Goal: Task Accomplishment & Management: Complete application form

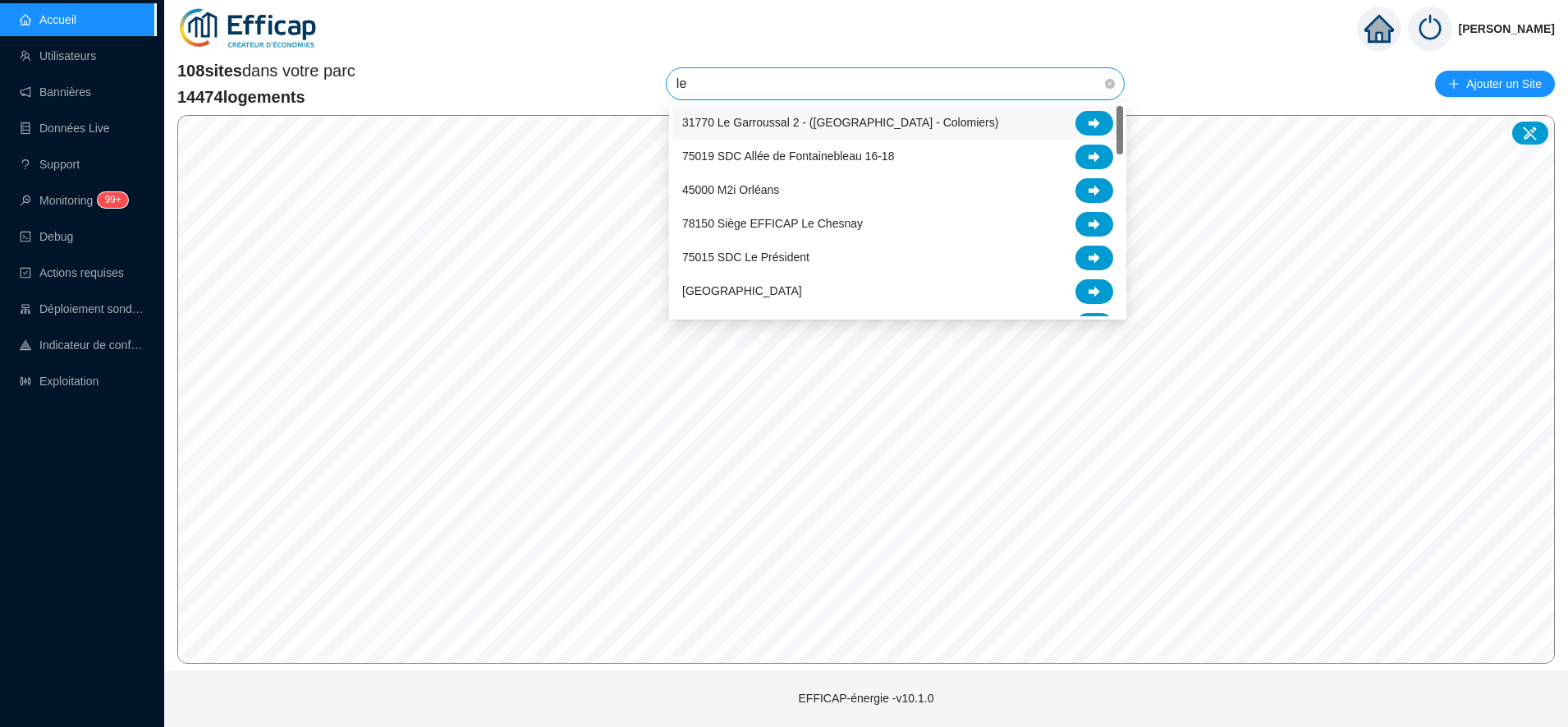
type input "l"
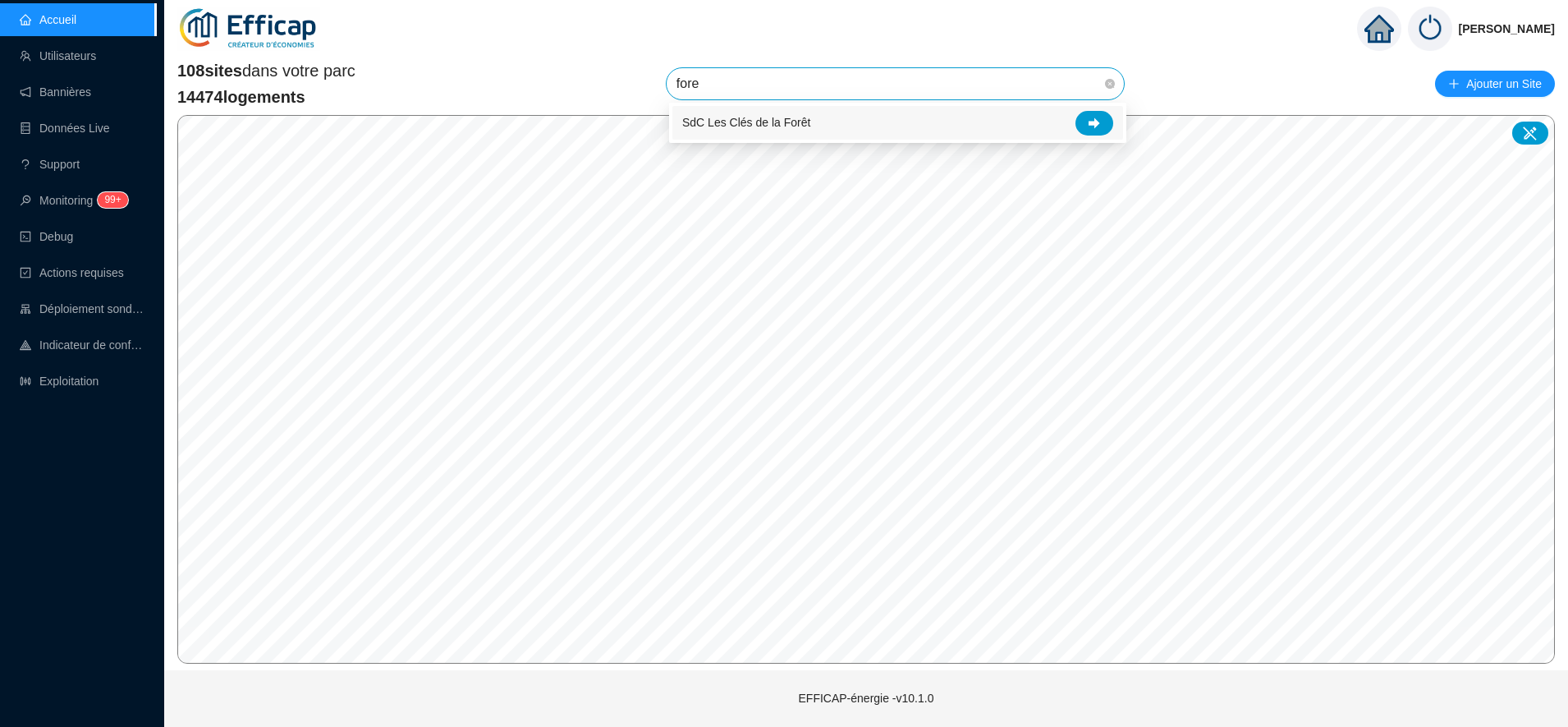
type input "foret"
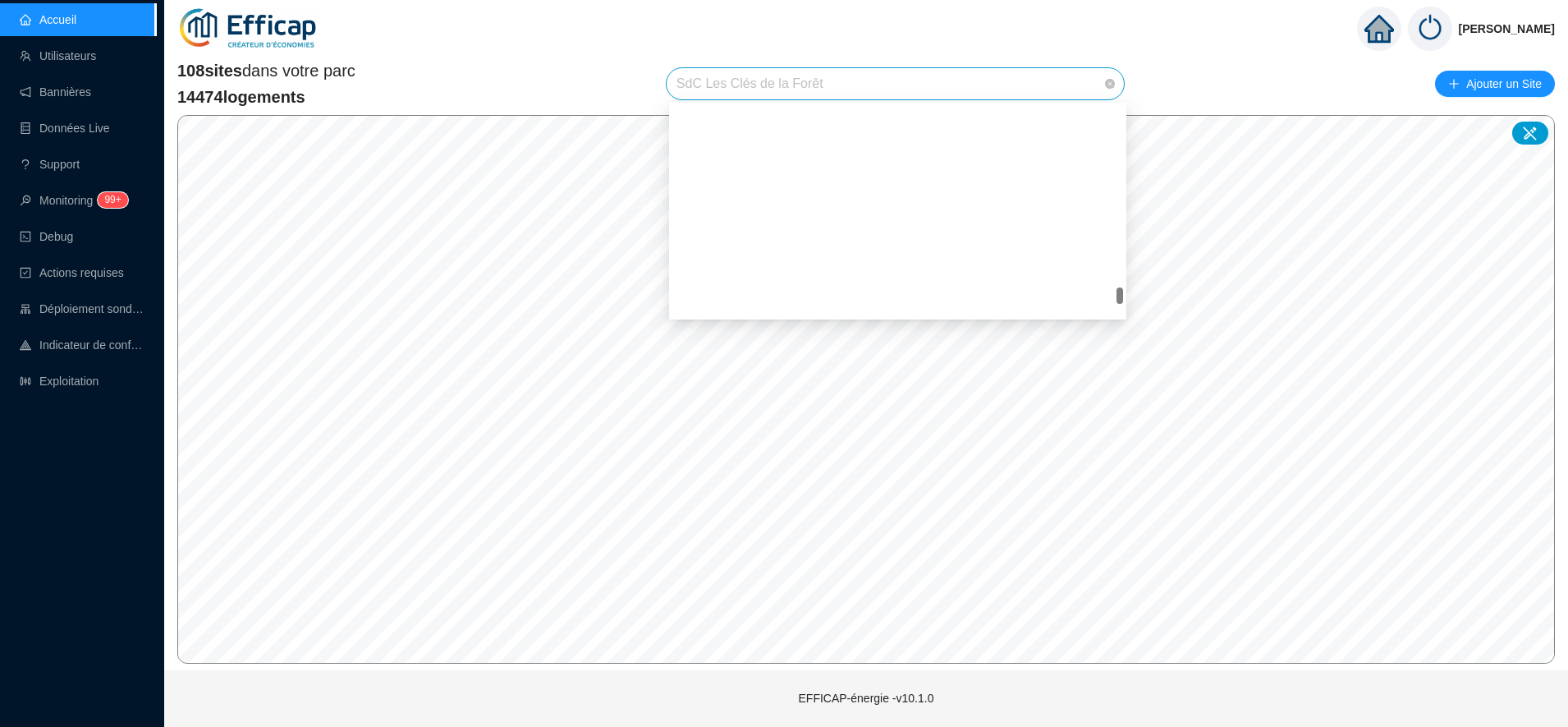
scroll to position [2715, 0]
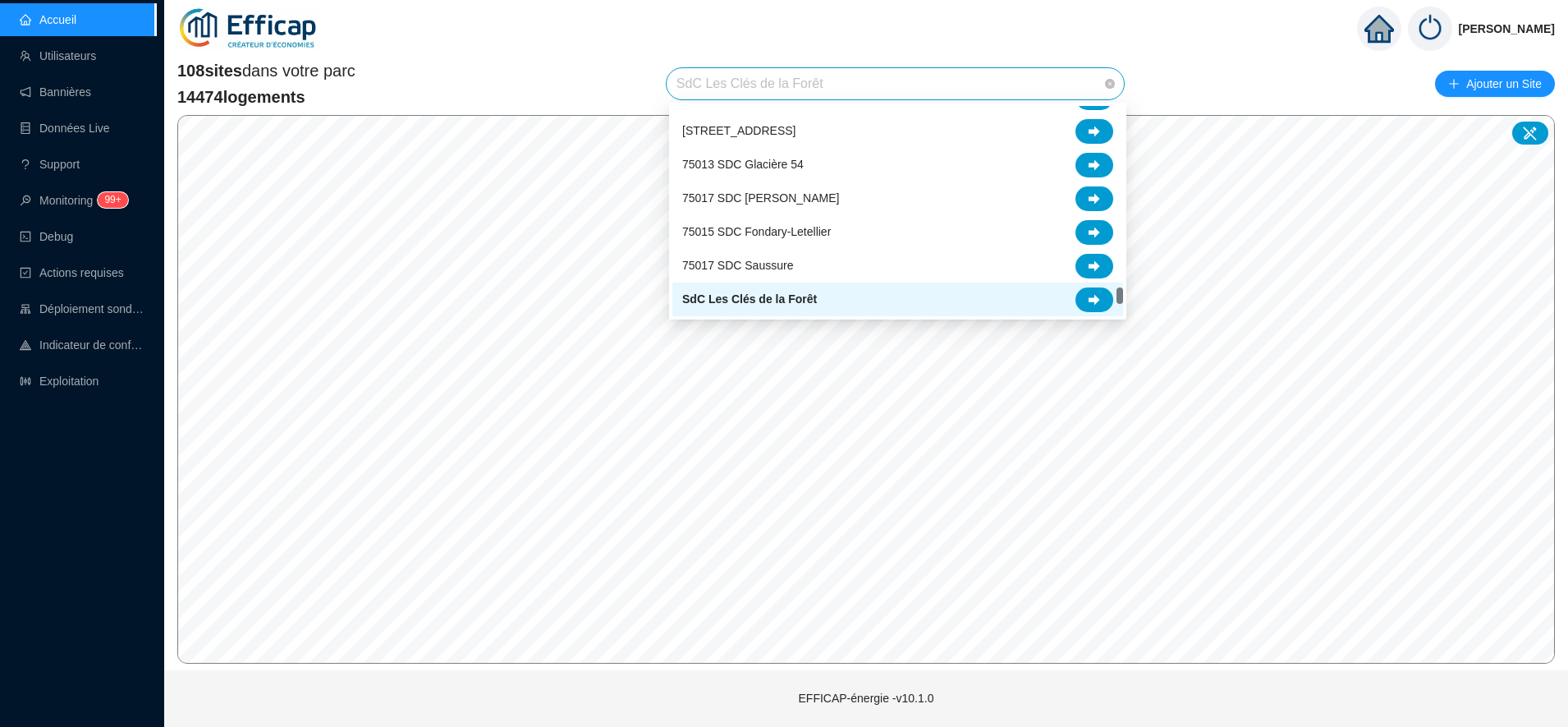
click at [842, 82] on span "SdC Les Clés de la Forêt" at bounding box center [896, 84] width 438 height 31
click at [781, 299] on span "SdC Les Clés de la Forêt" at bounding box center [749, 299] width 134 height 18
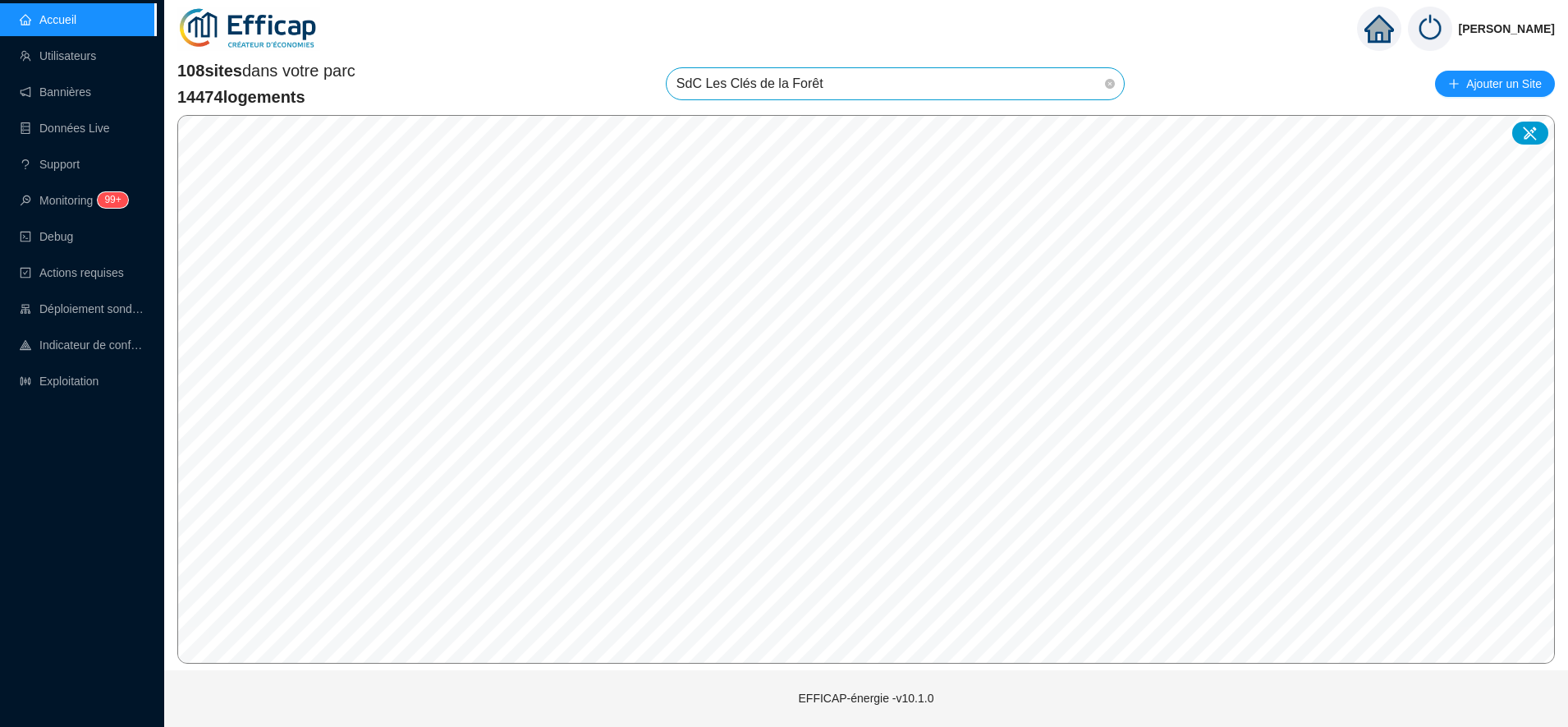
click at [76, 17] on link "Accueil" at bounding box center [48, 20] width 57 height 13
click at [1532, 133] on icon at bounding box center [1530, 133] width 17 height 17
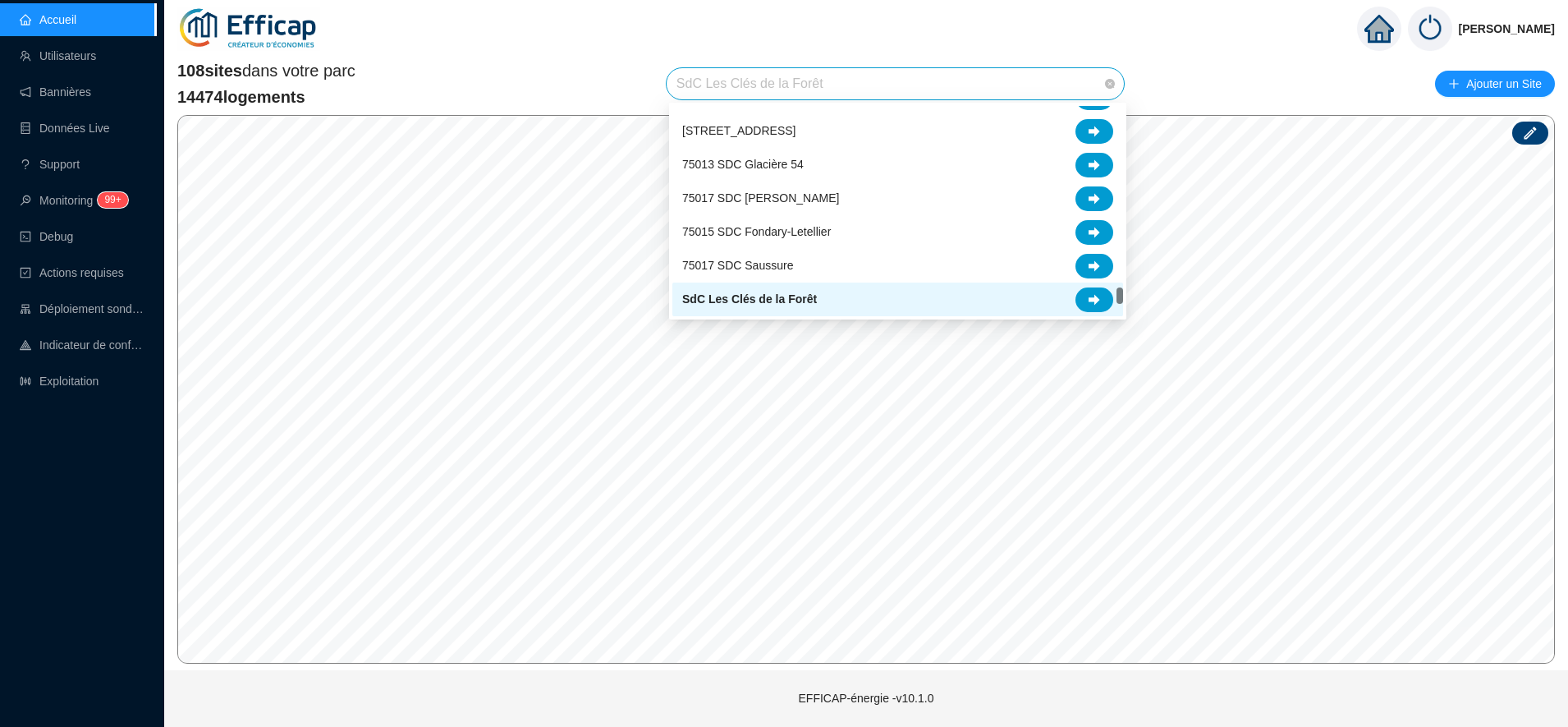
click at [875, 96] on span "SdC Les Clés de la Forêt" at bounding box center [896, 84] width 438 height 31
click at [1095, 296] on icon at bounding box center [1094, 299] width 12 height 11
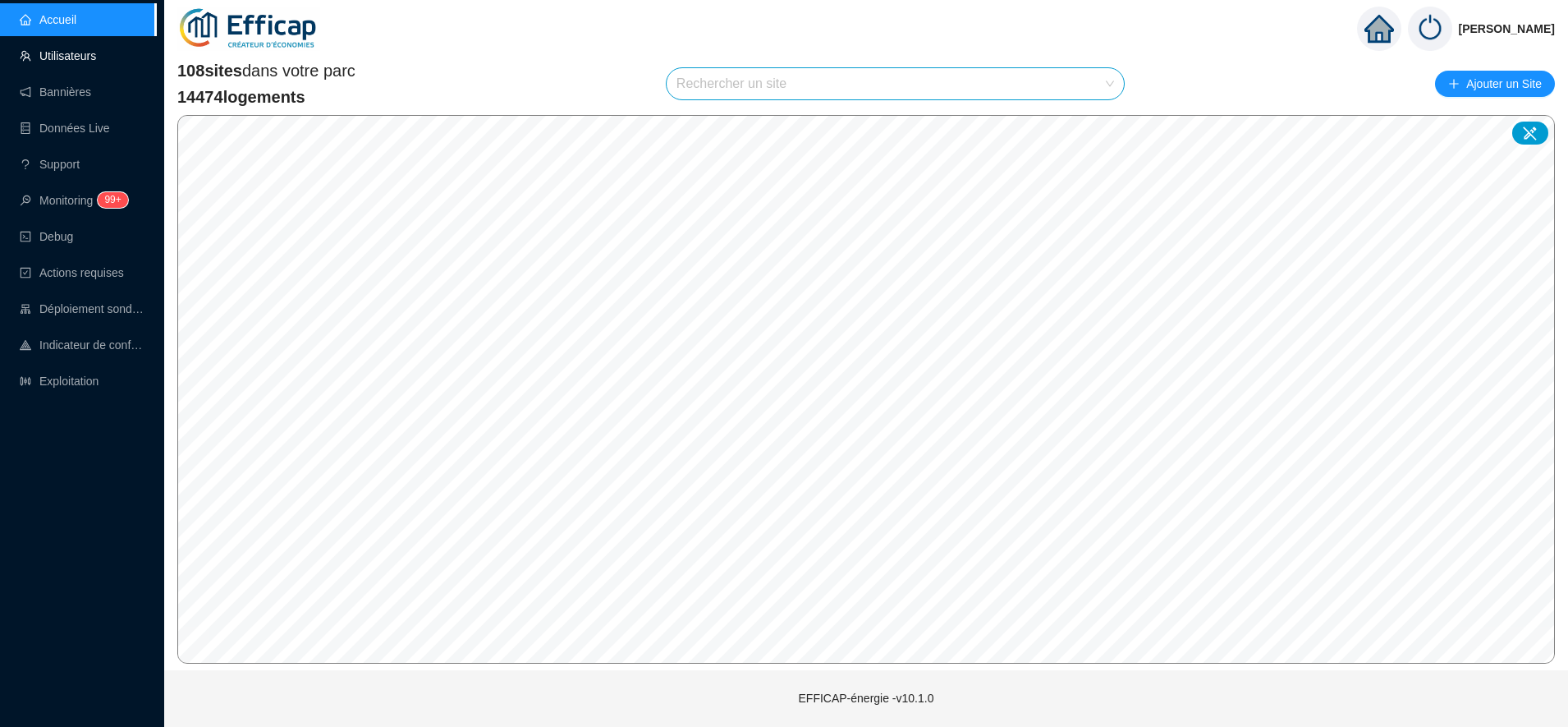
click at [90, 63] on link "Utilisateurs" at bounding box center [58, 56] width 76 height 13
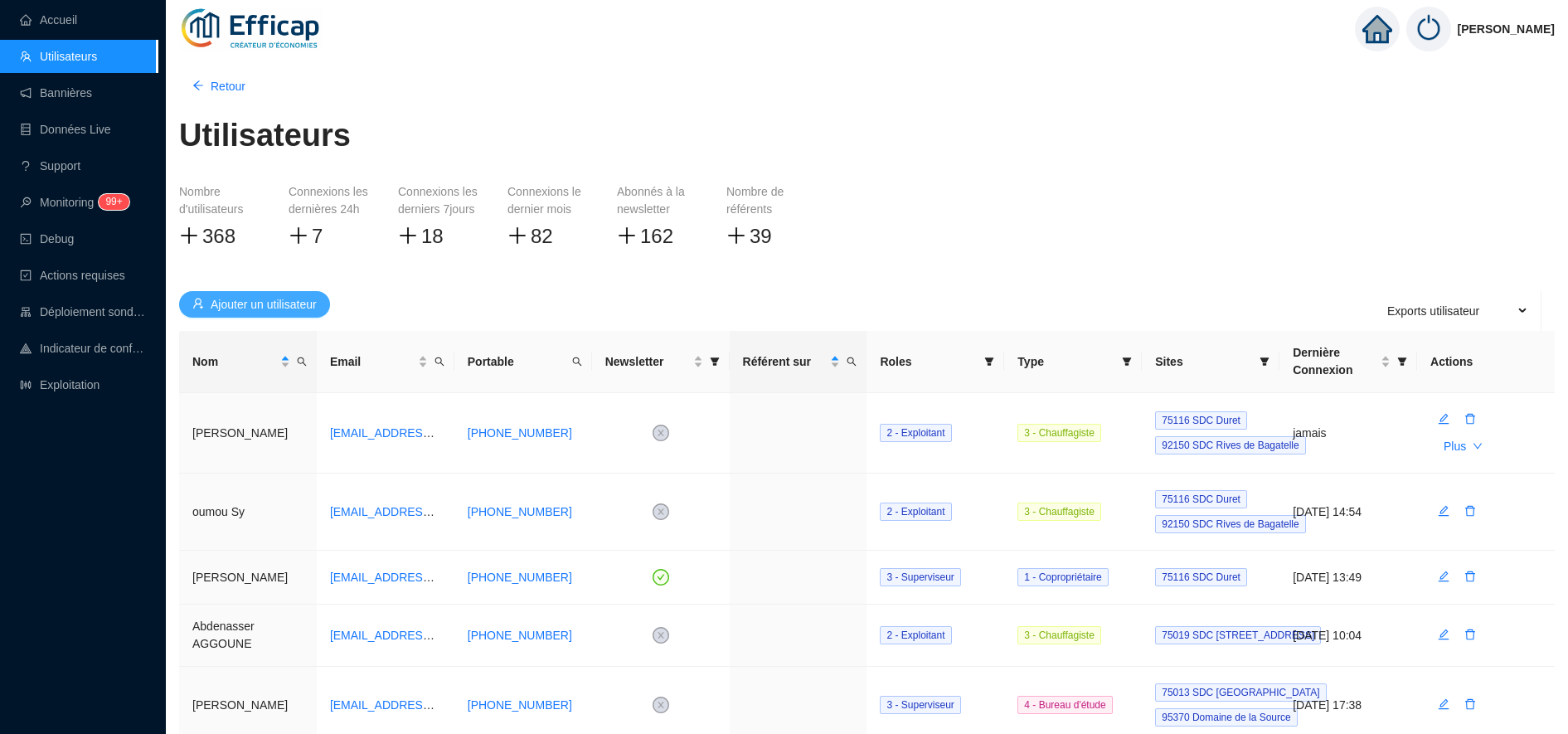
click at [293, 300] on span "Ajouter un utilisateur" at bounding box center [264, 305] width 106 height 18
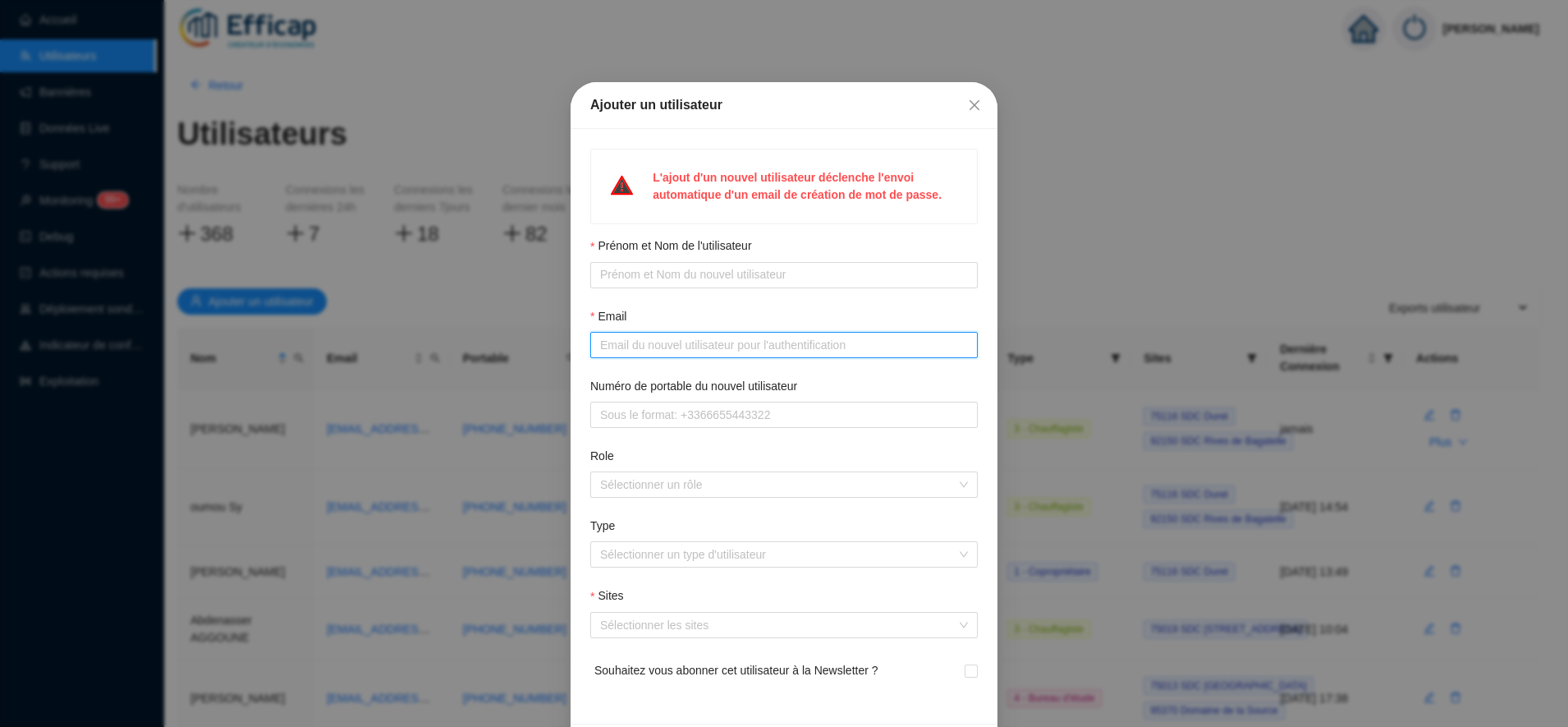
click at [639, 344] on input "Email" at bounding box center [783, 345] width 364 height 18
paste input "POINSOT <cyril.poinsot@gadz.org>"
type input "cyril.poinsot@gadz.org"
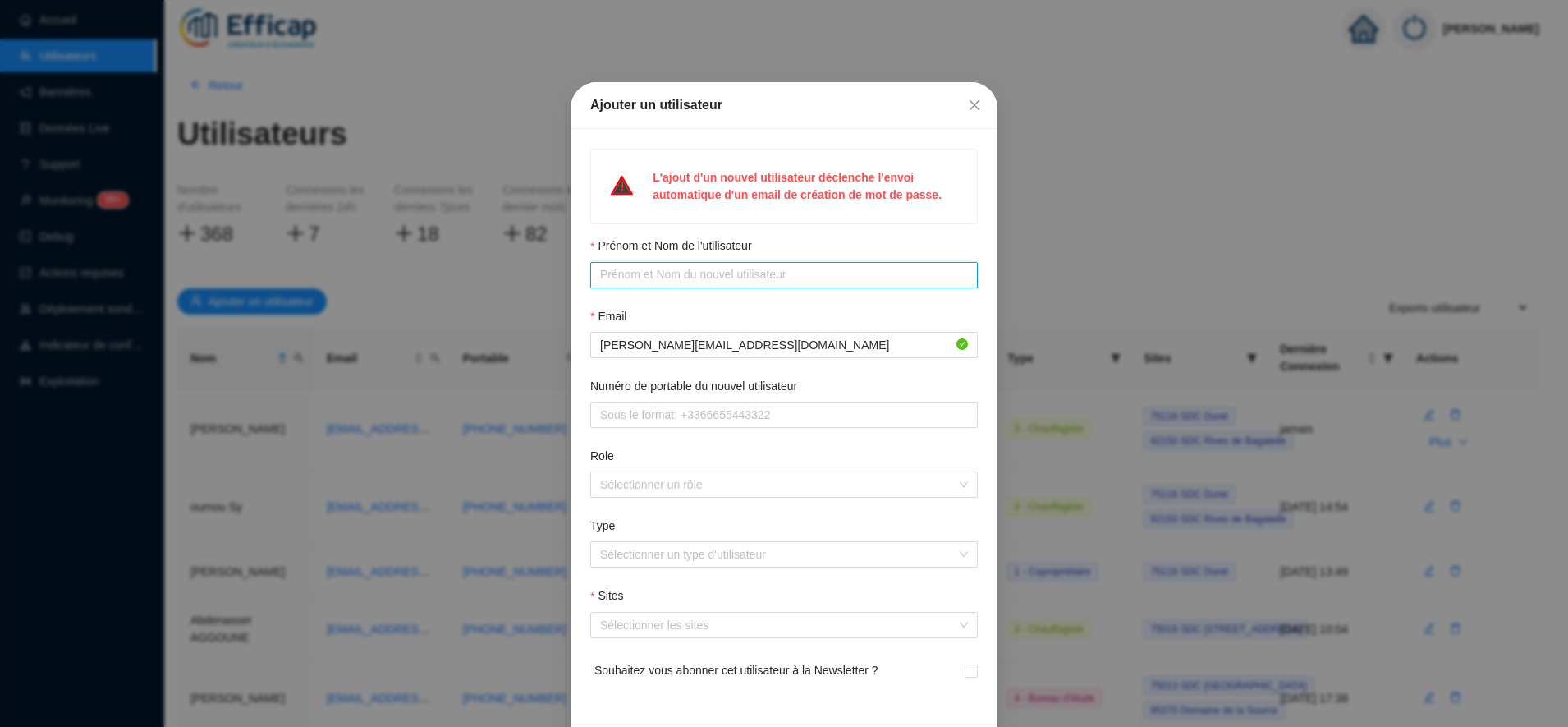
click at [632, 270] on input "Prénom et Nom de l'utilisateur" at bounding box center [783, 274] width 364 height 18
type input "Cyril Poinsot"
paste input "+33677285395"
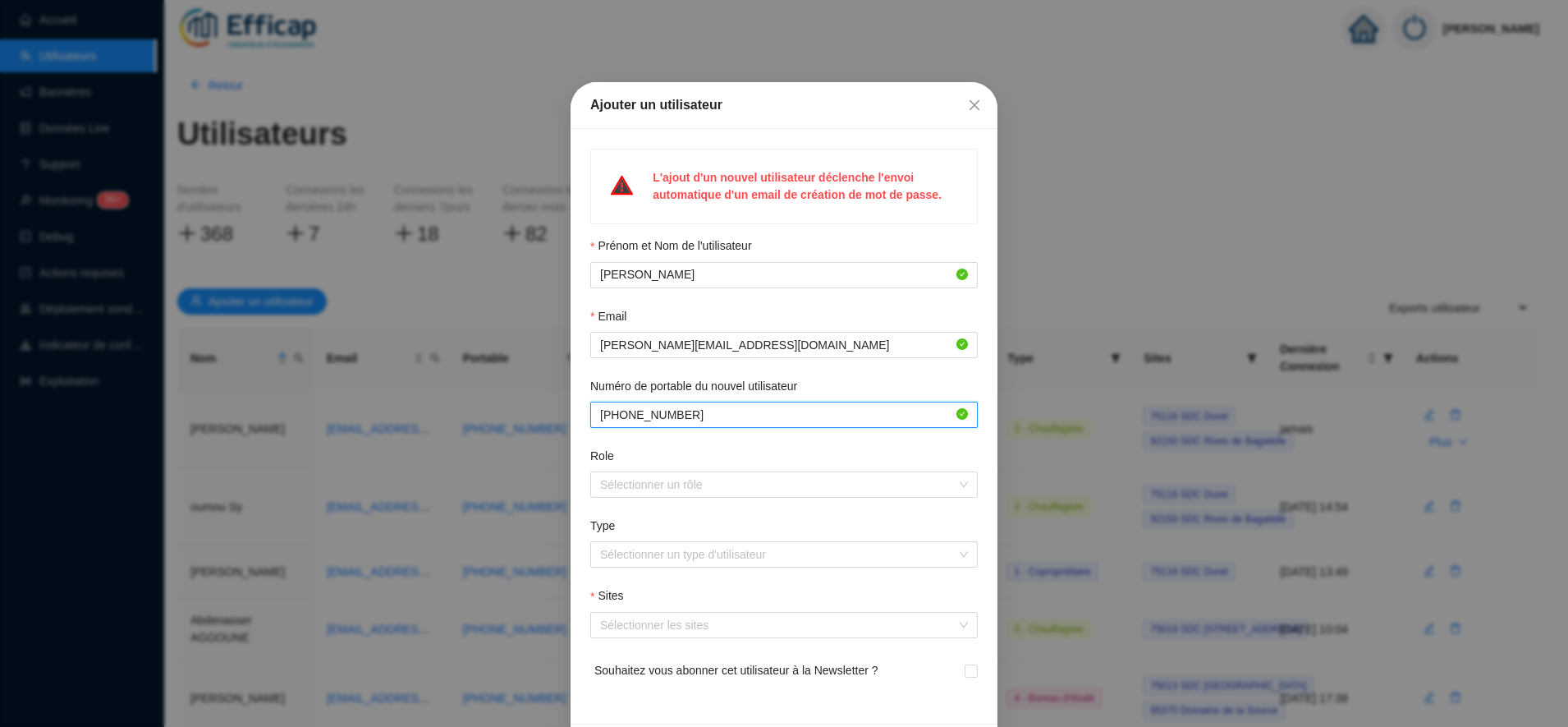
type input "+33677285395"
click at [709, 453] on div "Role" at bounding box center [784, 460] width 388 height 24
click at [682, 487] on div at bounding box center [775, 485] width 363 height 23
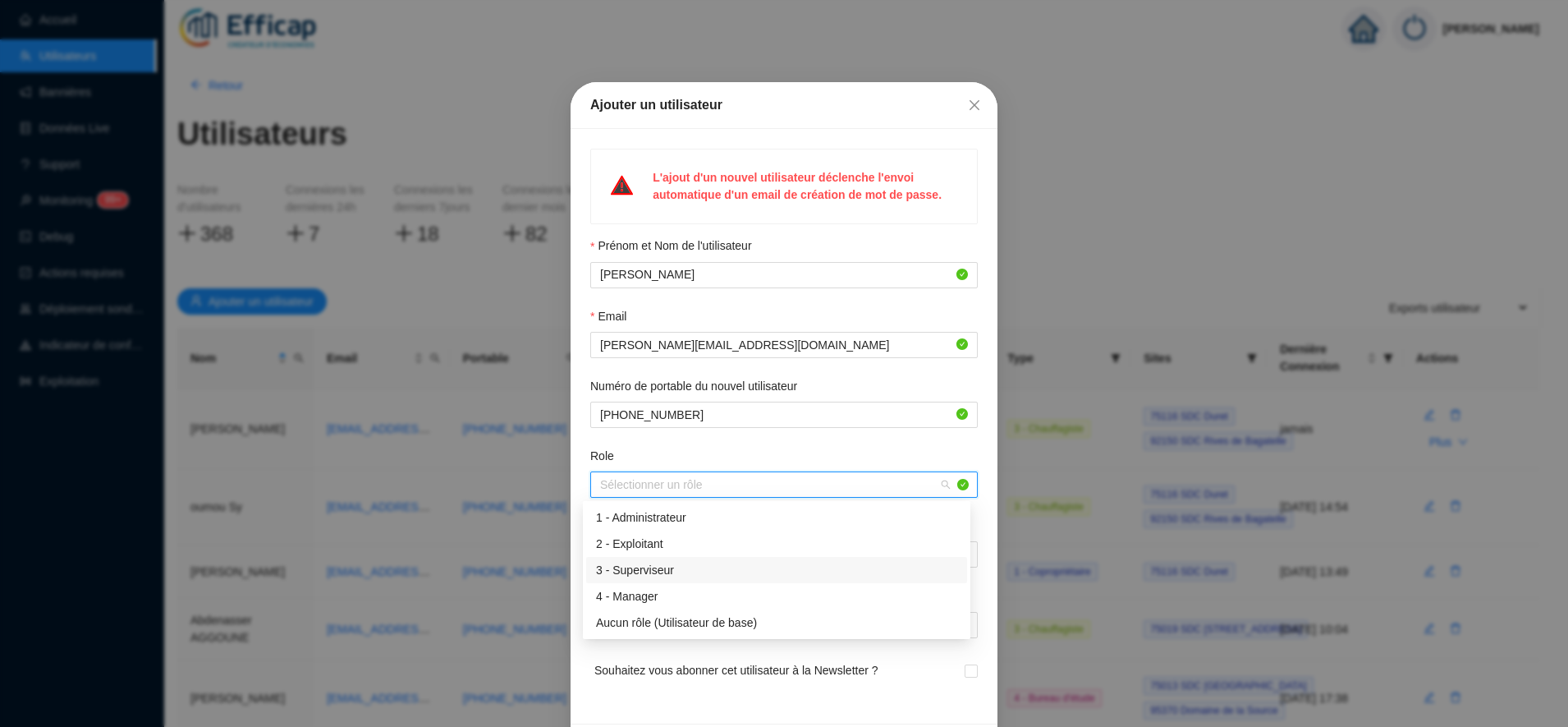
click at [661, 576] on div "3 - Superviseur" at bounding box center [777, 570] width 362 height 18
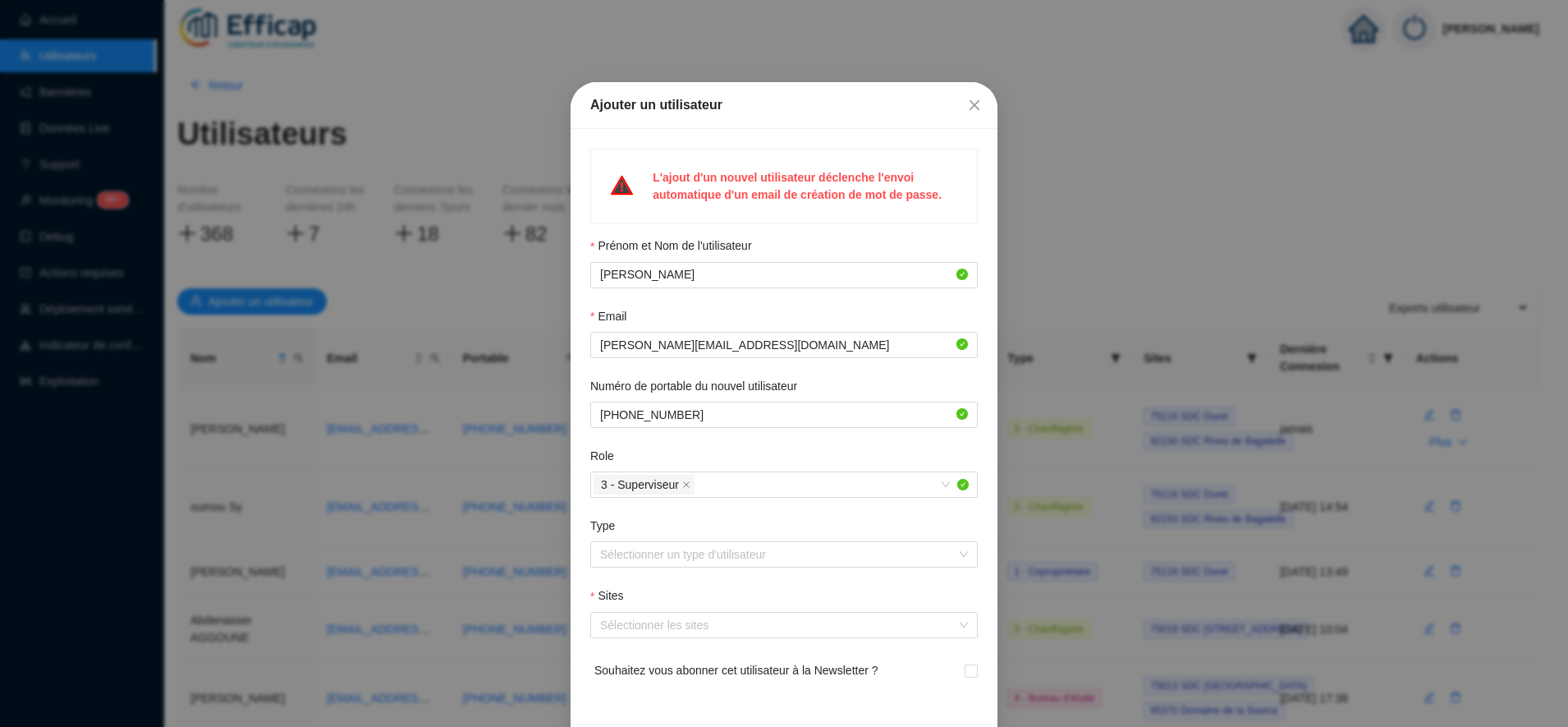
click at [718, 460] on div "Role" at bounding box center [784, 460] width 388 height 24
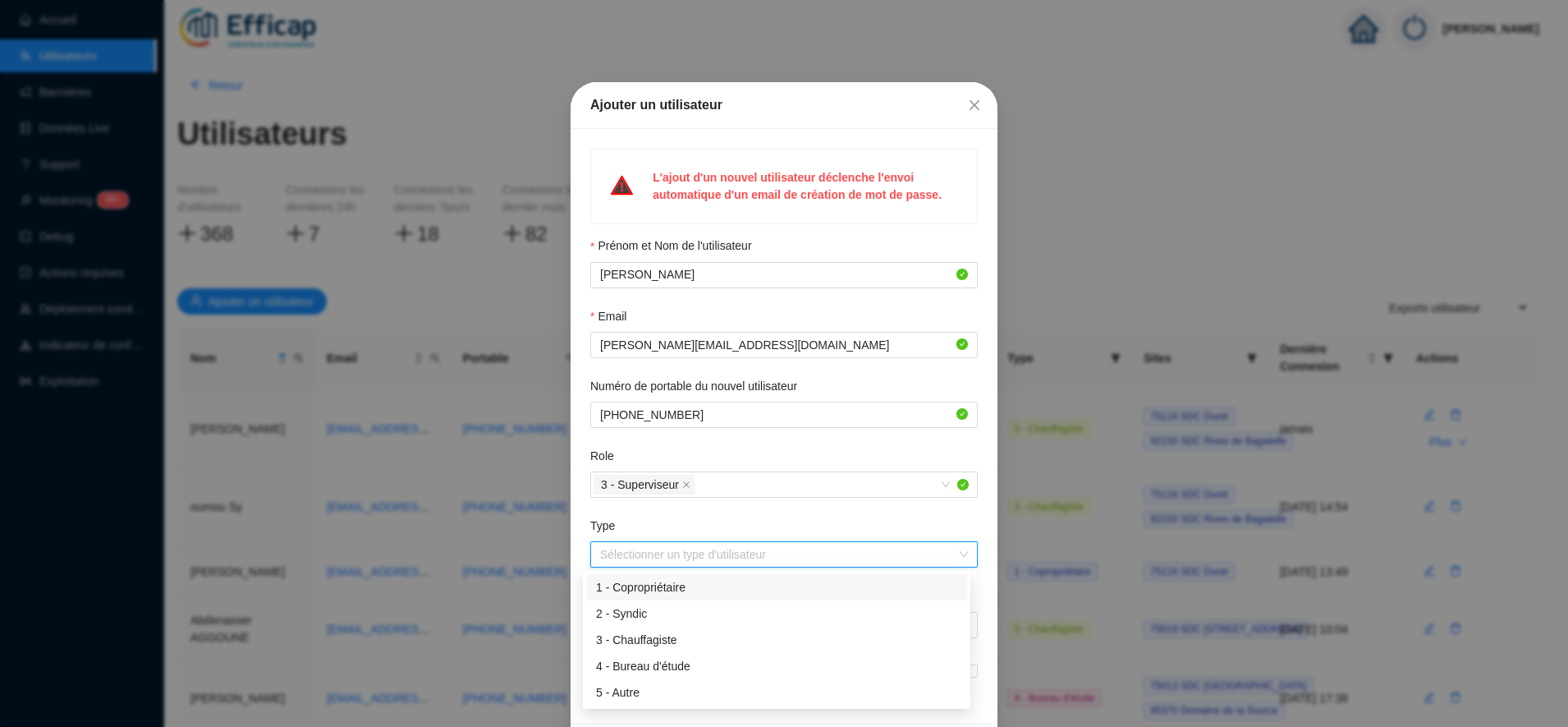
click at [673, 551] on input "Type" at bounding box center [777, 554] width 353 height 24
click at [672, 592] on div "1 - Copropriétaire" at bounding box center [777, 587] width 362 height 18
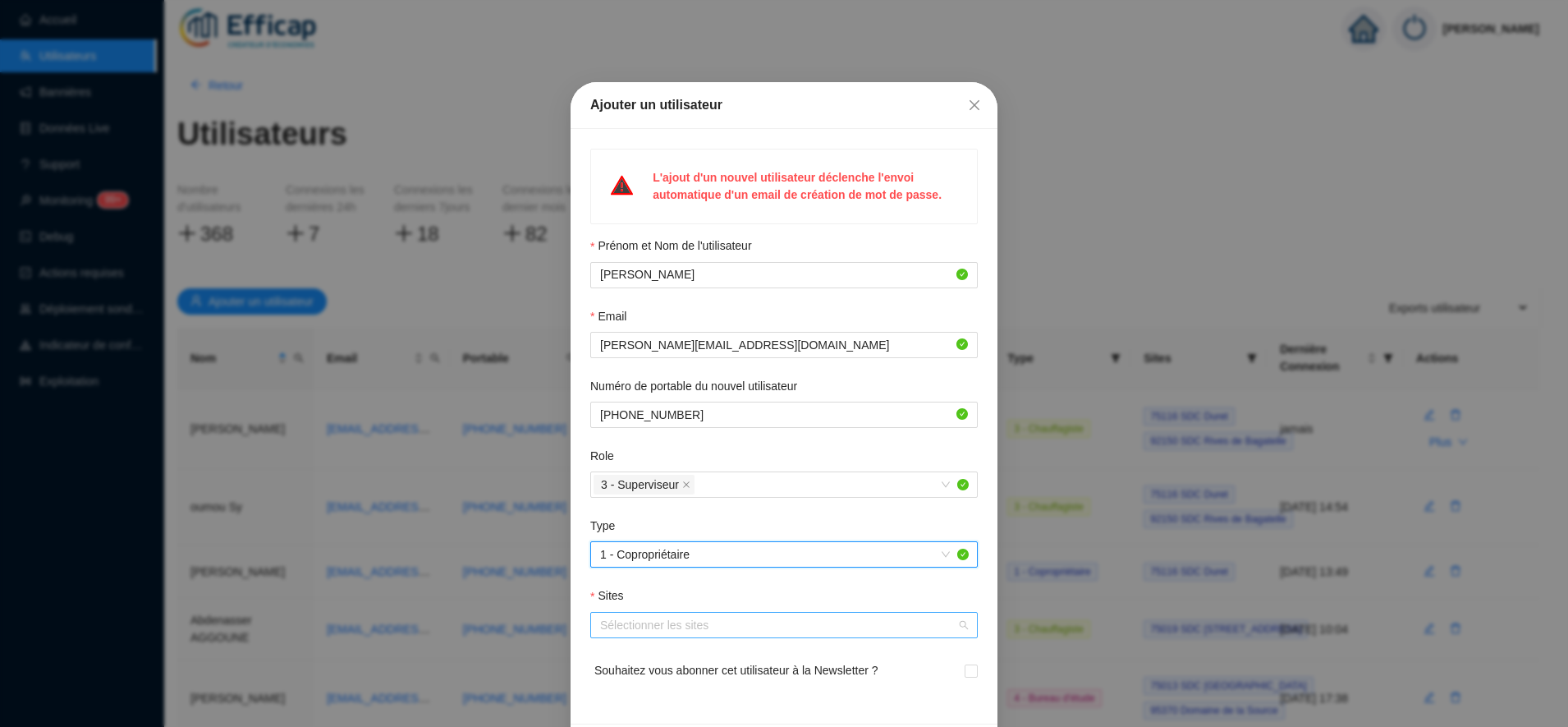
click at [685, 621] on div at bounding box center [775, 625] width 363 height 23
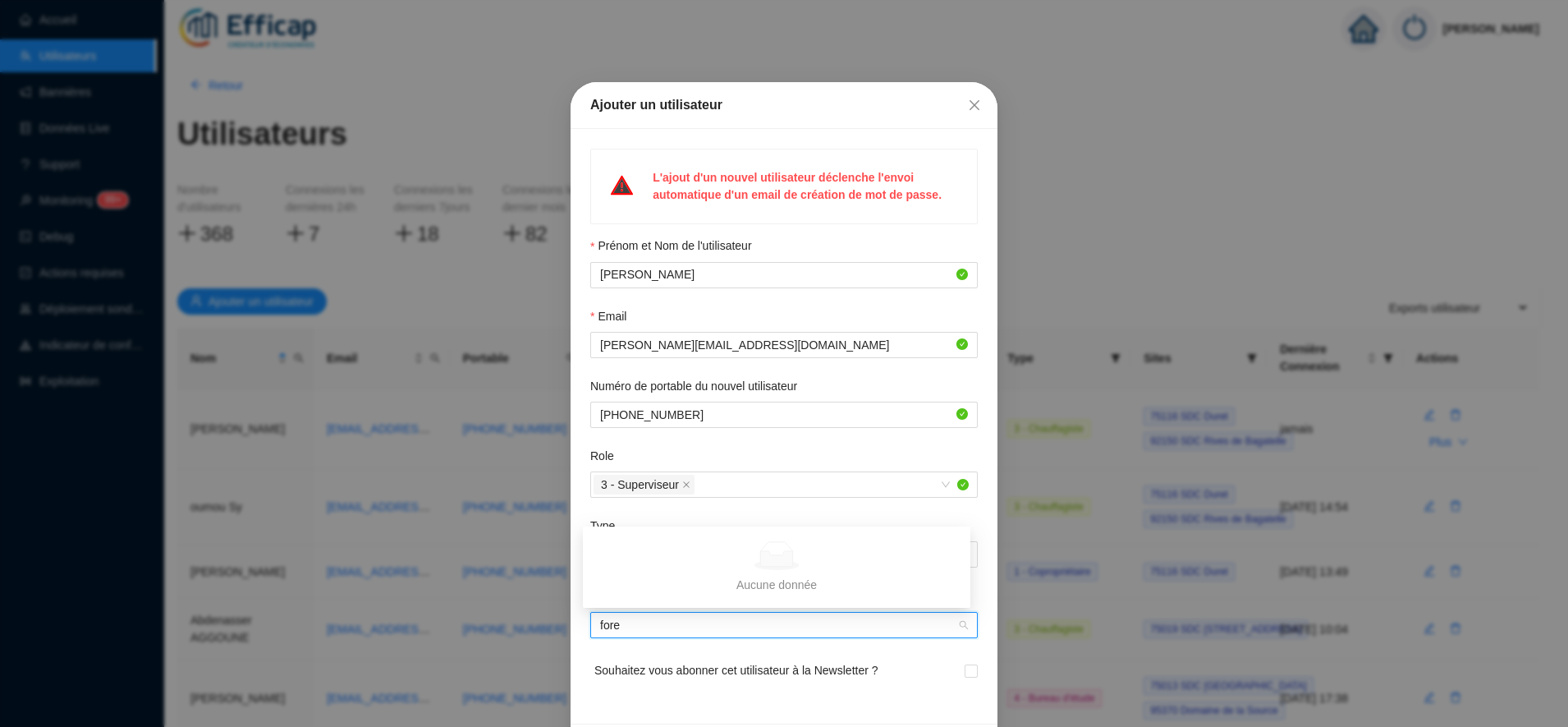
type input "for"
click at [655, 592] on div "SdC Les Clés de la Forêt" at bounding box center [777, 592] width 362 height 18
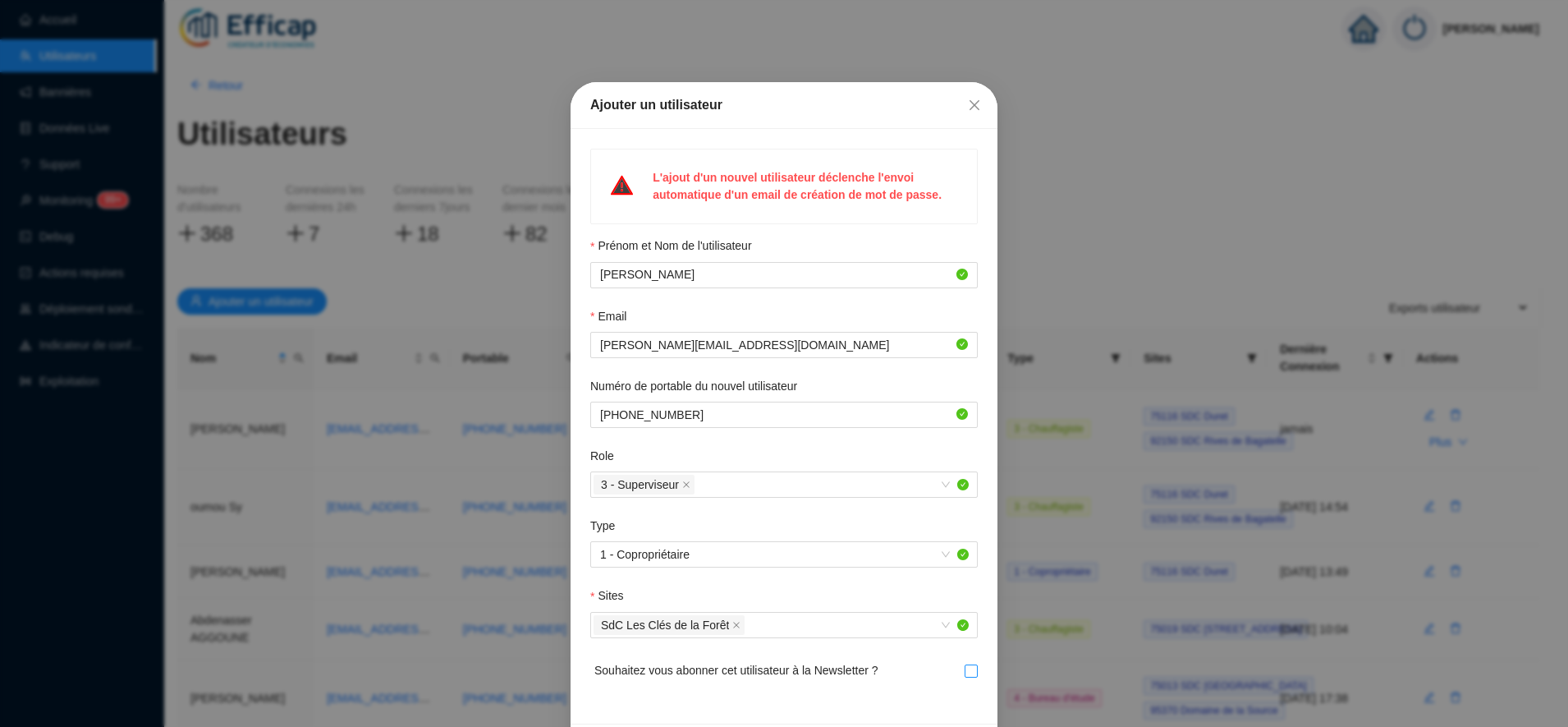
click at [965, 661] on div at bounding box center [972, 670] width 13 height 26
click at [965, 668] on input "checkbox" at bounding box center [971, 670] width 12 height 12
checkbox input "true"
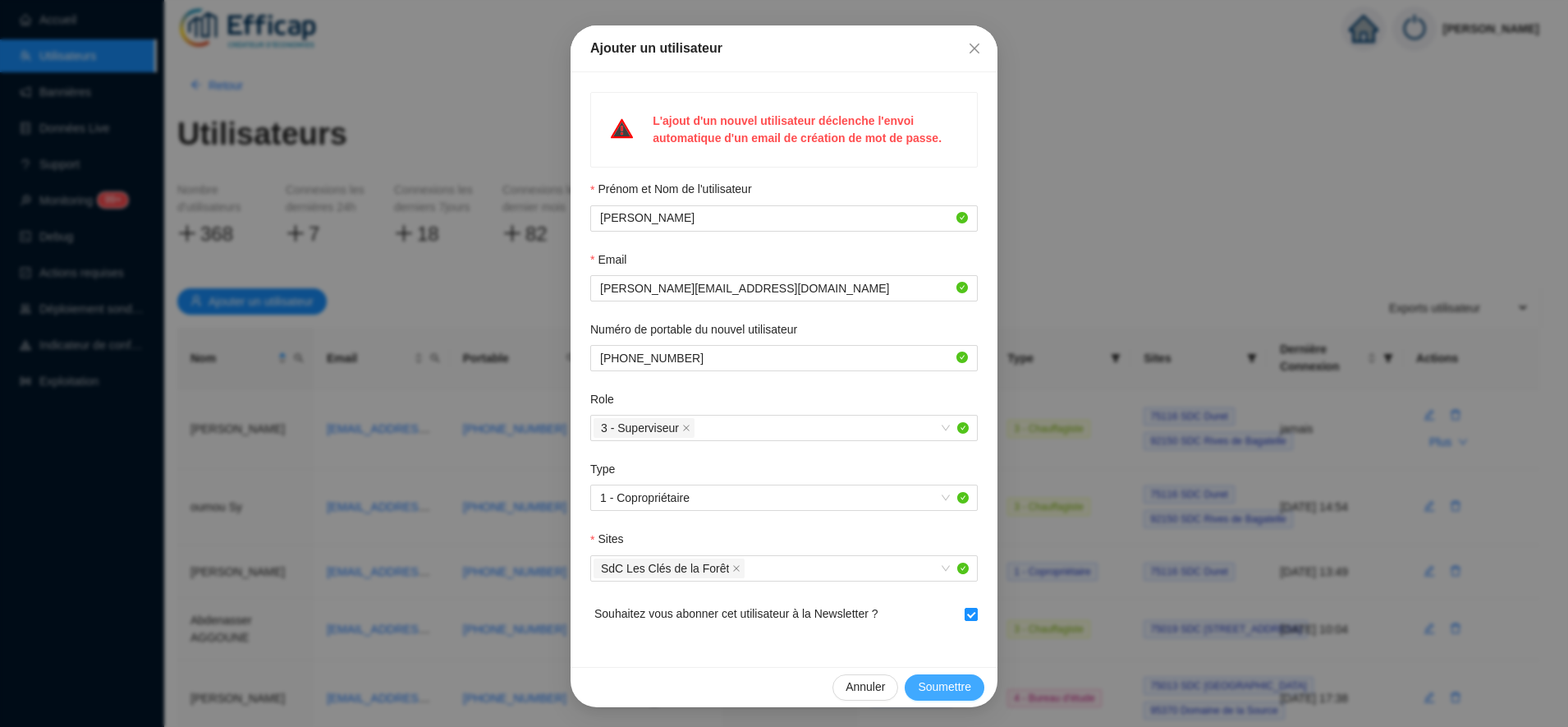
click at [924, 689] on span "Soumettre" at bounding box center [945, 687] width 53 height 18
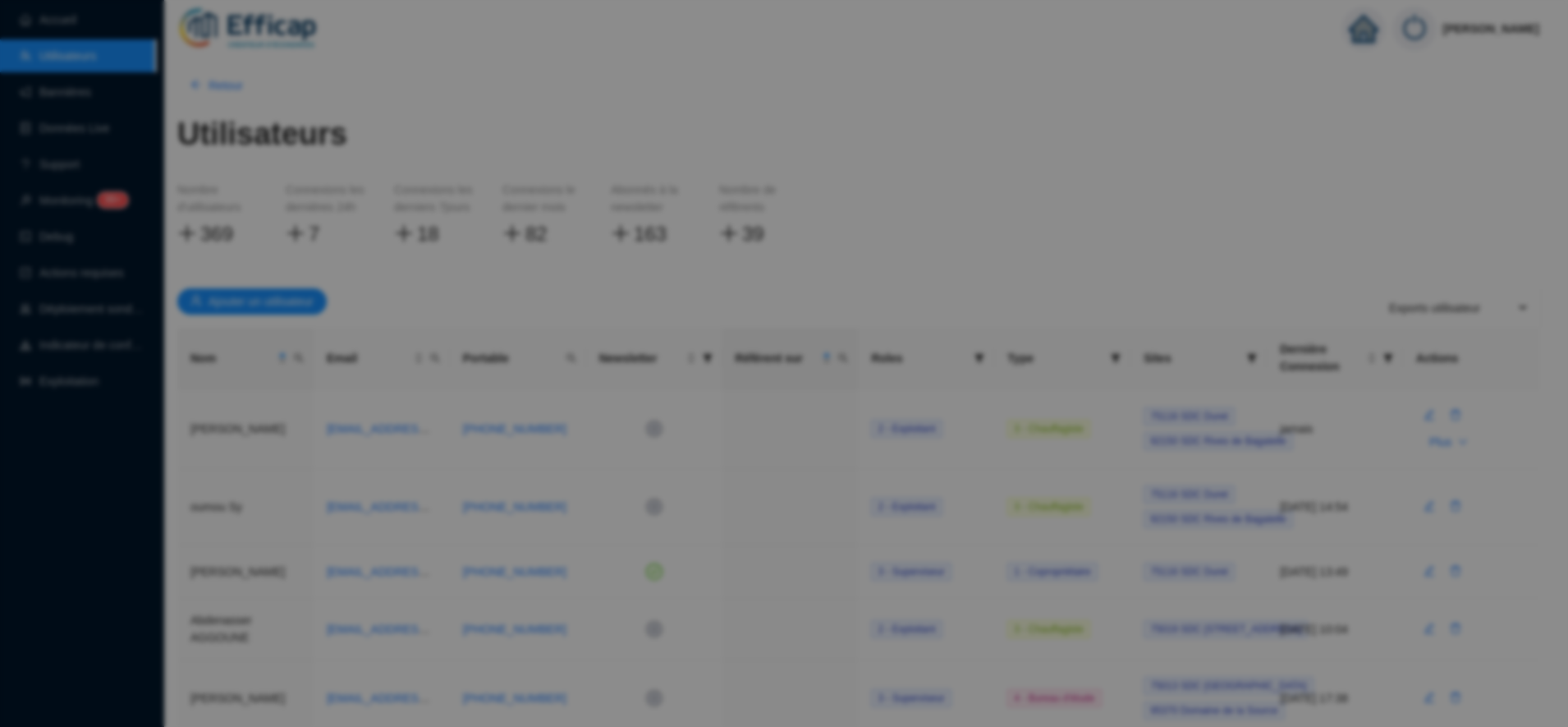
scroll to position [0, 0]
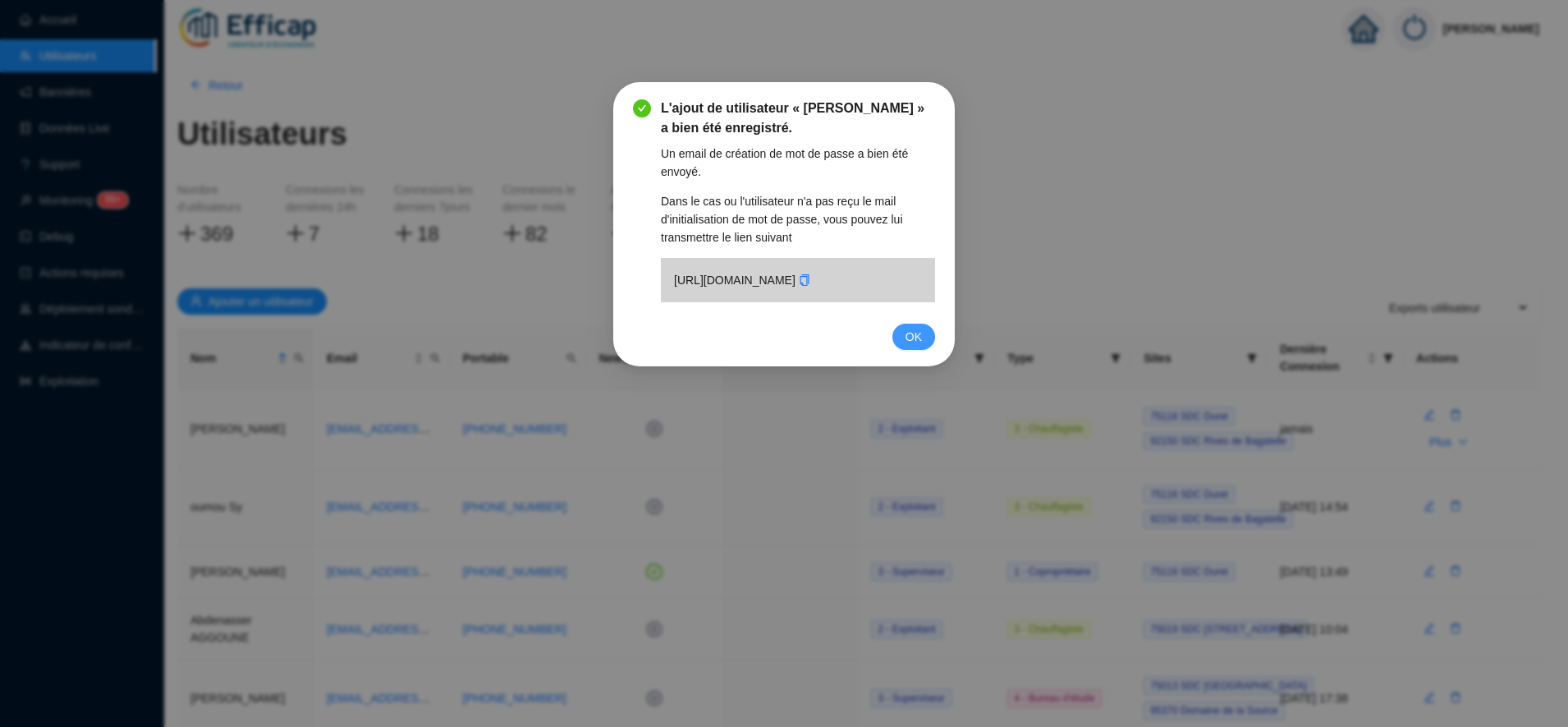
click at [919, 346] on span "OK" at bounding box center [914, 337] width 17 height 18
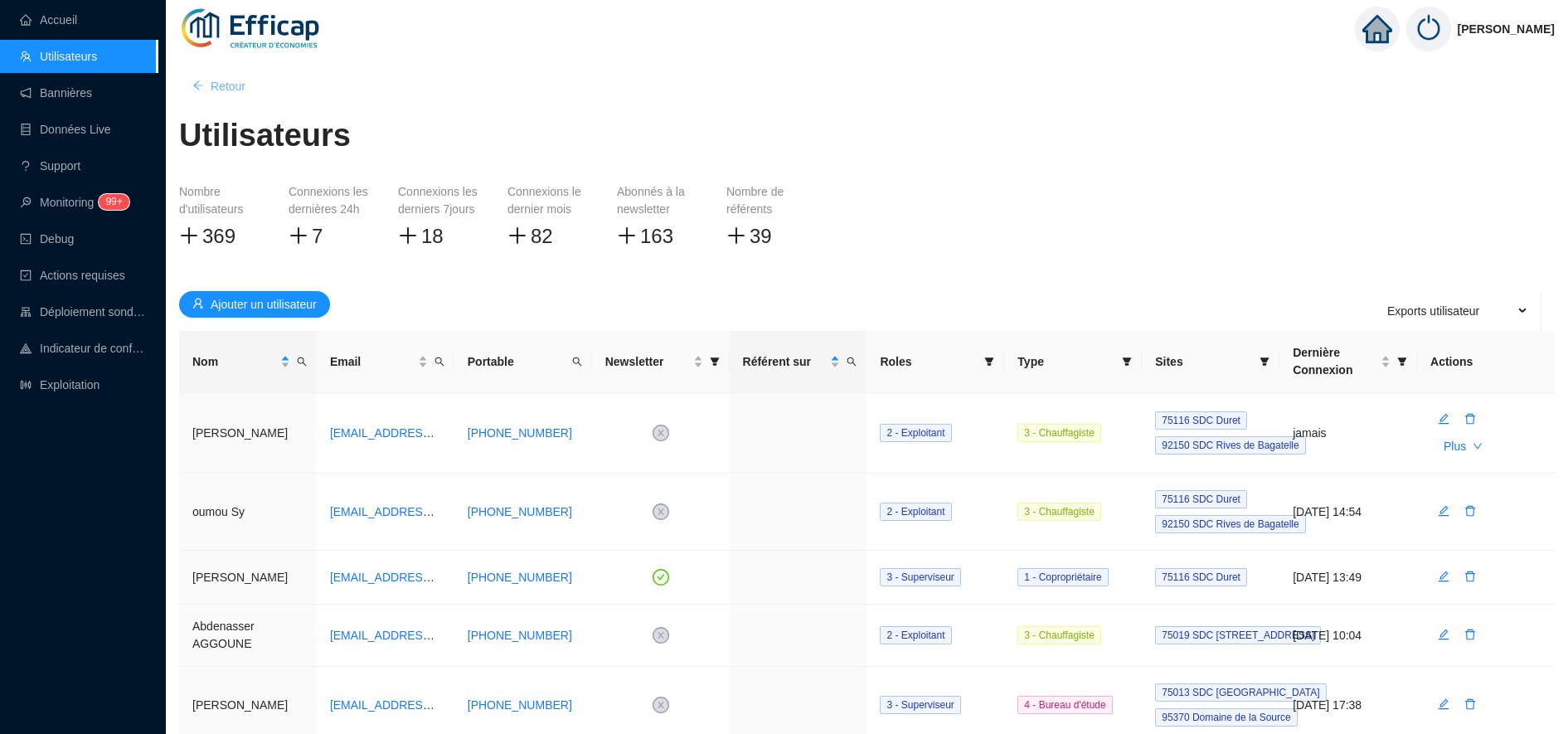
click at [239, 93] on span "Retour" at bounding box center [228, 86] width 35 height 18
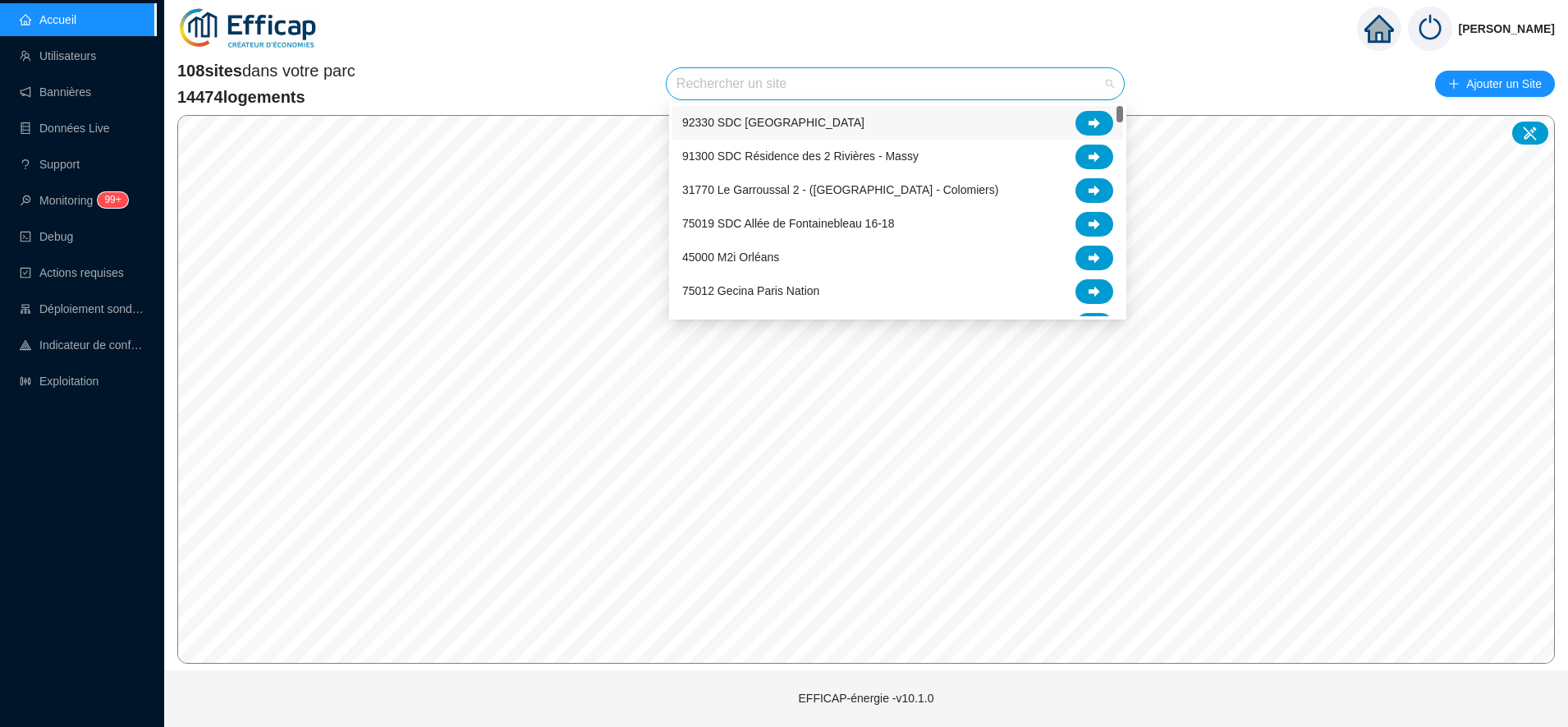
click at [689, 90] on input "search" at bounding box center [888, 84] width 423 height 31
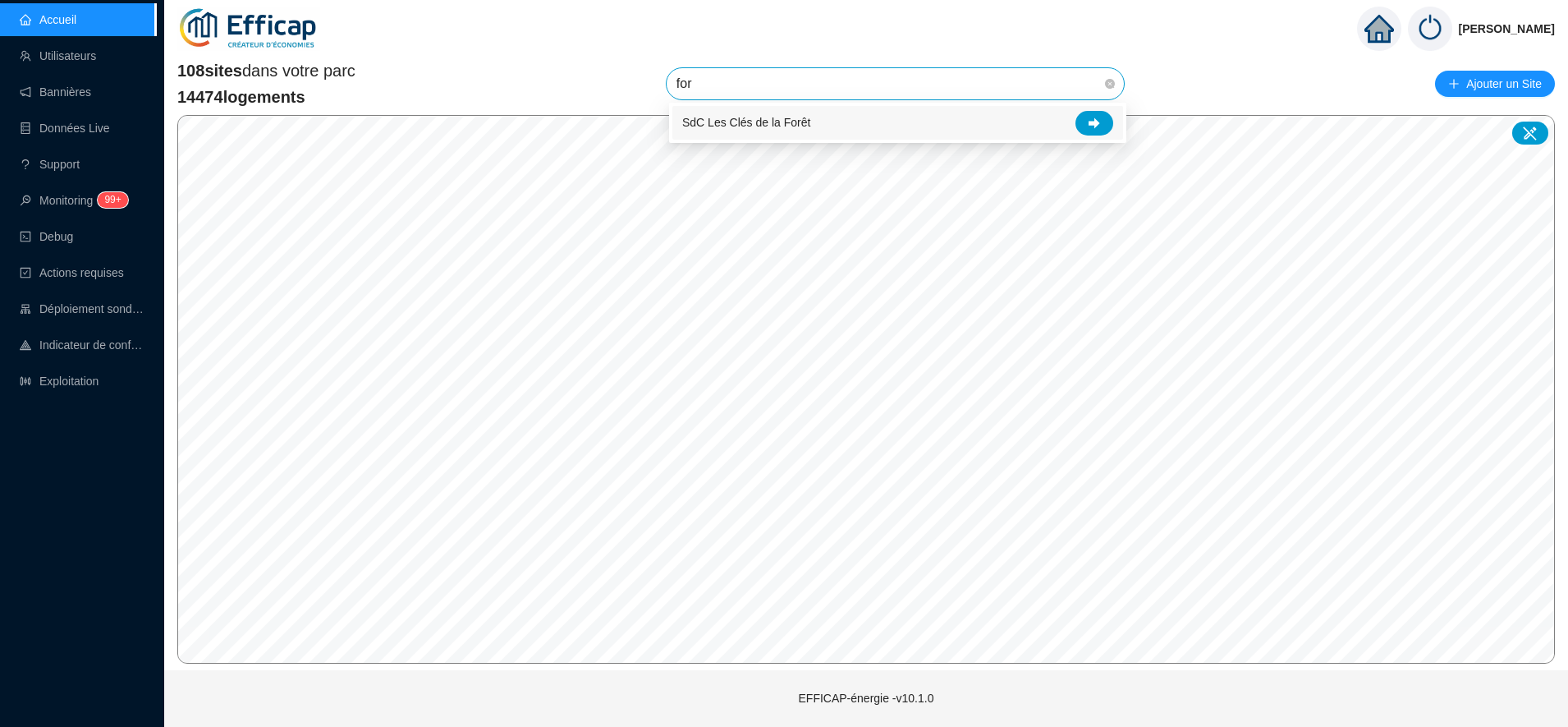
type input "fore"
click at [1104, 126] on div at bounding box center [1094, 123] width 38 height 24
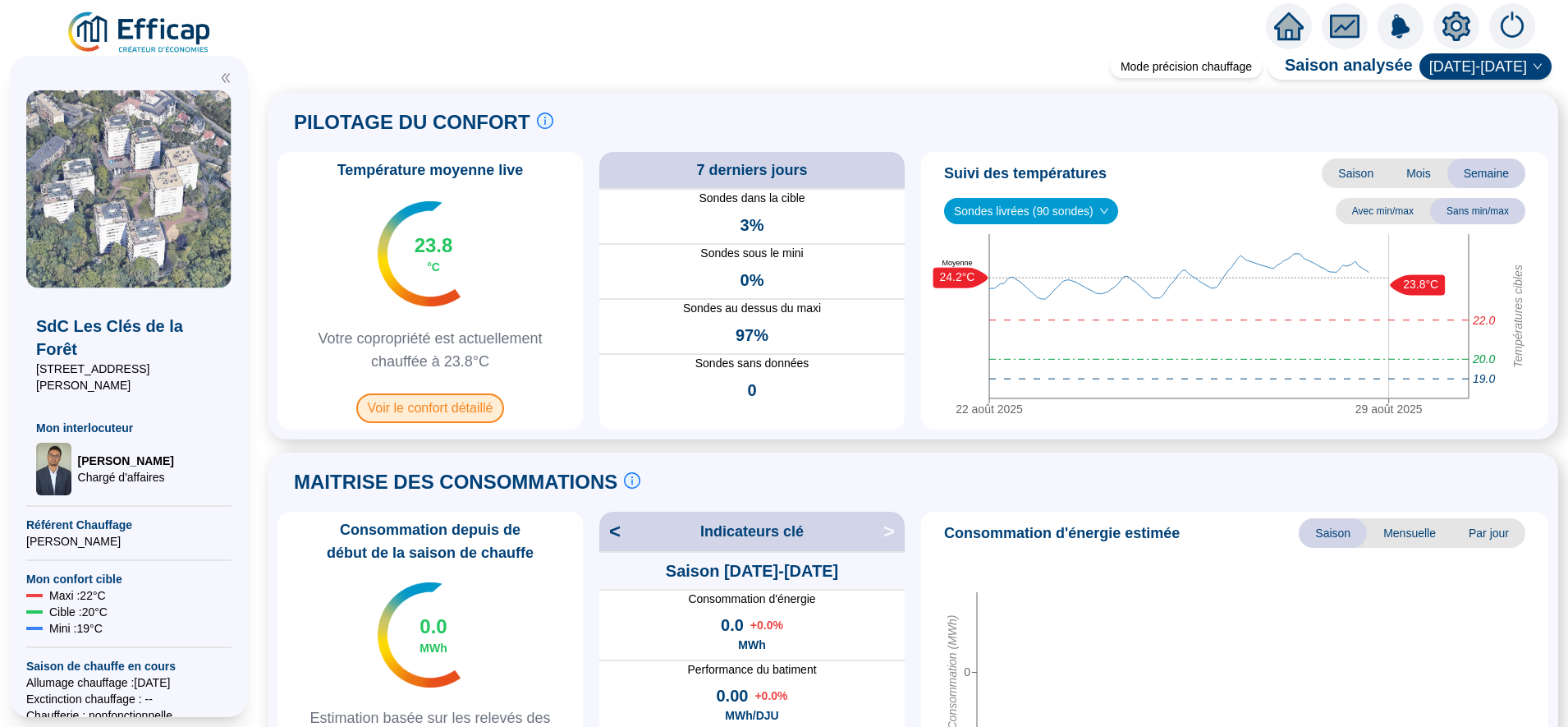
click at [458, 410] on span "Voir le confort détaillé" at bounding box center [431, 408] width 149 height 29
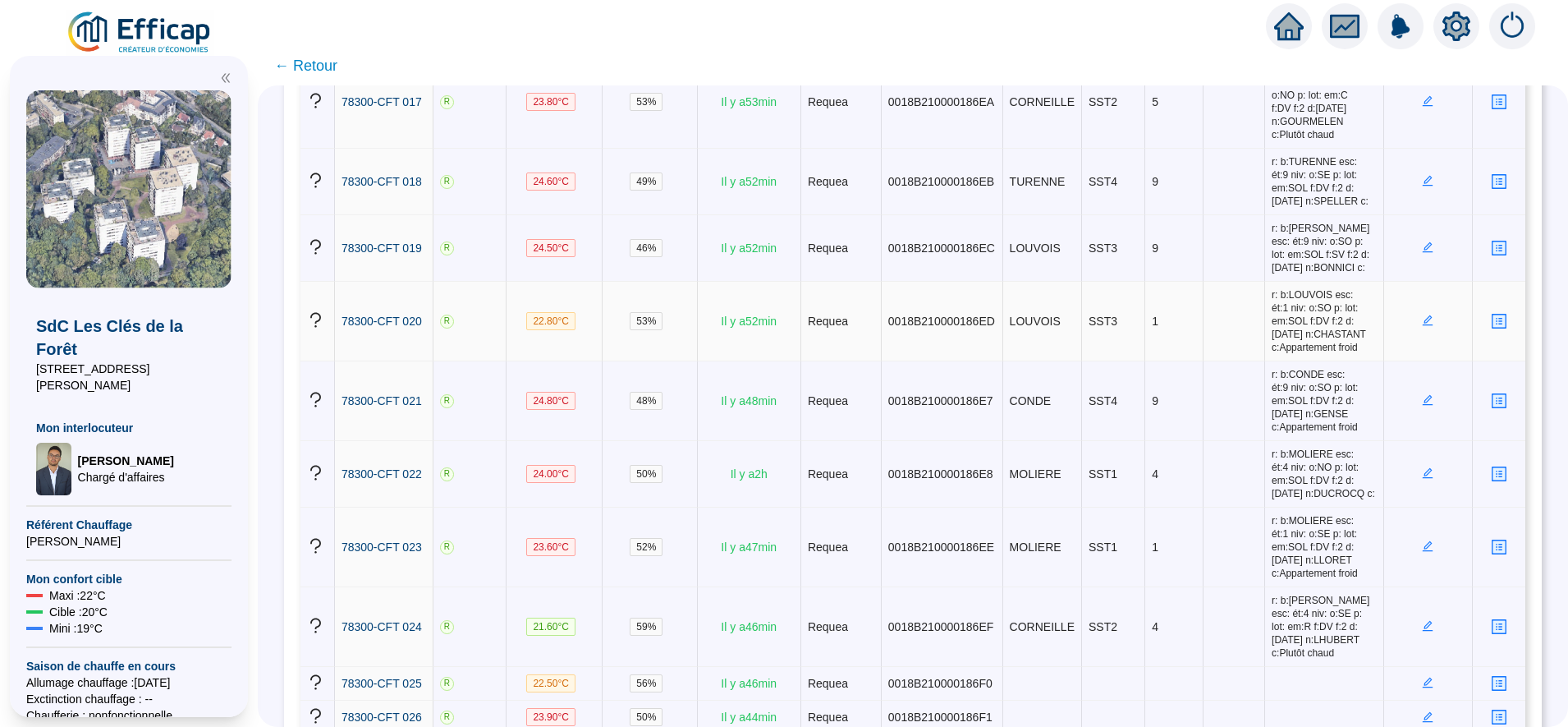
scroll to position [1498, 0]
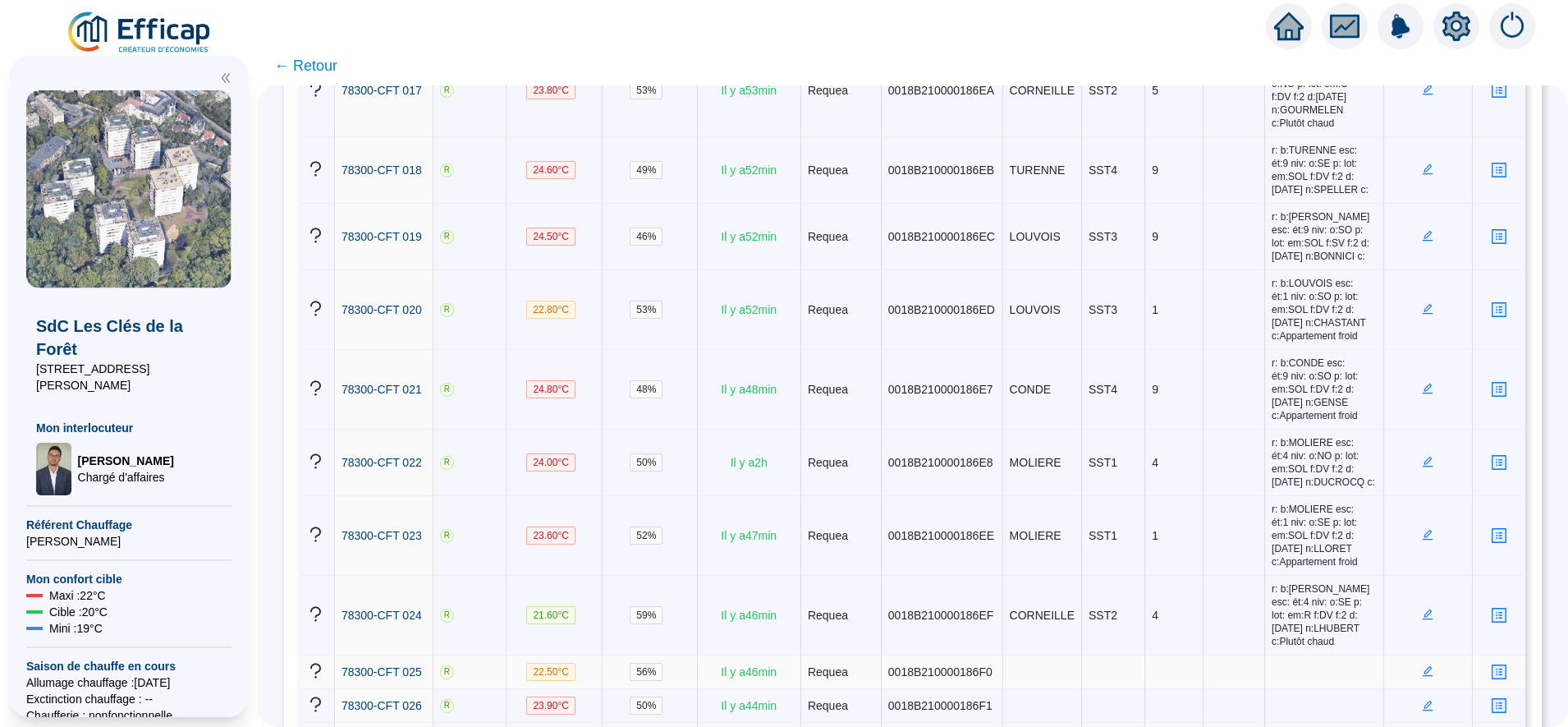
click at [1423, 666] on icon "edit" at bounding box center [1428, 671] width 11 height 11
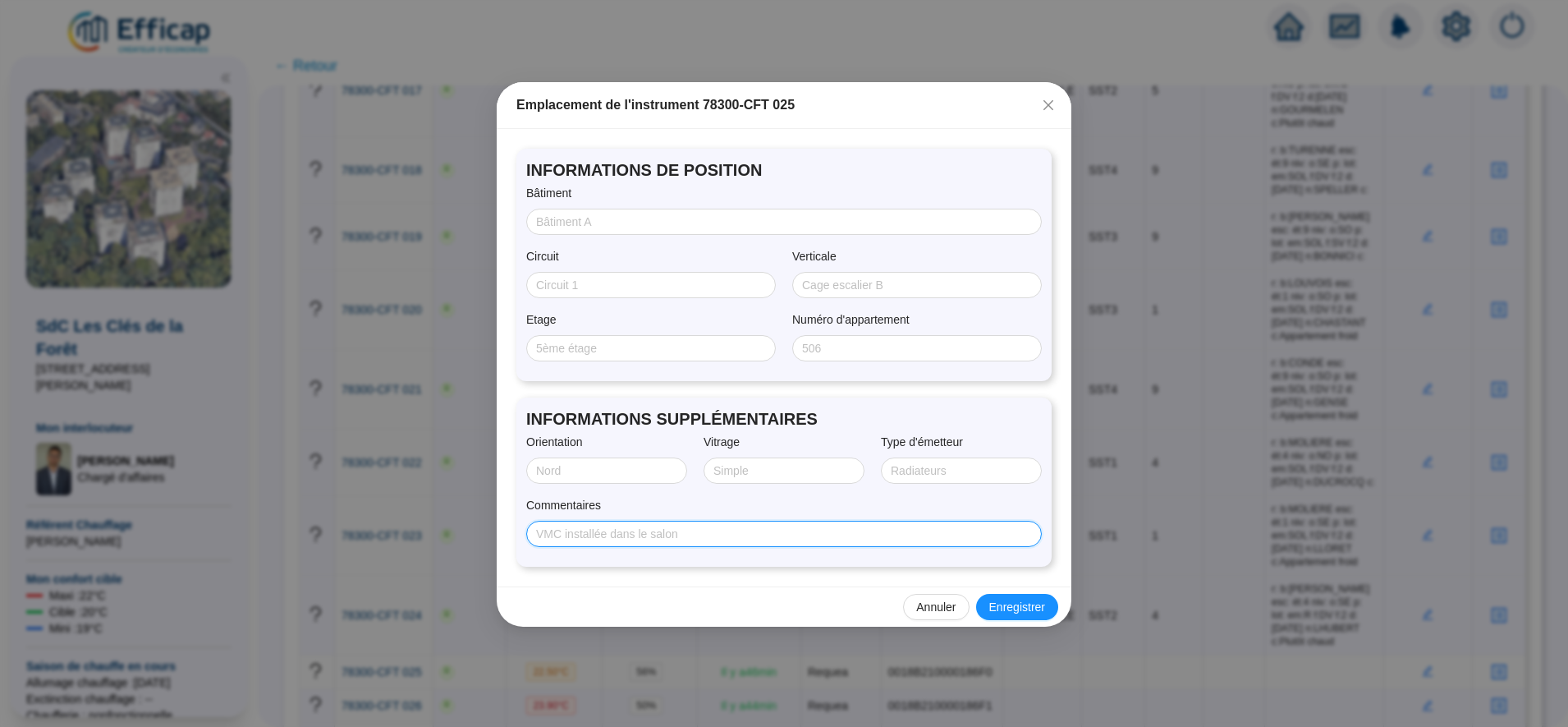
click at [642, 531] on input "Commentaires" at bounding box center [783, 534] width 493 height 18
paste input "r: b:CONDE esc: ét:1 niv: o:NE p: lot: em:SOL f:DV f:2 d:25/07/2025 n:PEDRON c:"
type input "r: b:CONDE esc: ét:1 niv: o:NE p: lot: em:SOL f:DV f:2 d:25/07/2025 n:PEDRON c:"
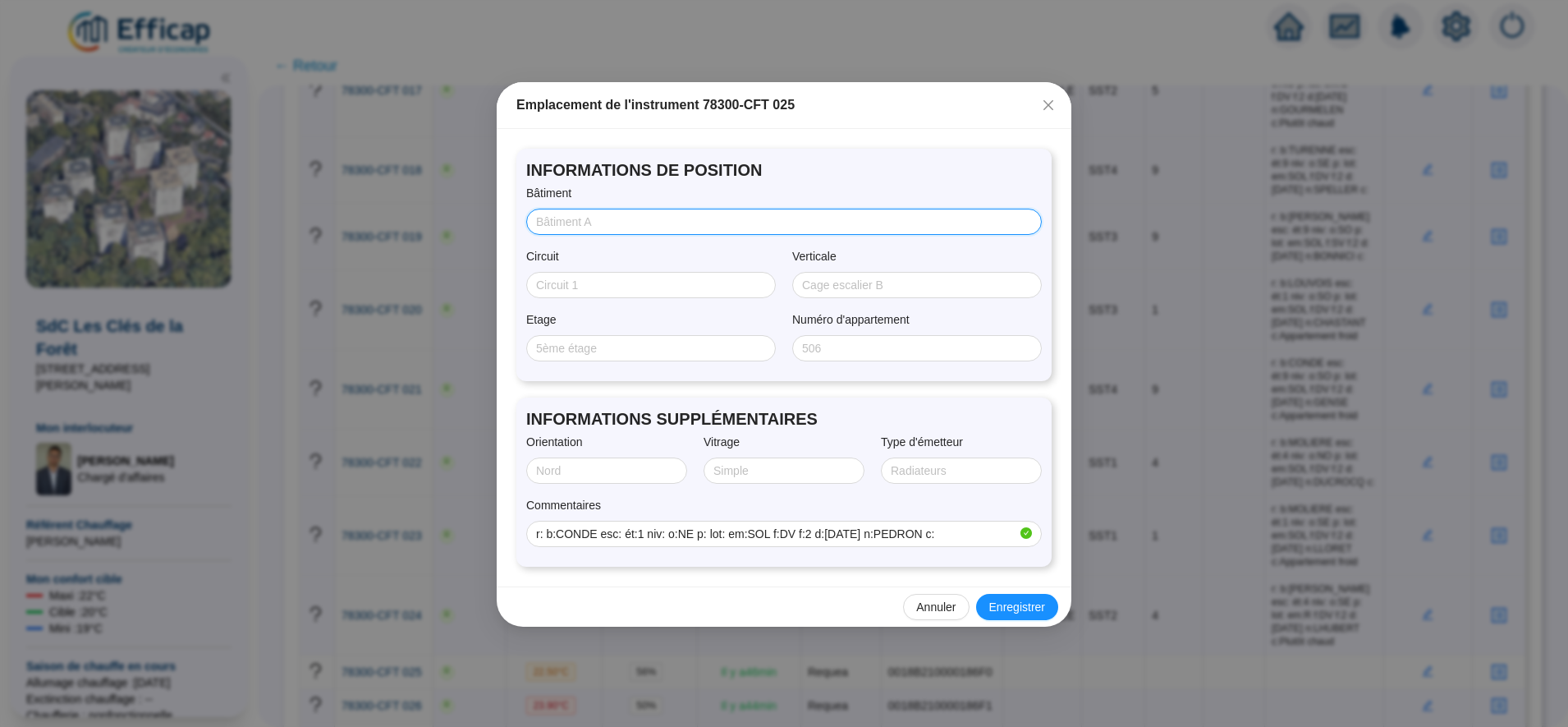
click at [575, 216] on input "Bâtiment" at bounding box center [783, 222] width 493 height 18
type input "CONDE"
type input "SST4"
type input "1"
type input "NORD/EST"
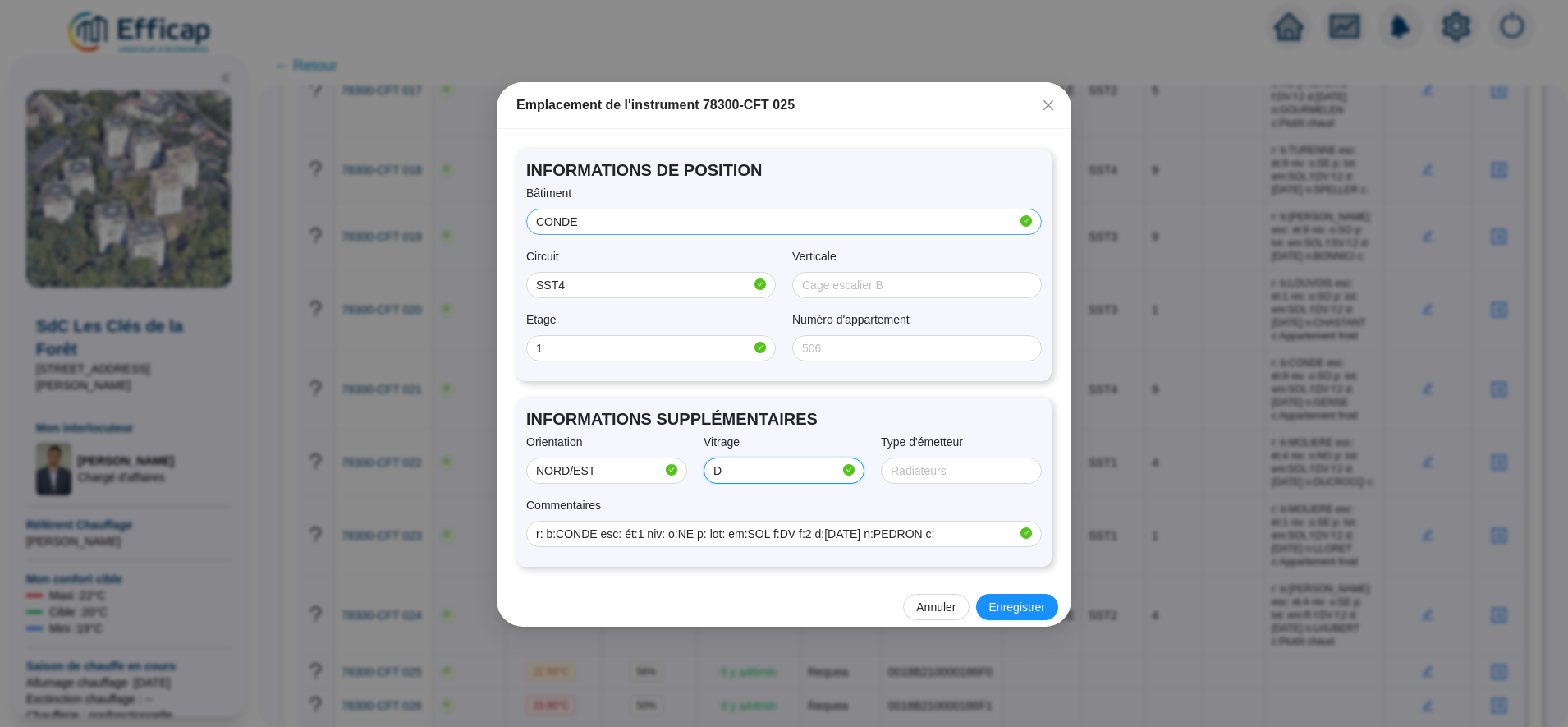
type input "Double"
type input "SOL"
click at [1013, 608] on span "Enregistrer" at bounding box center [1017, 608] width 56 height 18
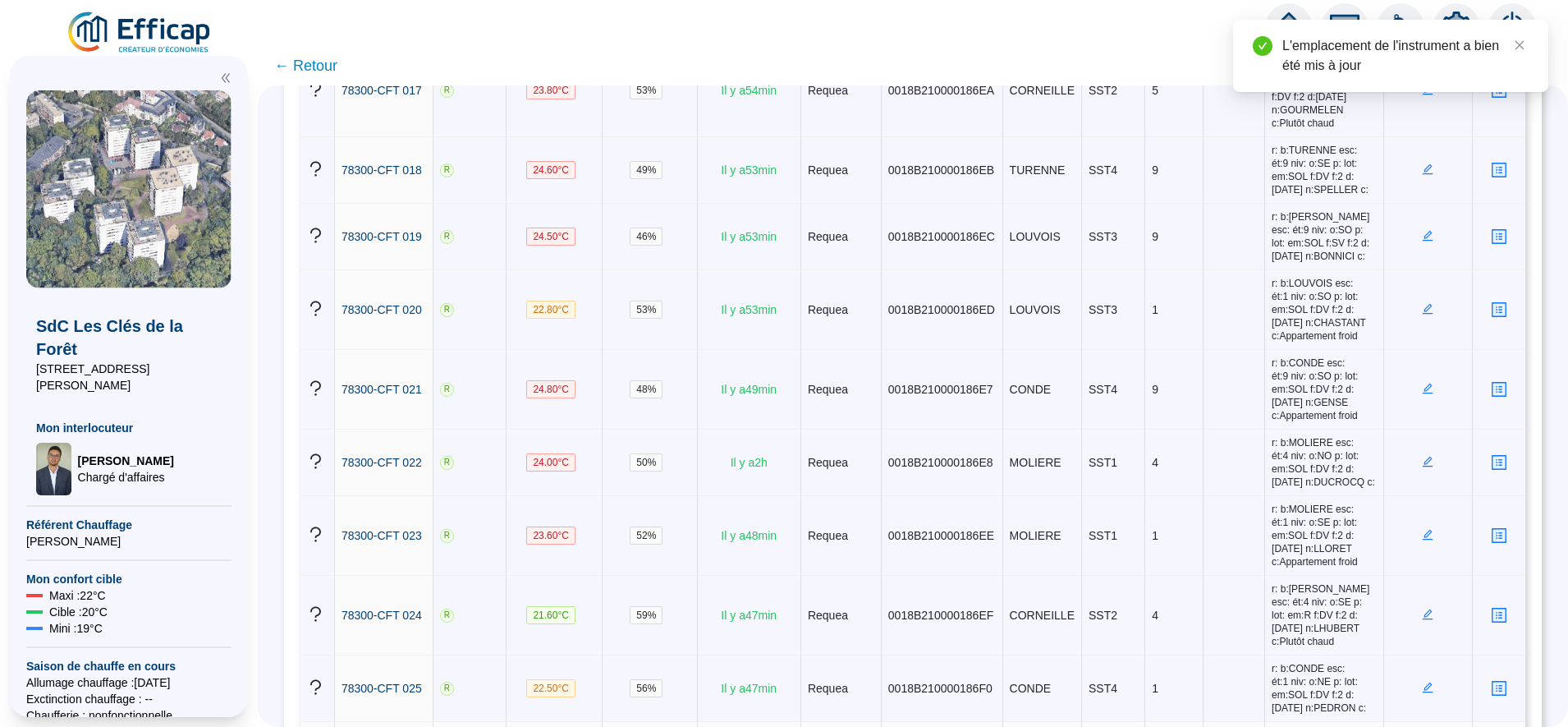
scroll to position [1536, 0]
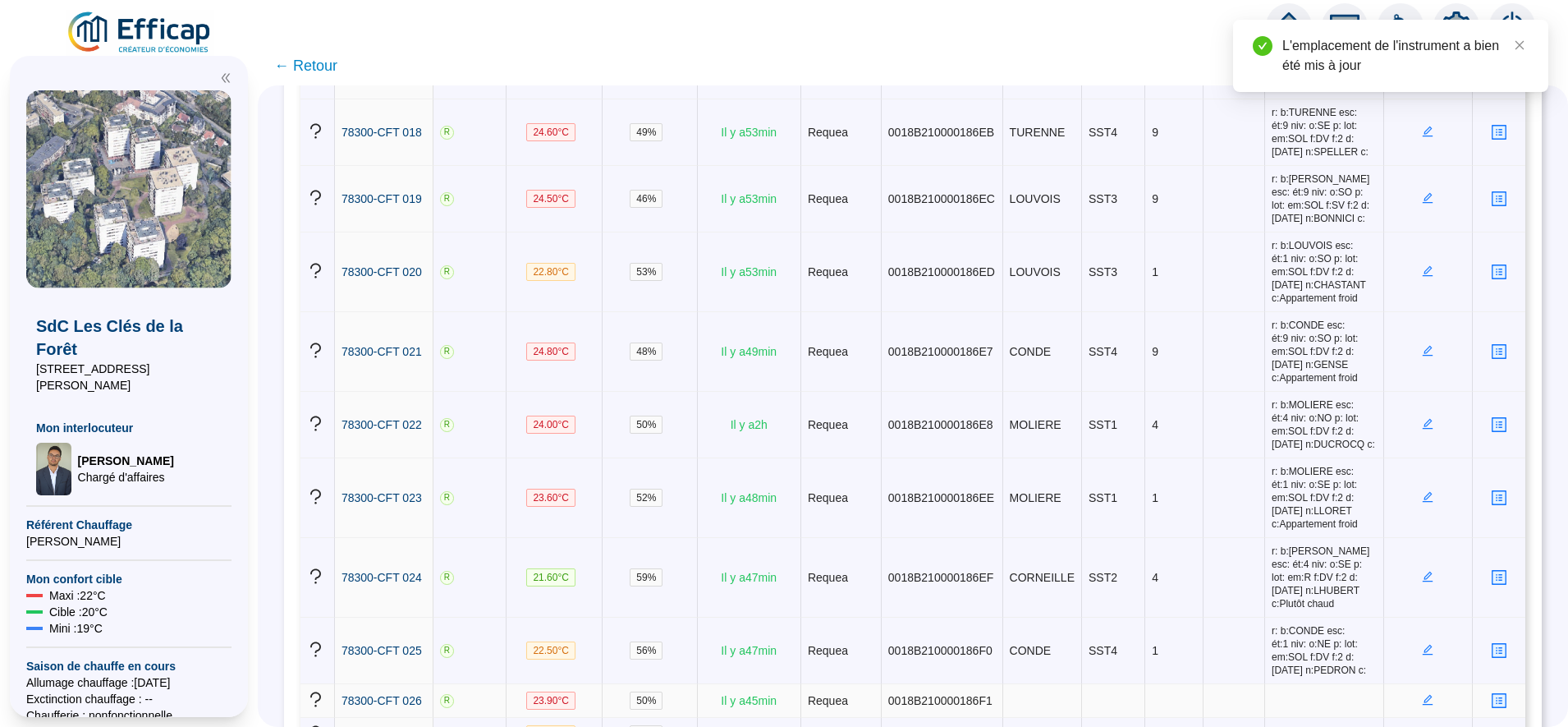
click at [1423, 694] on icon "edit" at bounding box center [1428, 700] width 12 height 12
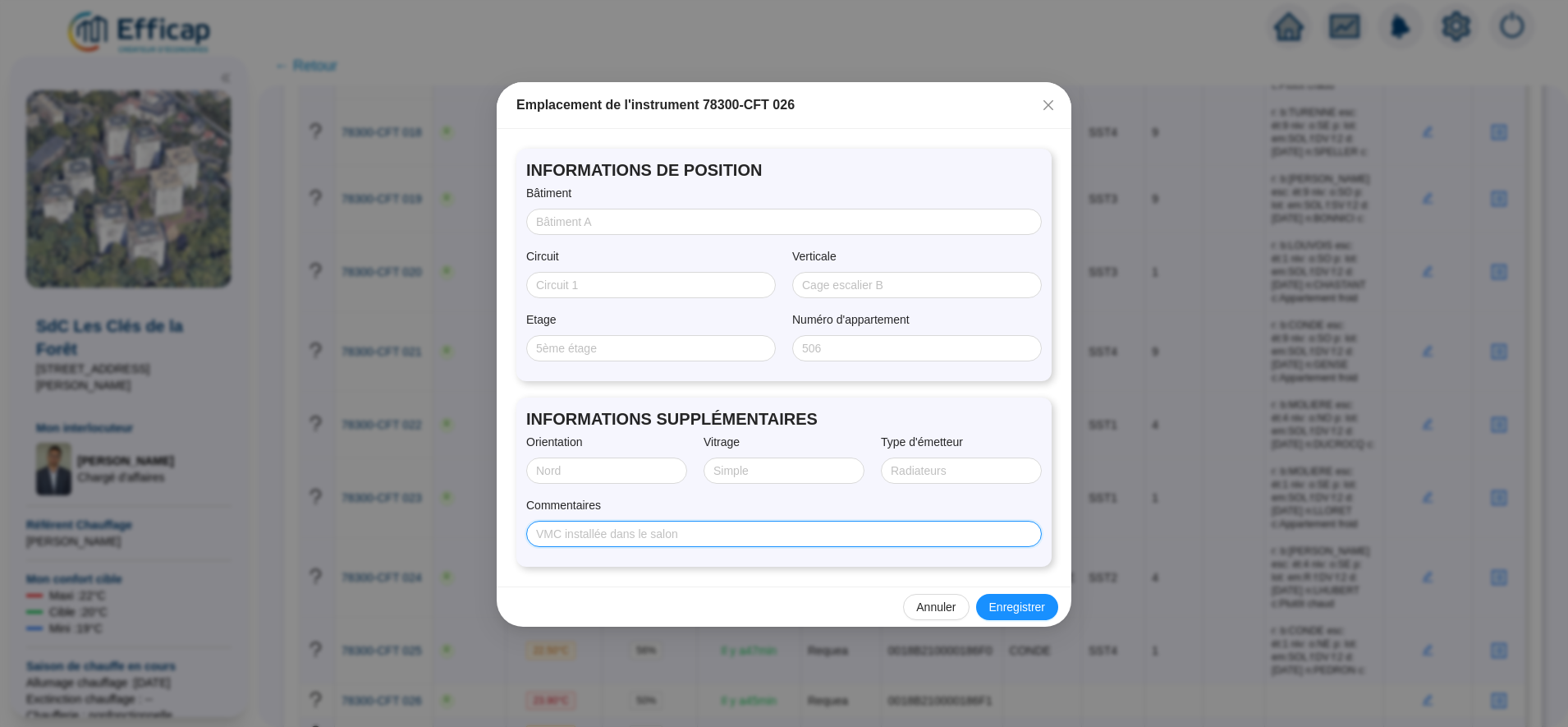
click at [748, 531] on input "Commentaires" at bounding box center [783, 534] width 493 height 18
paste input "r: b:MOLIERE esc: ét:9 niv: o:SE p: lot: em:SOL f:DV f:2 d:25/07/2025 n:WOLFENS…"
type input "r: b:MOLIERE esc: ét:9 niv: o:SE p: lot: em:SOL f:DV f:2 d:25/07/2025 n:WOLFENS…"
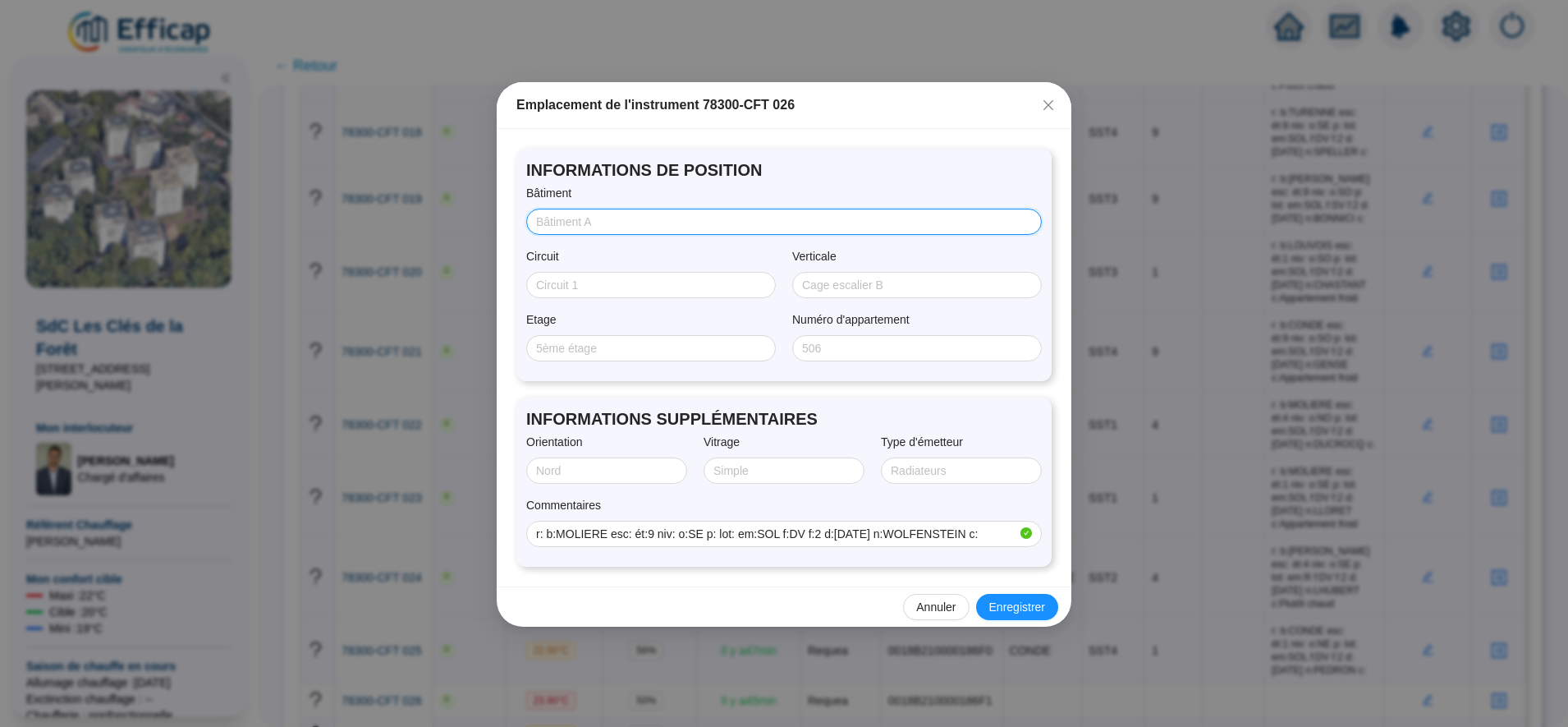
click at [556, 227] on input "Bâtiment" at bounding box center [783, 222] width 493 height 18
type input "MOLIERE"
type input "Q"
type input "SST1"
type input "9"
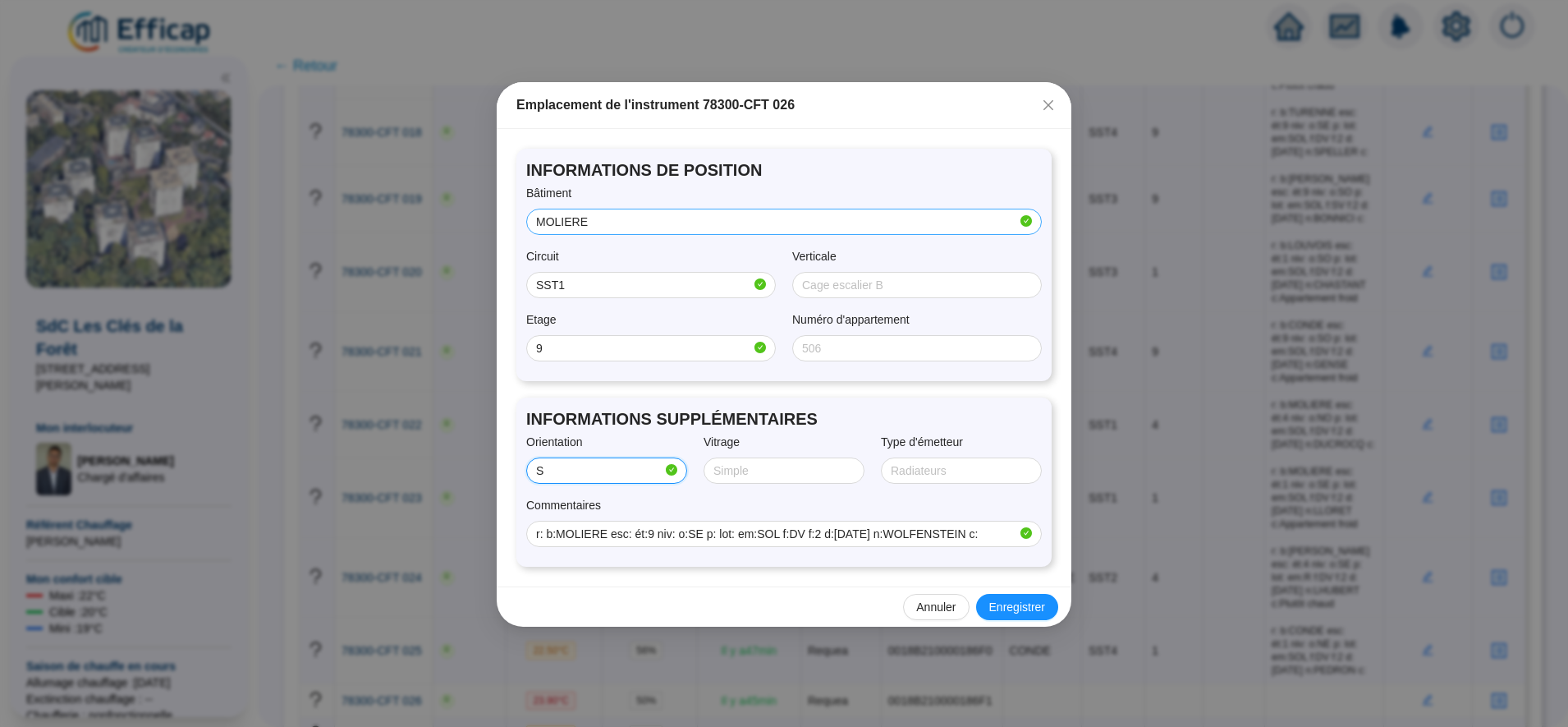
type input "SUD/EST"
type input "Double"
type input "SOL"
click at [1027, 606] on span "Enregistrer" at bounding box center [1017, 608] width 56 height 18
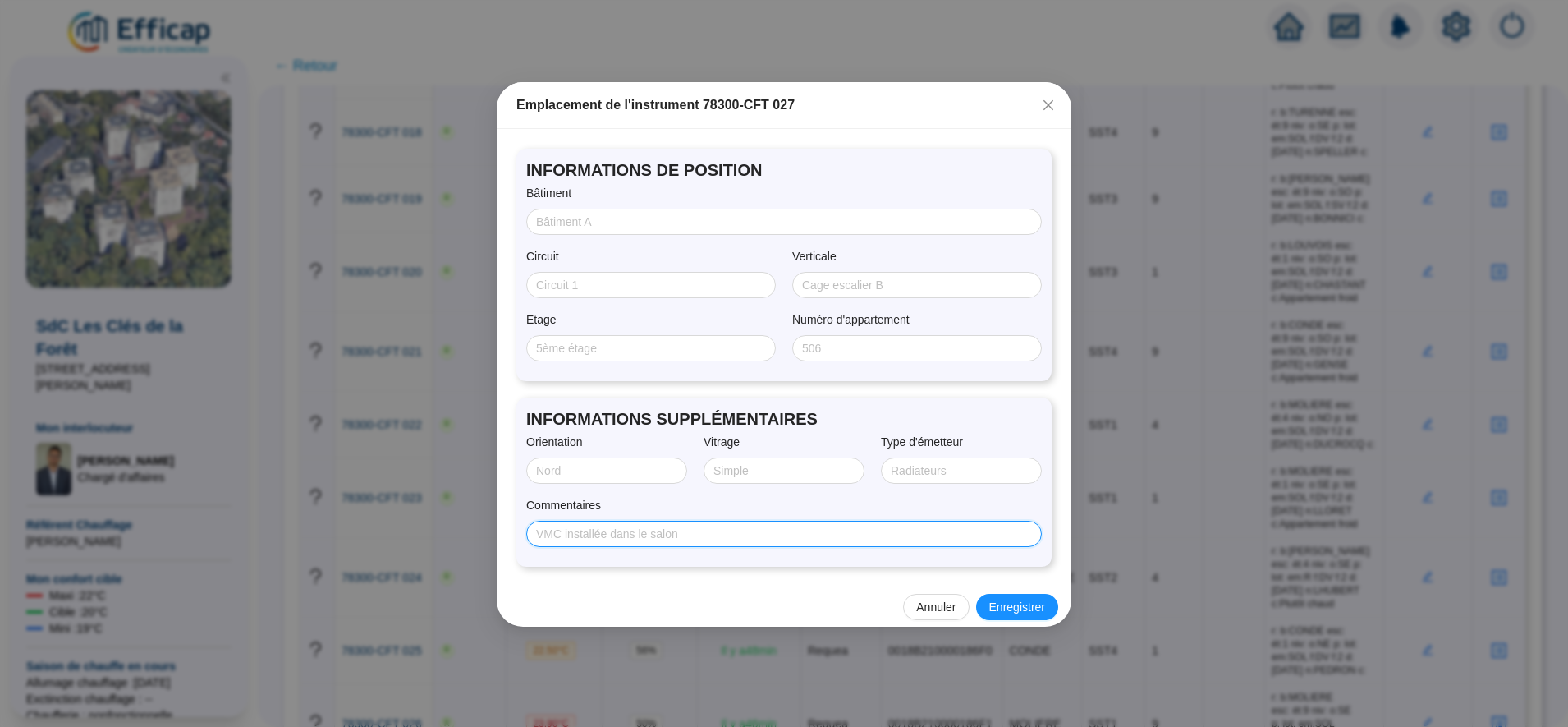
click at [722, 540] on input "Commentaires" at bounding box center [783, 534] width 493 height 18
paste input "r: b:CONDE esc: ét:1 niv: o:SO p: lot: em:SOL f:DV f:2 d:25/07/2025 n:ADELINET …"
type input "r: b:CONDE esc: ét:1 niv: o:SO p: lot: em:SOL f:DV f:2 d:25/07/2025 n:ADELINET …"
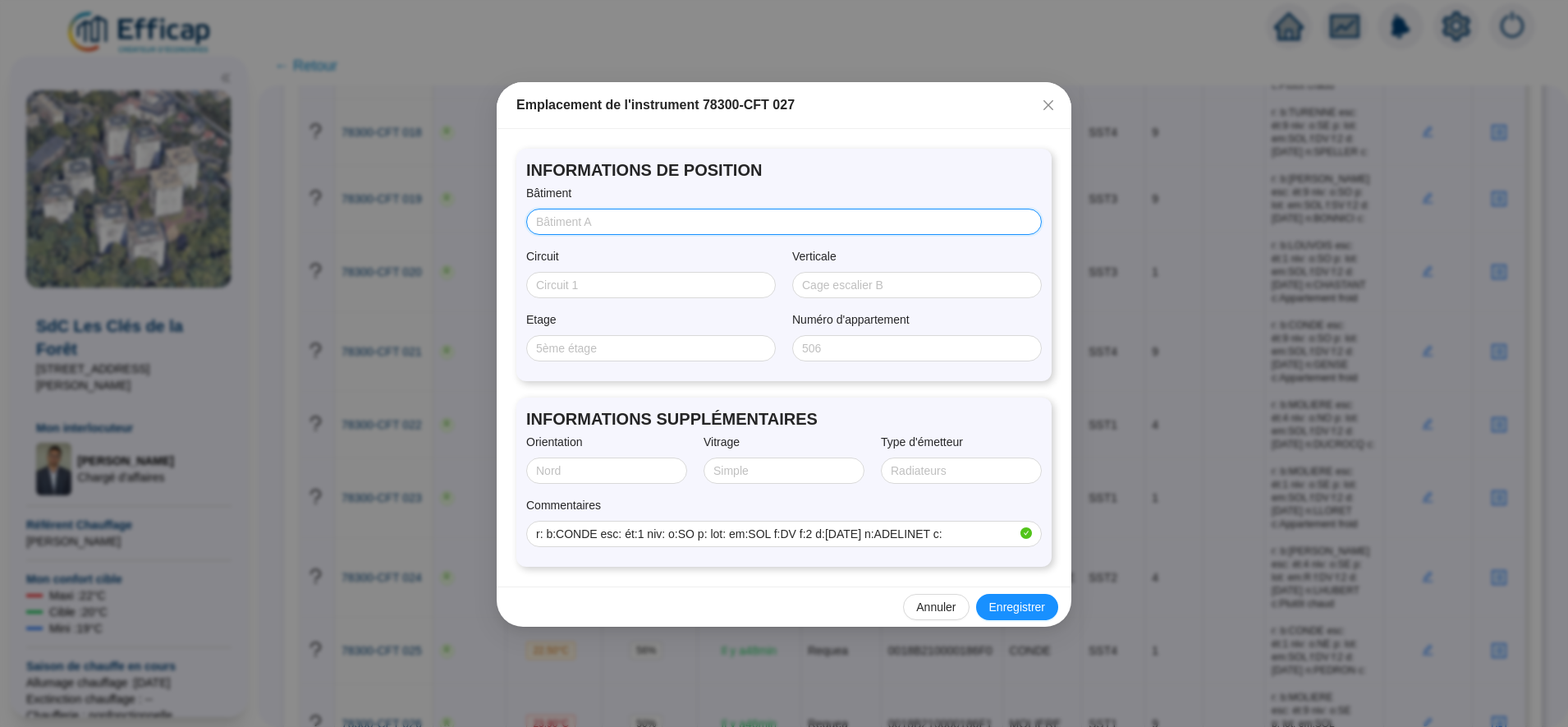
click at [591, 220] on input "Bâtiment" at bounding box center [783, 222] width 493 height 18
type input "CONDE"
type input "SST4"
type input "1"
type input "S"
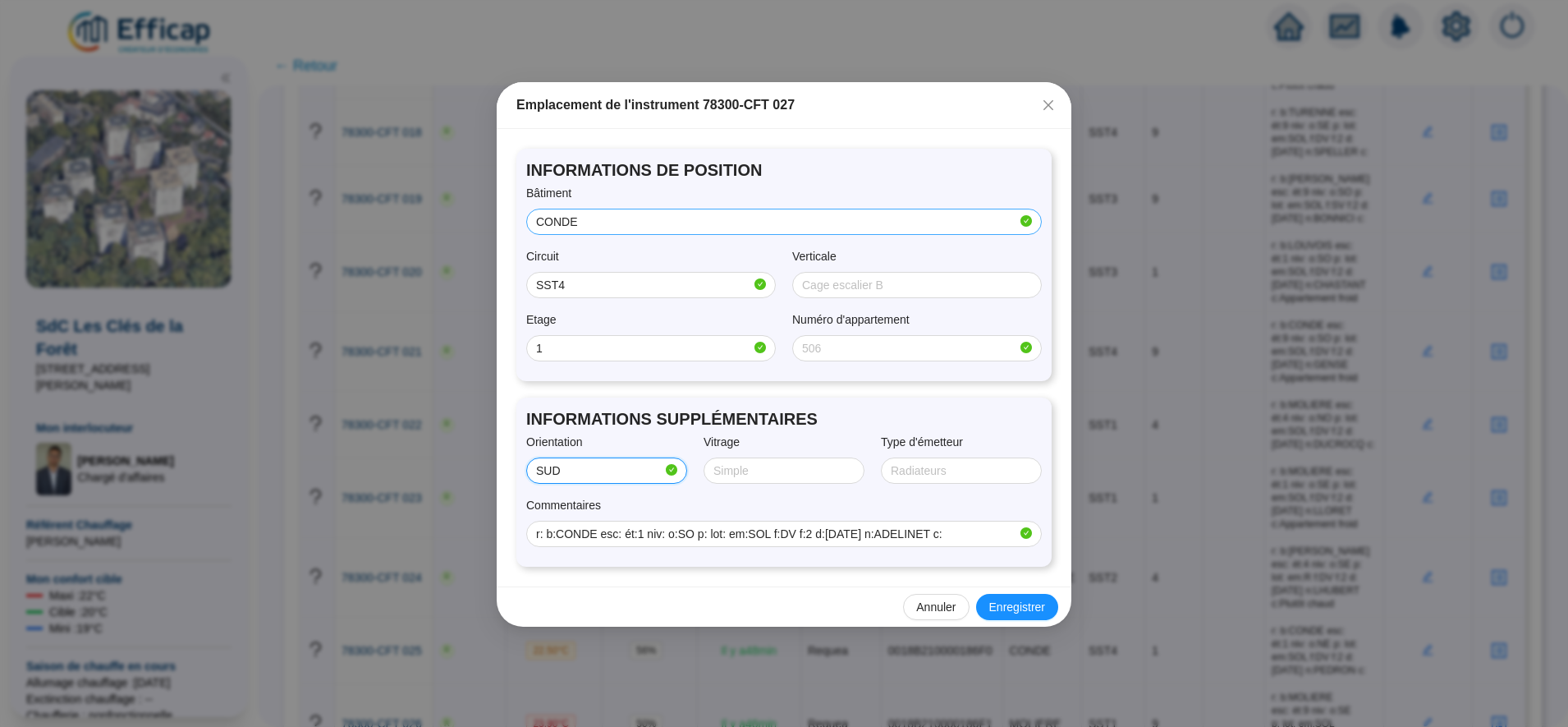
type input "SUD/OUEST"
type input "Double"
type input "SOL"
click at [1025, 608] on span "Enregistrer" at bounding box center [1017, 608] width 56 height 18
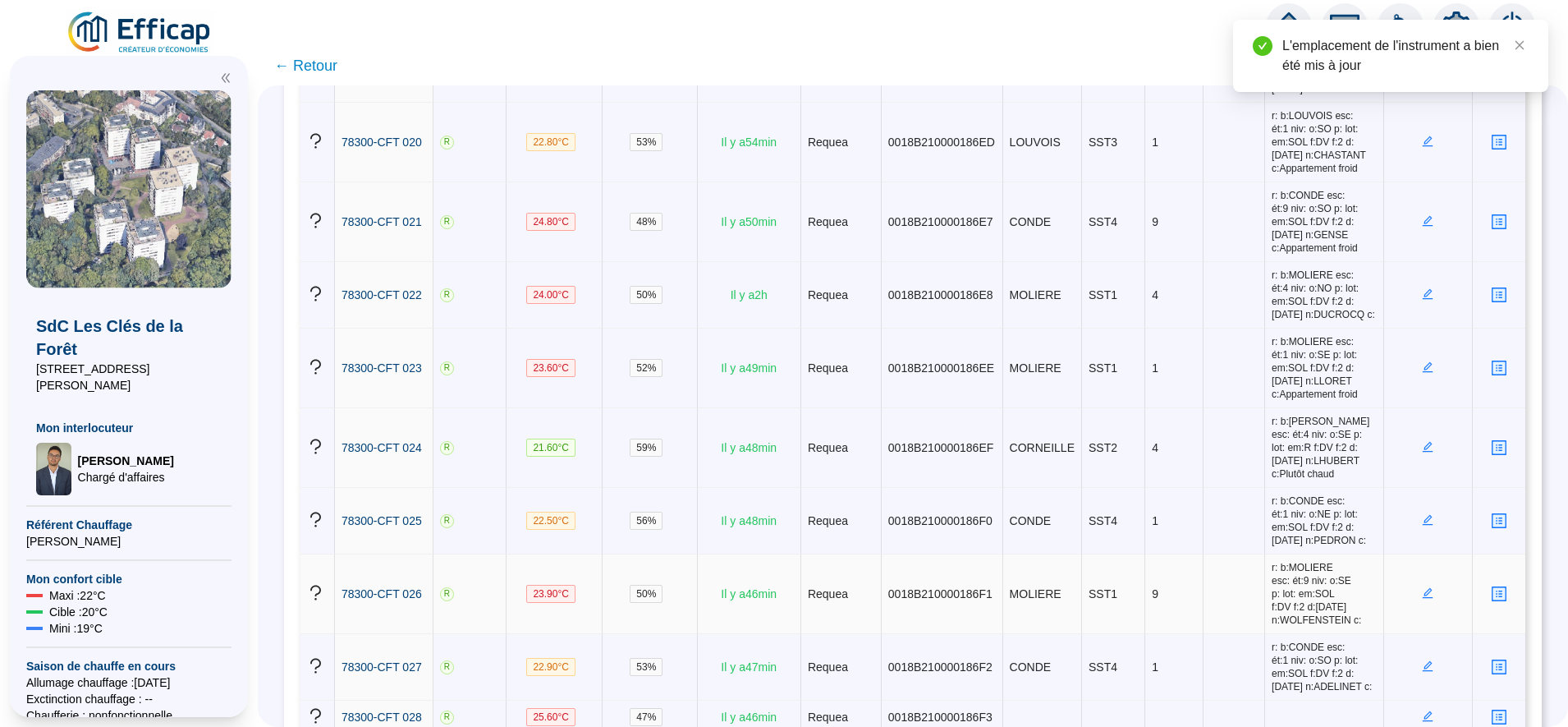
scroll to position [1697, 0]
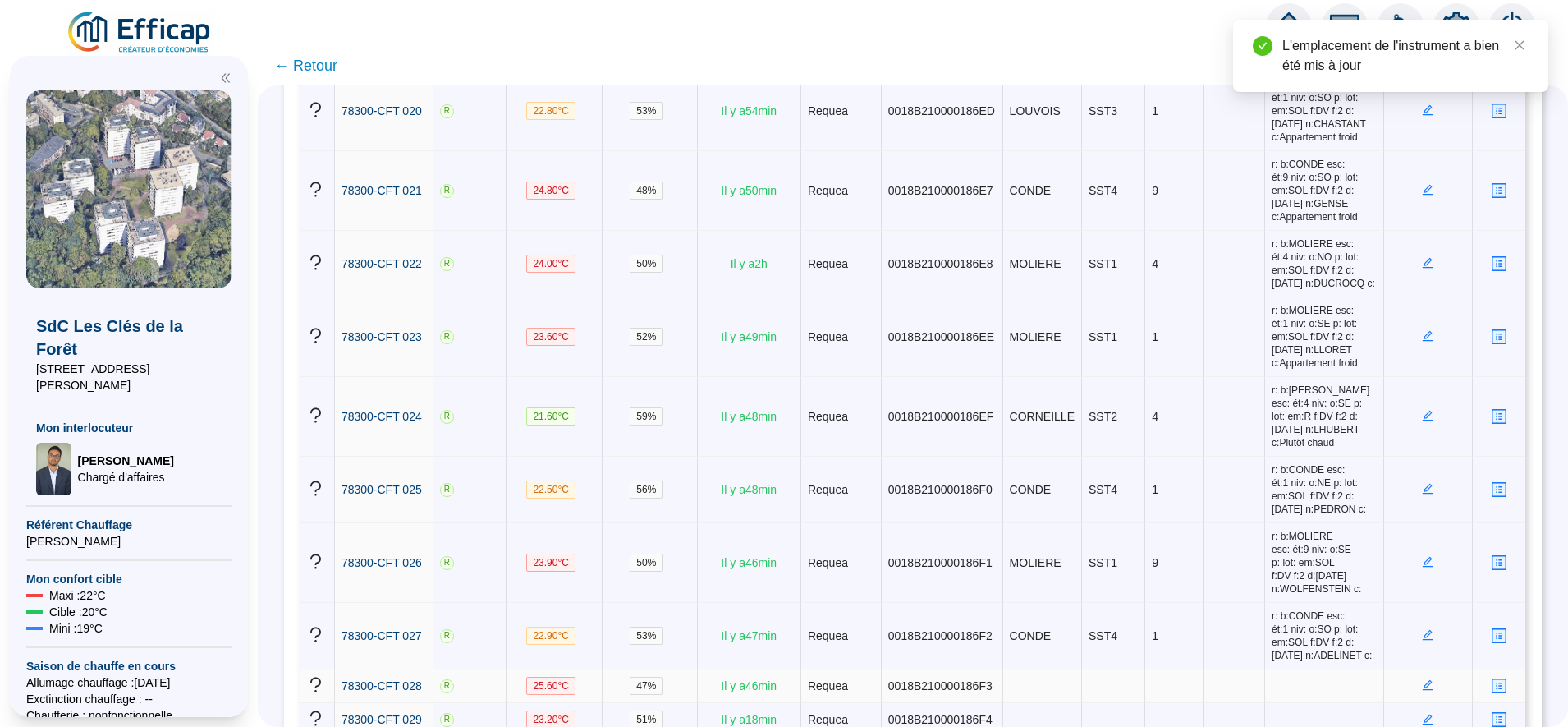
click at [1423, 680] on icon "edit" at bounding box center [1428, 685] width 11 height 11
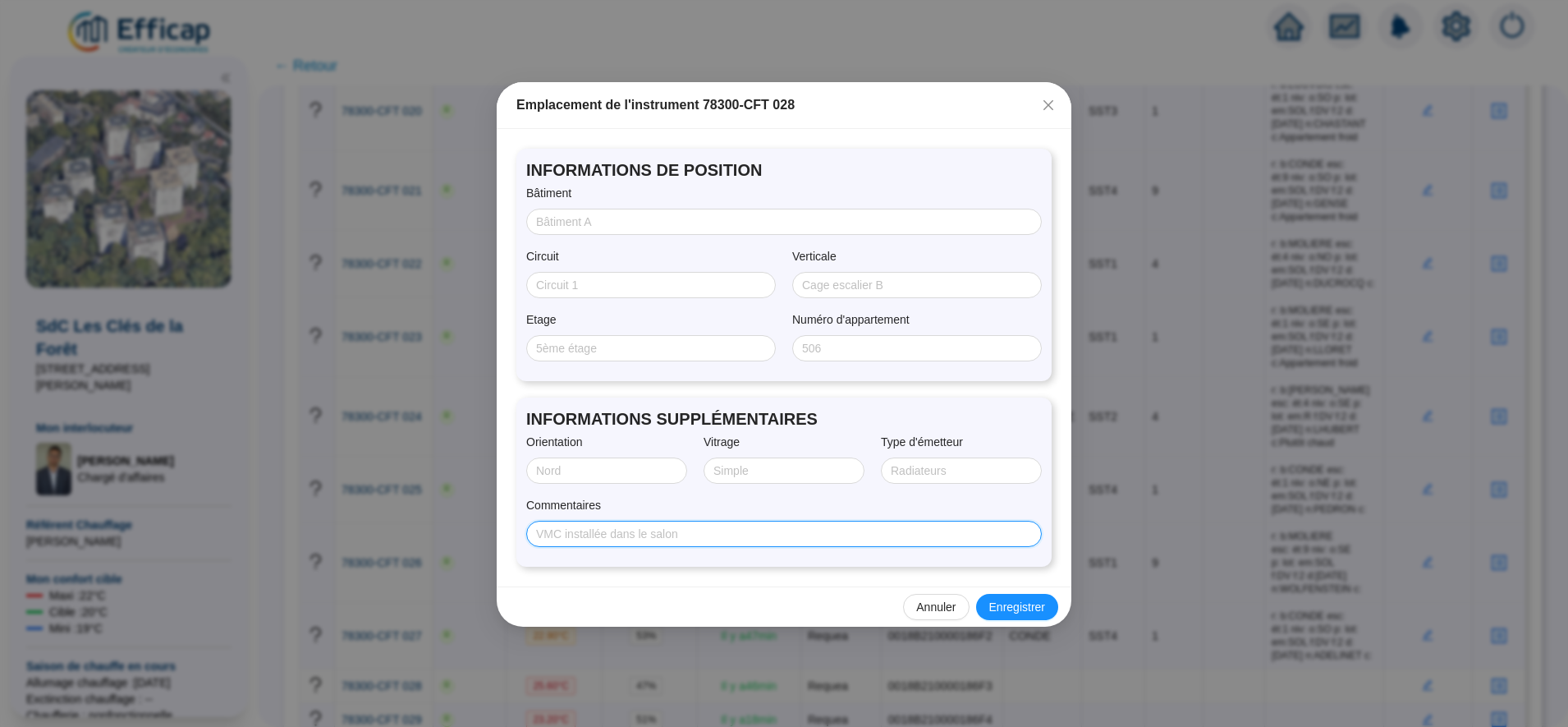
click at [574, 536] on input "Commentaires" at bounding box center [783, 534] width 493 height 18
paste input "r: b:TURENNE esc: ét:9 niv: o:SO p: lot: em:SOL f:DV f:2 d:25/07/2025 n:ARFAOUI…"
type input "r: b:TURENNE esc: ét:9 niv: o:SO p: lot: em:SOL f:DV f:2 d:25/07/2025 n:ARFAOUI…"
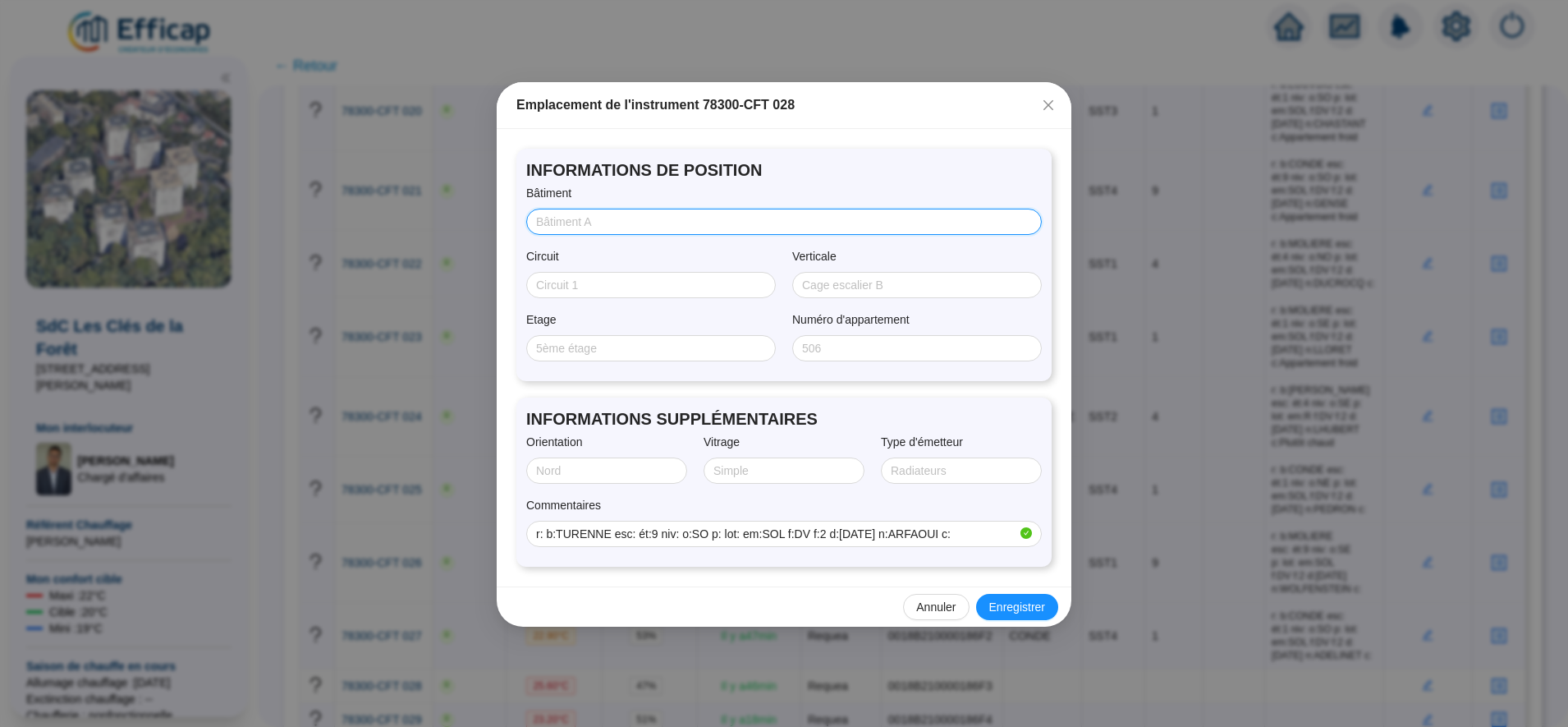
click at [601, 222] on input "Bâtiment" at bounding box center [783, 222] width 493 height 18
type input "TURENNE"
type input "SST4"
type input "9"
type input "SUD/OUEST"
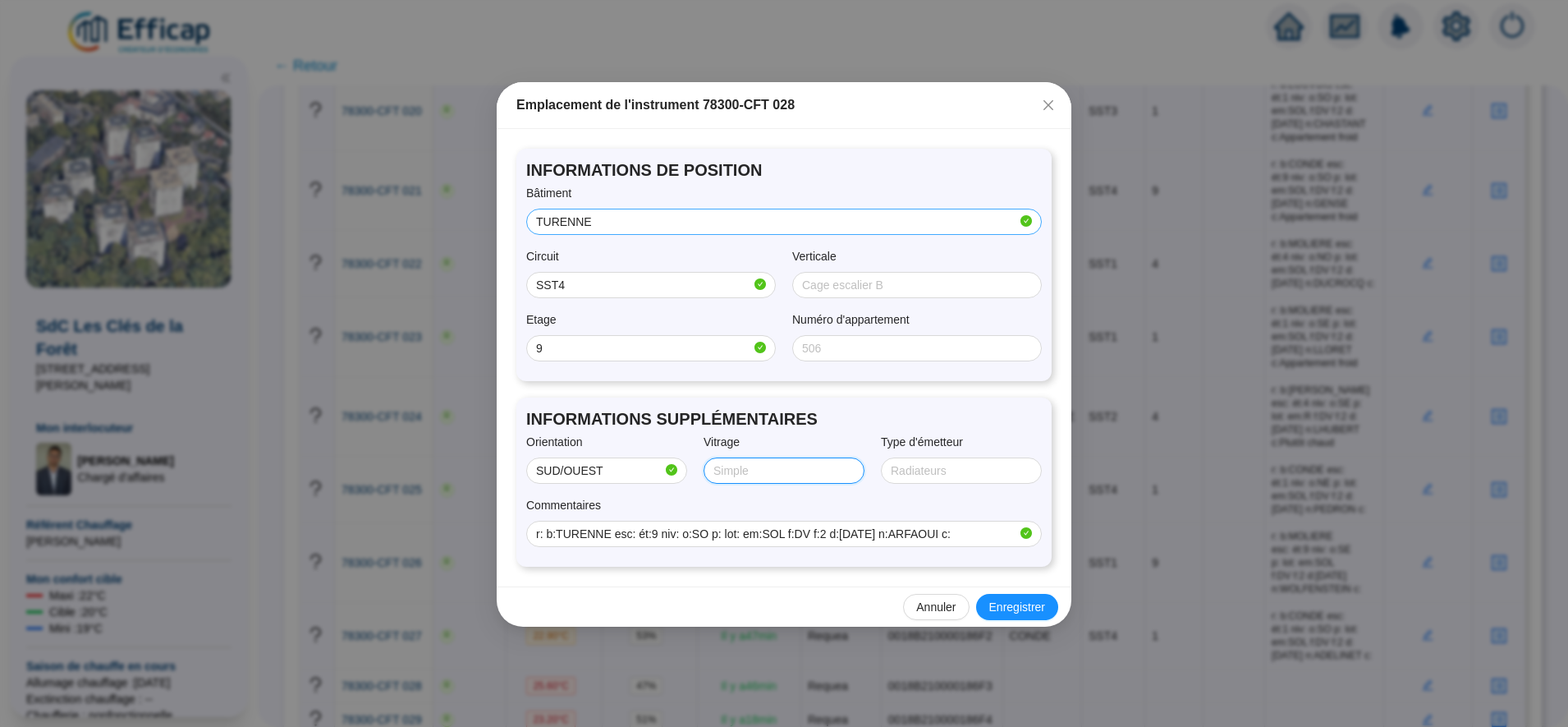
type input "Double"
type input "SOL"
click at [1018, 604] on span "Enregistrer" at bounding box center [1017, 608] width 56 height 18
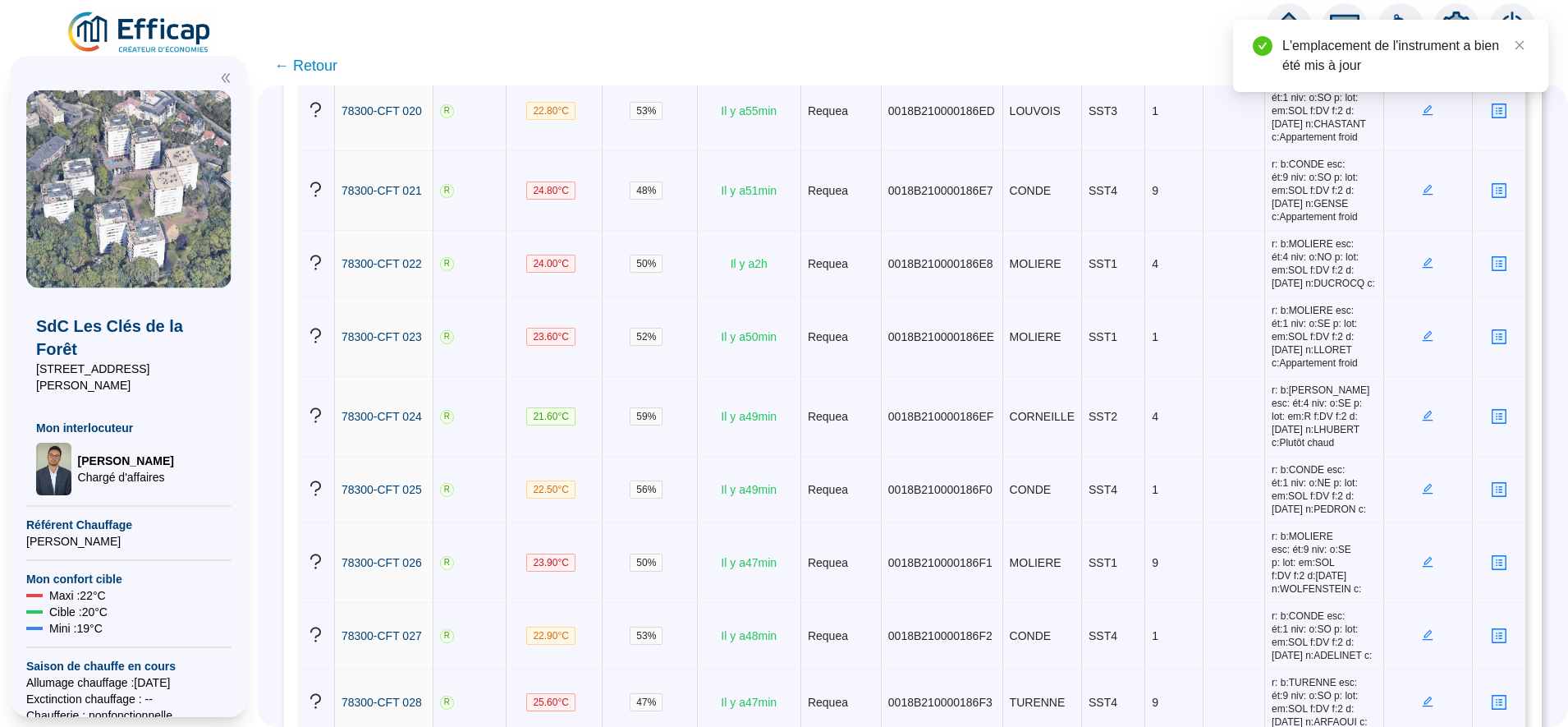
scroll to position [1762, 0]
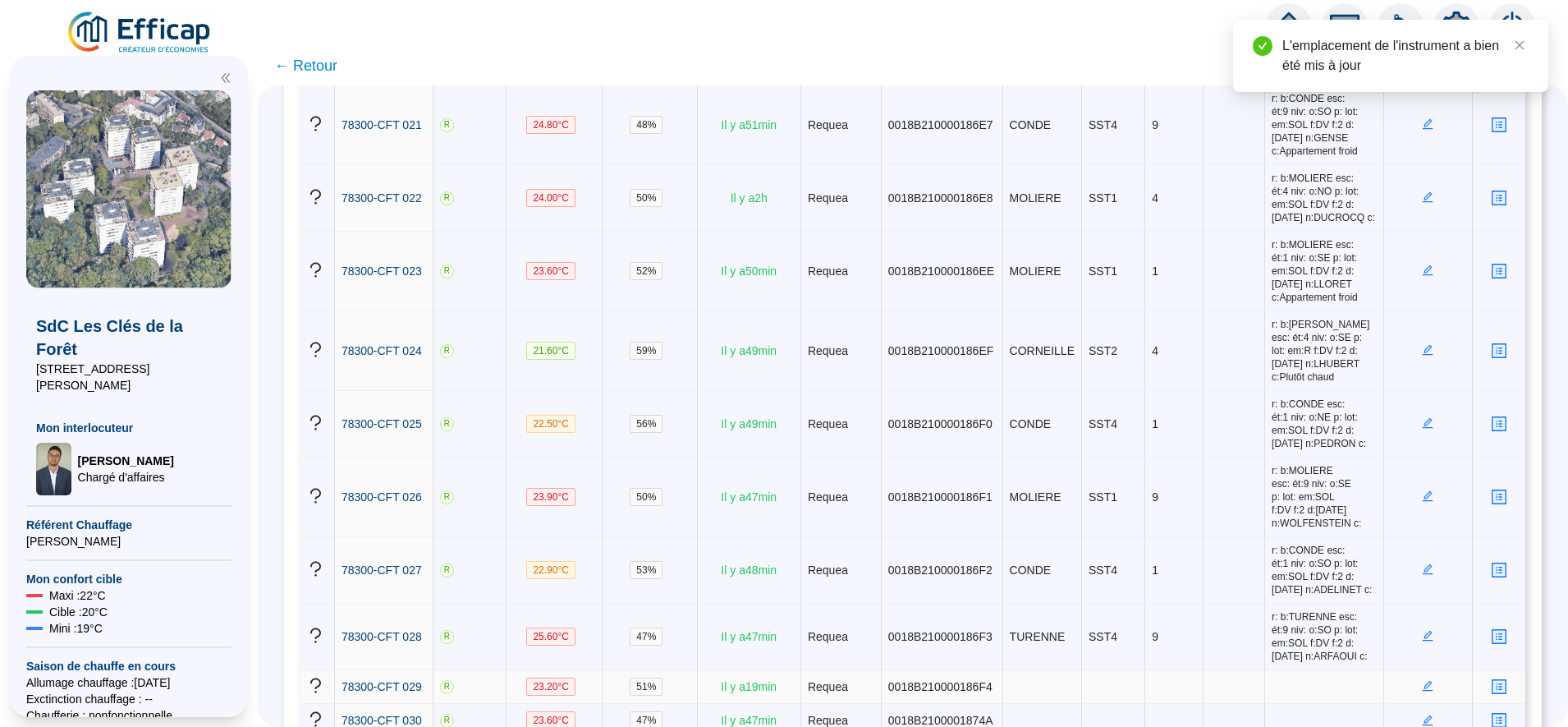
click at [1423, 680] on icon "edit" at bounding box center [1428, 686] width 12 height 12
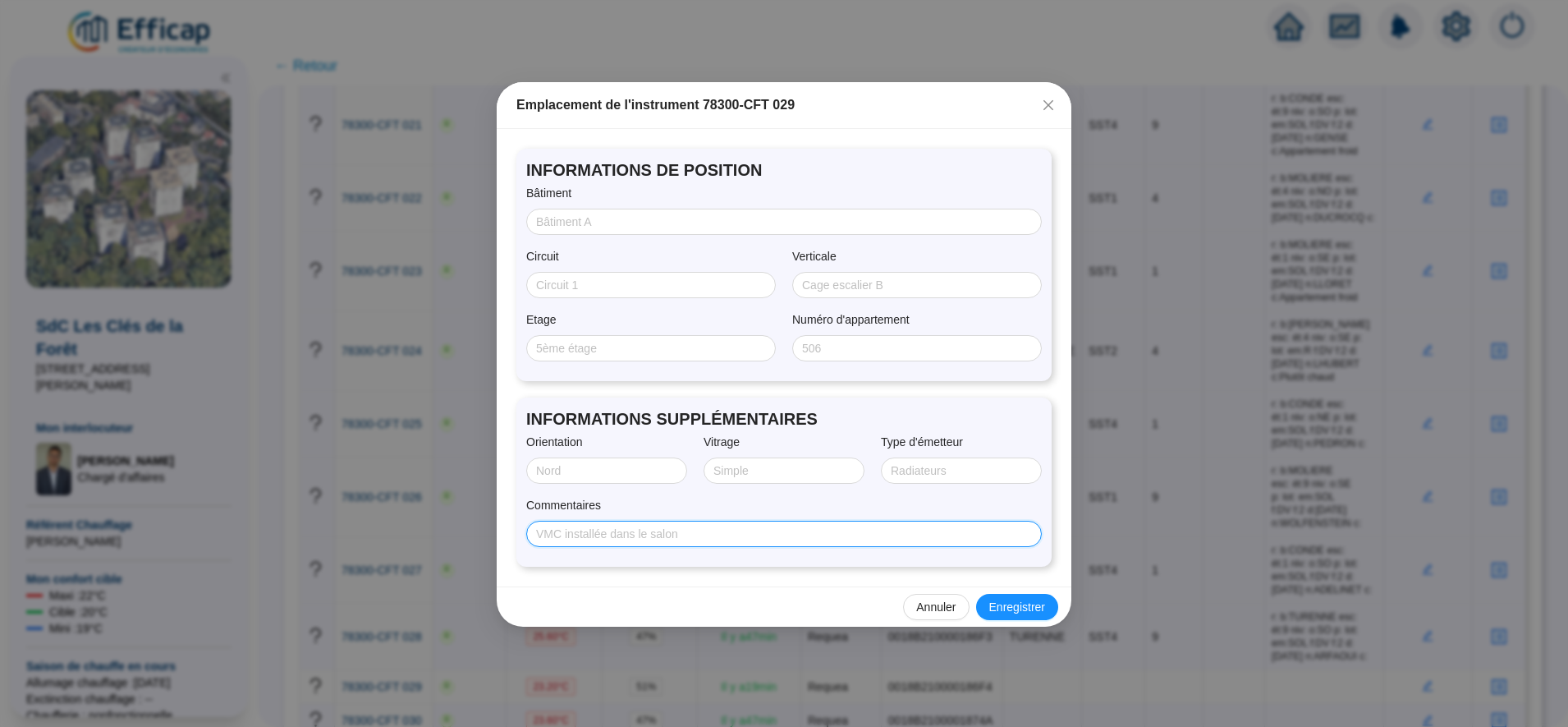
click at [585, 533] on input "Commentaires" at bounding box center [783, 534] width 493 height 18
paste input "r: b:RACINE esc: ét:9 niv: o:SO p: lot: em:R + C f:DV f:2 d:26/07/2025 n:PAYANT…"
type input "r: b:RACINE esc: ét:9 niv: o:SO p: lot: em:R + C f:DV f:2 d:26/07/2025 n:PAYANT…"
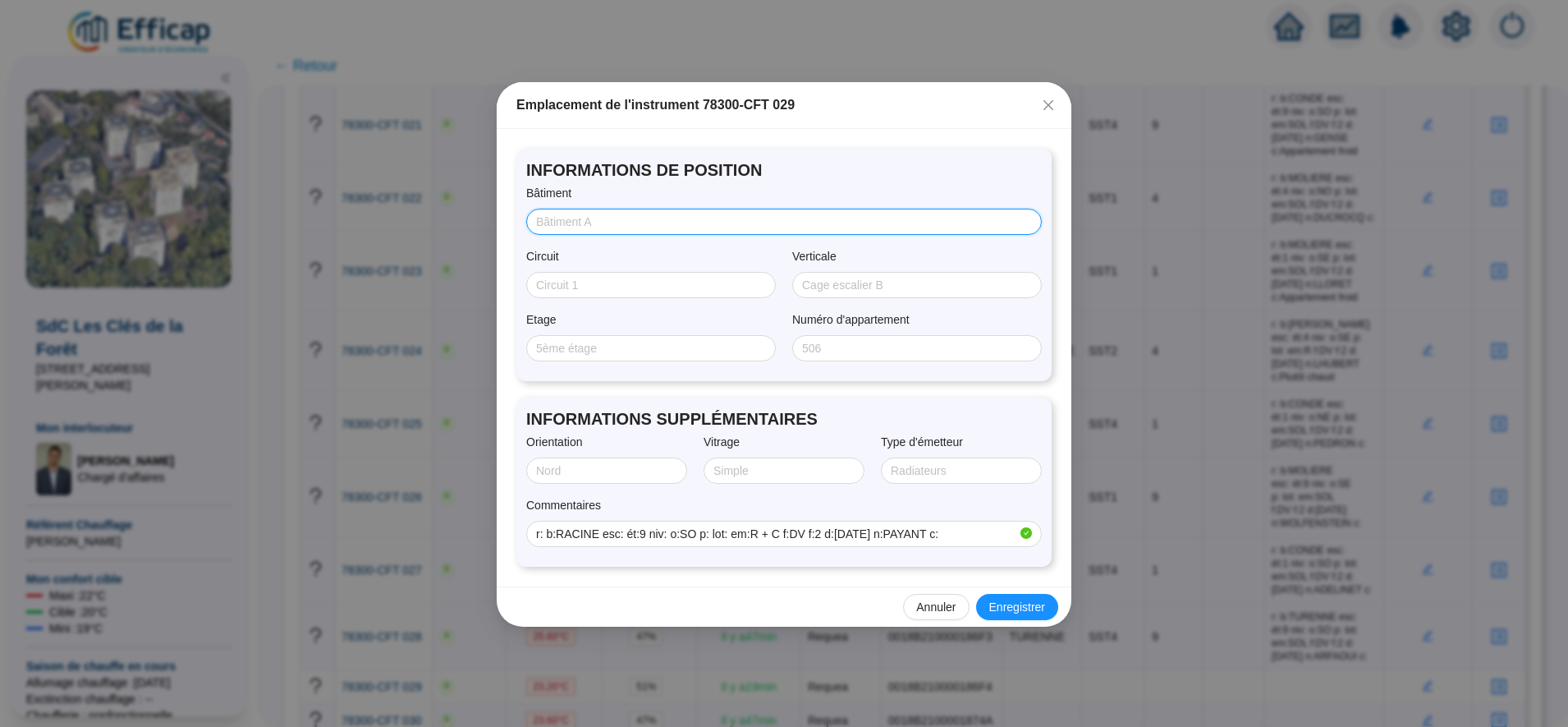
click at [578, 220] on input "Bâtiment" at bounding box center [783, 222] width 493 height 18
type input "RACINE"
type input "SST2"
type input "9"
type input "S"
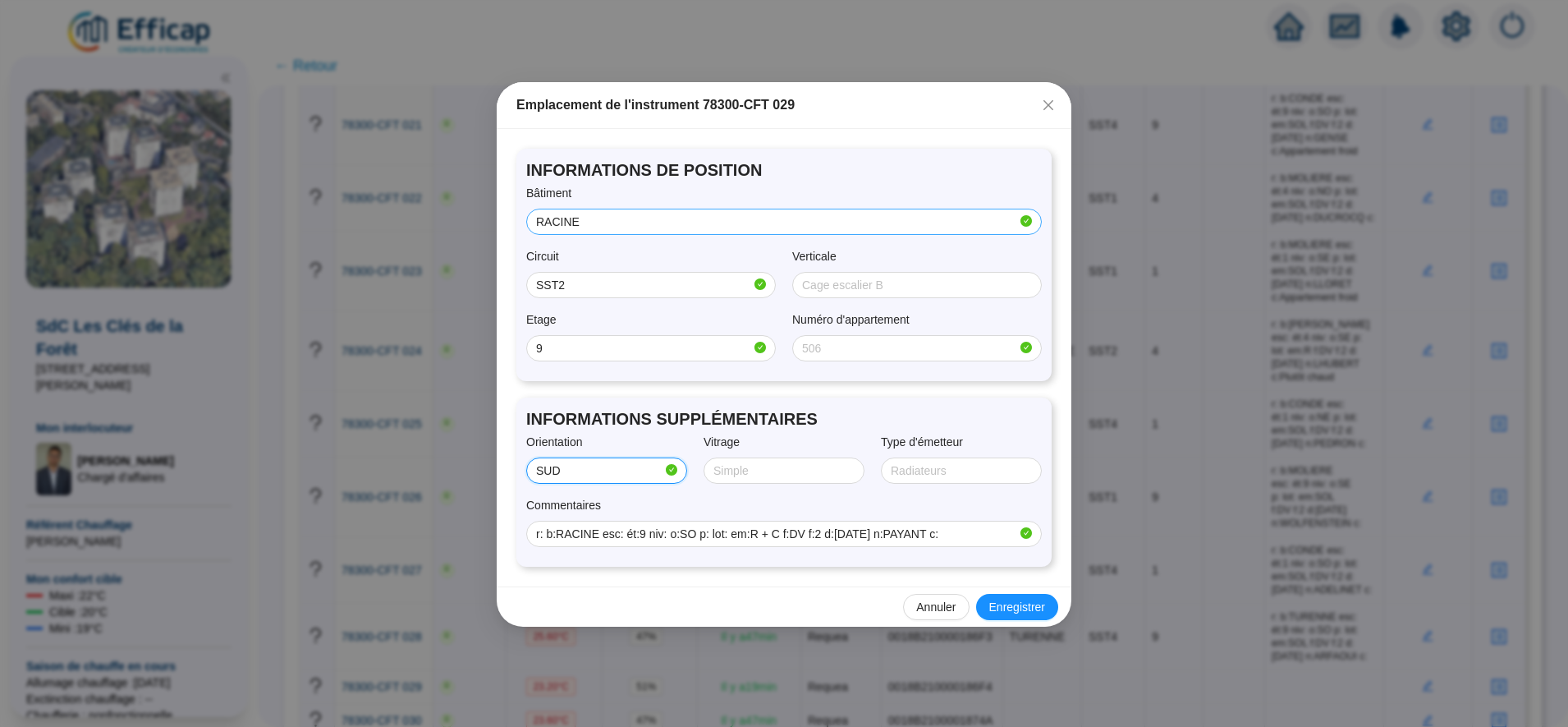
type input "SUD/OUEST"
type input "Double"
type input "RADIATEUR"
click at [1017, 617] on button "Enregistrer" at bounding box center [1017, 607] width 82 height 26
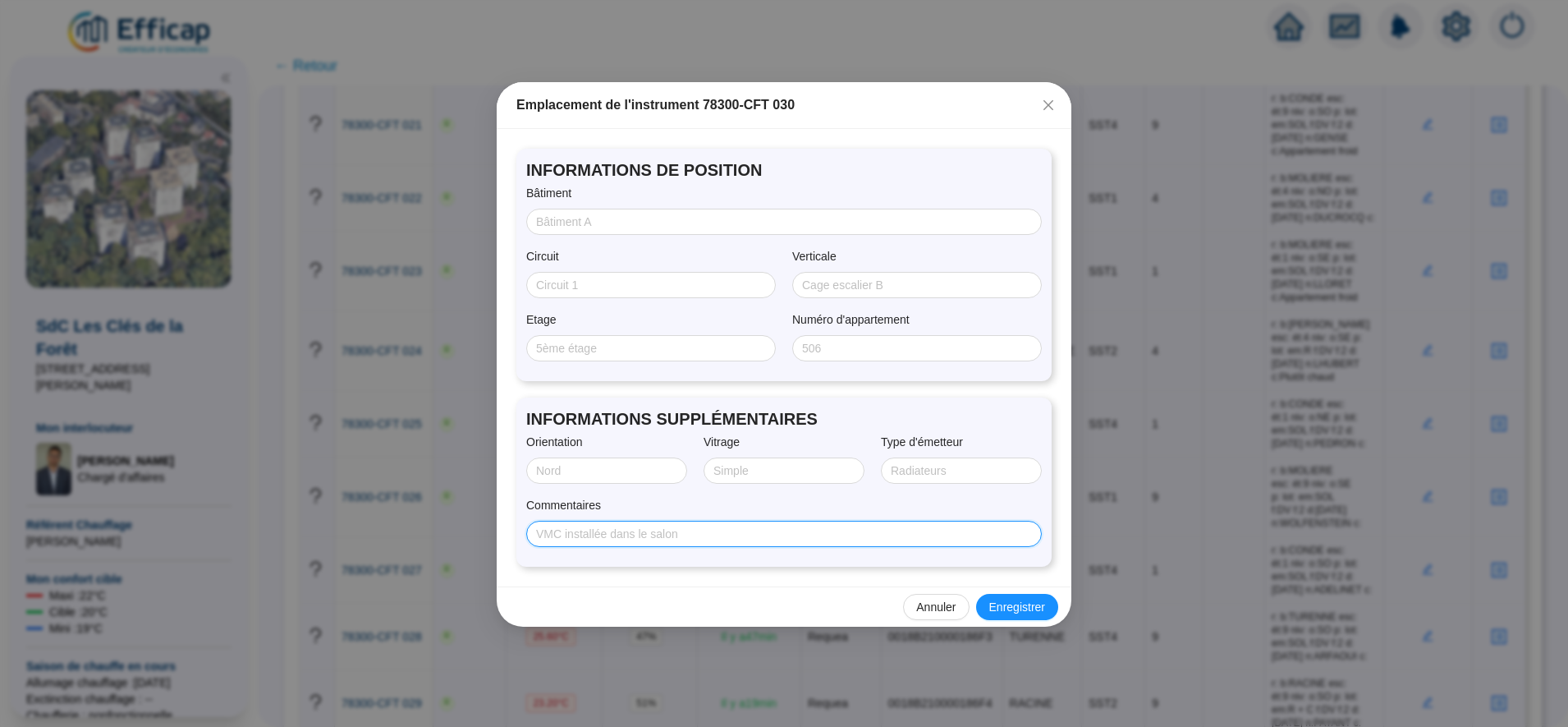
click at [659, 532] on input "Commentaires" at bounding box center [783, 534] width 493 height 18
paste input "r: b:MOLIERE esc: ét:9 niv: o:NO p: lot: em:SOL f:SV f:2 d:26/07/2025 n:TIMBERT…"
type input "r: b:MOLIERE esc: ét:9 niv: o:NO p: lot: em:SOL f:SV f:2 d:26/07/2025 n:TIMBERT…"
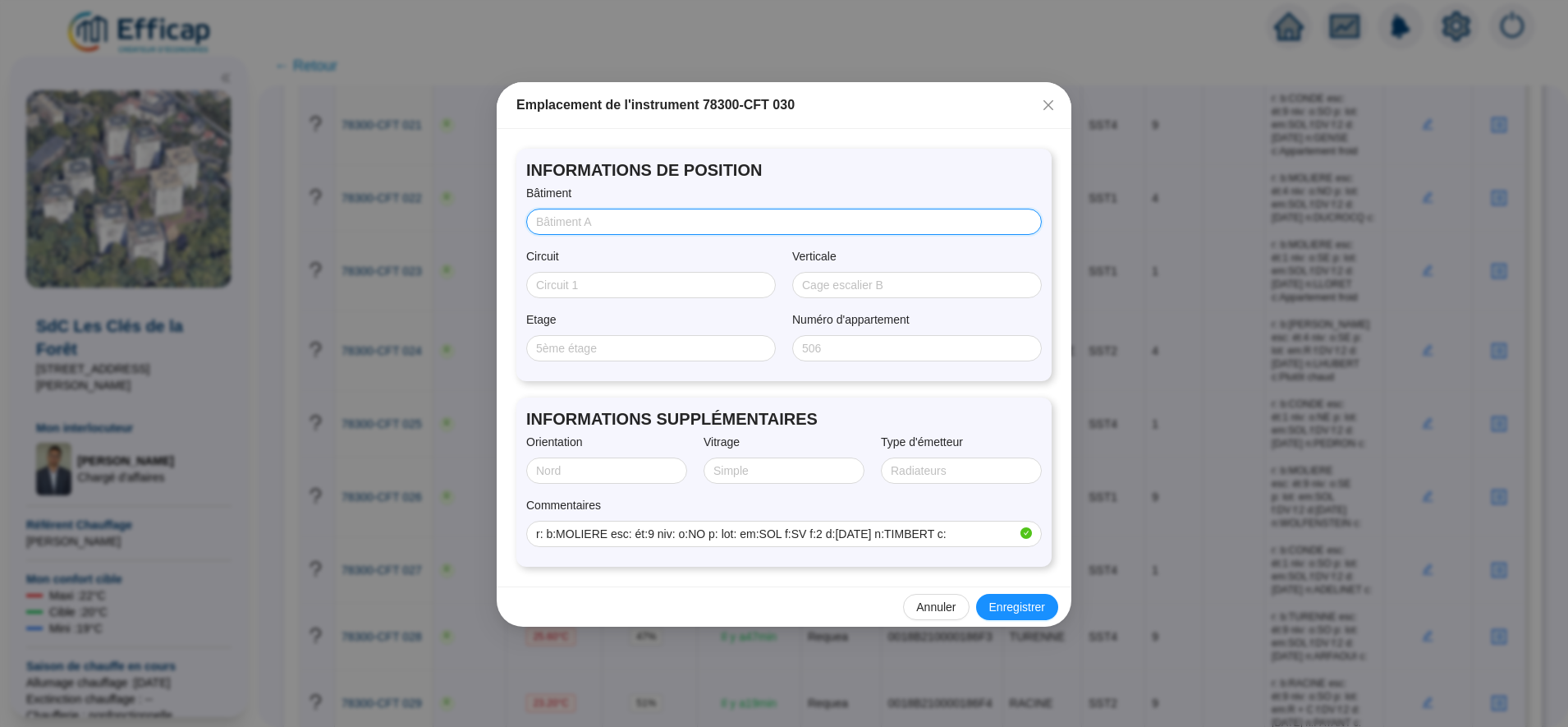
click at [568, 214] on input "Bâtiment" at bounding box center [783, 222] width 493 height 18
type input "MOLIERE"
type input "SST1"
type input "9"
type input "N"
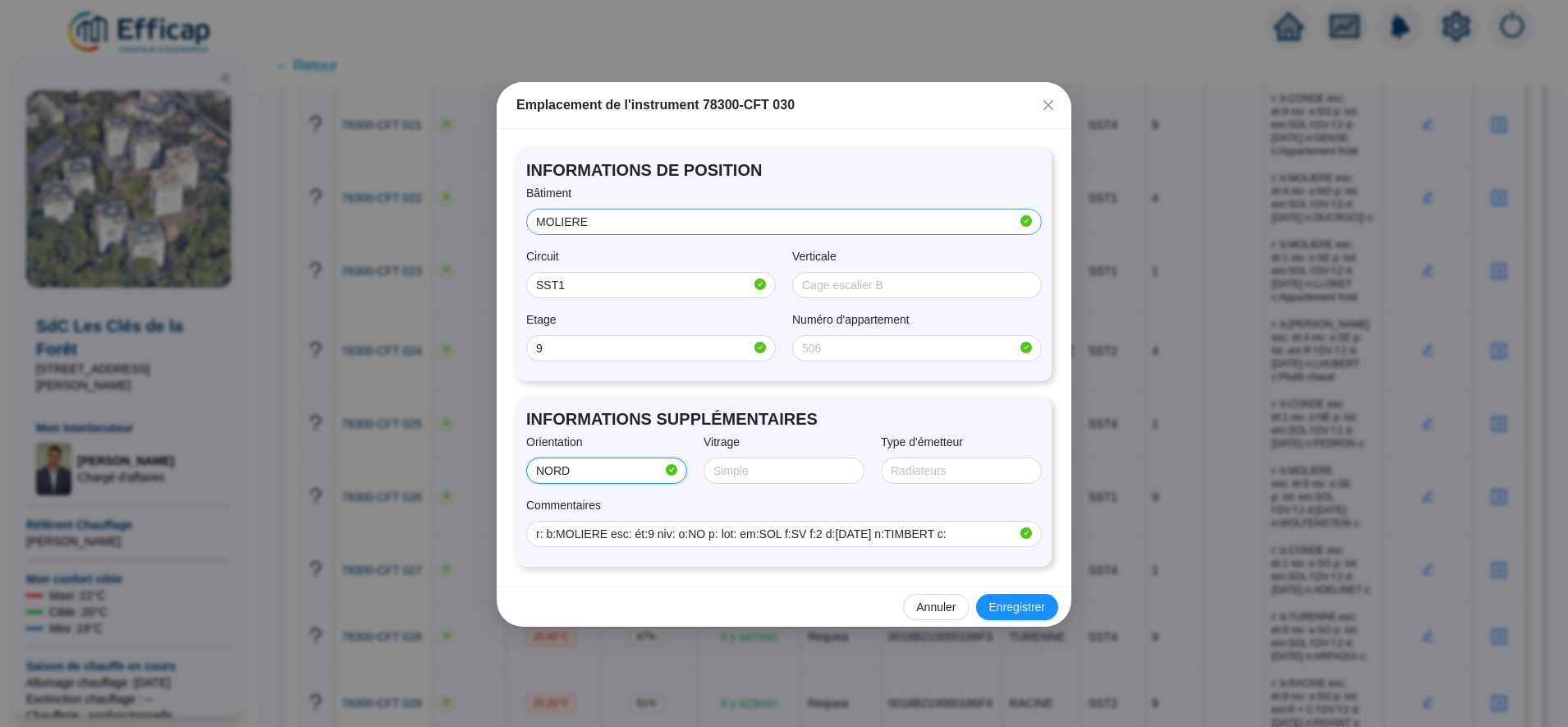
type input "NORD/OUEST"
type input "SIMPLE"
type input "SOL"
click at [1013, 609] on span "Enregistrer" at bounding box center [1017, 608] width 56 height 18
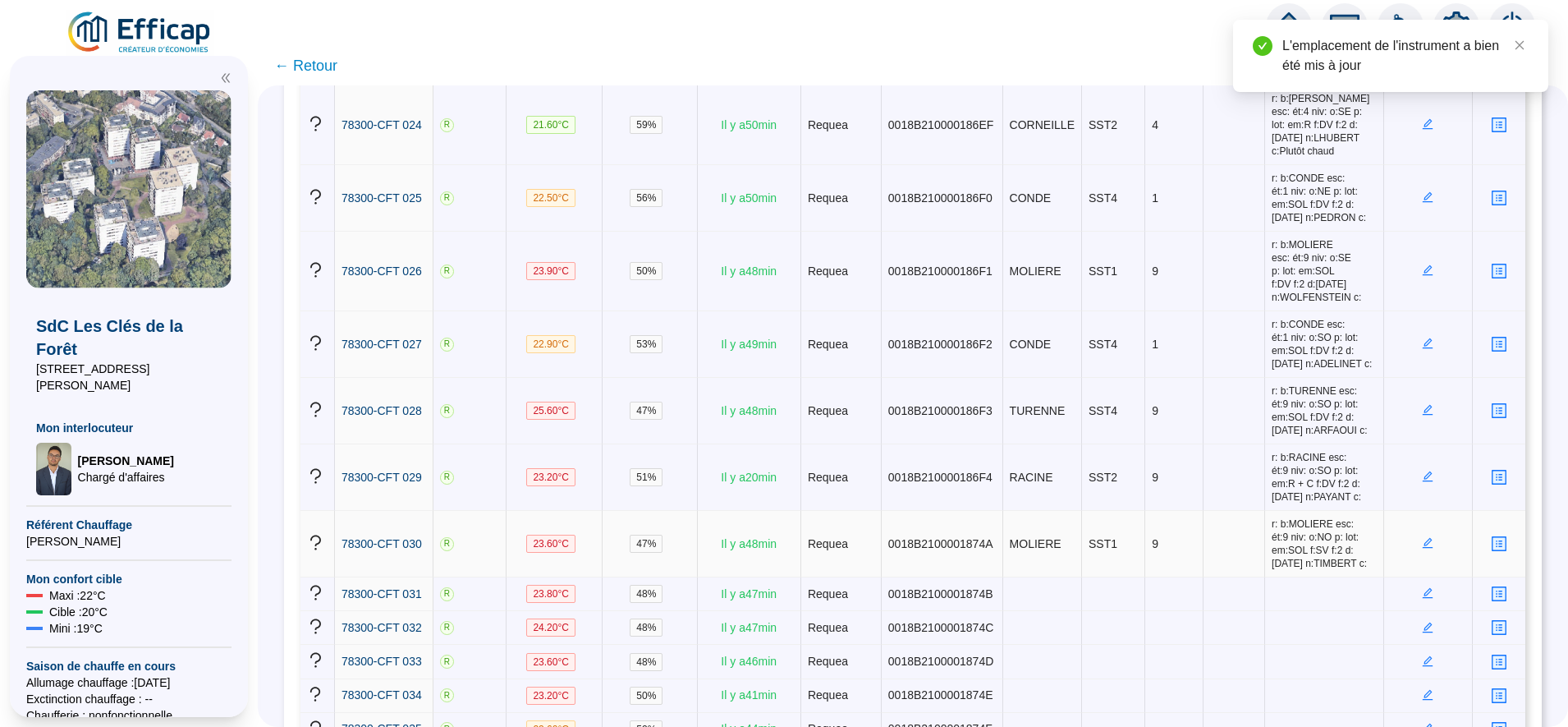
scroll to position [2017, 0]
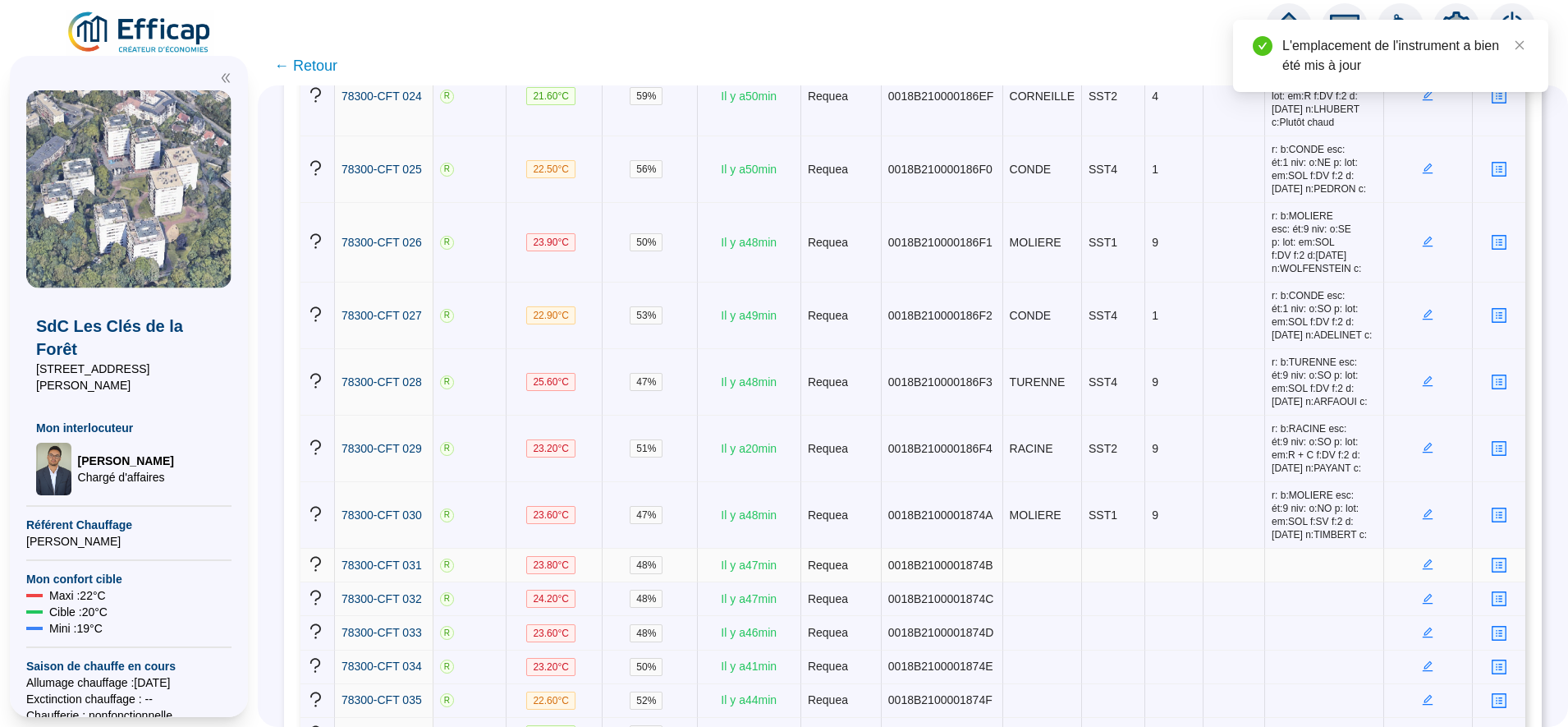
click at [1423, 558] on icon "edit" at bounding box center [1428, 564] width 12 height 12
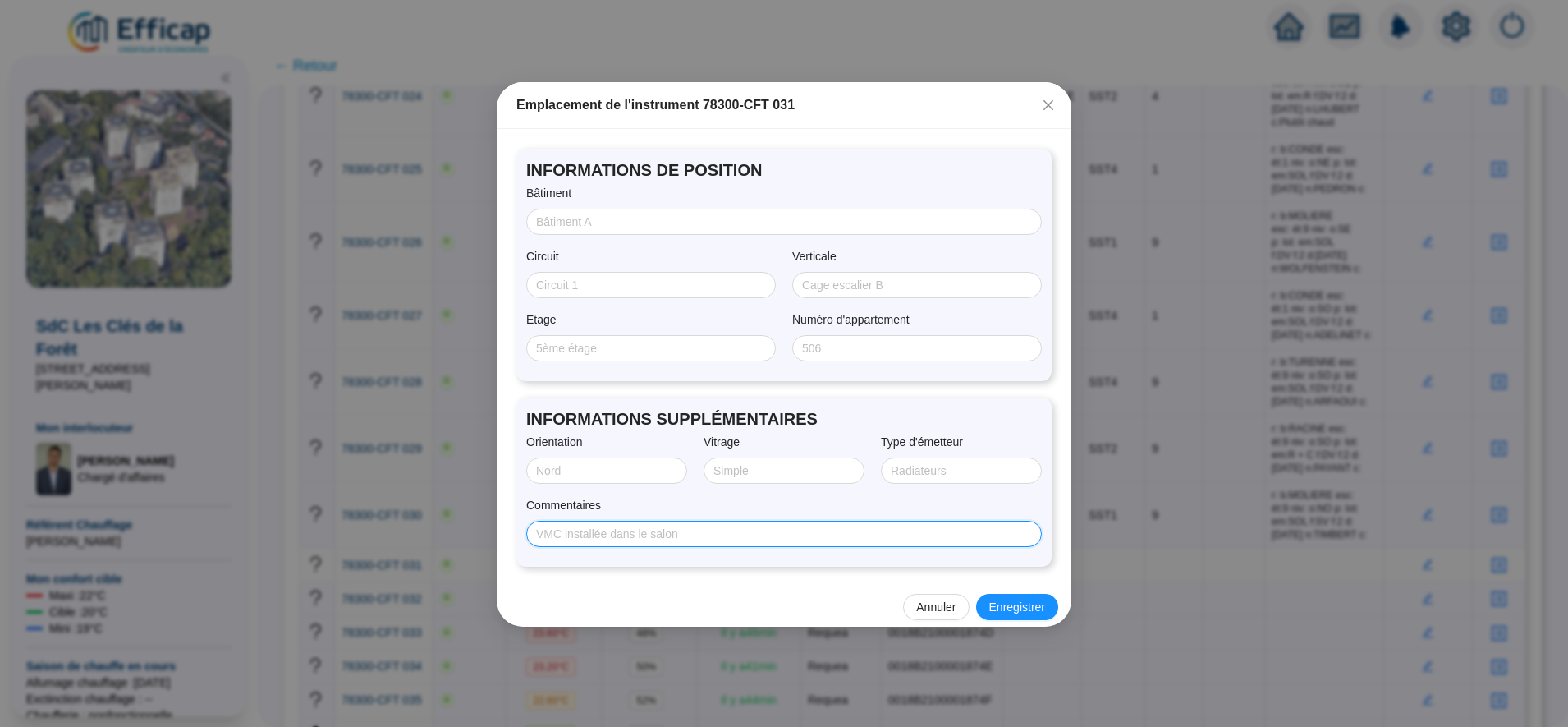
click at [671, 542] on input "Commentaires" at bounding box center [783, 534] width 493 height 18
paste input "r: b:COLBERT esc: ét:9 niv: o:NE p: lot: em:SOL f:DV f:2 d:26/07/2025 n:DISEZ c:"
type input "r: b:COLBERT esc: ét:9 niv: o:NE p: lot: em:SOL f:DV f:2 d:26/07/2025 n:DISEZ c:"
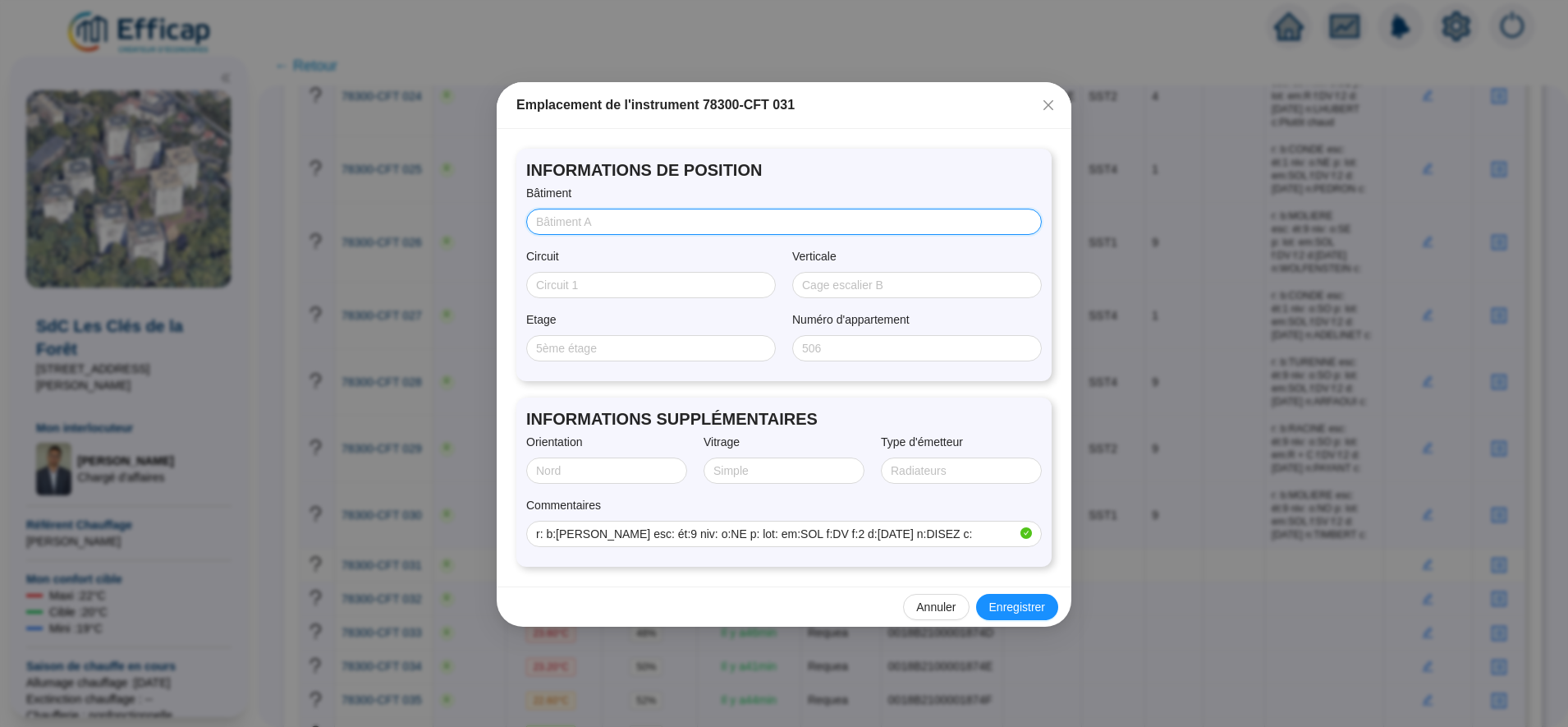
click at [587, 221] on input "Bâtiment" at bounding box center [783, 222] width 493 height 18
type input "COLBERT"
type input "SST3"
type input "9"
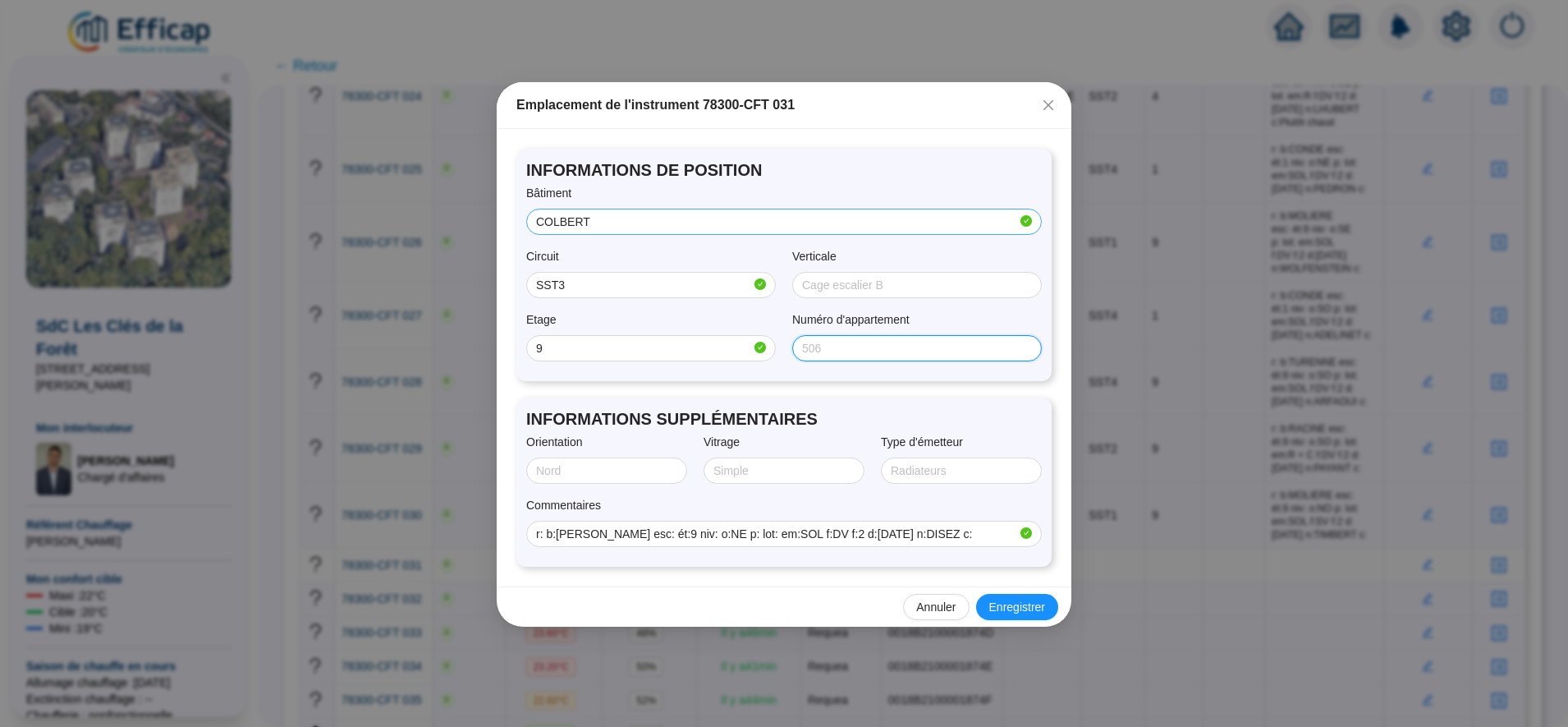
type input "N"
type input "NORD/EST"
type input "Double"
type input "SOL"
click at [1026, 610] on span "Enregistrer" at bounding box center [1017, 608] width 56 height 18
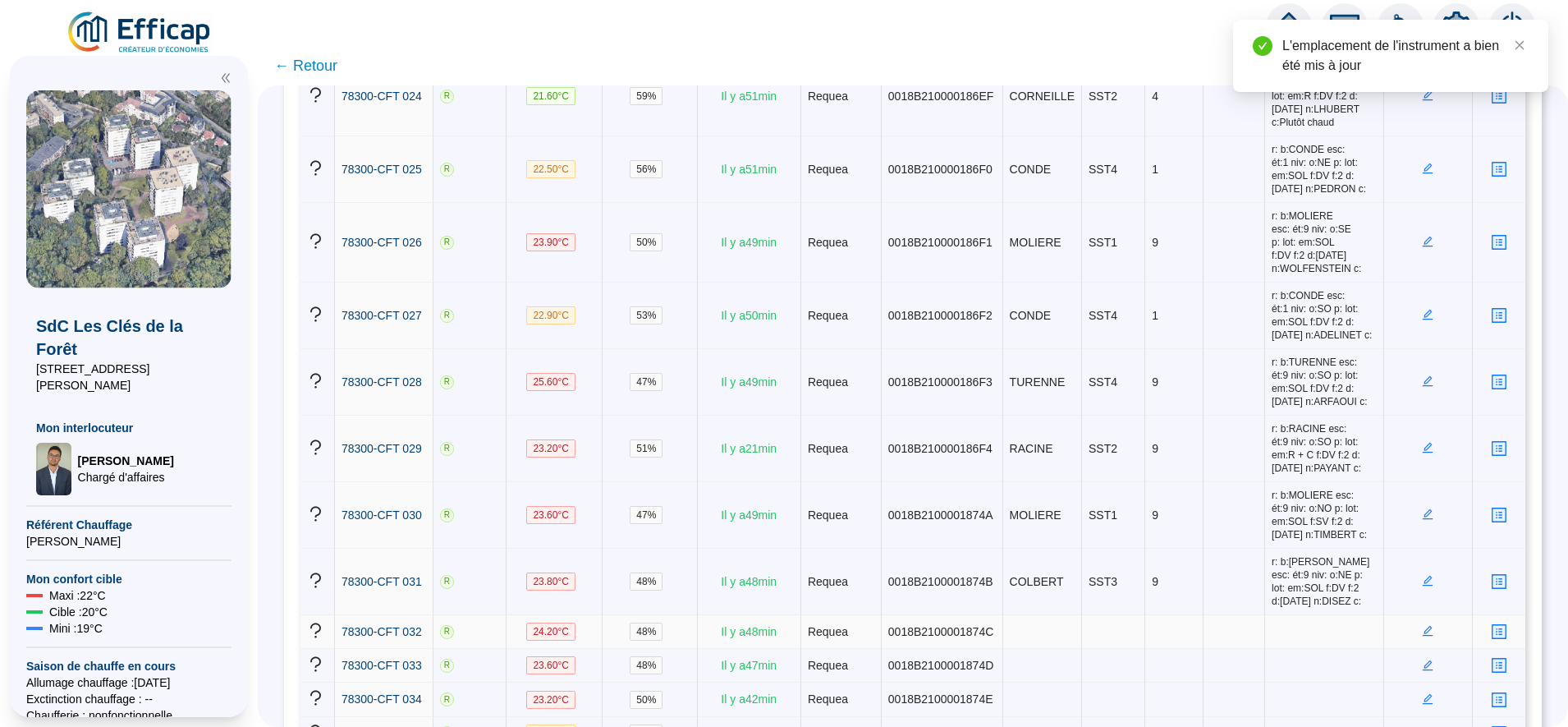
click at [1423, 625] on icon "edit" at bounding box center [1428, 631] width 12 height 12
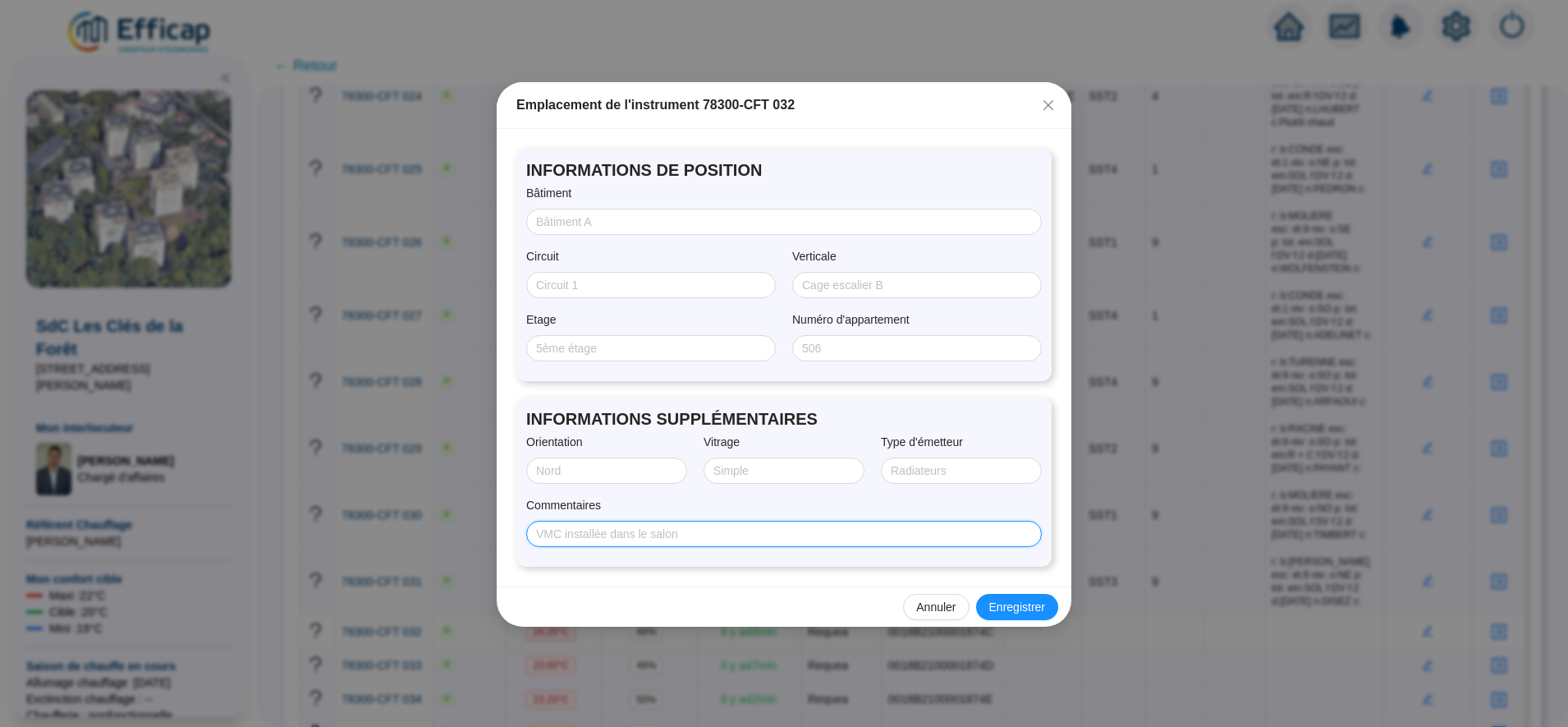
click at [777, 535] on input "Commentaires" at bounding box center [783, 534] width 493 height 18
paste input "r: b:LA FONTAINE esc: ét:9 niv: o:SO p: lot: em:SOL f:DV f:2 d:28/07/2025 n:LEN…"
type input "r: b:LA FONTAINE esc: ét:9 niv: o:SO p: lot: em:SOL f:DV f:2 d:28/07/2025 n:LEN…"
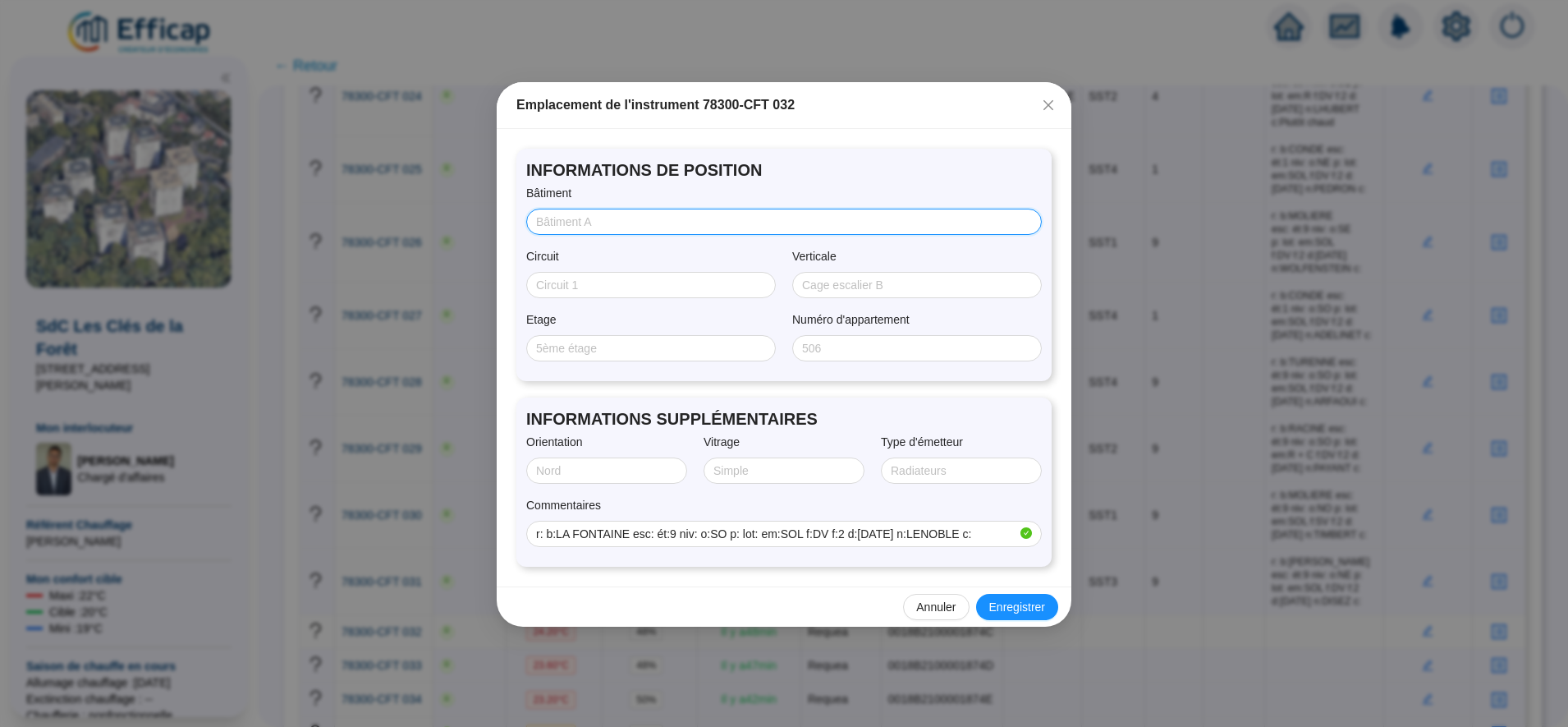
click at [590, 223] on input "Bâtiment" at bounding box center [783, 222] width 493 height 18
type input "FONTAINE"
type input "SST1"
type input "9"
type input "S"
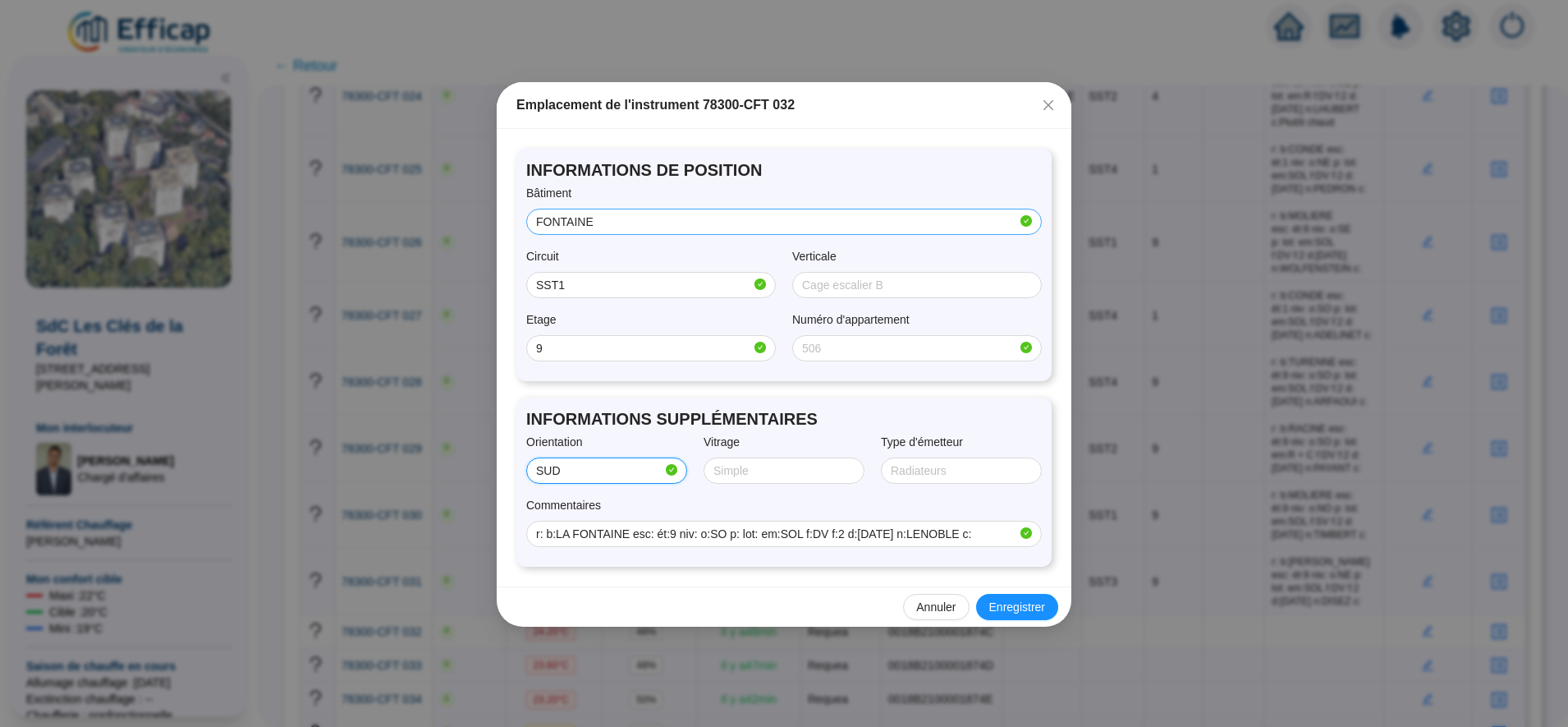
type input "SUD/OUEST"
type input "Double"
type input "SOL"
click at [1013, 616] on button "Enregistrer" at bounding box center [1017, 607] width 82 height 26
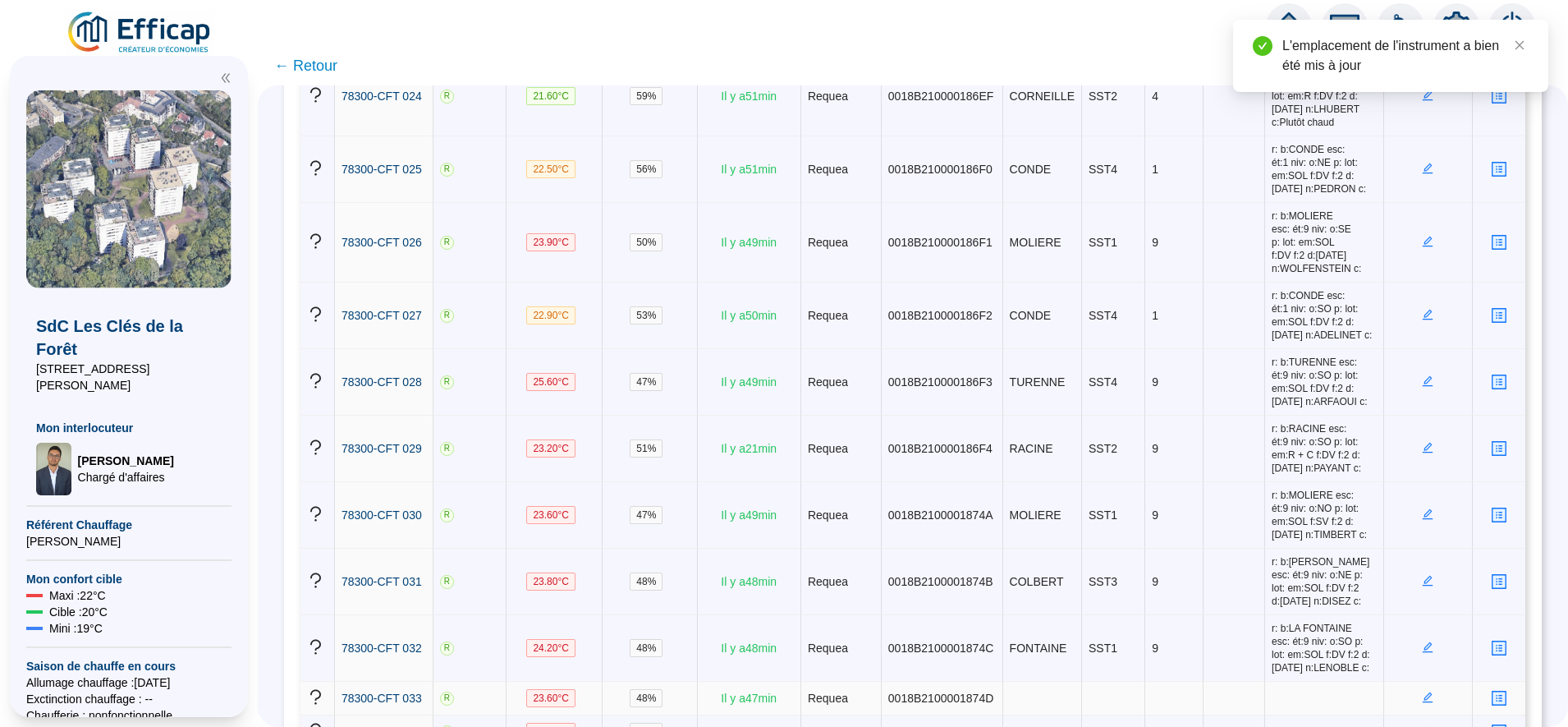
click at [1425, 694] on icon "edit" at bounding box center [1428, 697] width 6 height 6
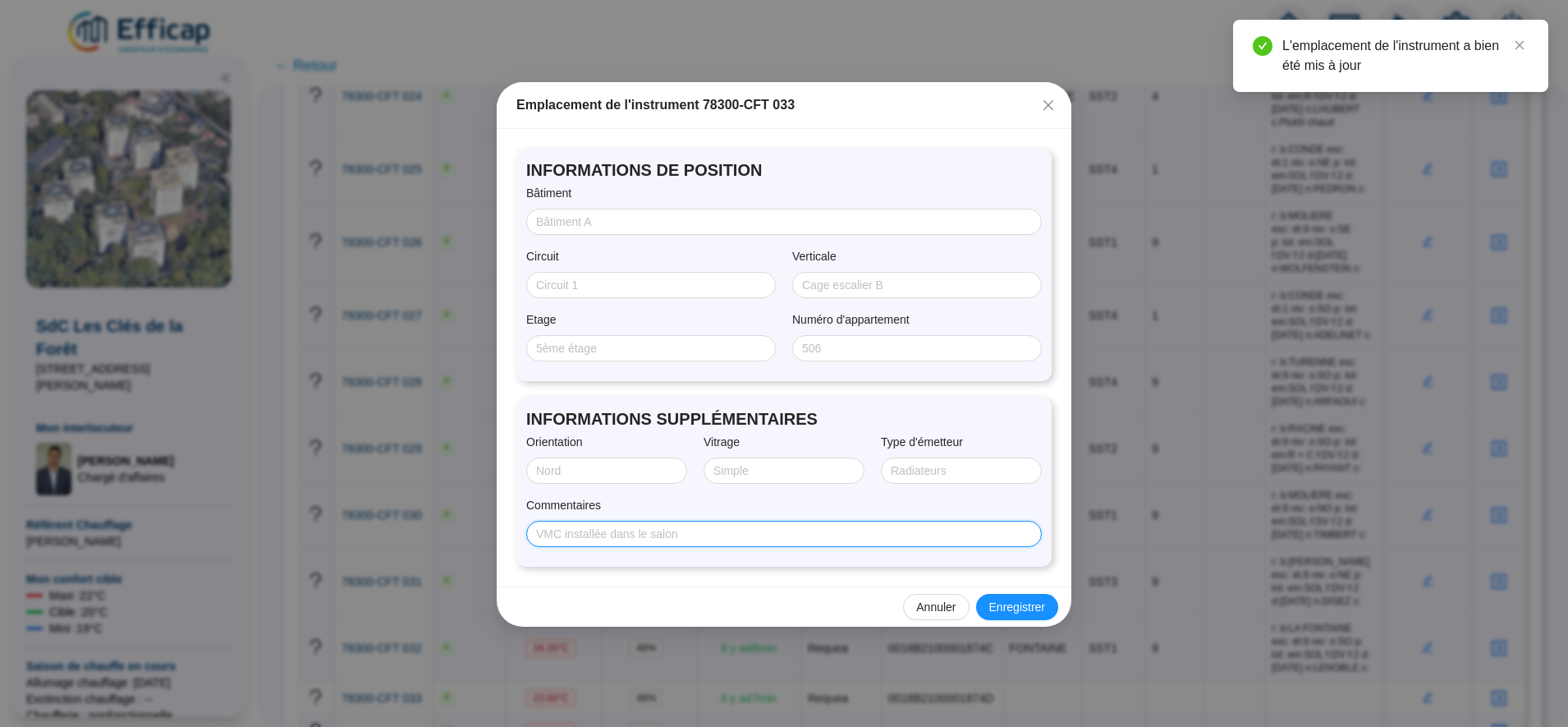
click at [731, 530] on input "Commentaires" at bounding box center [783, 534] width 493 height 18
paste input "r: b:LA FONTAINE esc: ét:9 niv: o:SE p: lot: em:SOL f: f:2 d:28/07/2025 n:MOISS…"
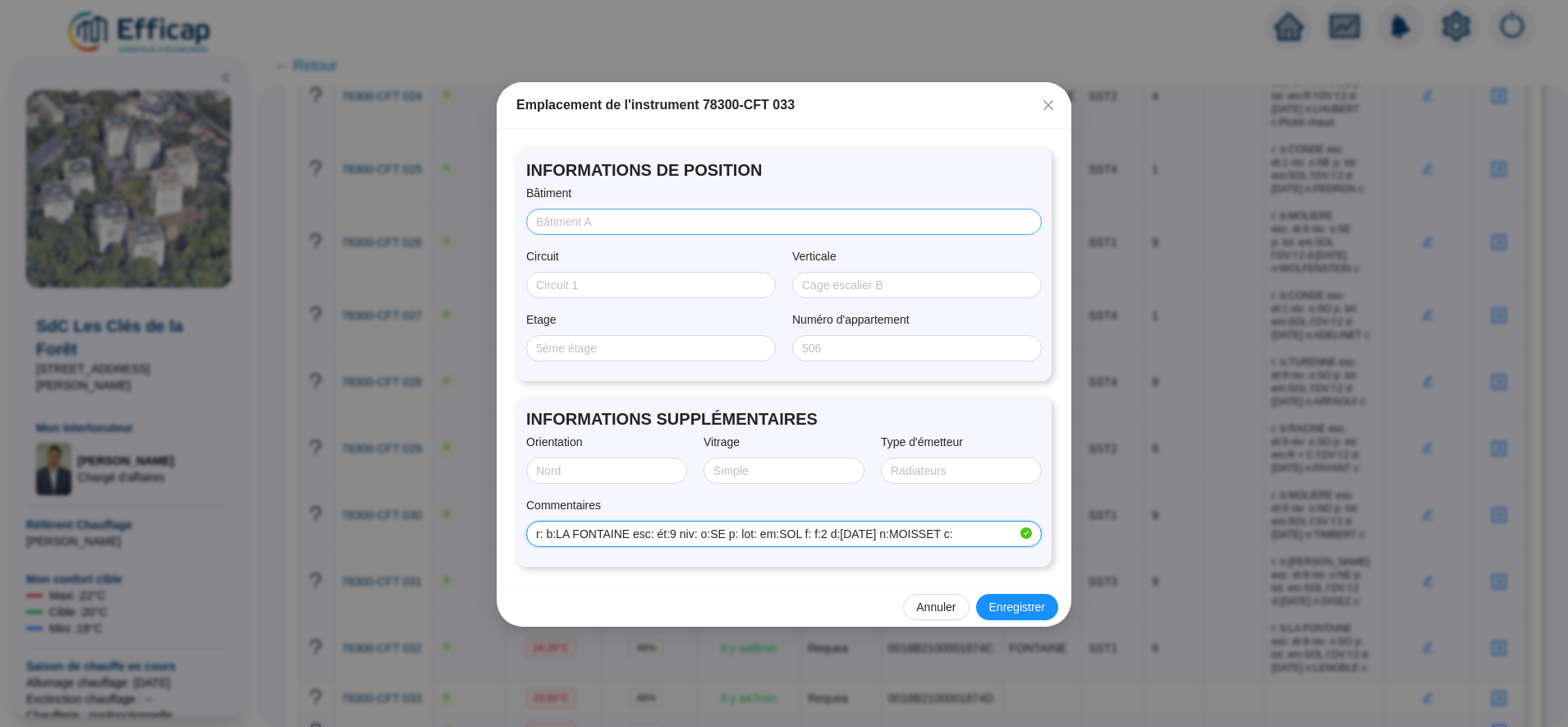
type input "r: b:LA FONTAINE esc: ét:9 niv: o:SE p: lot: em:SOL f: f:2 d:28/07/2025 n:MOISS…"
click at [582, 227] on input "Bâtiment" at bounding box center [783, 222] width 493 height 18
type input "FONTAINE"
type input "SST1"
type input "9"
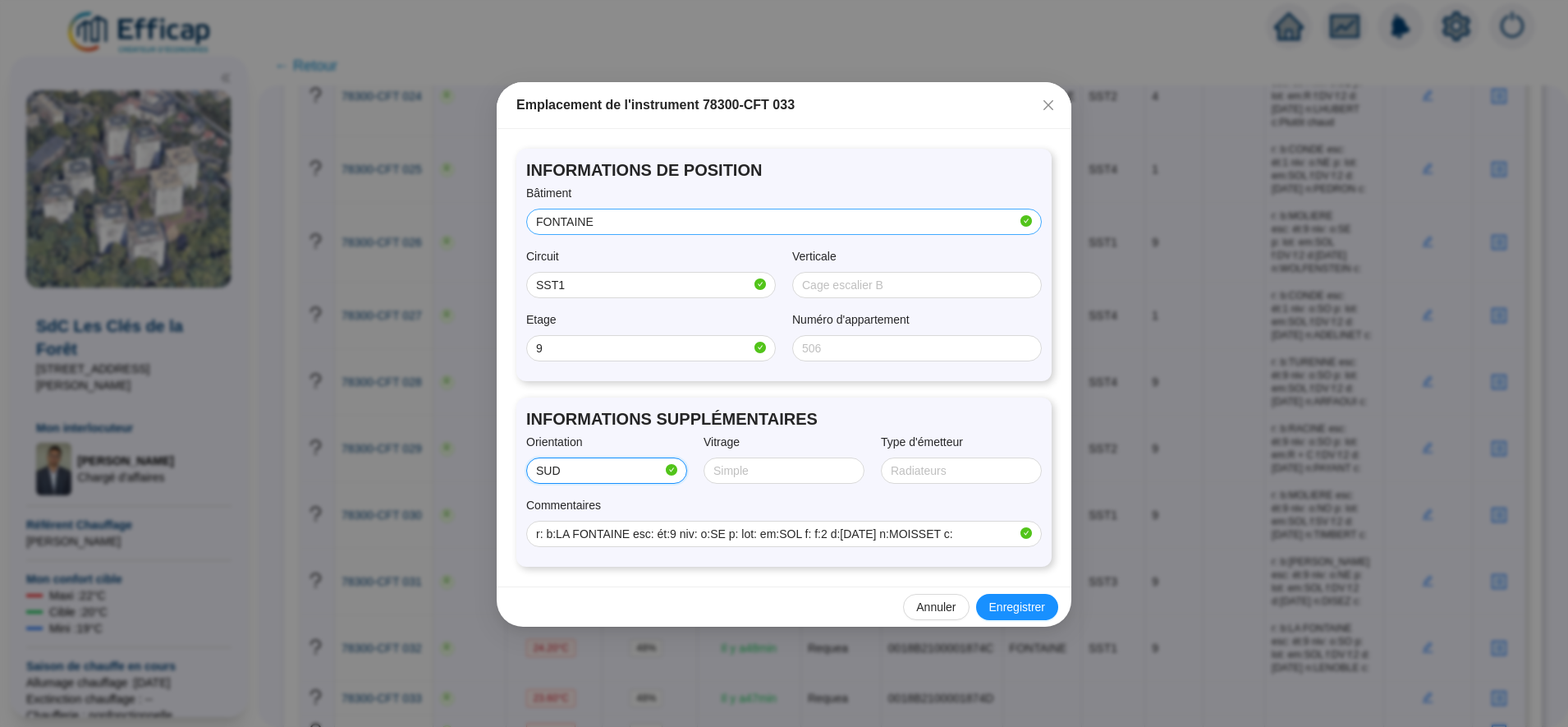
type input "SUD/EST"
type input "Double"
type input "SOL"
click at [1029, 618] on button "Enregistrer" at bounding box center [1017, 607] width 82 height 26
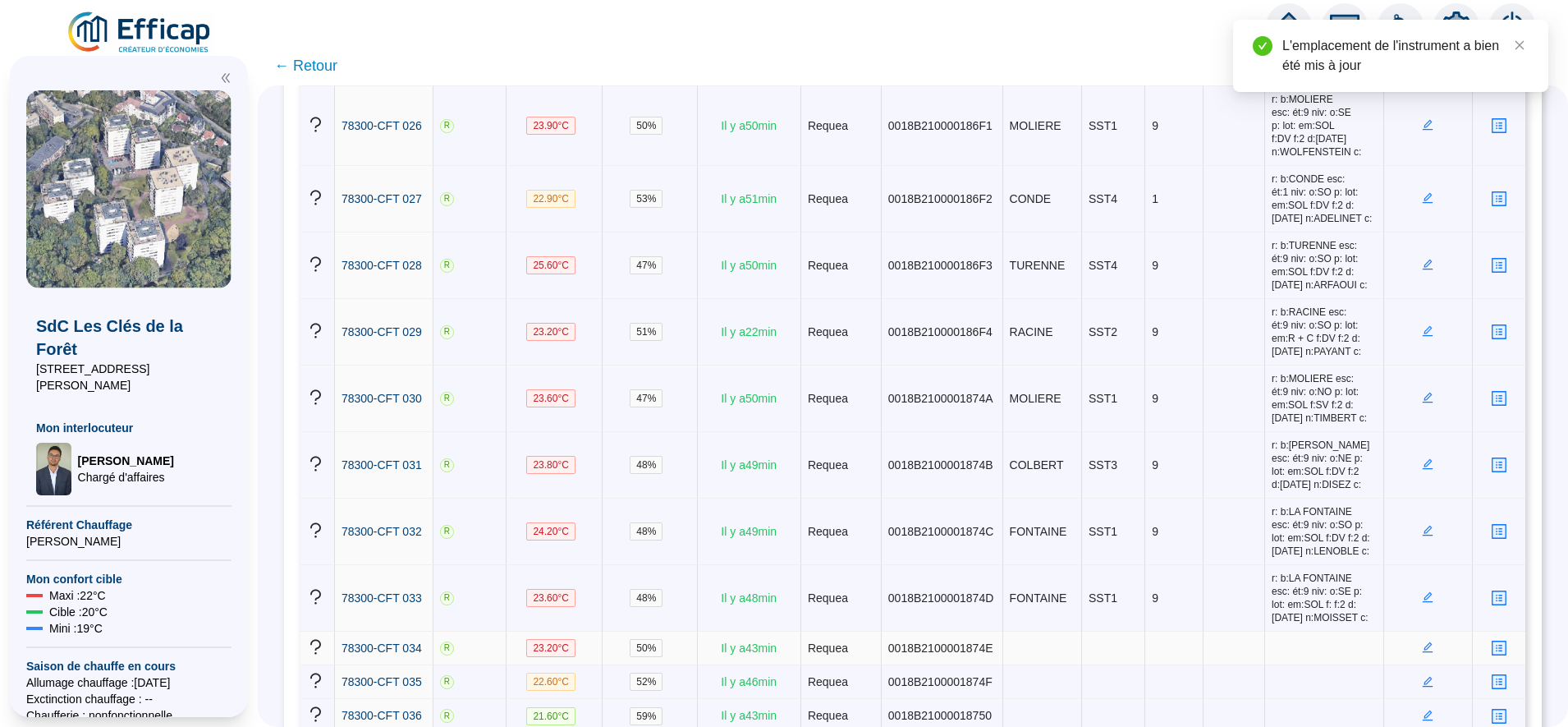
scroll to position [2152, 0]
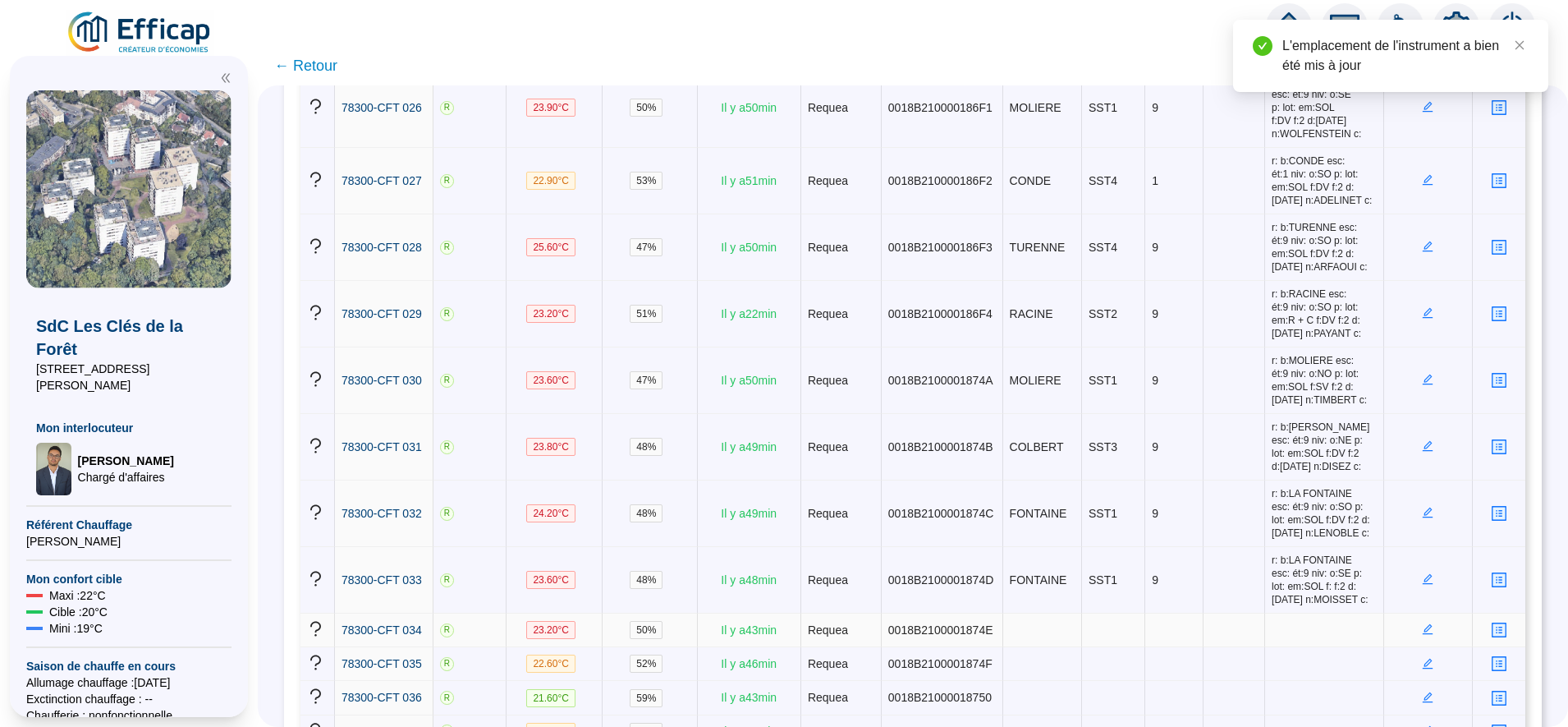
click at [1408, 613] on td at bounding box center [1428, 630] width 89 height 33
click at [1423, 624] on icon "edit" at bounding box center [1428, 629] width 11 height 11
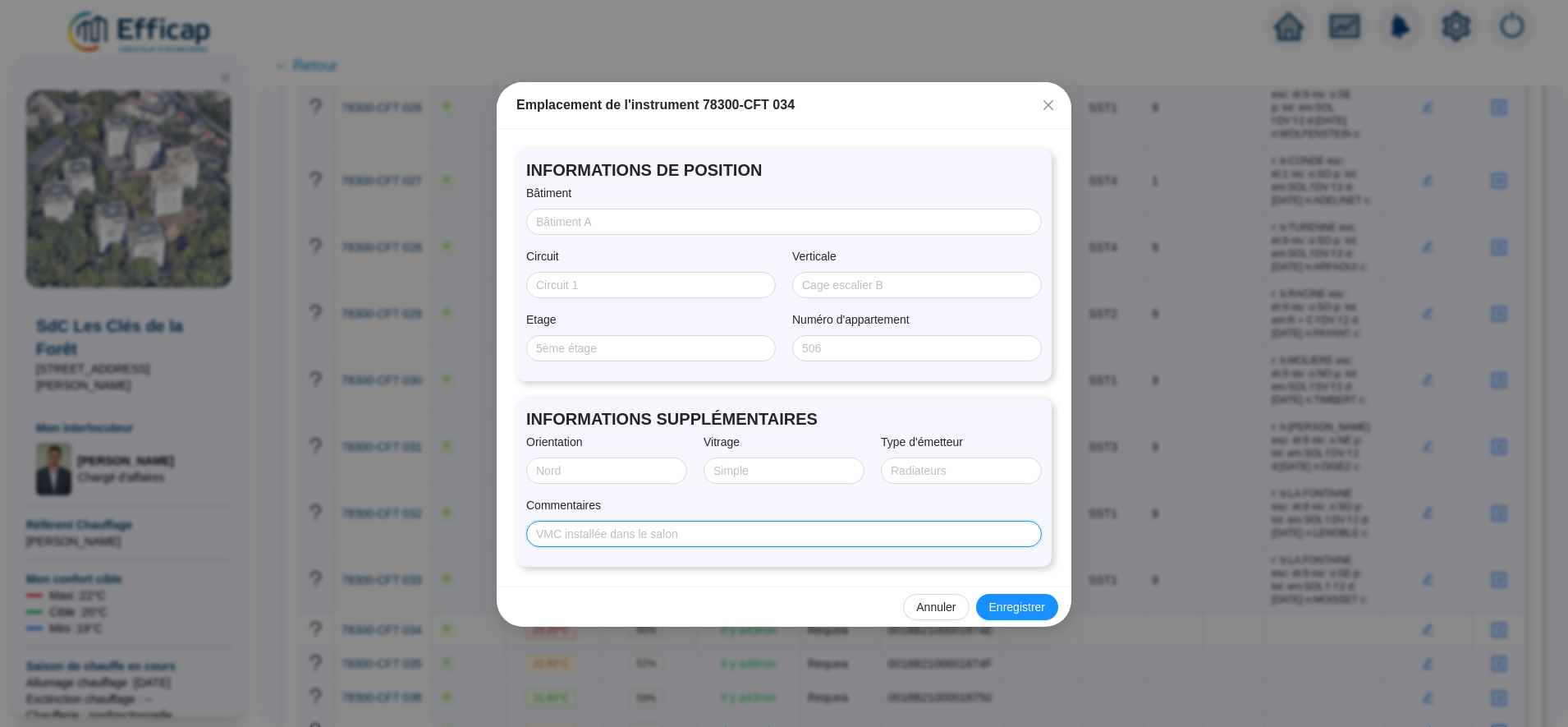
click at [678, 536] on input "Commentaires" at bounding box center [783, 534] width 493 height 18
paste input "r: b:MOLIERE esc: ét:5 niv: o:NE p: lot: em:SOL f:DV f:2 d:28/07/2025 n:FARNOUX…"
type input "r: b:MOLIERE esc: ét:5 niv: o:NE p: lot: em:SOL f:DV f:2 d:28/07/2025 n:FARNOUX…"
drag, startPoint x: 569, startPoint y: 207, endPoint x: 568, endPoint y: 217, distance: 10.0
click at [568, 217] on div "Bâtiment" at bounding box center [784, 210] width 515 height 50
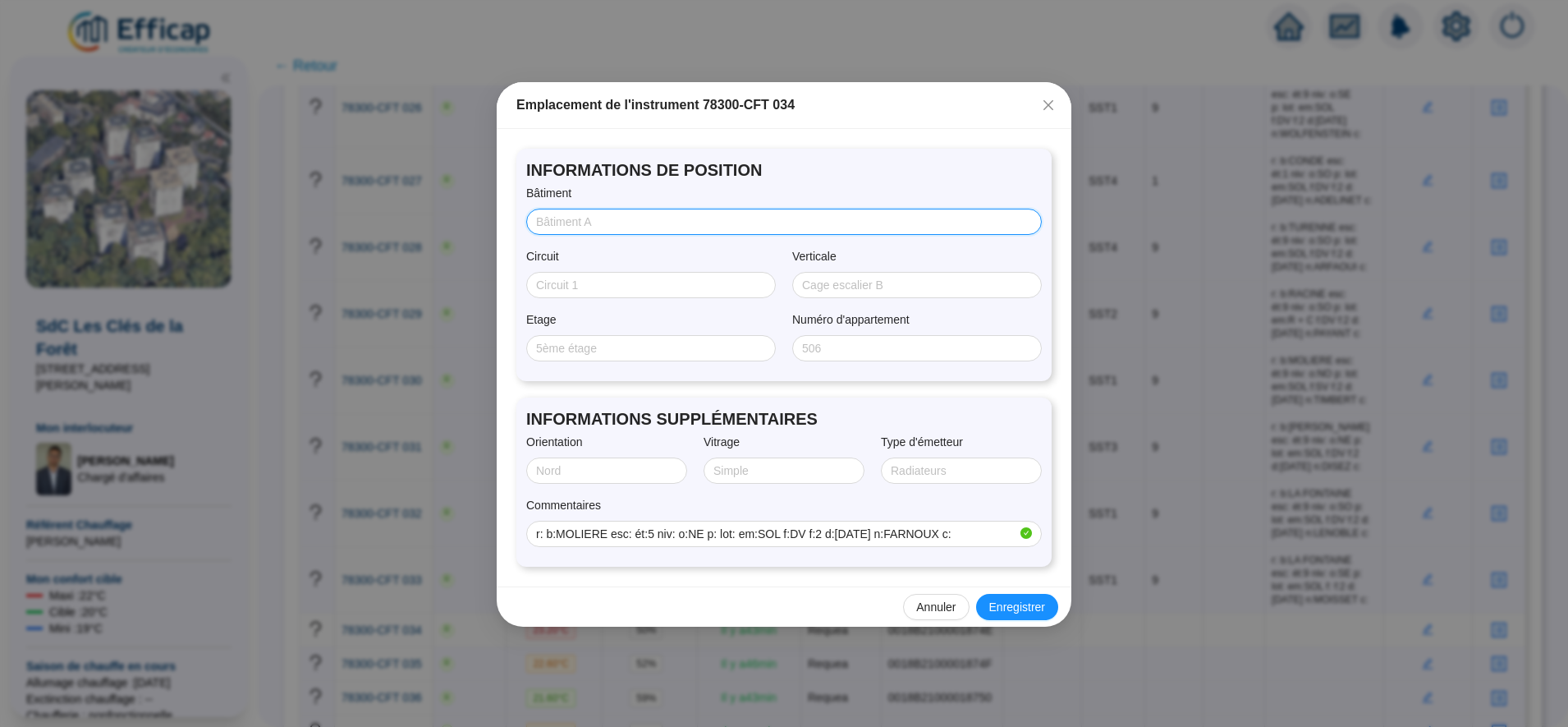
click at [568, 217] on input "Bâtiment" at bounding box center [783, 222] width 493 height 18
type input "MOLIERE"
type input "SST1"
type input "5"
type input "NORD/EST"
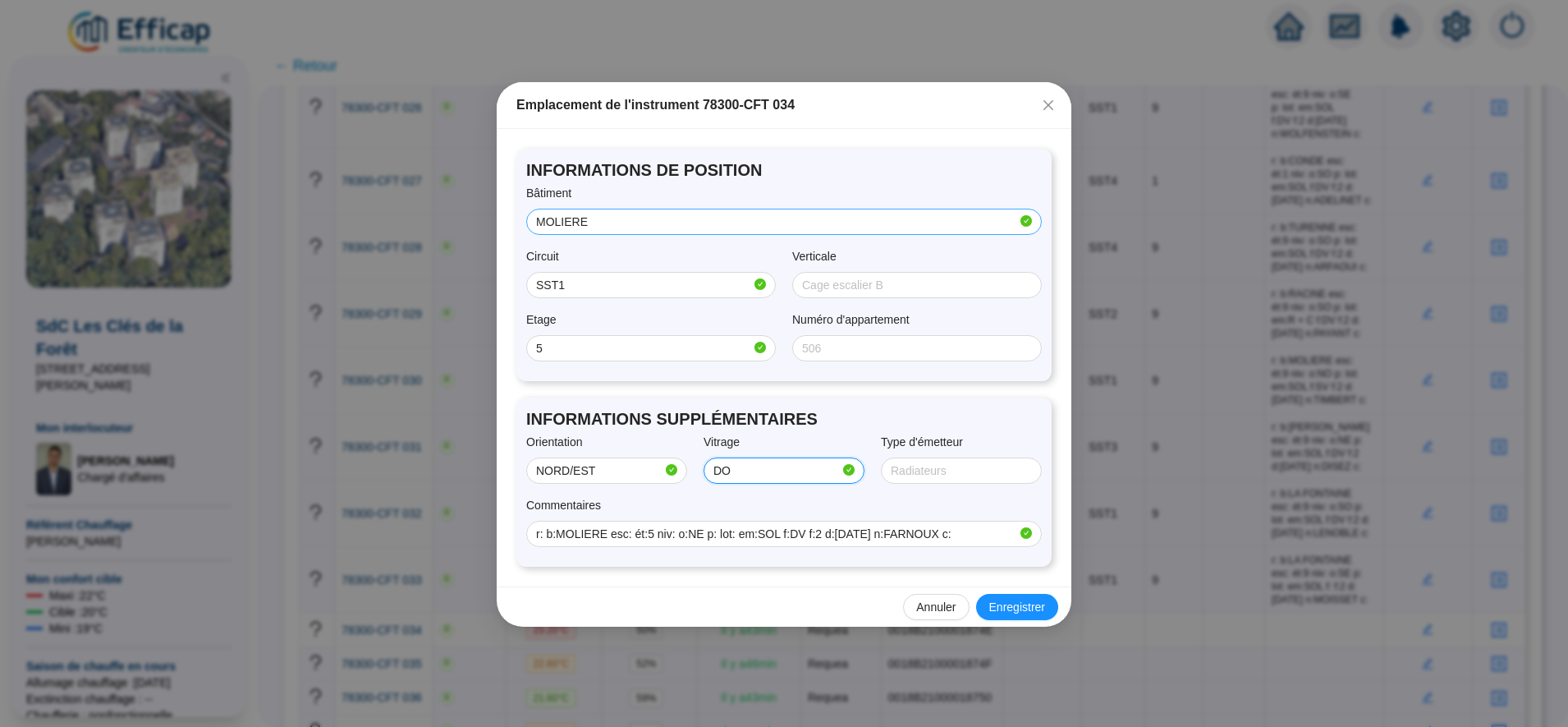
type input "Double"
type input "SOL"
click at [1037, 602] on span "Enregistrer" at bounding box center [1017, 608] width 56 height 18
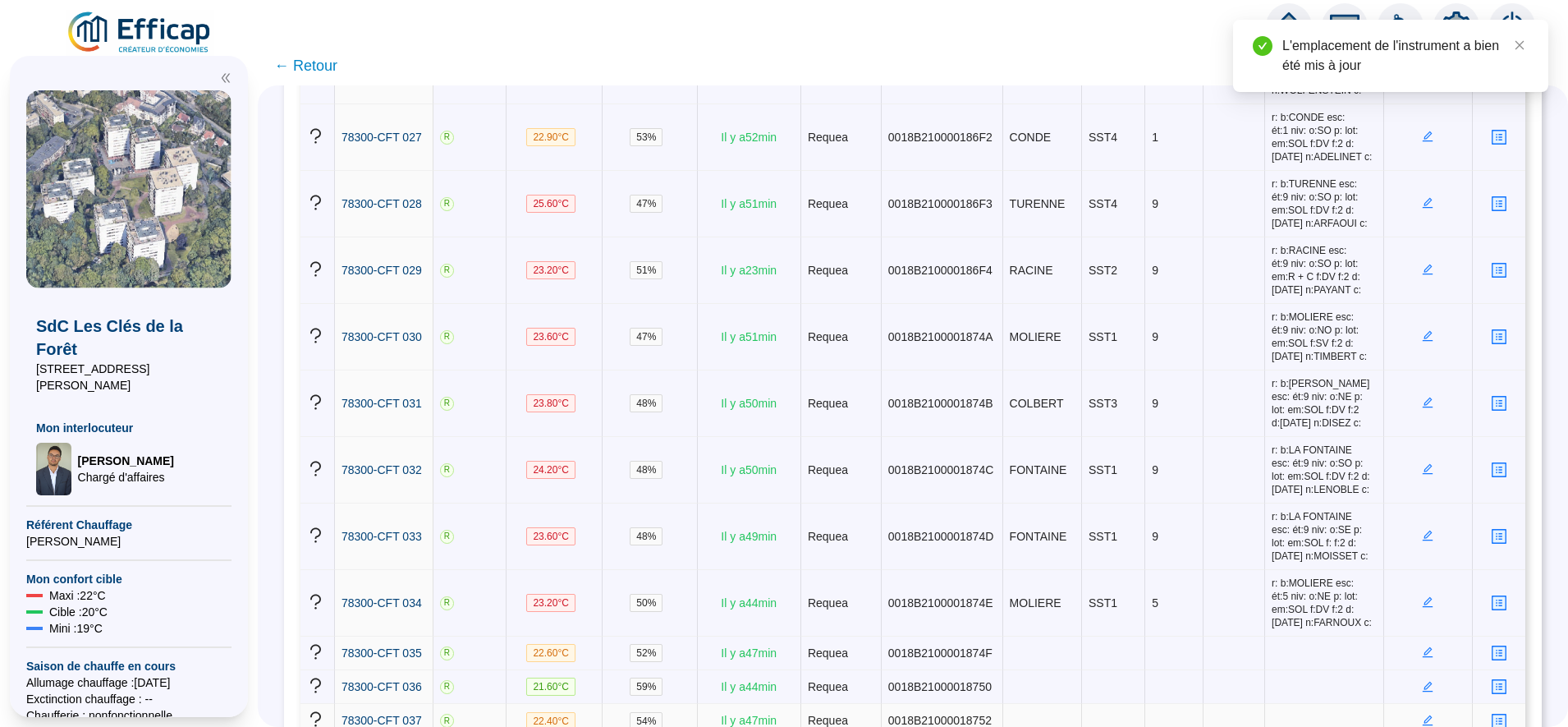
scroll to position [2196, 0]
click at [1423, 647] on icon "edit" at bounding box center [1428, 652] width 11 height 11
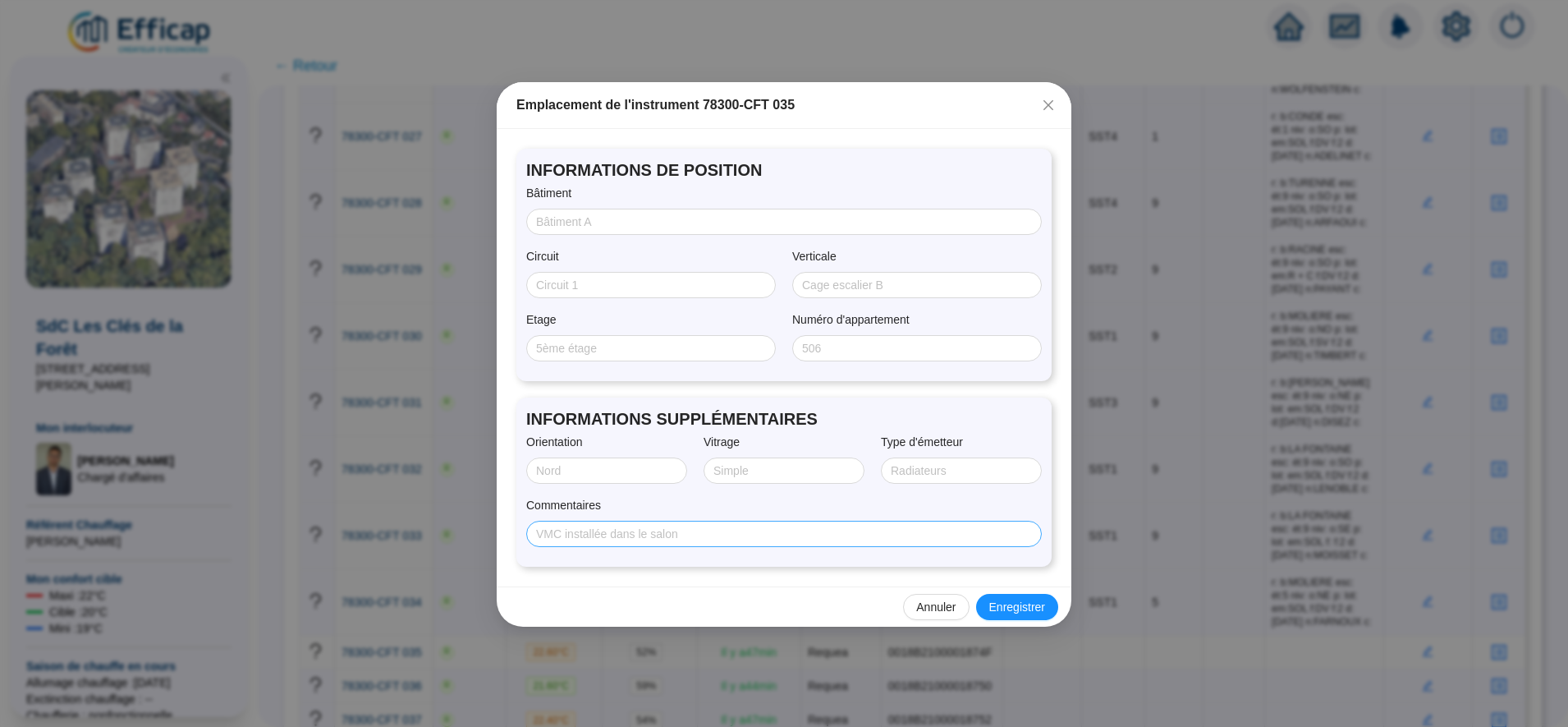
click at [712, 543] on span at bounding box center [784, 533] width 515 height 26
click at [704, 533] on input "Commentaires" at bounding box center [783, 534] width 493 height 18
paste input "r: b:TURENNE esc: ét:1 niv: o:NO p: lot: em:SOL f:DV f:2 d:28/07/2025 n:JEROME …"
type input "r: b:TURENNE esc: ét:1 niv: o:NO p: lot: em:SOL f:DV f:2 d:28/07/2025 n:JEROME …"
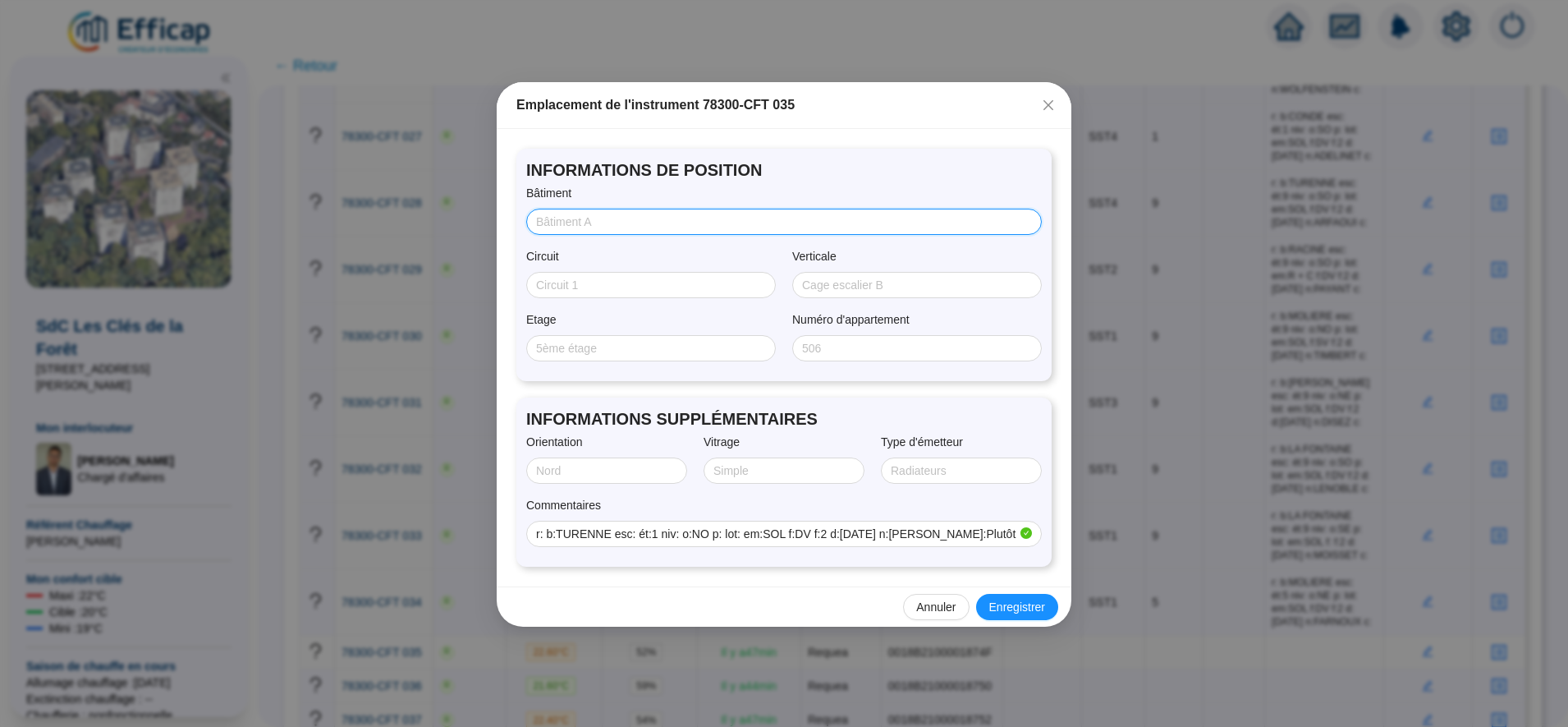
click at [590, 217] on input "Bâtiment" at bounding box center [783, 222] width 493 height 18
type input "TURENNE"
type input "SST4"
type input "1"
type input "NORD/OUEST"
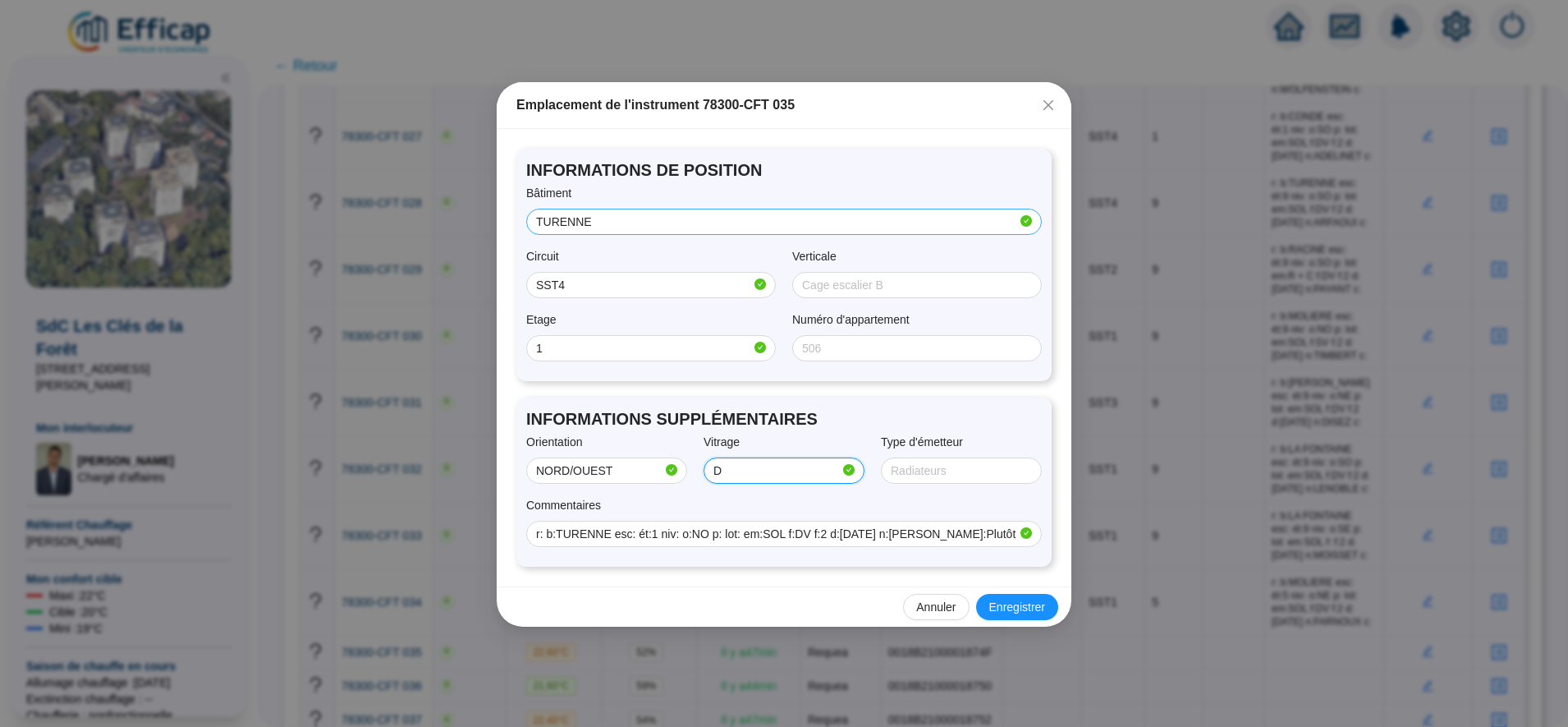
type input "Double"
type input "SOL"
click at [1017, 612] on span "Enregistrer" at bounding box center [1017, 608] width 56 height 18
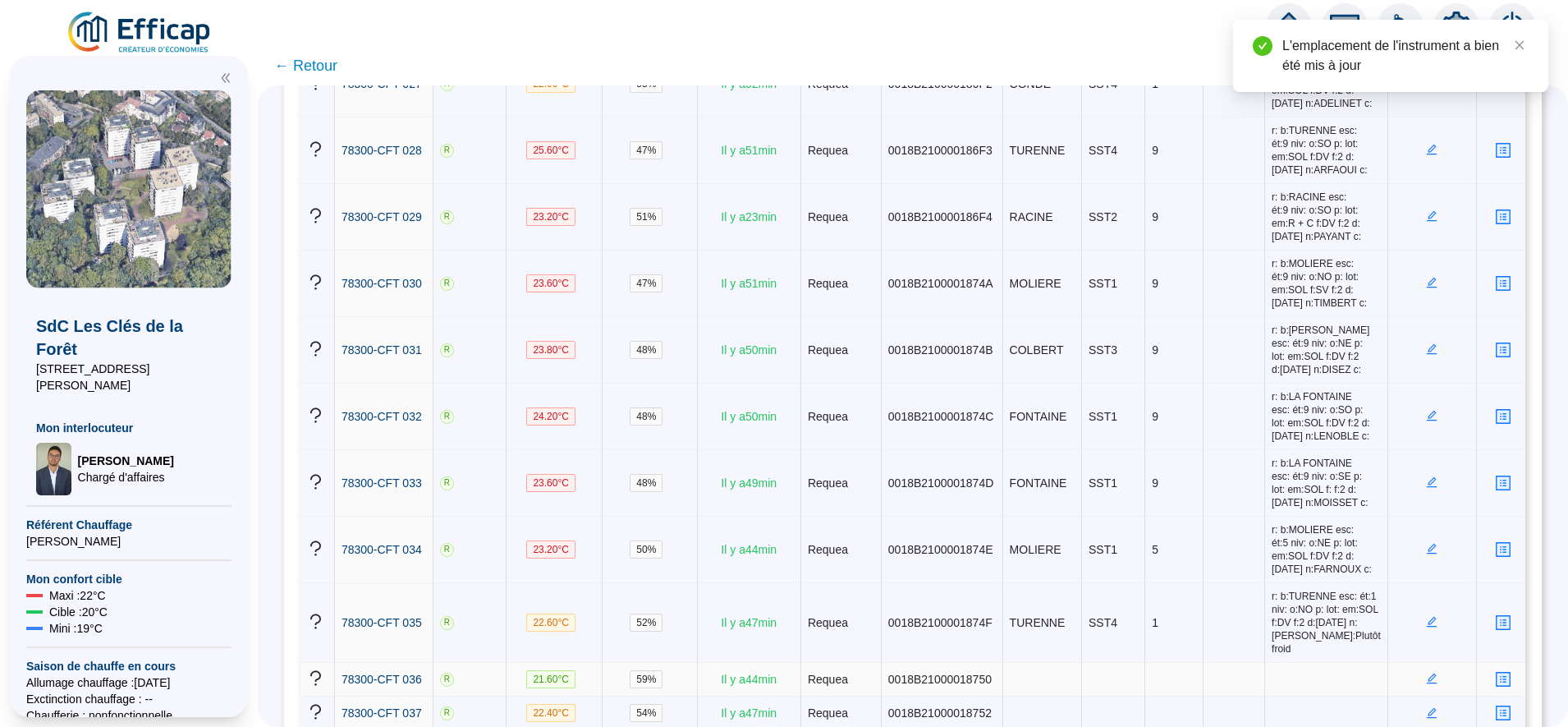
click at [1426, 673] on icon "edit" at bounding box center [1432, 679] width 12 height 12
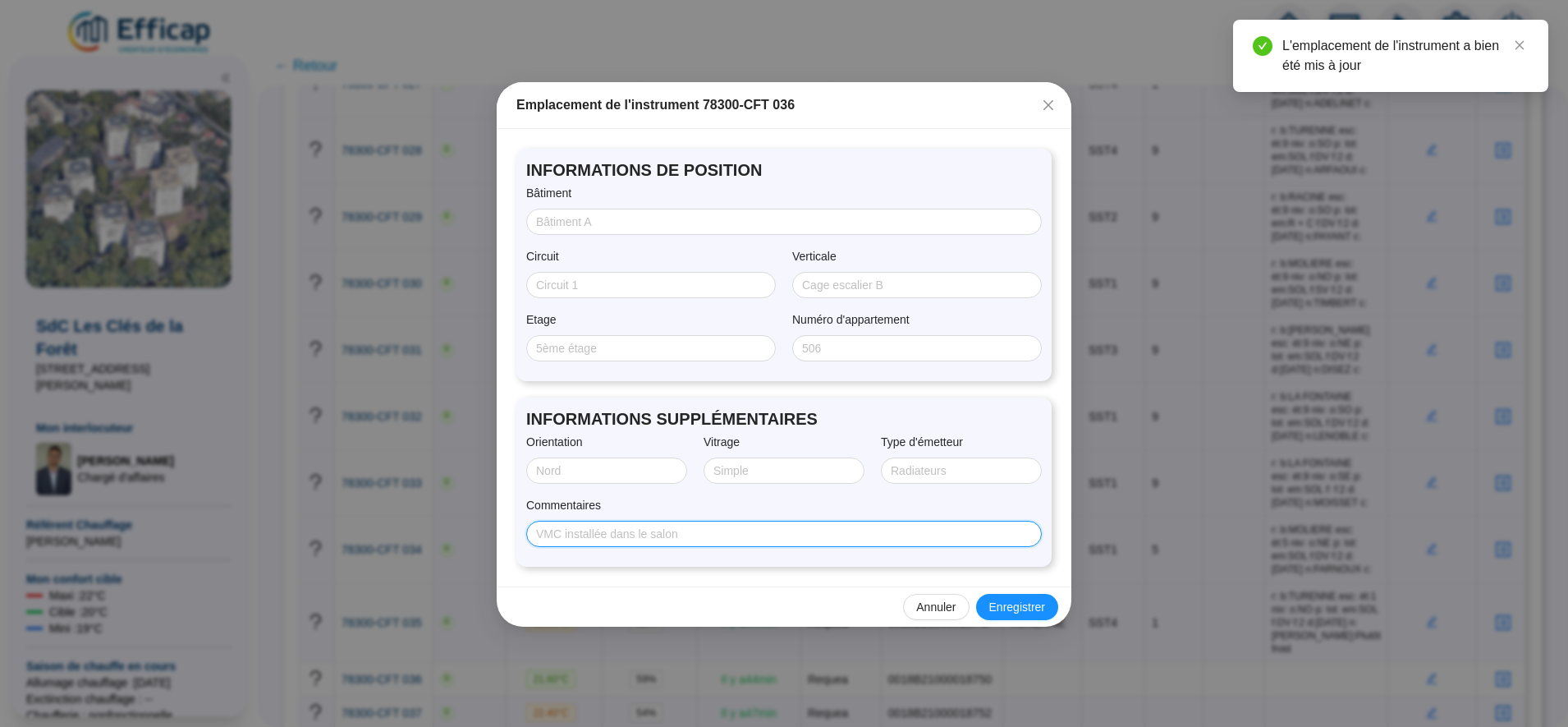
click at [757, 541] on input "Commentaires" at bounding box center [783, 534] width 493 height 18
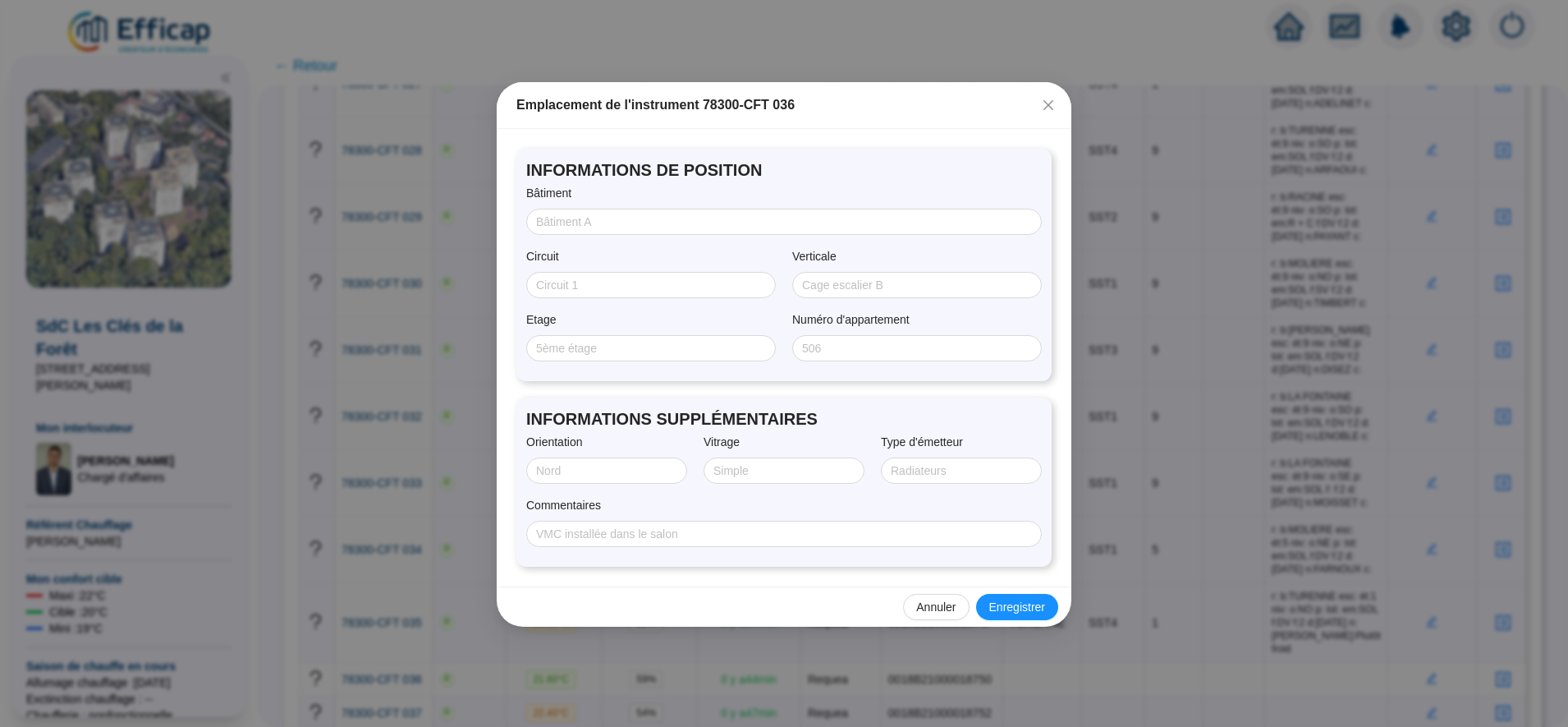
click at [802, 552] on div "INFORMATIONS SUPPLÉMENTAIRES Orientation Vitrage Type d'émetteur Commentaires" at bounding box center [784, 482] width 535 height 169
click at [785, 542] on input "Commentaires" at bounding box center [783, 534] width 493 height 18
paste input "r: b:LOUVOIS esc: ét:1 niv: o:SE p: lot: em:SOL f:DV f:2 d:28/07/2025 n:GARNIER…"
type input "r: b:LOUVOIS esc: ét:1 niv: o:SE p: lot: em:SOL f:DV f:2 d:28/07/2025 n:GARNIER…"
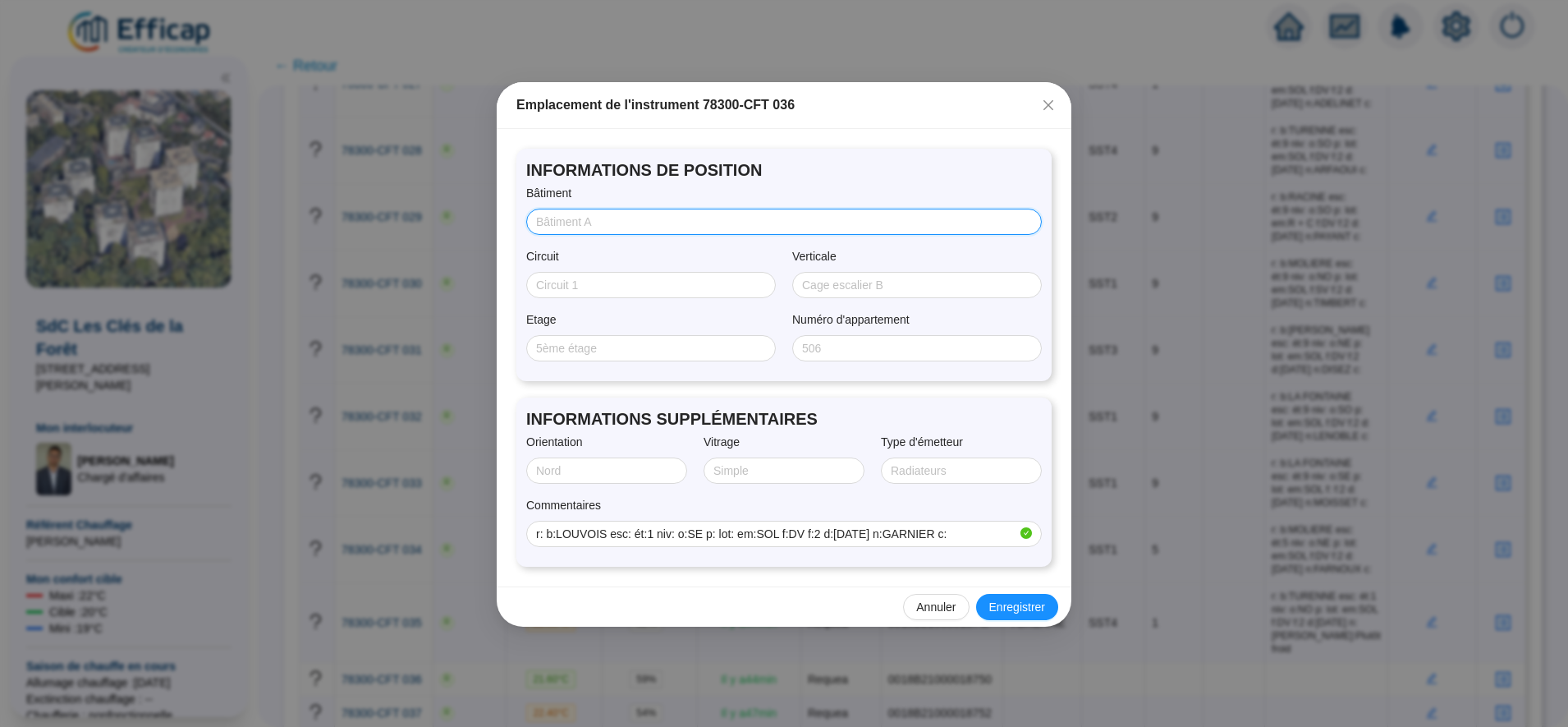
click at [611, 218] on input "Bâtiment" at bounding box center [783, 222] width 493 height 18
type input "LOUVOIS"
type input "SST3"
type input "1"
type input "SUD/EST"
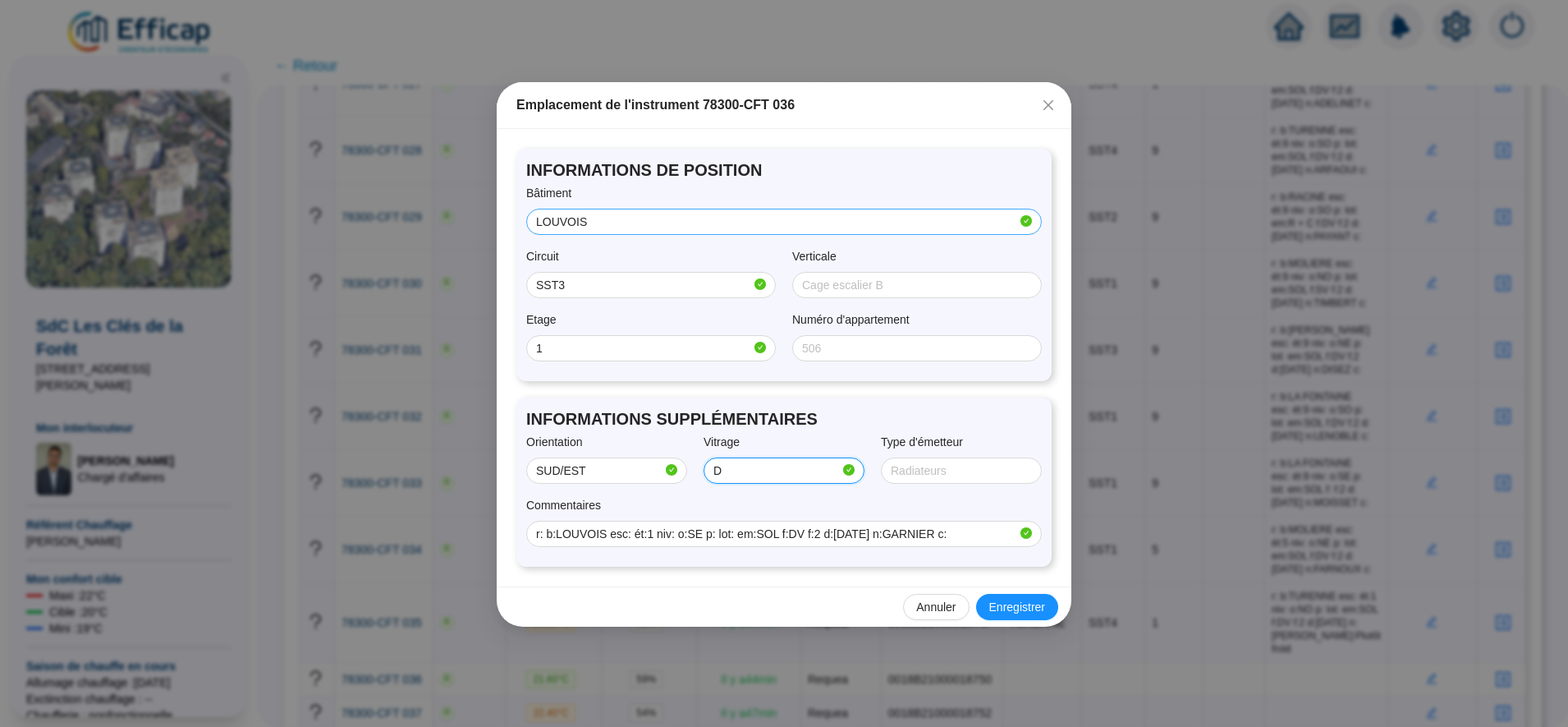
type input "Double"
type input "SOL"
click at [1018, 589] on div "Annuler Enregistrer" at bounding box center [784, 607] width 575 height 40
click at [1016, 599] on span "Enregistrer" at bounding box center [1017, 608] width 56 height 18
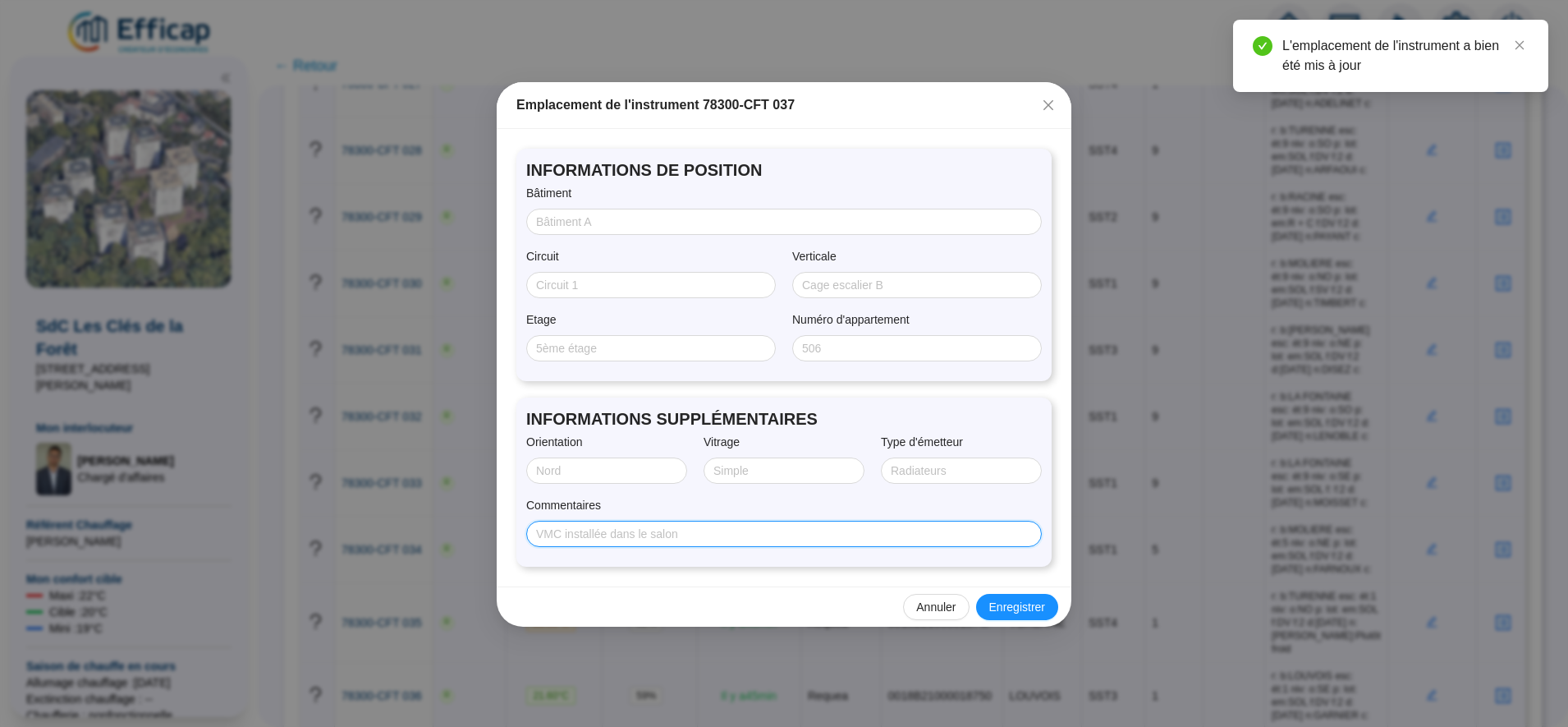
click at [734, 527] on input "Commentaires" at bounding box center [783, 534] width 493 height 18
paste input "r: b:LOUVOIS esc: ét:2 niv: o:NE p: lot: em:SOL f:SV f:2 d:28/07/2025 n:HANNAGA…"
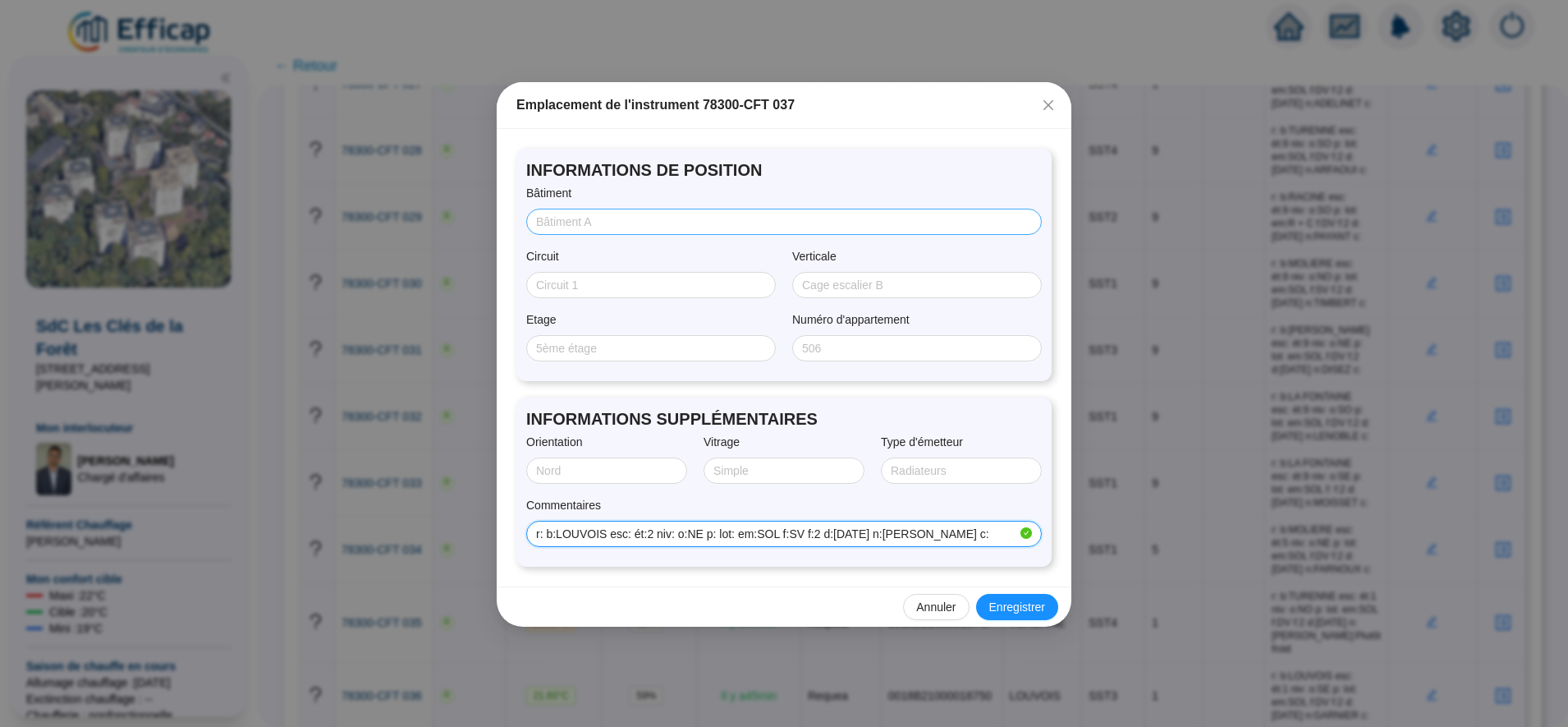
type input "r: b:LOUVOIS esc: ét:2 niv: o:NE p: lot: em:SOL f:SV f:2 d:28/07/2025 n:HANNAGA…"
click at [574, 219] on input "Bâtiment" at bounding box center [783, 222] width 493 height 18
type input "LOUVOIS"
type input "SST3"
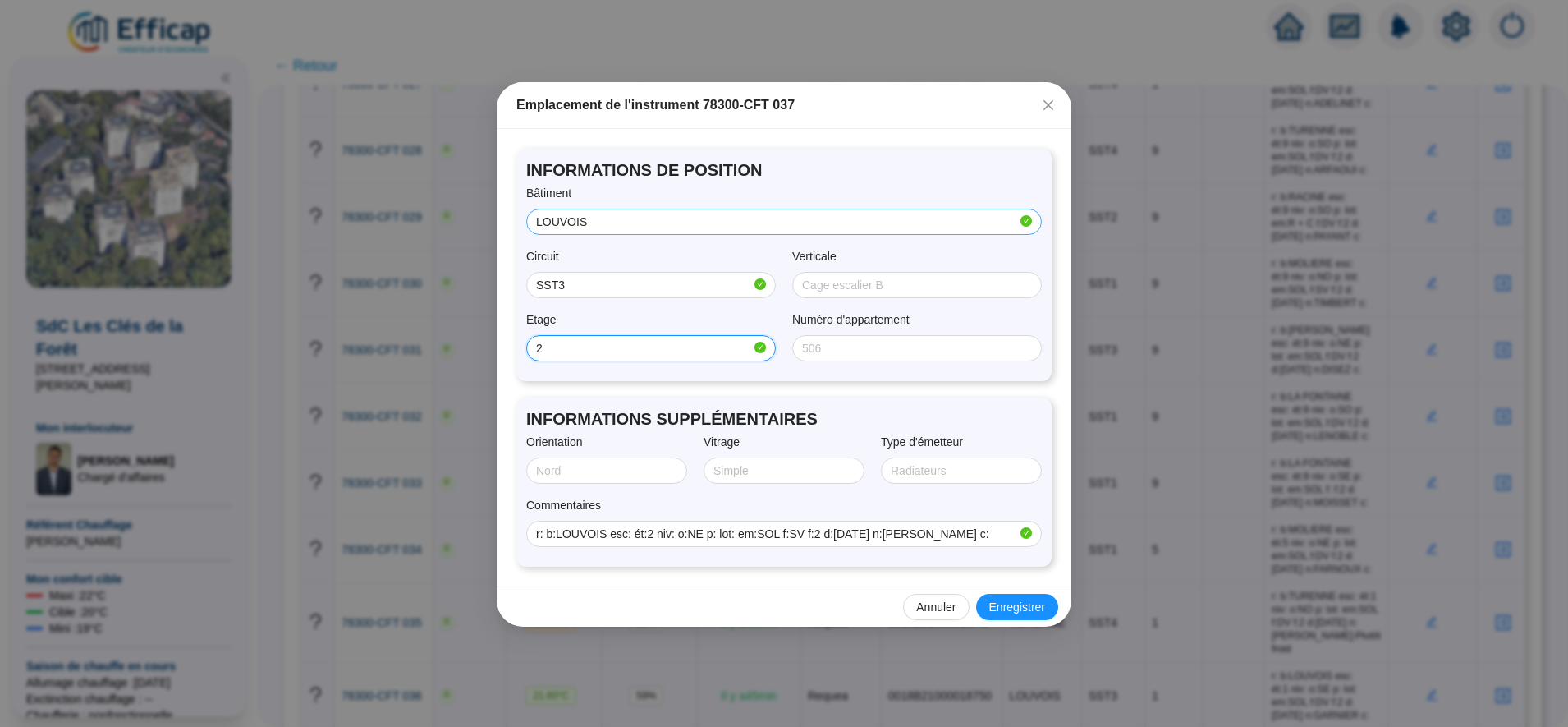
type input "2"
type input "N"
type input "NORD/EST"
type input "SIMPLE"
type input "SOL"
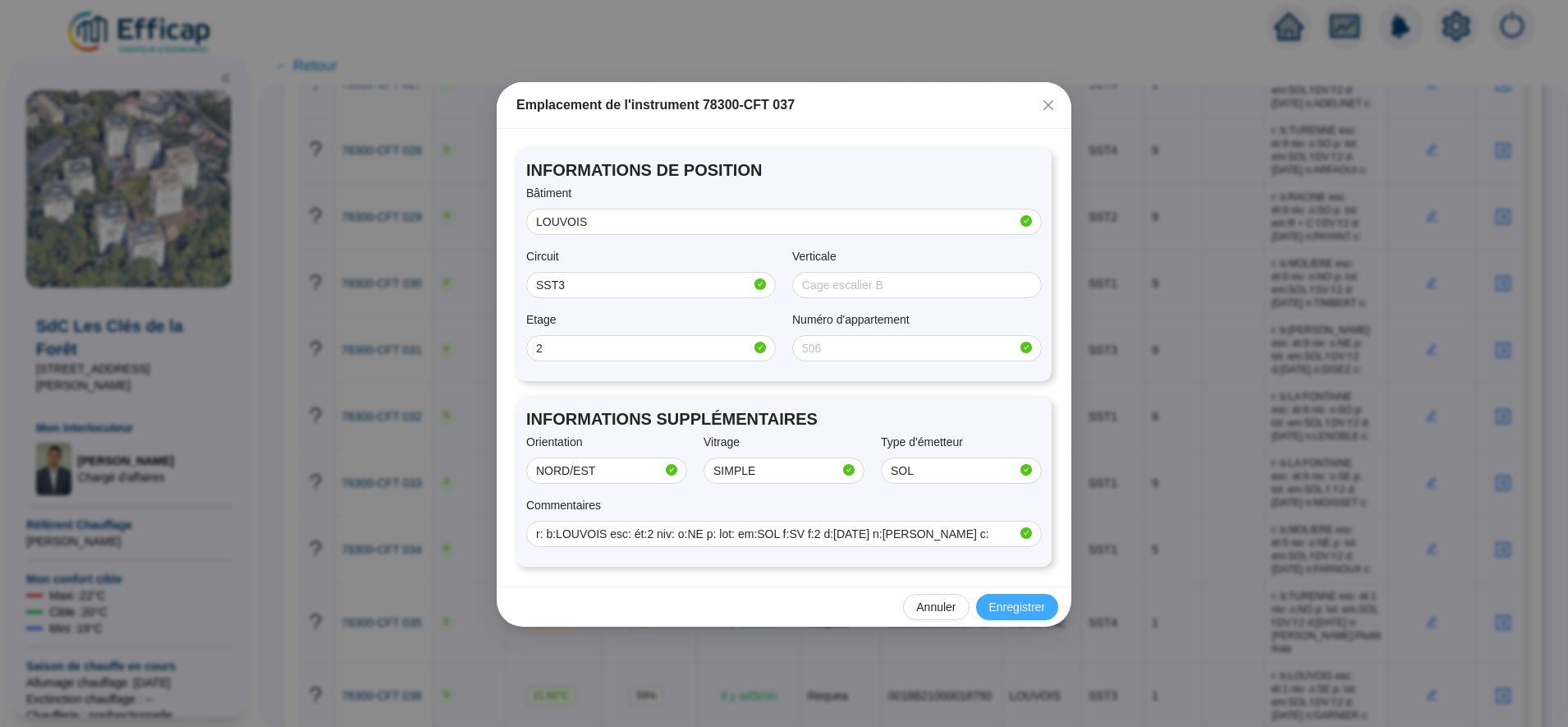
click at [1000, 602] on span "Enregistrer" at bounding box center [1017, 608] width 56 height 18
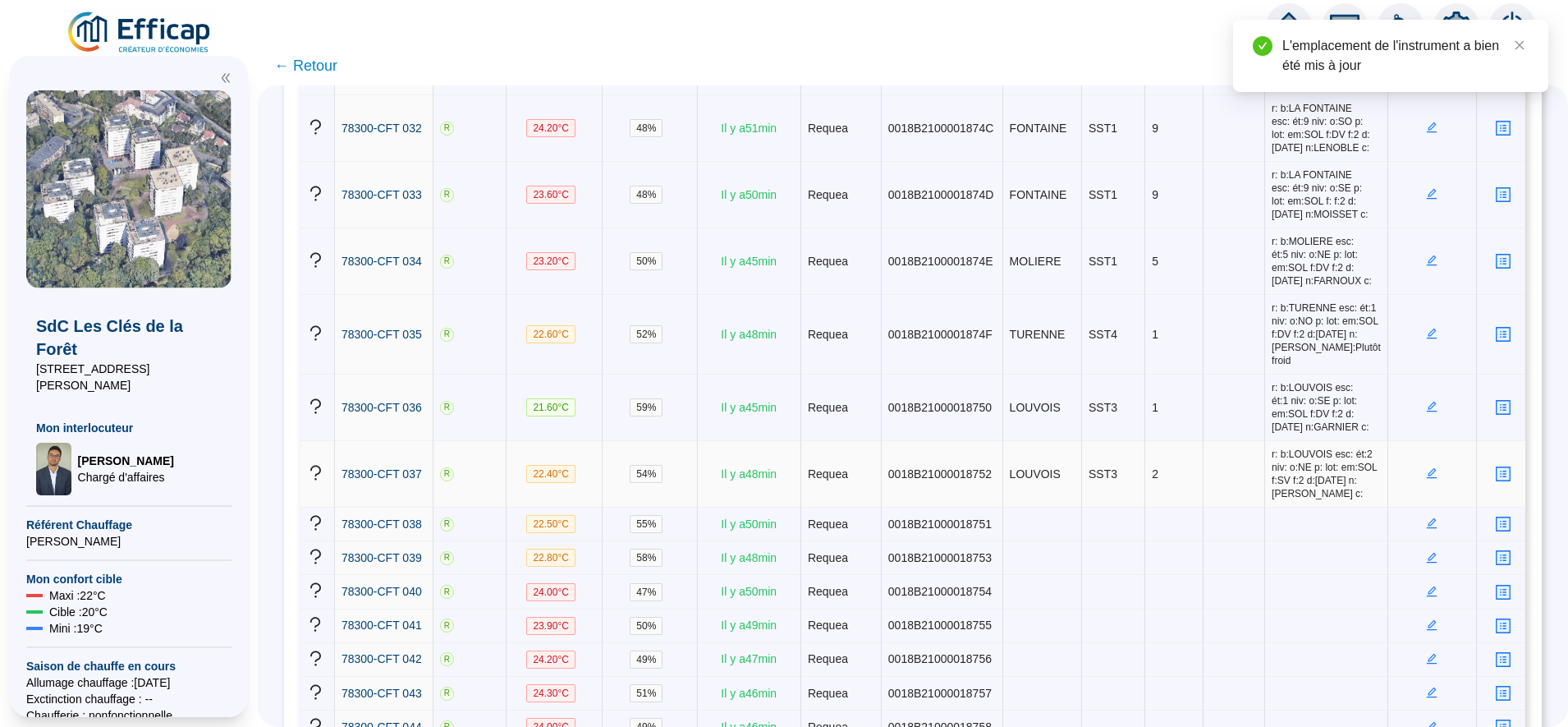
scroll to position [2502, 0]
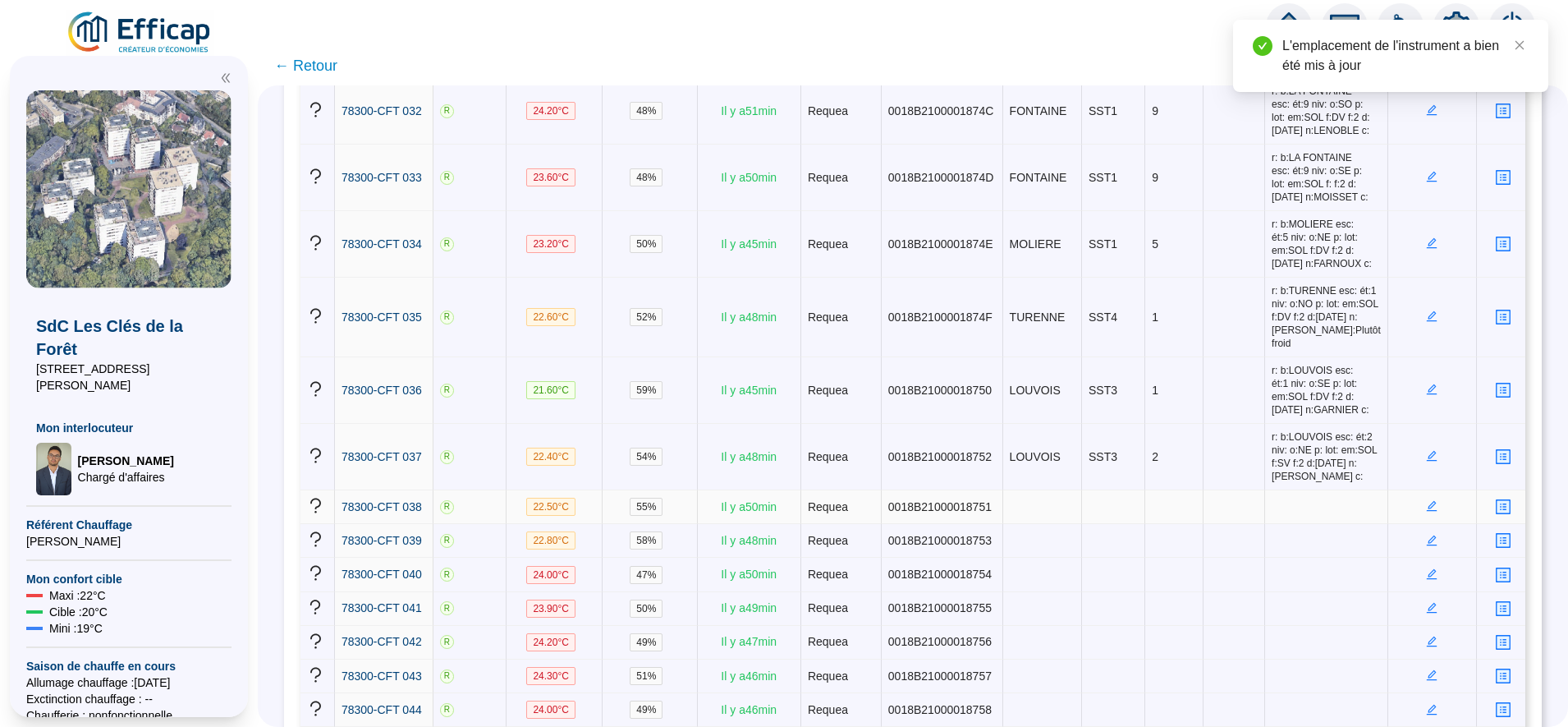
click at [1426, 501] on icon "edit" at bounding box center [1432, 506] width 12 height 12
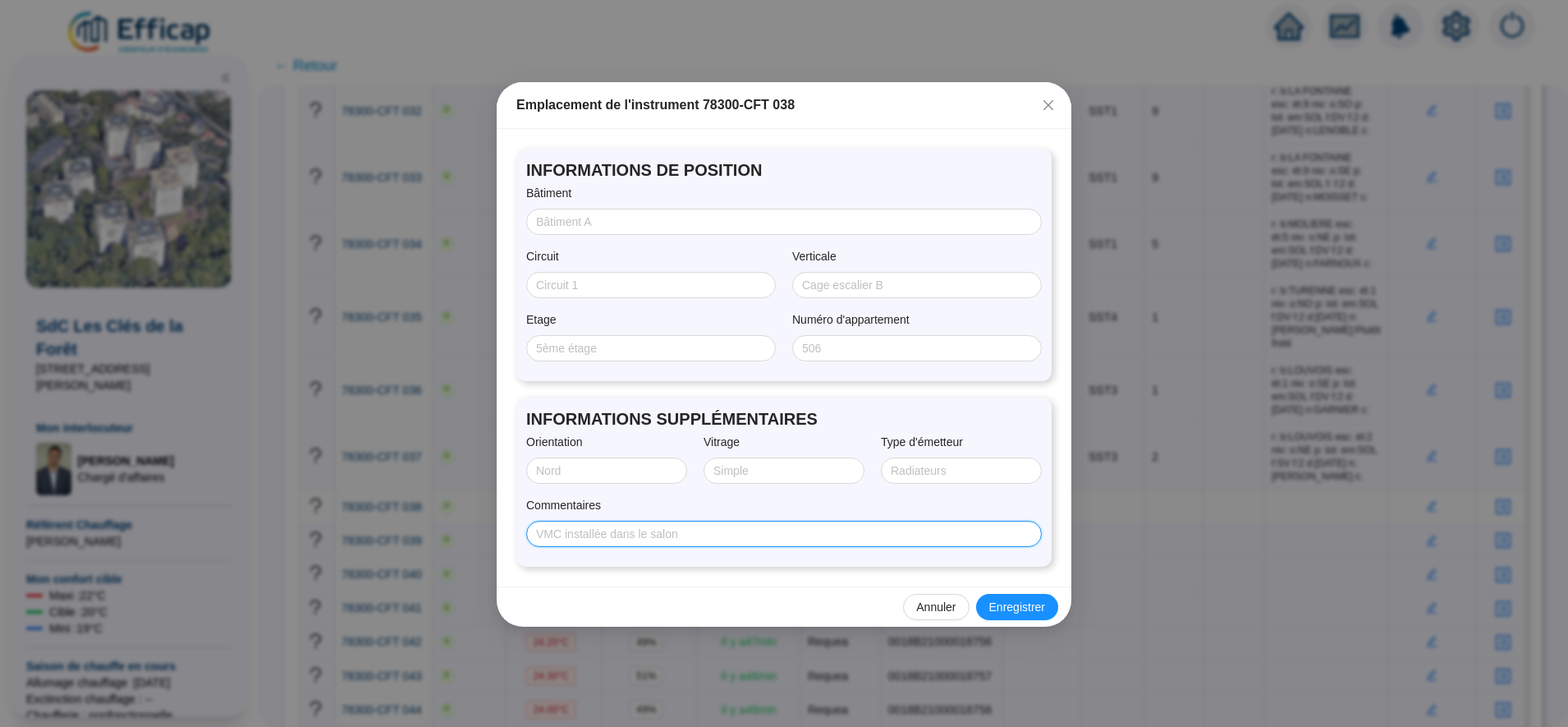
click at [818, 526] on input "Commentaires" at bounding box center [783, 534] width 493 height 18
paste input "r: b:RACINE esc: ét:1 niv: o:NO p: lot: em:R f:DV f:2 d:28/07/2025 n:CHAUSSOY c:"
type input "r: b:RACINE esc: ét:1 niv: o:NO p: lot: em:R f:DV f:2 d:28/07/2025 n:CHAUSSOY c:"
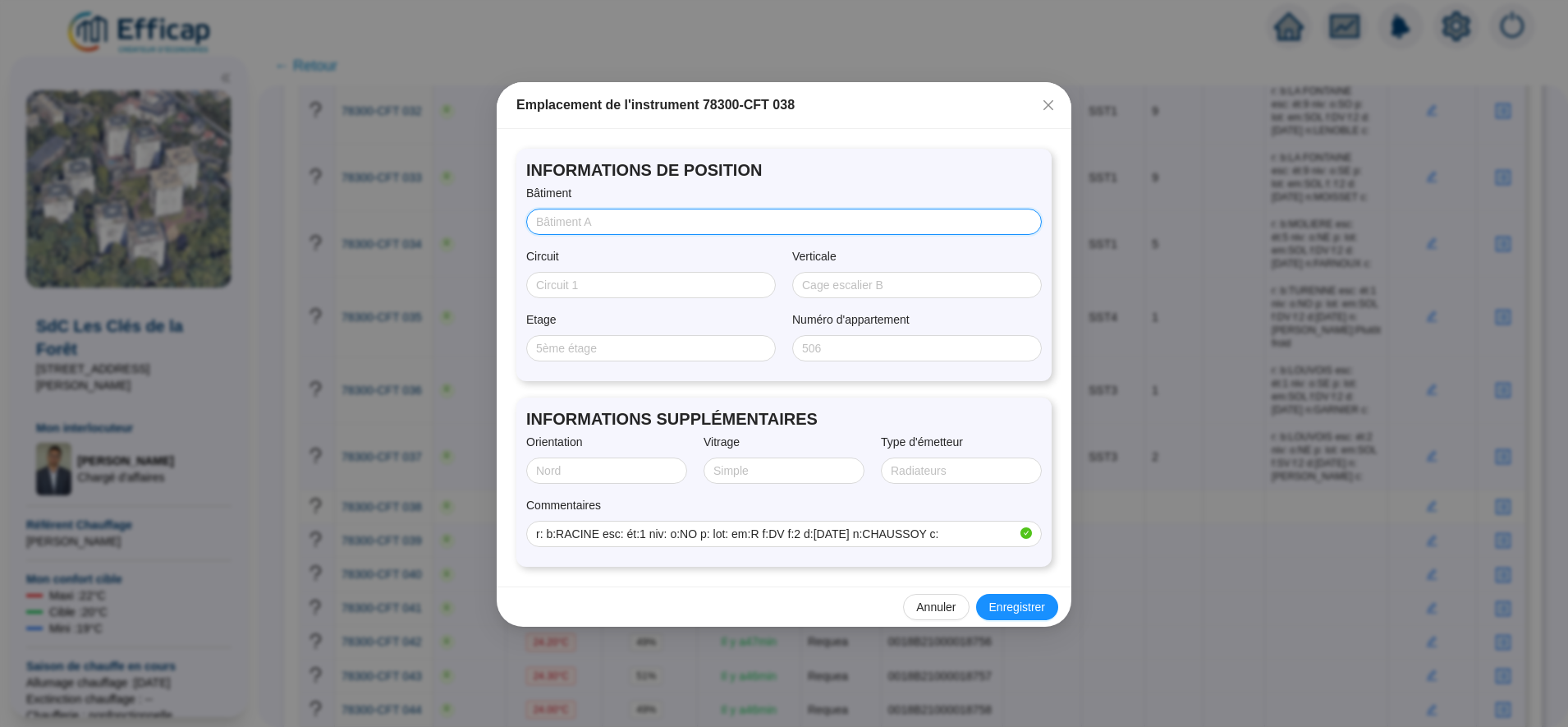
click at [596, 220] on input "Bâtiment" at bounding box center [783, 222] width 493 height 18
type input "RACINE"
type input "SST2"
type input "1"
type input "NORD/OUEST"
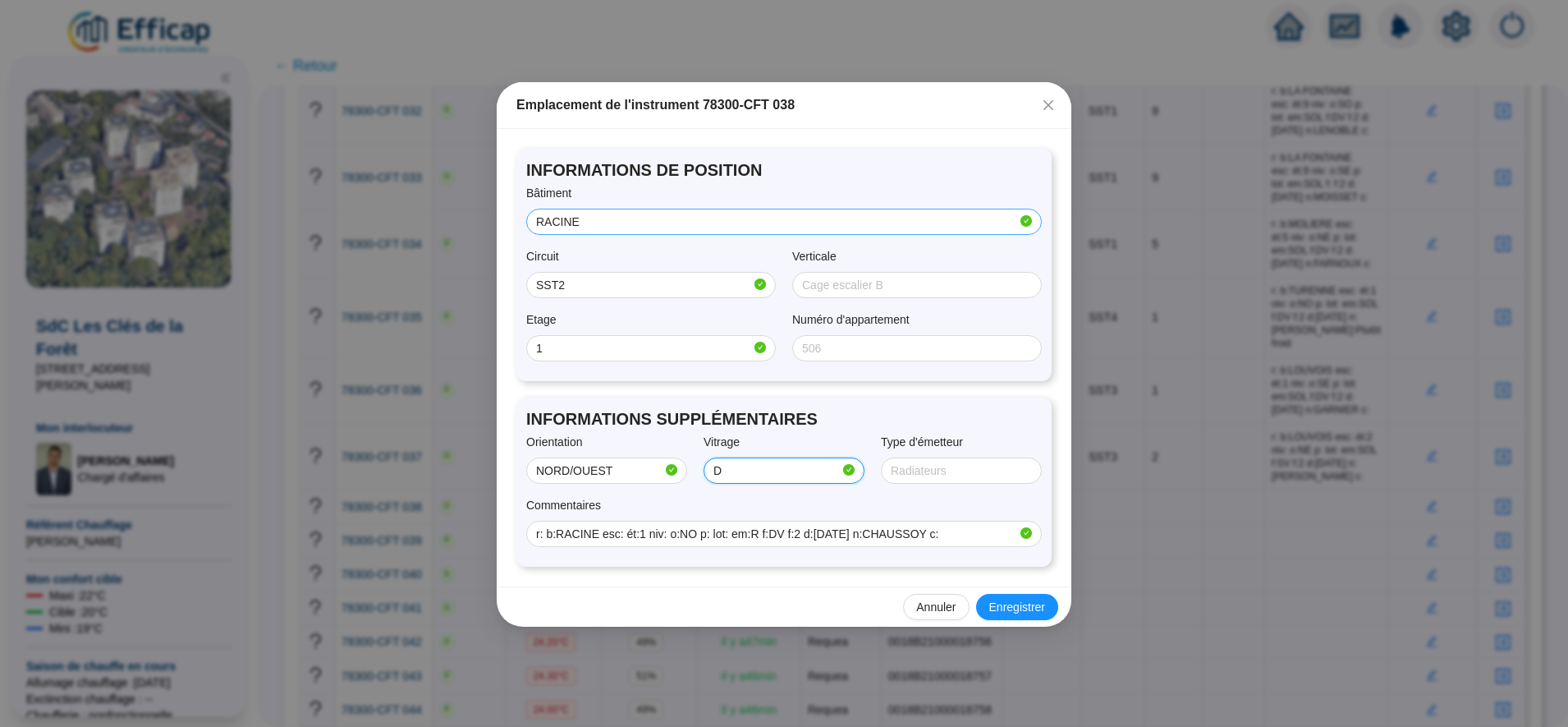
type input "Double"
type input "RADIATEUR"
click at [1027, 609] on span "Enregistrer" at bounding box center [1017, 608] width 56 height 18
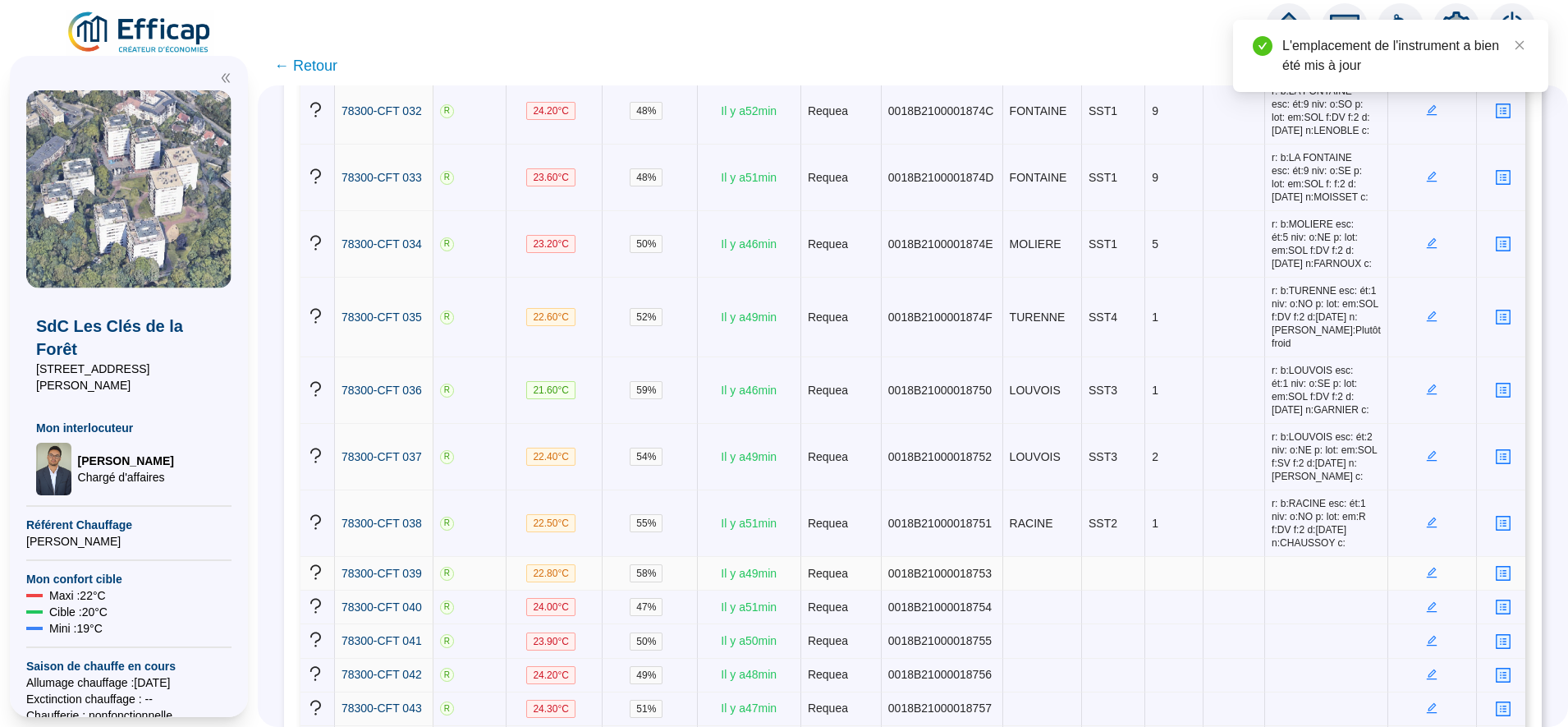
click at [1426, 567] on icon "edit" at bounding box center [1432, 572] width 12 height 12
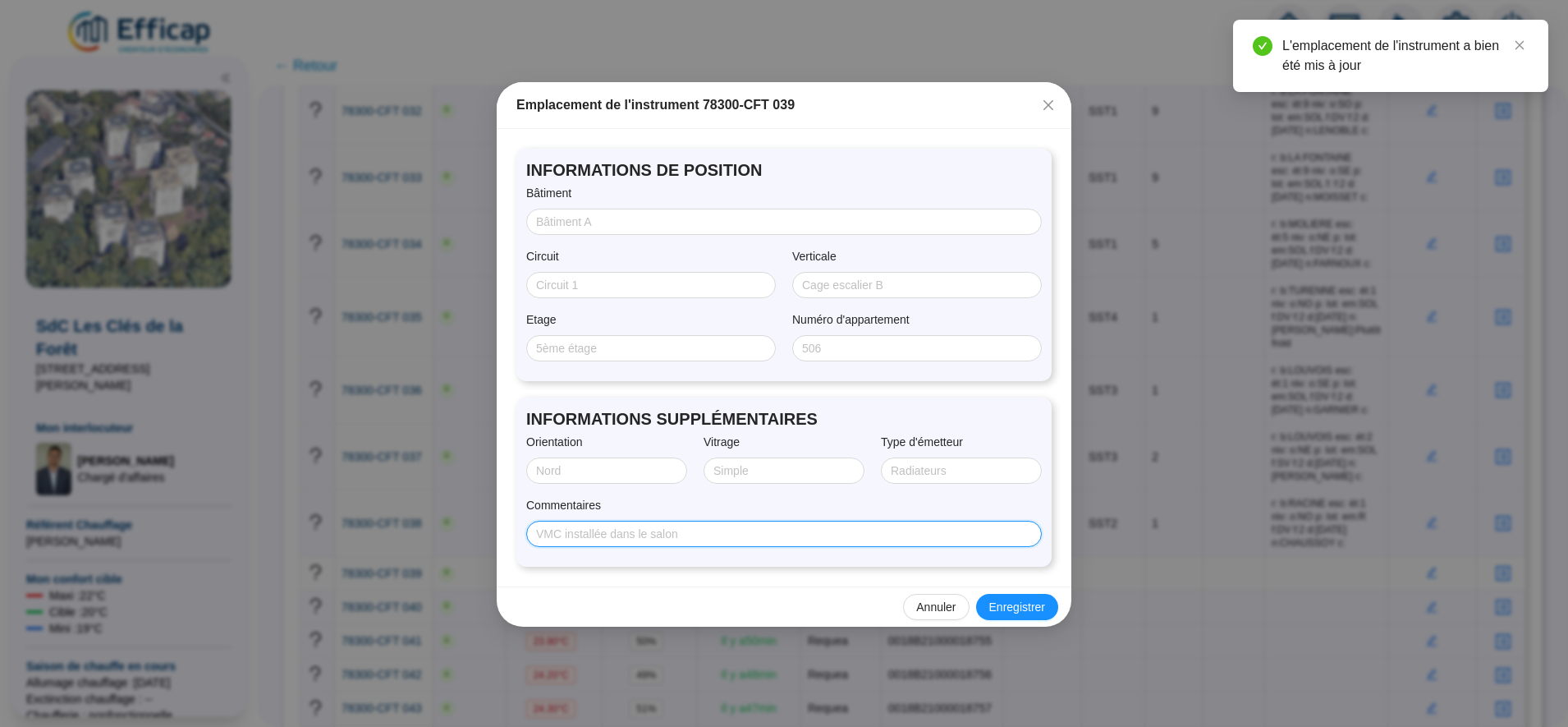
click at [709, 532] on input "Commentaires" at bounding box center [783, 534] width 493 height 18
paste input "r: b:LA FONTAINE esc: ét:1 niv: o:NE p: lot: em:SOL f:DV f:2 d:29/07/2025 n:SAB…"
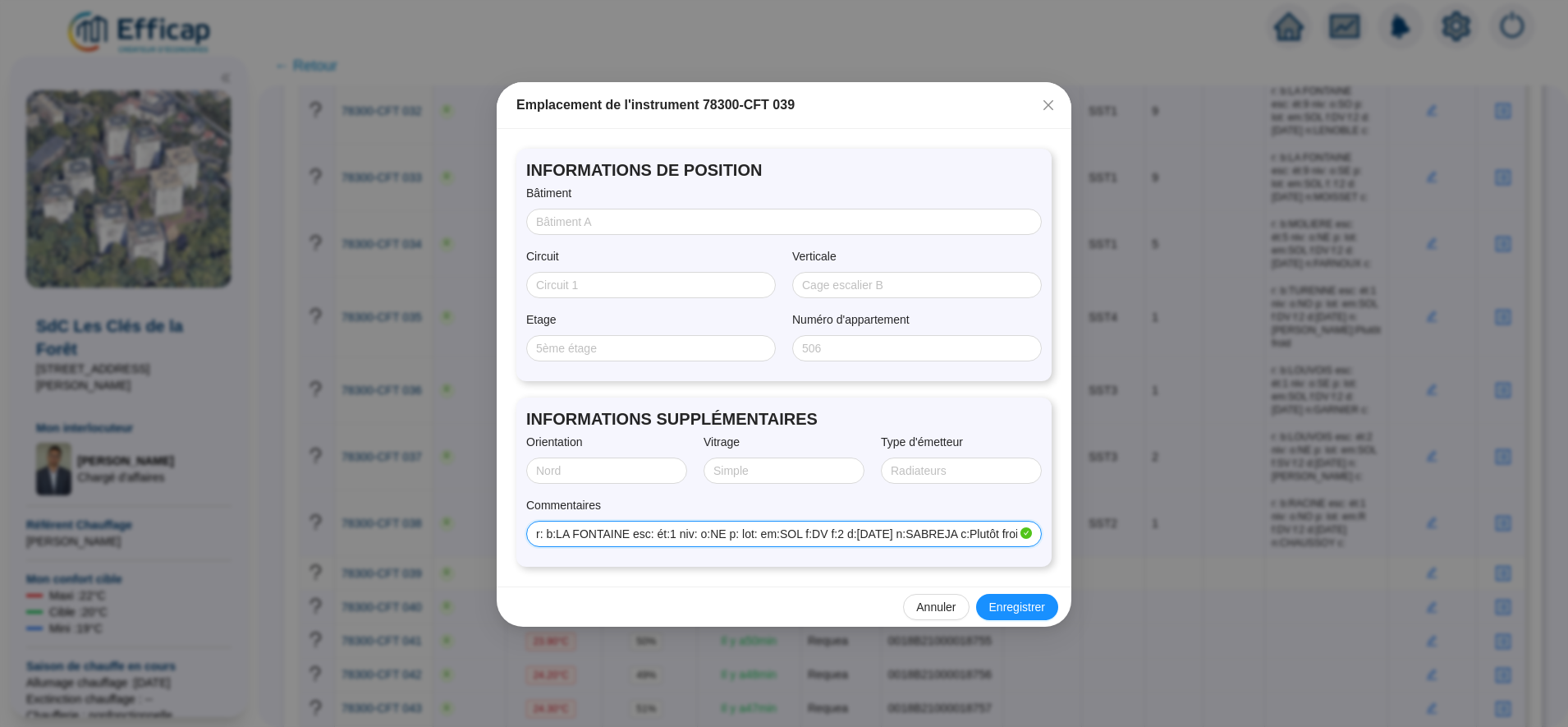
scroll to position [0, 6]
type input "r: b:LA FONTAINE esc: ét:1 niv: o:NE p: lot: em:SOL f:DV f:2 d:29/07/2025 n:SAB…"
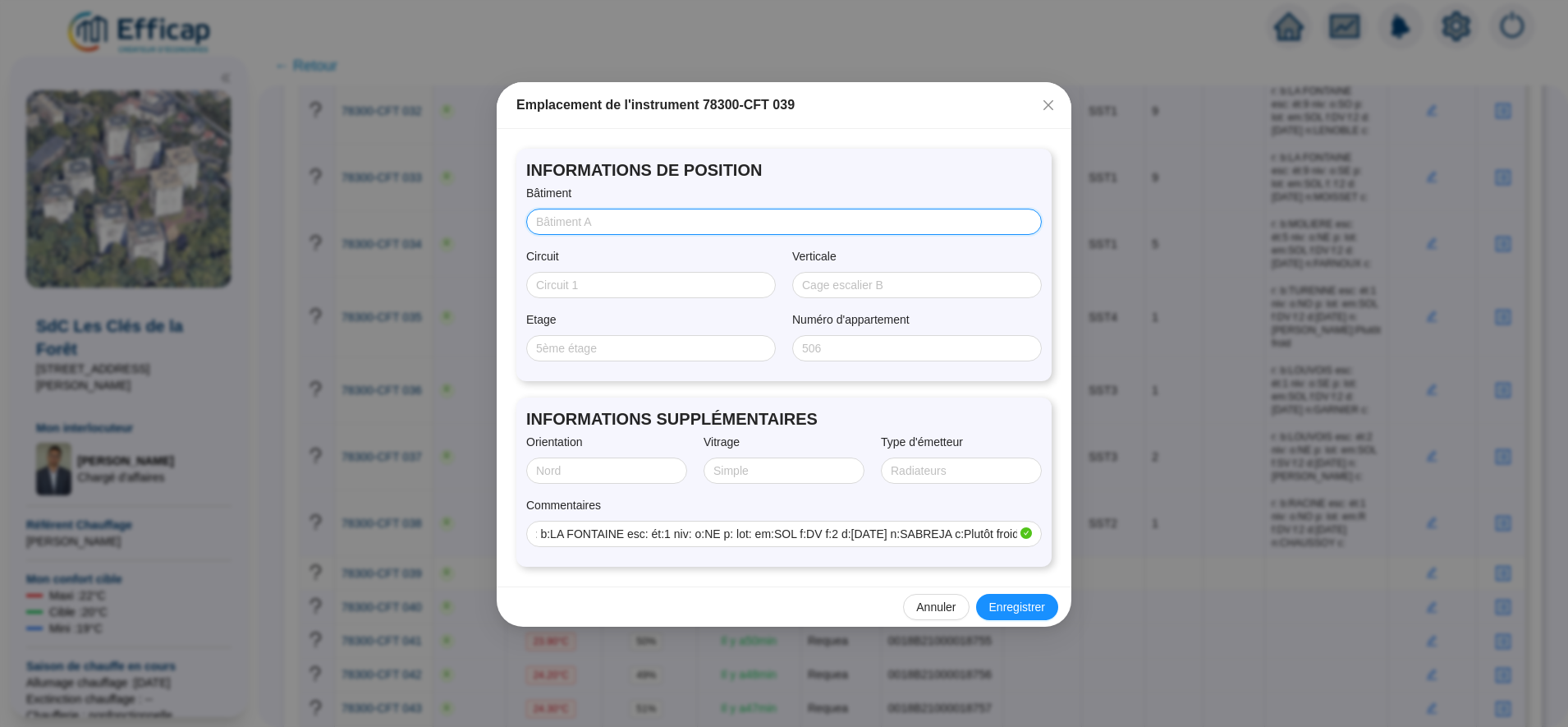
scroll to position [0, 0]
click at [596, 221] on input "Bâtiment" at bounding box center [783, 222] width 493 height 18
type input "FONTAINE"
type input "SST1"
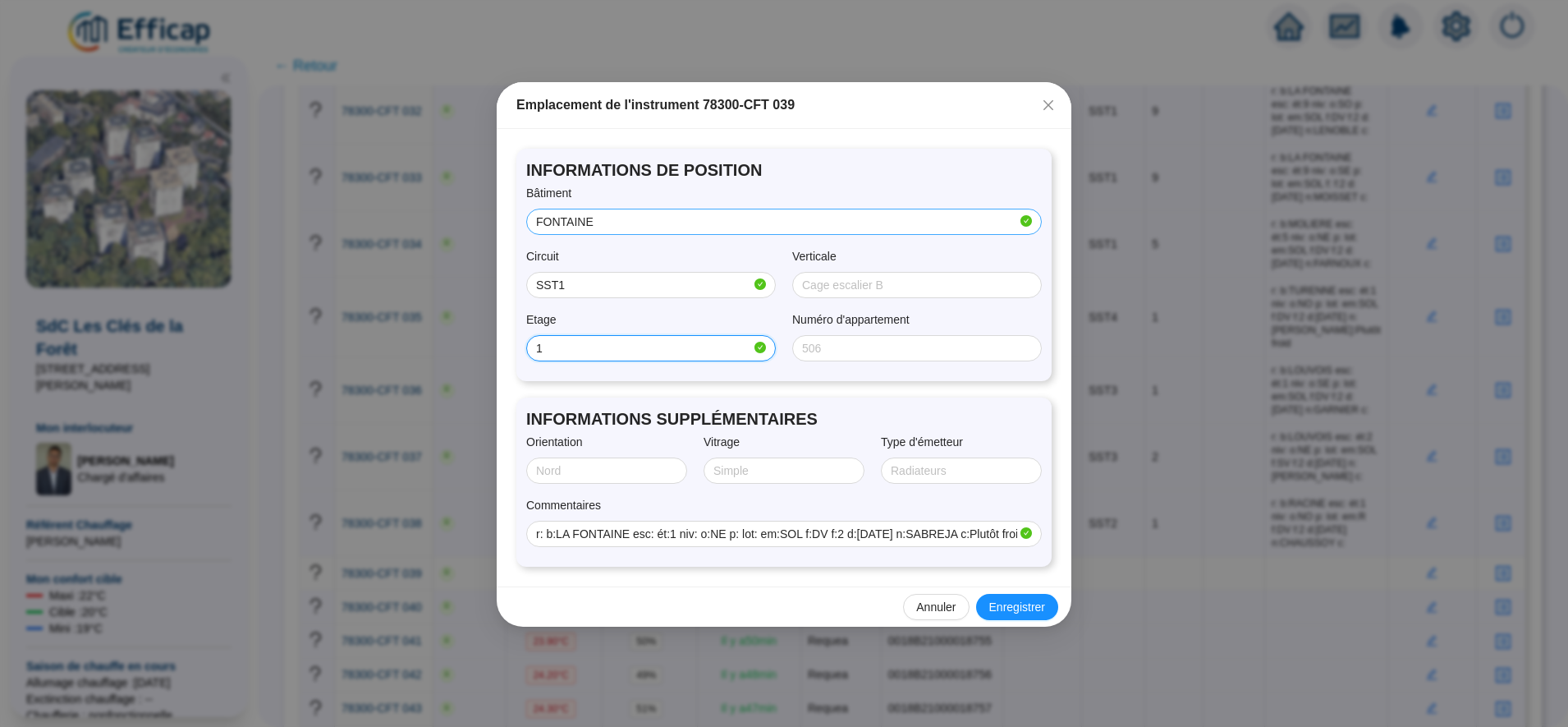
type input "1"
type input "NORD/EST"
type input "Double"
type input "SOL"
click at [1017, 597] on button "Enregistrer" at bounding box center [1017, 607] width 82 height 26
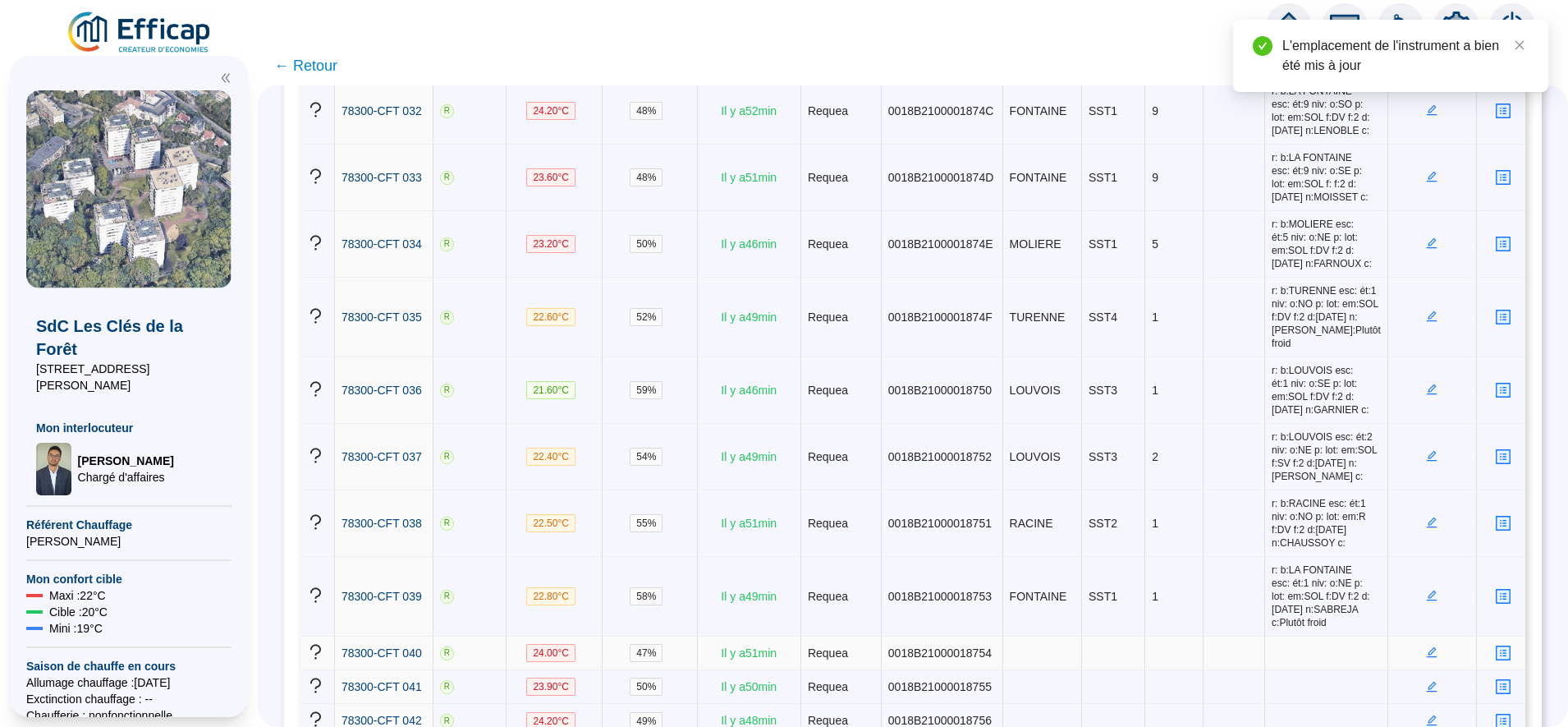
click at [1427, 648] on icon "edit" at bounding box center [1432, 653] width 11 height 11
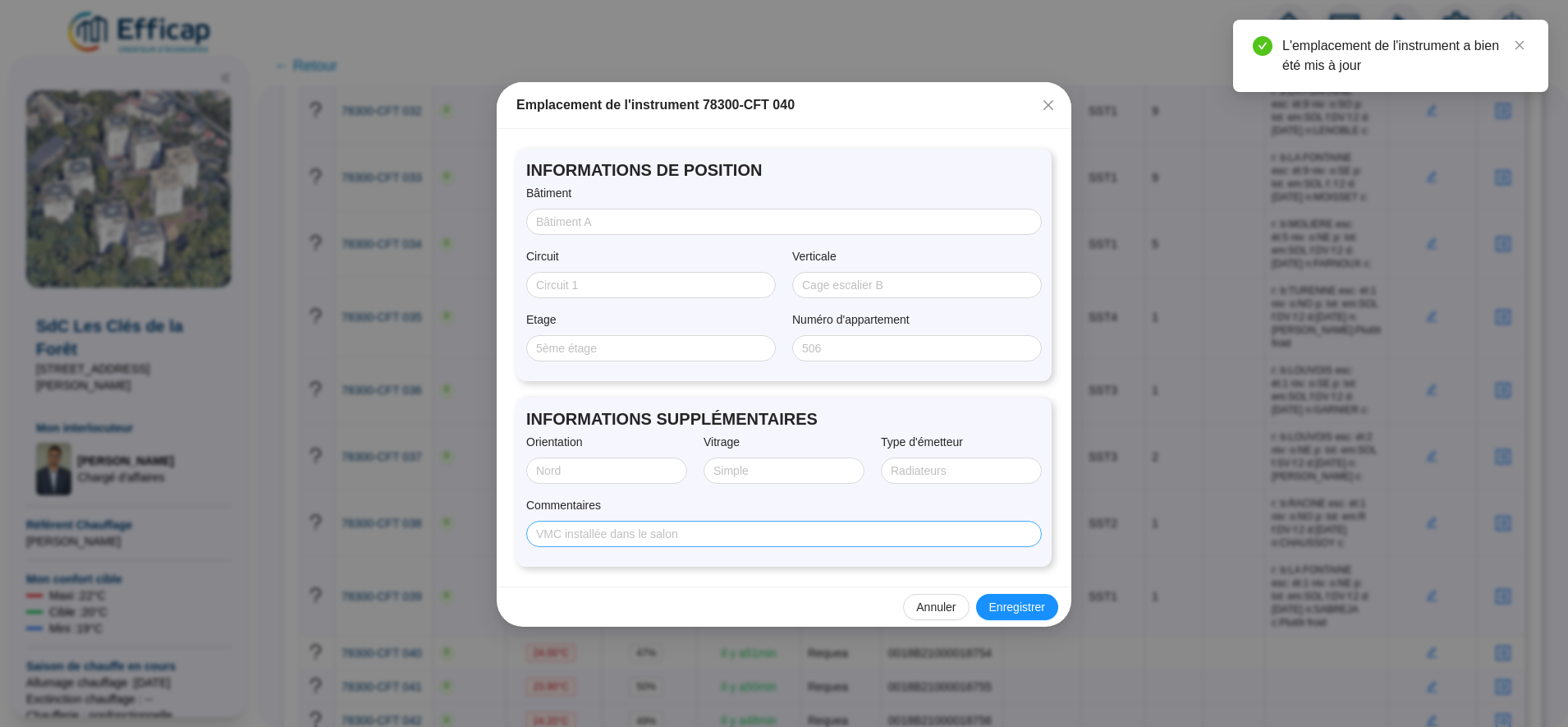
click at [717, 545] on span at bounding box center [784, 533] width 515 height 26
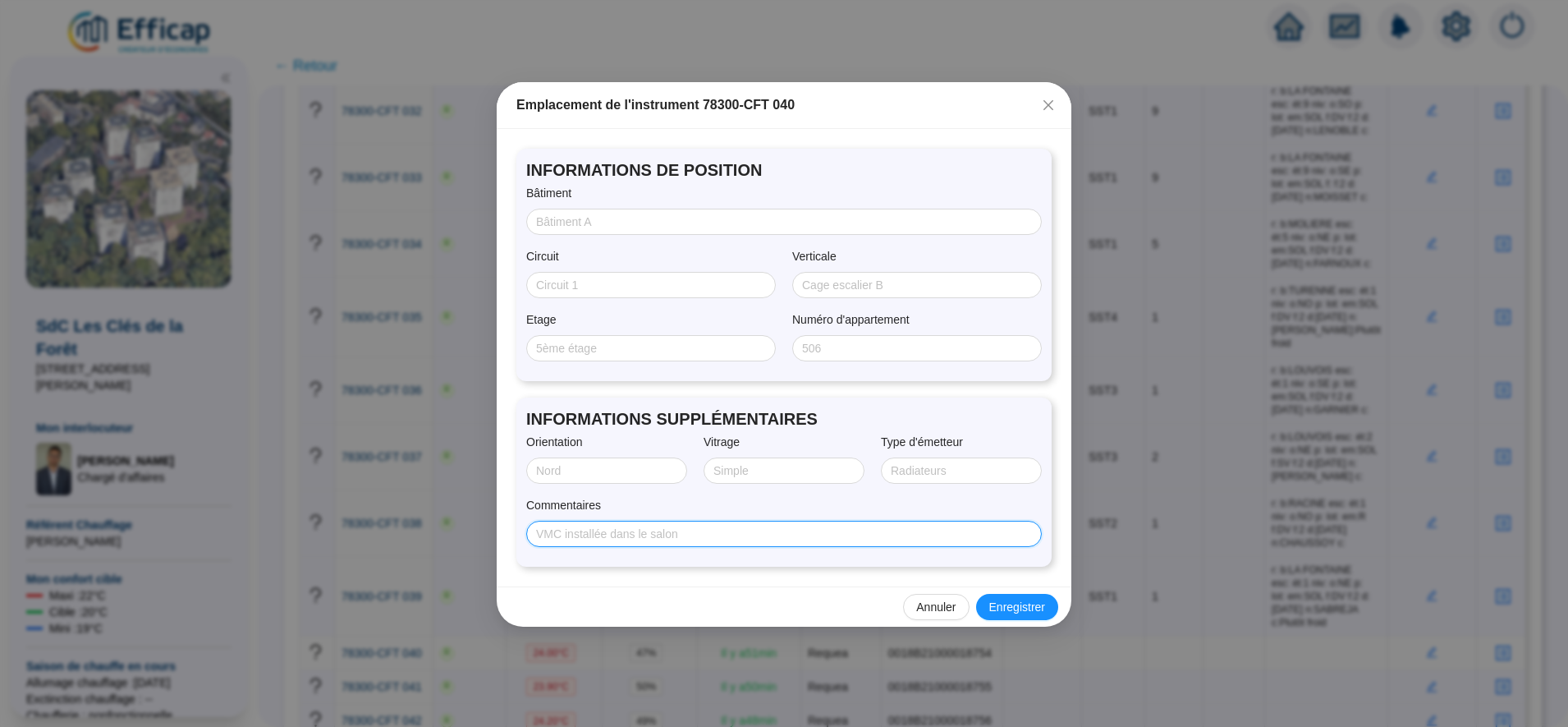
paste input "r: b:LA FONTAINE esc: ét:5 niv: o:SO p: lot: em:SOL f:DV f:2 d:29/07/2025 n:GUI…"
type input "r: b:LA FONTAINE esc: ét:5 niv: o:SO p: lot: em:SOL f:DV f:2 d:29/07/2025 n:GUI…"
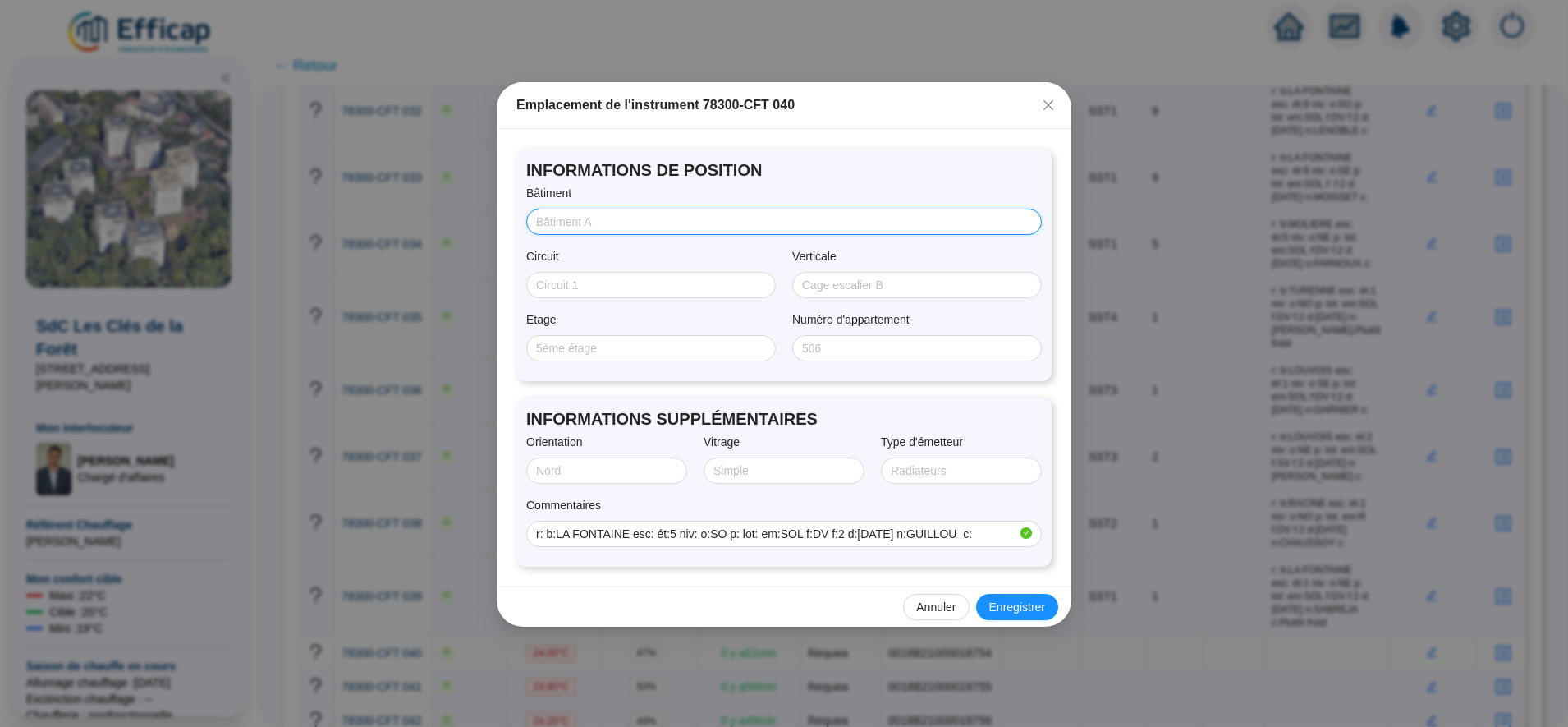
click at [575, 227] on input "Bâtiment" at bounding box center [783, 222] width 493 height 18
click at [575, 227] on input "F" at bounding box center [783, 222] width 493 height 18
type input "FONTAINE"
type input "SST1"
type input "5"
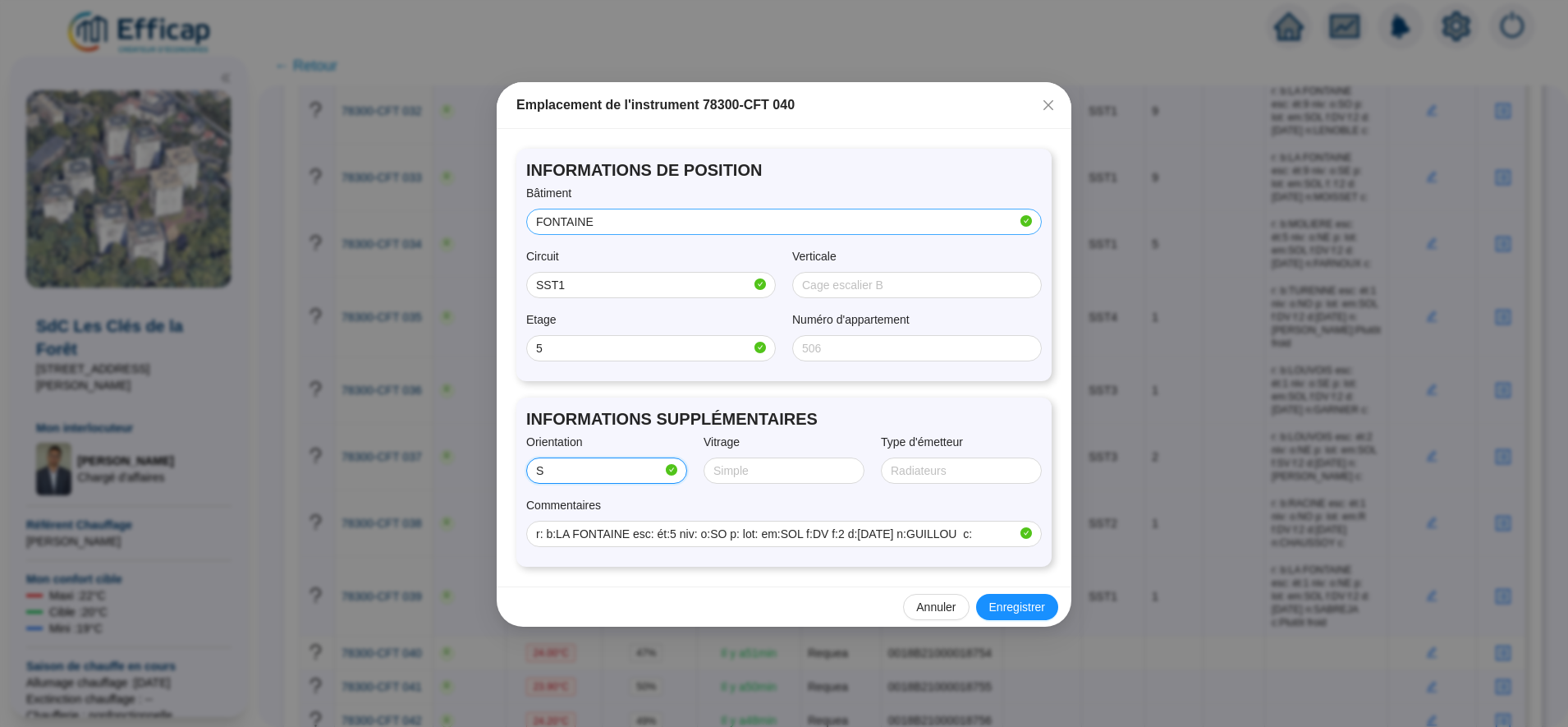
type input "SUD/OUEST"
type input "Double"
type input "SOL"
click at [1027, 611] on span "Enregistrer" at bounding box center [1017, 608] width 56 height 18
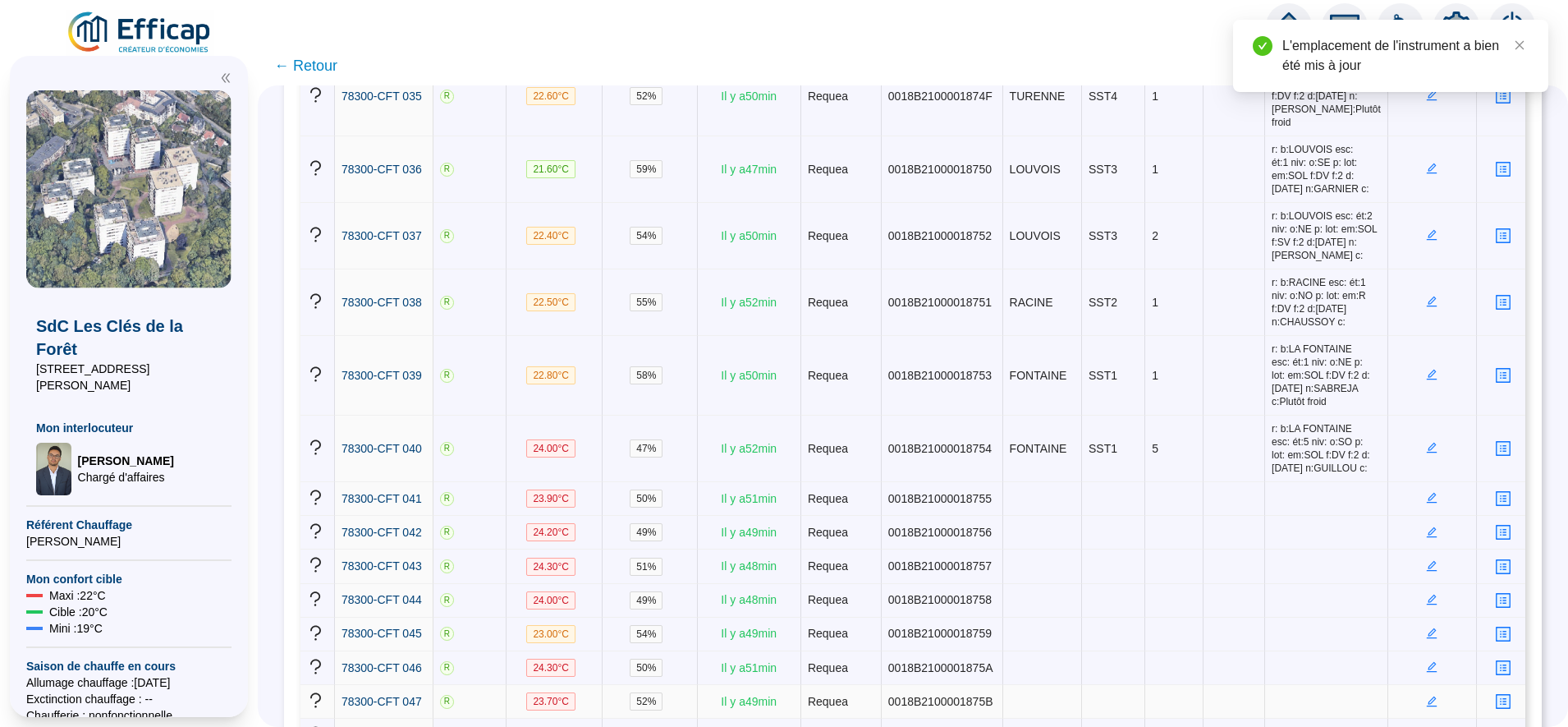
scroll to position [2726, 0]
drag, startPoint x: 1417, startPoint y: 383, endPoint x: 1418, endPoint y: 374, distance: 9.1
click at [1418, 479] on td at bounding box center [1433, 496] width 89 height 33
click at [1427, 490] on icon "edit" at bounding box center [1432, 495] width 11 height 11
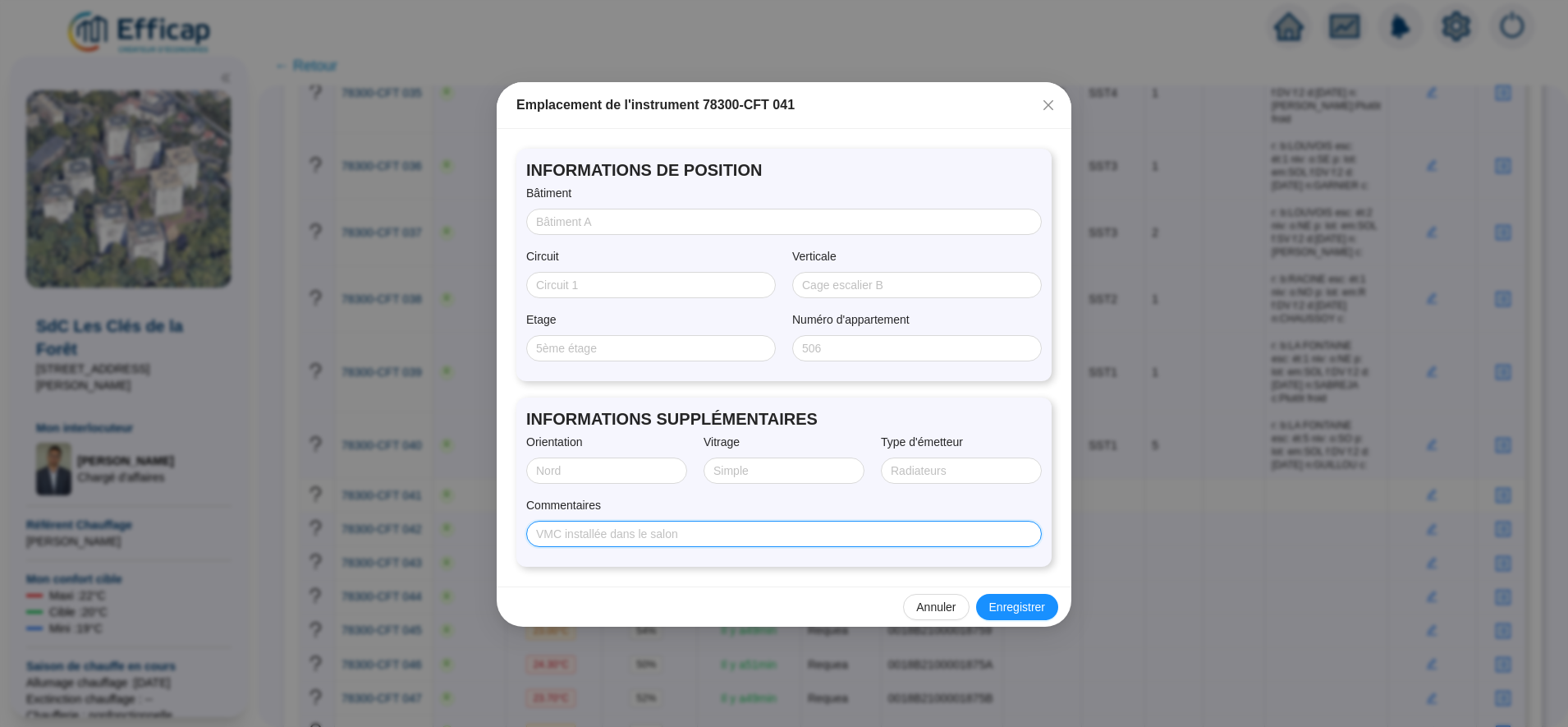
click at [736, 529] on input "Commentaires" at bounding box center [783, 534] width 493 height 18
paste input "r: b:CONDE esc: ét:9 niv: o:SE p: lot: em:SOL f:DV f:2 d:29/07/2025 n:WIART c:"
type input "r: b:CONDE esc: ét:9 niv: o:SE p: lot: em:SOL f:DV f:2 d:29/07/2025 n:WIART c:"
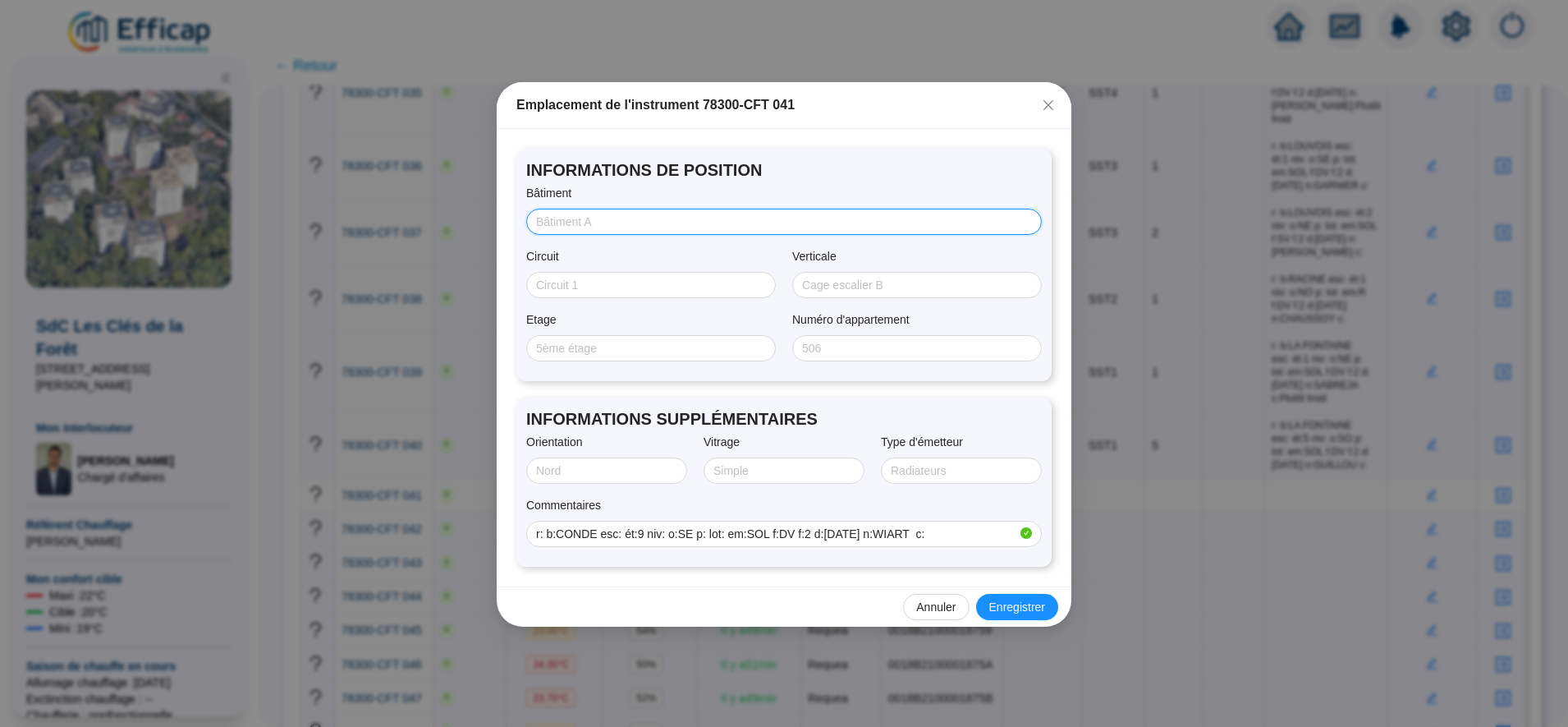
click at [568, 217] on span at bounding box center [784, 221] width 515 height 26
click at [568, 217] on input "Bâtiment" at bounding box center [783, 222] width 493 height 18
type input "CONDE"
type input "SST4"
type input "9"
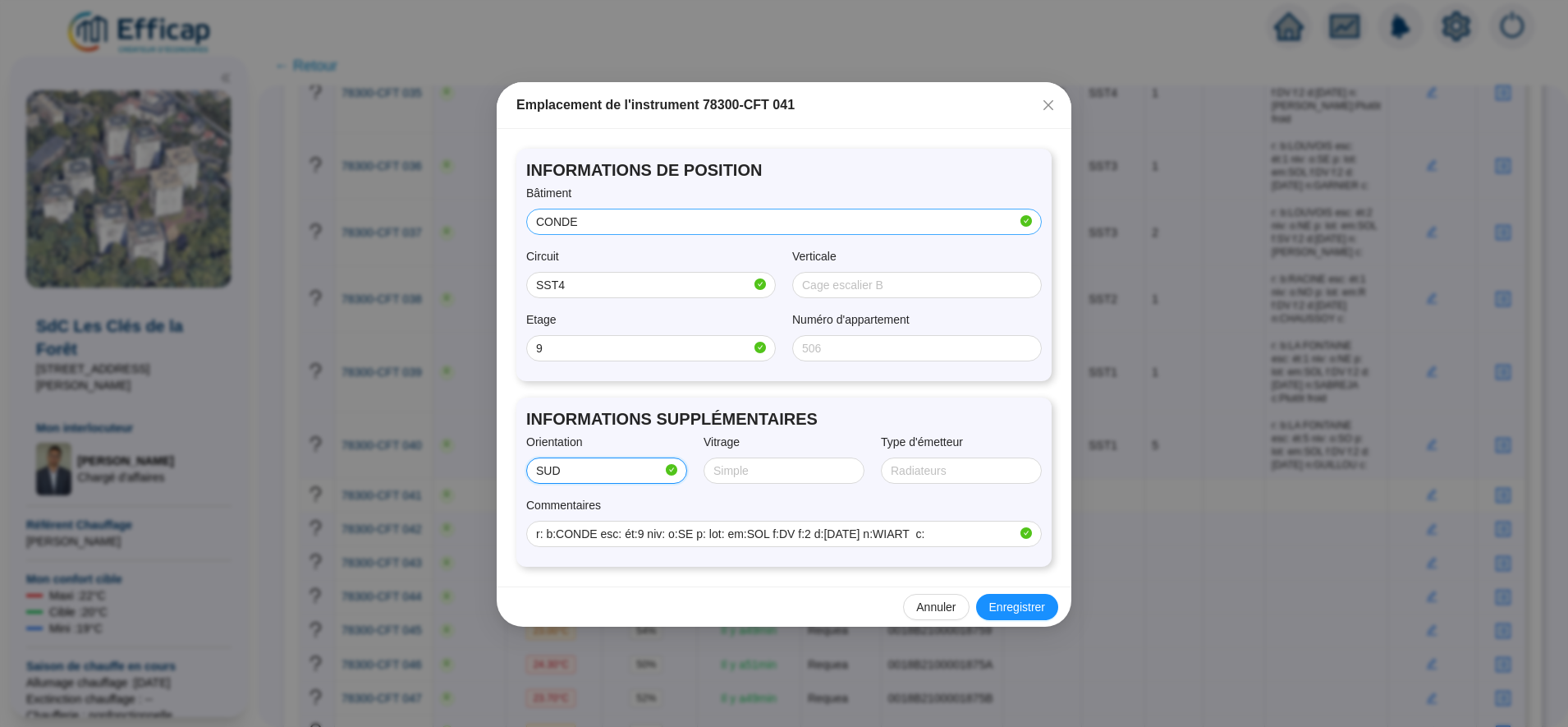
type input "SUD/EST"
type input "Double"
type input "SOL"
click at [1021, 599] on span "Enregistrer" at bounding box center [1017, 608] width 56 height 18
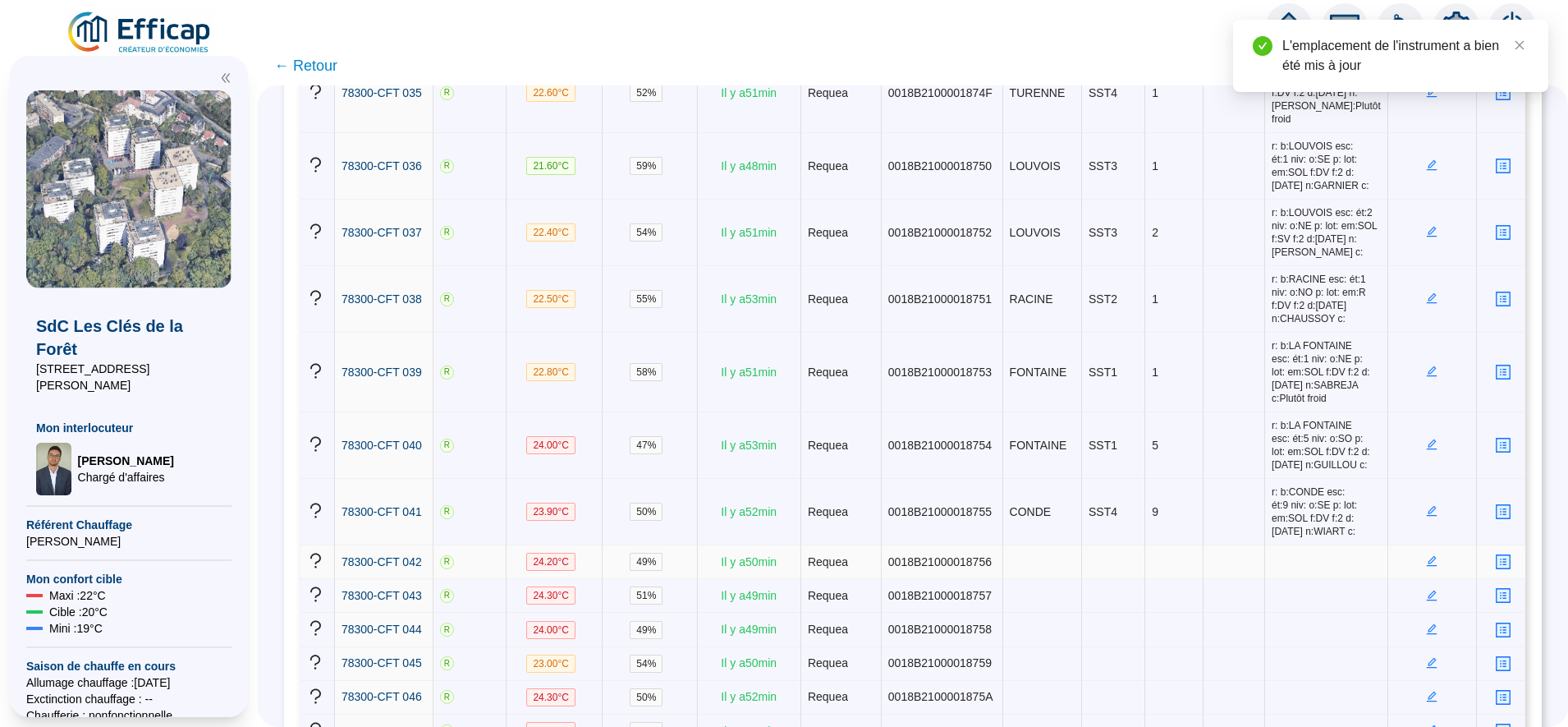
click at [1426, 555] on icon "edit" at bounding box center [1432, 561] width 12 height 12
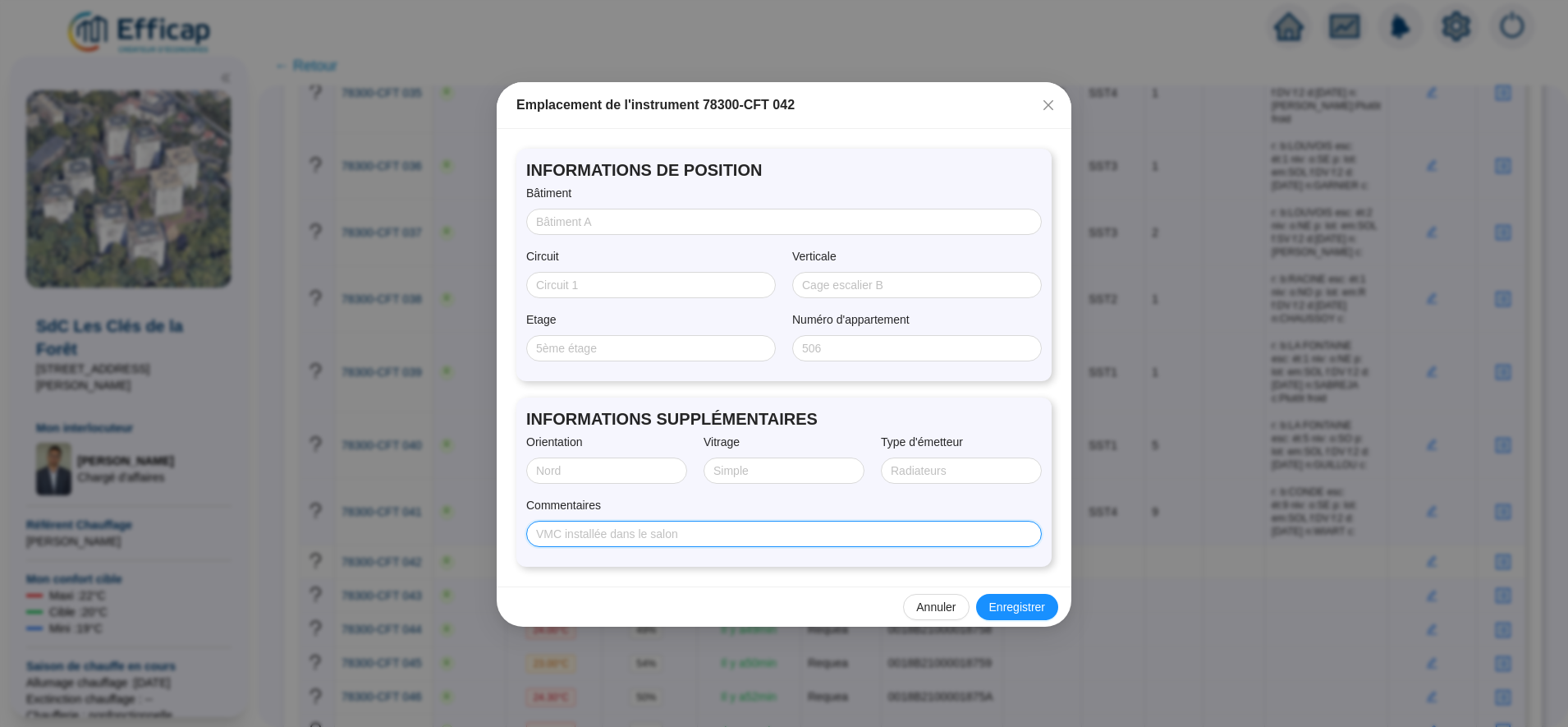
click at [762, 535] on input "Commentaires" at bounding box center [783, 534] width 493 height 18
paste input "r: b:RACINE esc: ét:5 niv: o:SO p: lot: em:R f:DV f:2 d:29/07/2025 n:ROUAULT c:"
type input "r: b:RACINE esc: ét:5 niv: o:SO p: lot: em:R f:DV f:2 d:29/07/2025 n:ROUAULT c:"
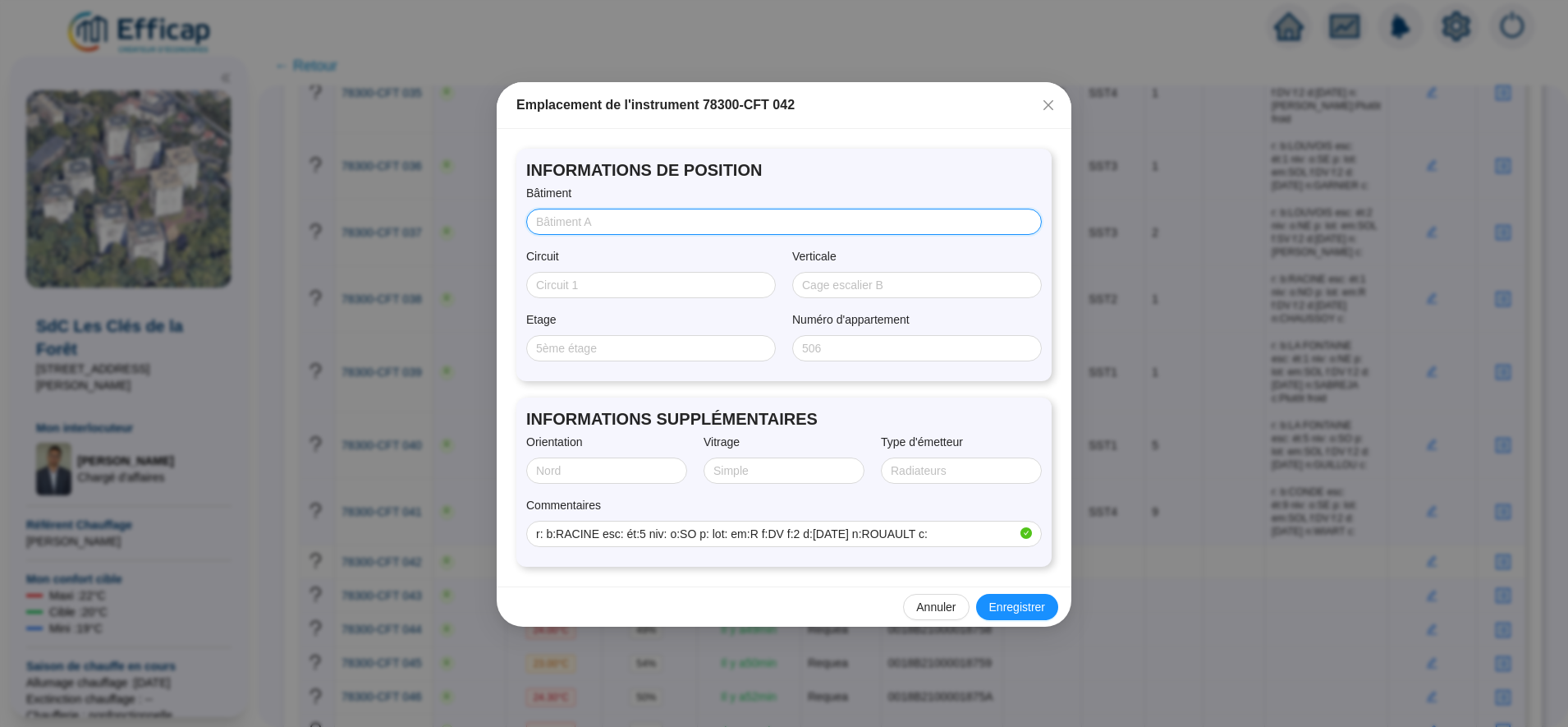
click at [584, 222] on input "Bâtiment" at bounding box center [783, 222] width 493 height 18
type input "RACINE"
type input "SST2"
type input "5"
type input "SUD/OUEST"
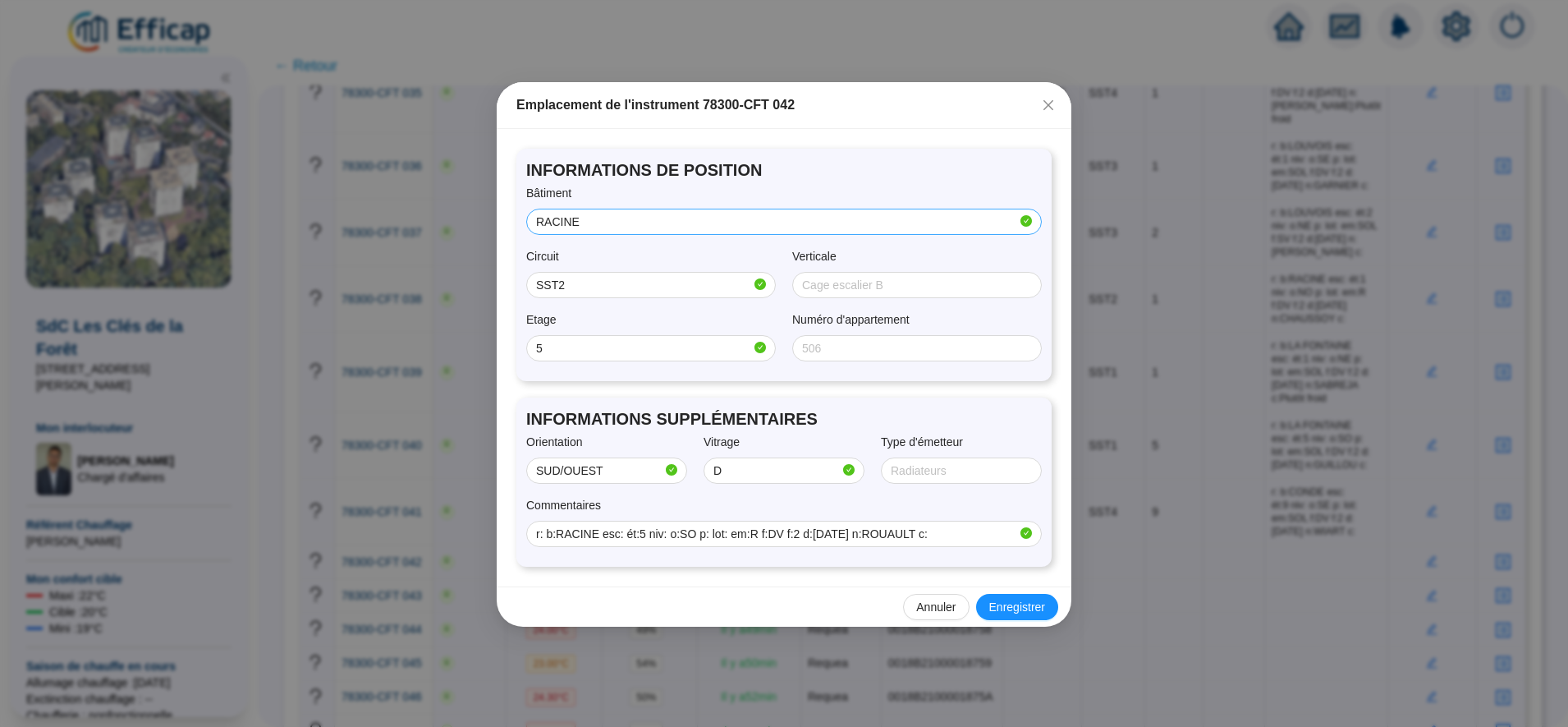
type input "Double"
type input "RADIATEUR"
click at [1033, 611] on span "Enregistrer" at bounding box center [1017, 608] width 56 height 18
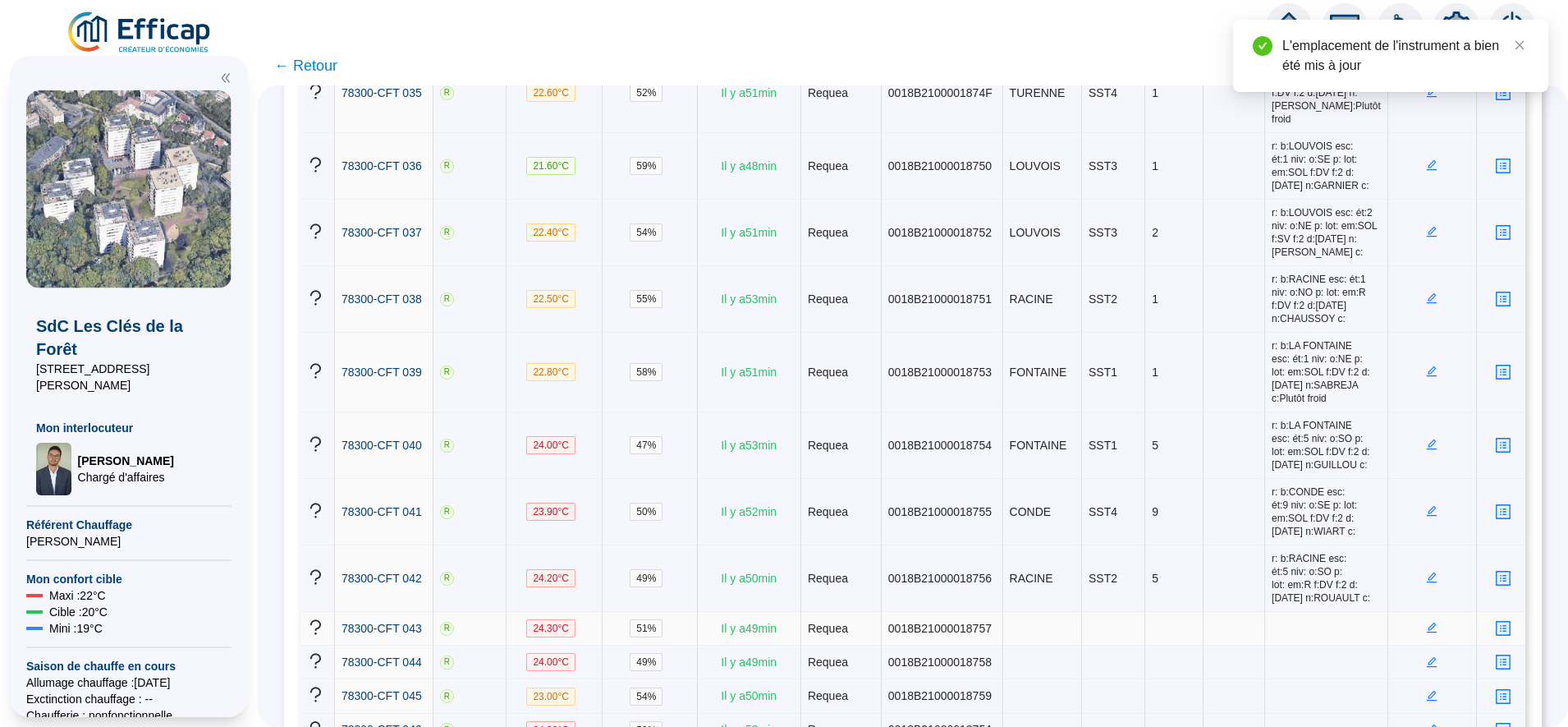
click at [1427, 623] on icon "edit" at bounding box center [1432, 628] width 11 height 11
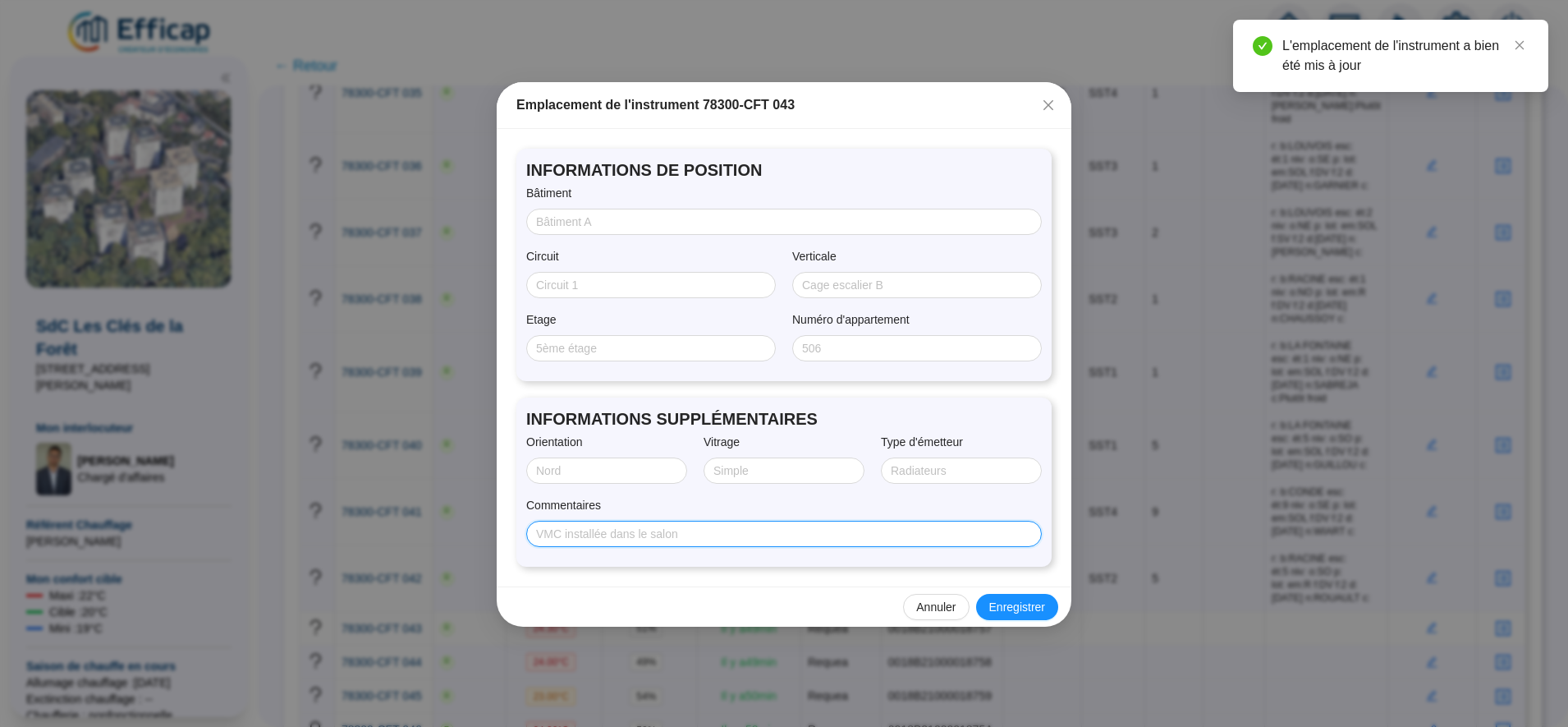
click at [718, 527] on input "Commentaires" at bounding box center [783, 534] width 493 height 18
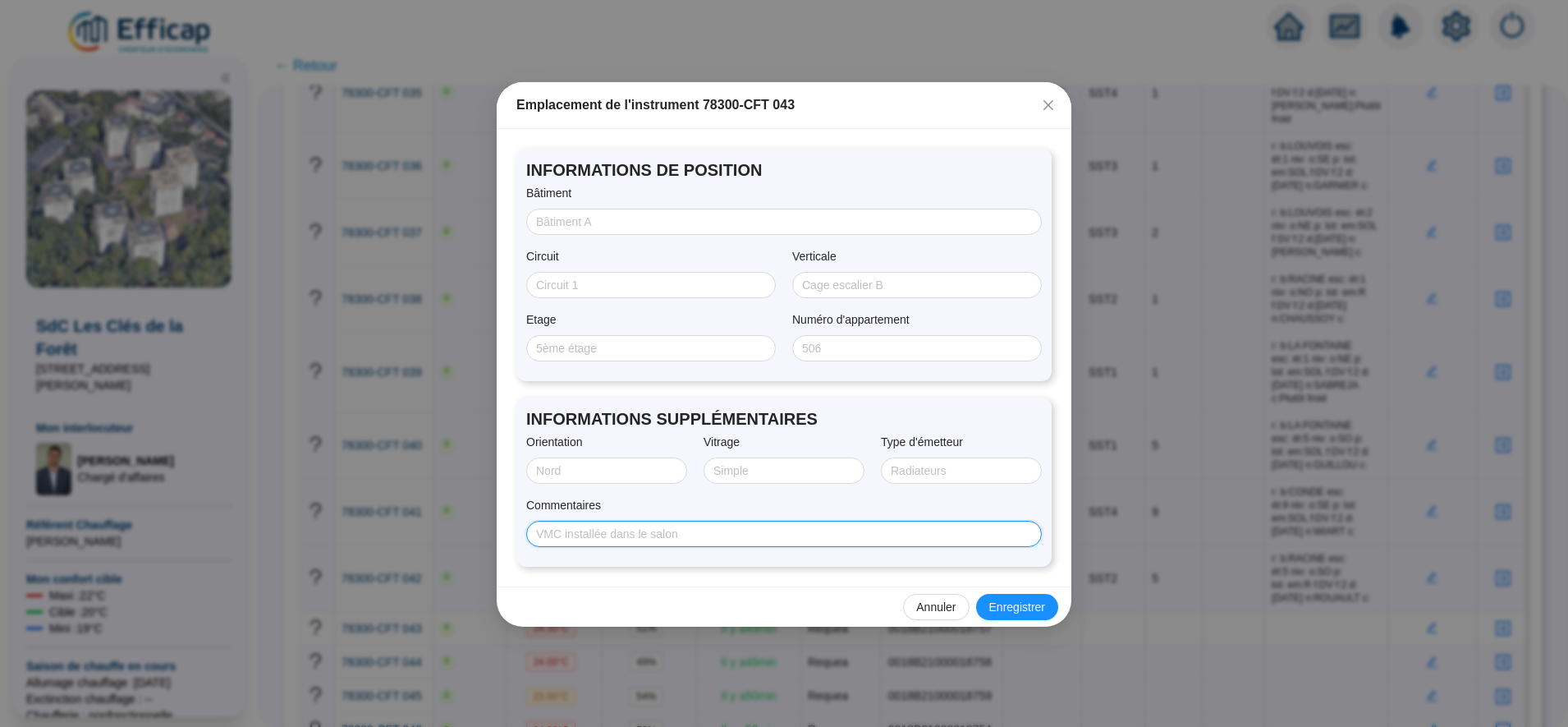
paste input "r: b:TURENNE esc: ét:9 niv: o:NE p: lot: em:SOL f:DV f:2 d:31/07/2025 n:SOUVERA…"
type input "r: b:TURENNE esc: ét:9 niv: o:NE p: lot: em:SOL f:DV f:2 d:31/07/2025 n:SOUVERA…"
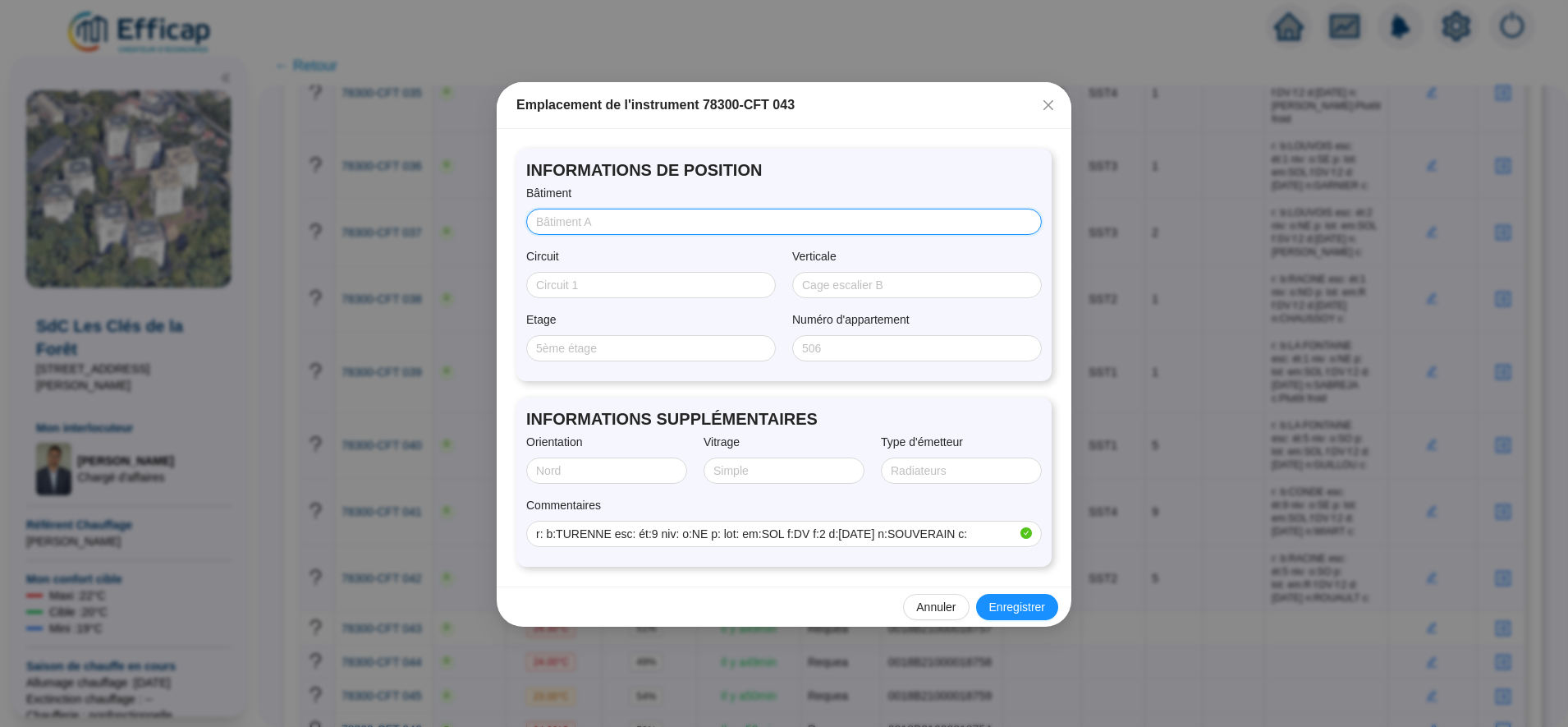
click at [588, 223] on input "Bâtiment" at bounding box center [783, 222] width 493 height 18
type input "TURENNE"
type input "SST4"
type input "9"
type input "NORD/EST"
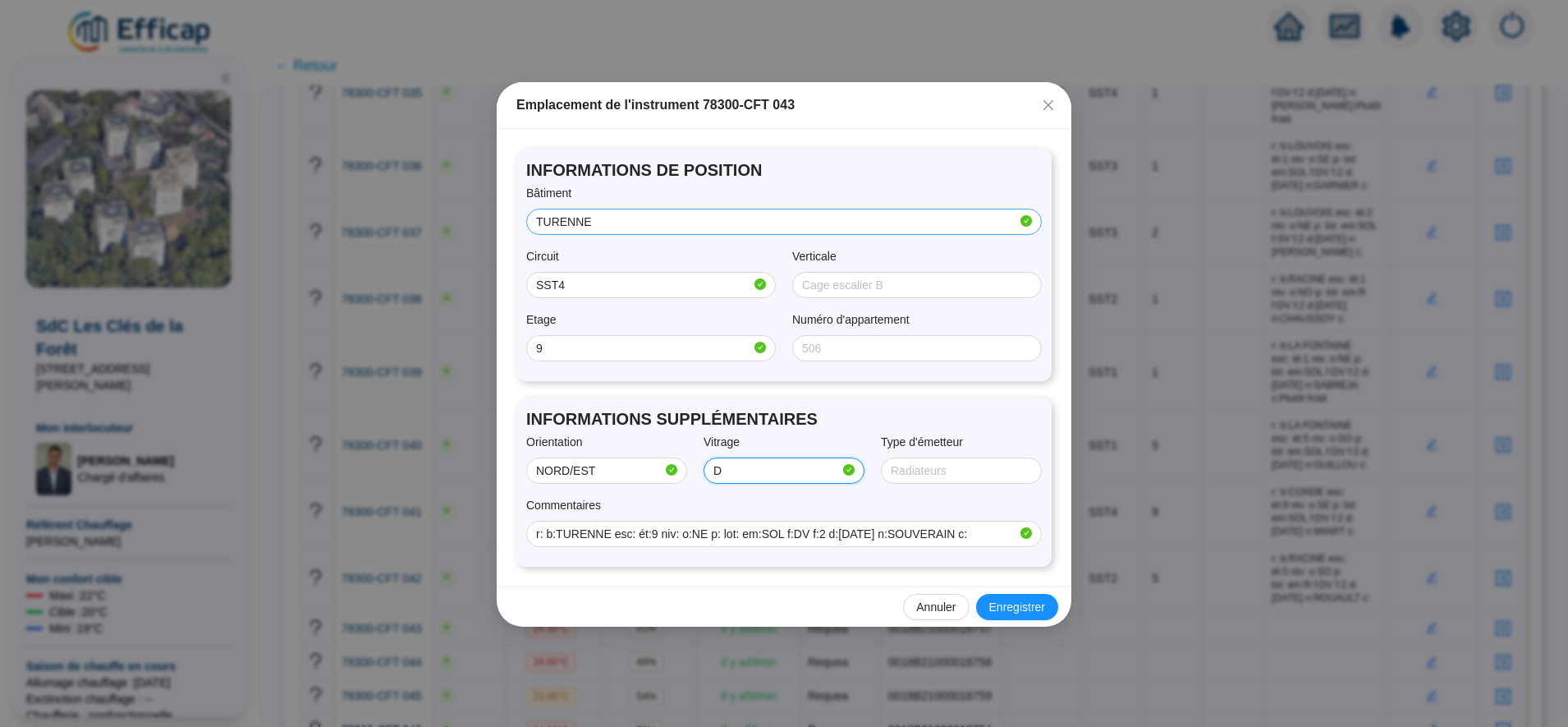
type input "Double"
type input "SOL"
click at [1031, 614] on span "Enregistrer" at bounding box center [1017, 608] width 56 height 18
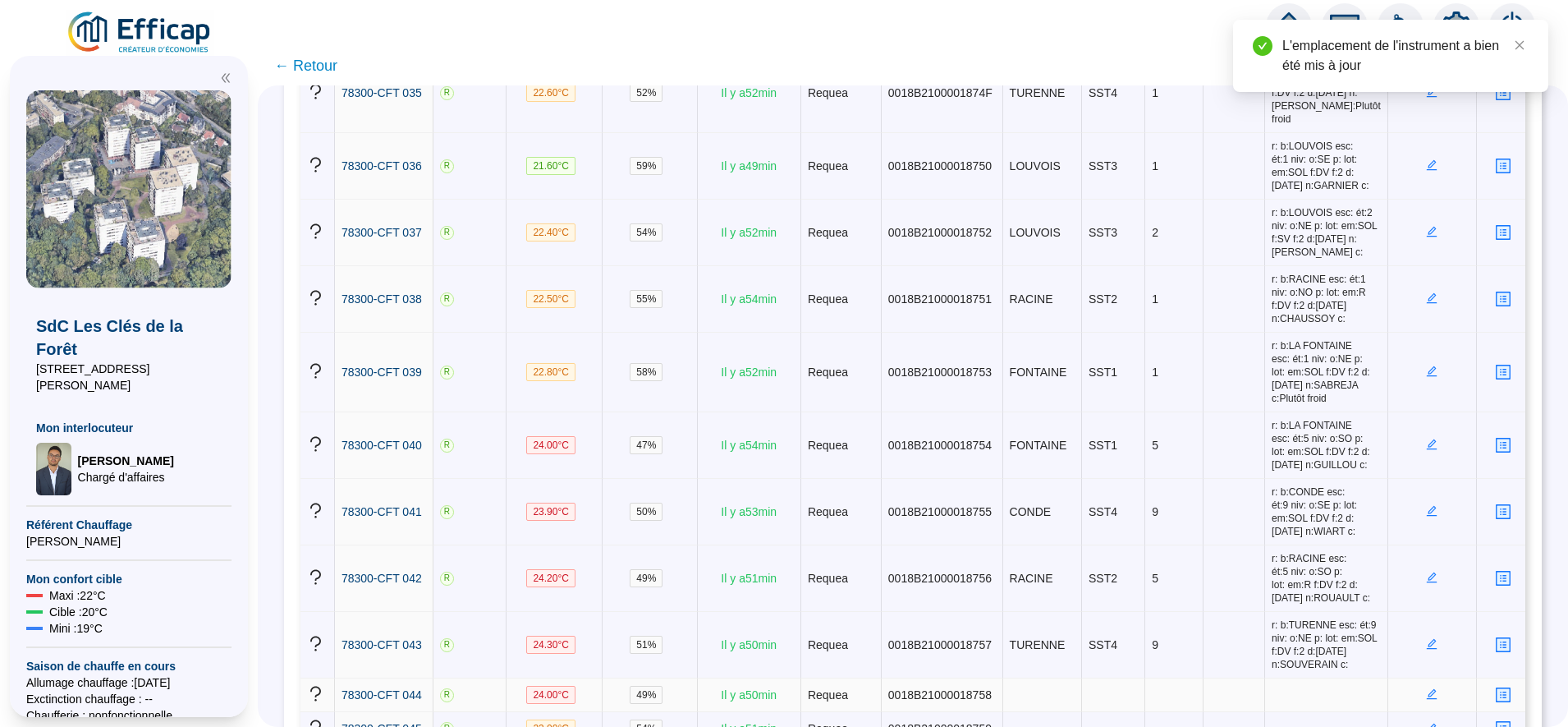
click at [1417, 679] on td at bounding box center [1433, 695] width 89 height 33
click at [1427, 689] on icon "edit" at bounding box center [1432, 694] width 11 height 11
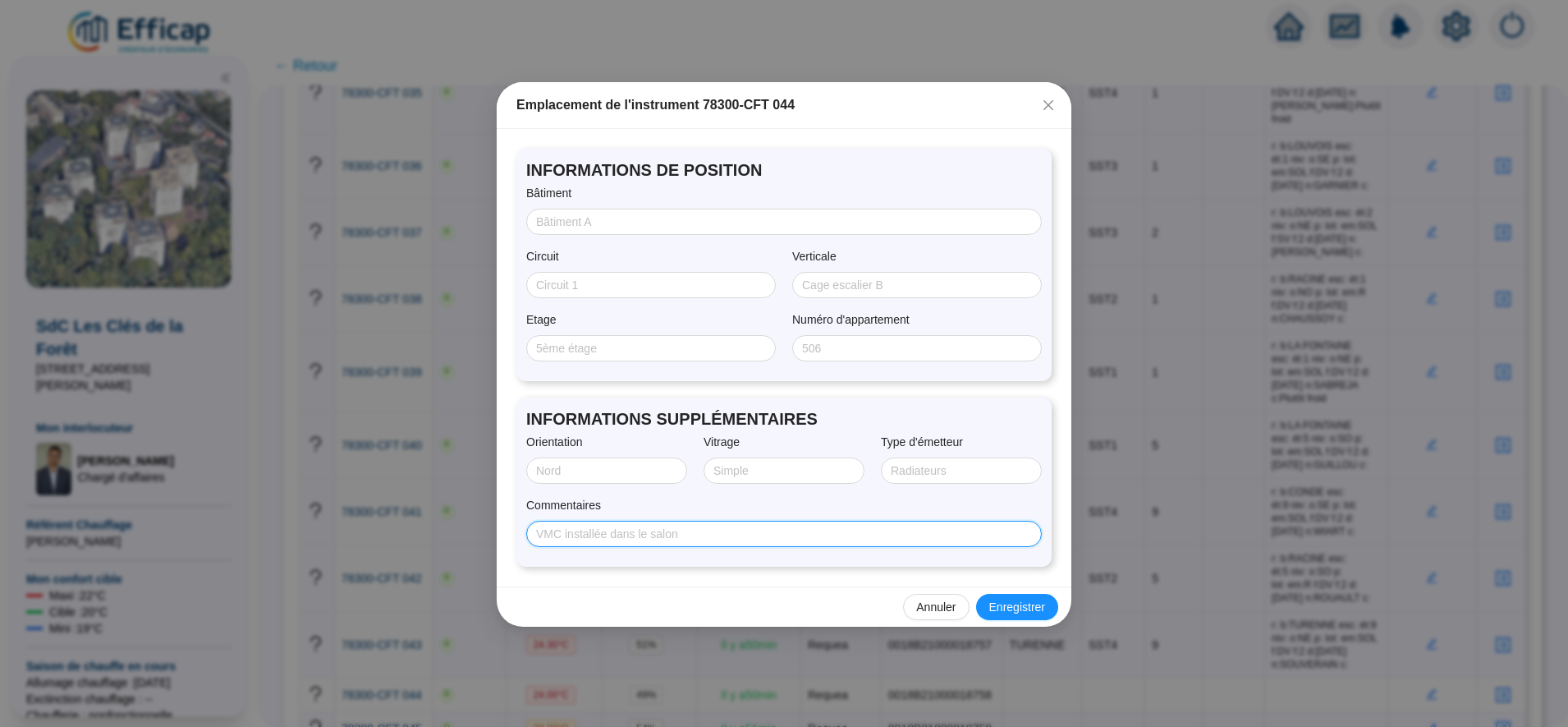
click at [735, 538] on input "Commentaires" at bounding box center [783, 534] width 493 height 18
paste input "r: b:LOUVOIS esc: ét:9 niv: o:SE p: lot: em:SOL f:DV f:2 d:31/07/2025 n:JOUBERT…"
type input "r: b:LOUVOIS esc: ét:9 niv: o:SE p: lot: em:SOL f:DV f:2 d:31/07/2025 n:JOUBERT…"
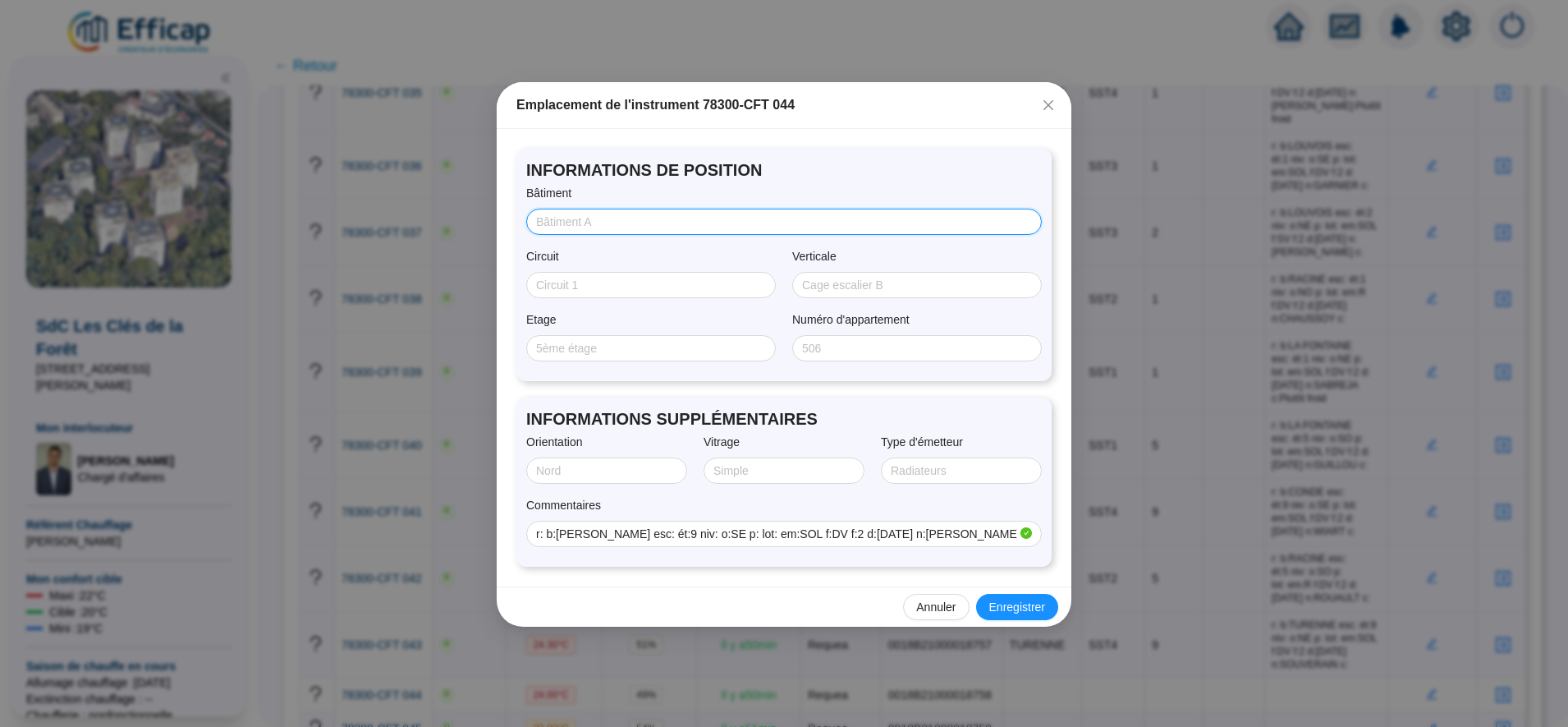
click at [577, 228] on input "Bâtiment" at bounding box center [783, 222] width 493 height 18
type input "LOUVOIS"
type input "SST3"
type input "9"
type input "SUD/EST"
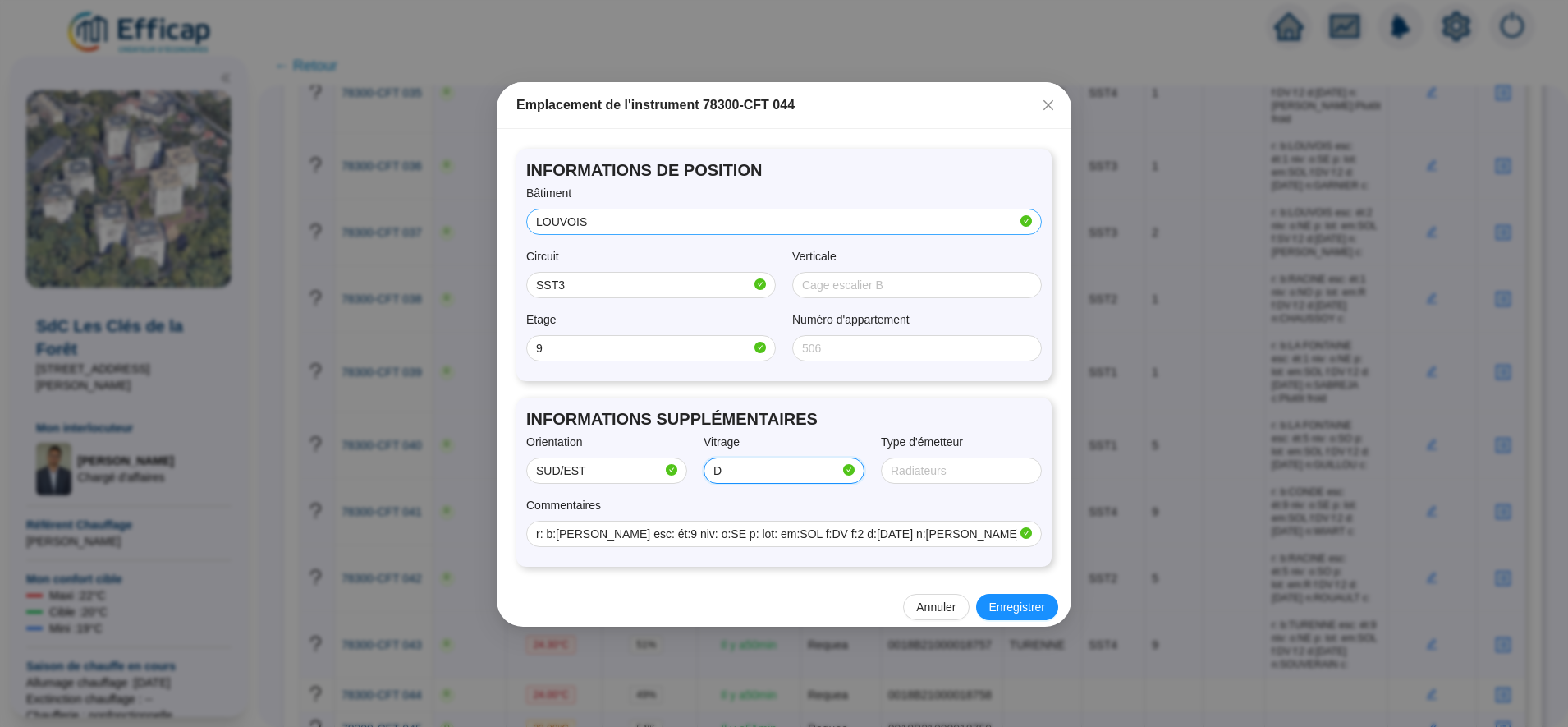
type input "Double"
type input "SOL"
click at [1007, 604] on span "Enregistrer" at bounding box center [1017, 608] width 56 height 18
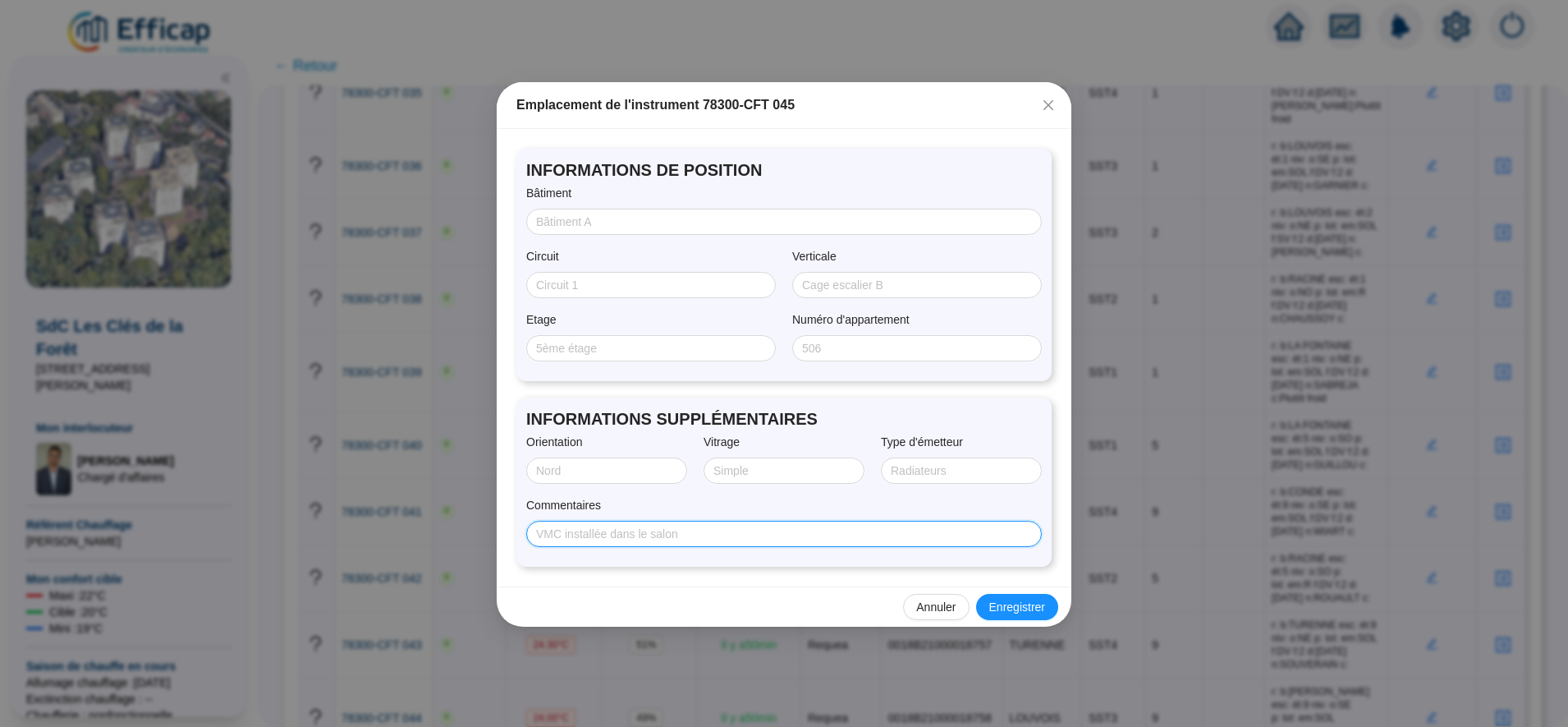
click at [798, 541] on input "Commentaires" at bounding box center [783, 534] width 493 height 18
paste input "r: b:LA FONTAINE esc: ét:1 niv: o:NO p: lot: em:SOL f:SV f:2 d:01/08/2025 n:FEC…"
type input "r: b:LA FONTAINE esc: ét:1 niv: o:NO p: lot: em:SOL f:SV f:2 d:01/08/2025 n:FEC…"
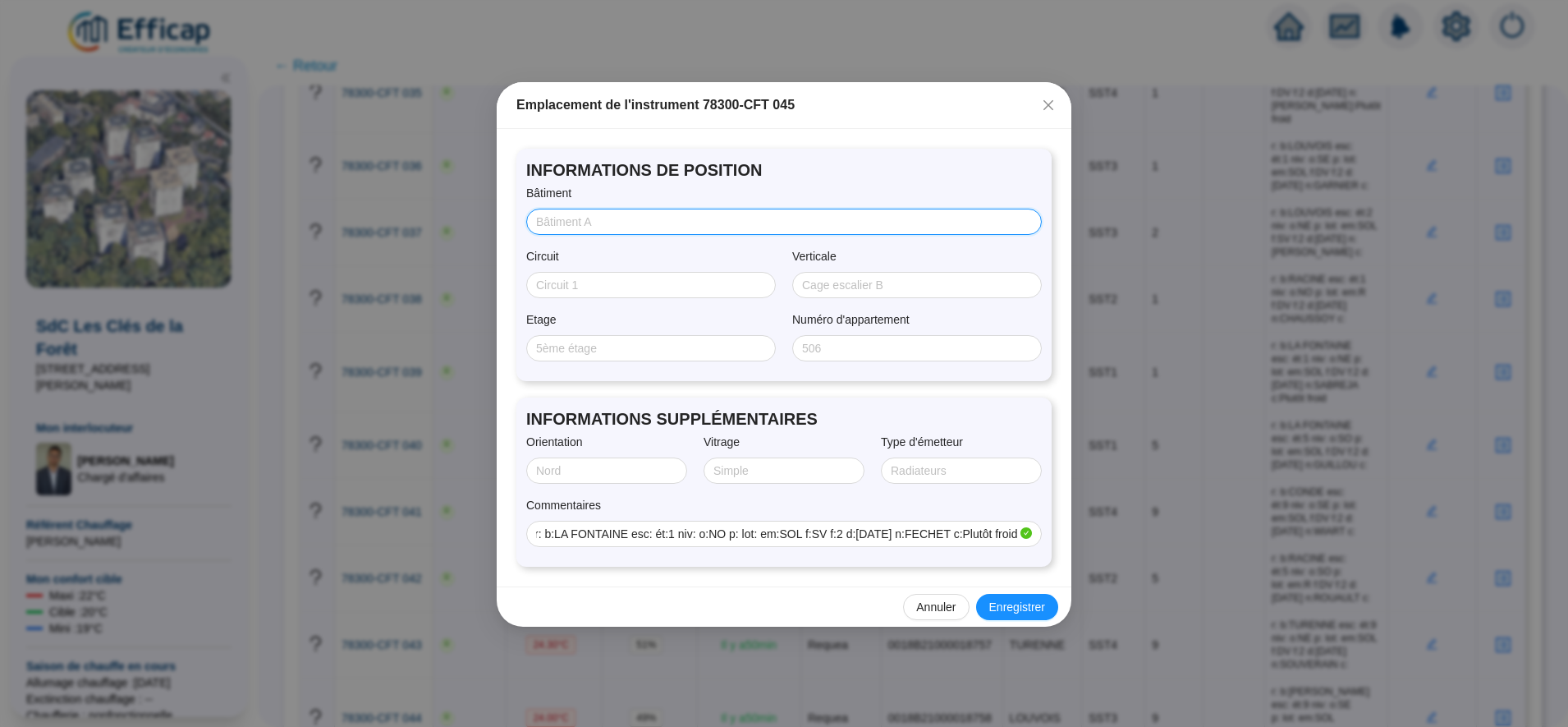
scroll to position [0, 0]
click at [598, 219] on input "Bâtiment" at bounding box center [783, 222] width 493 height 18
type input "FONTAINE"
type input "SST1"
type input "1"
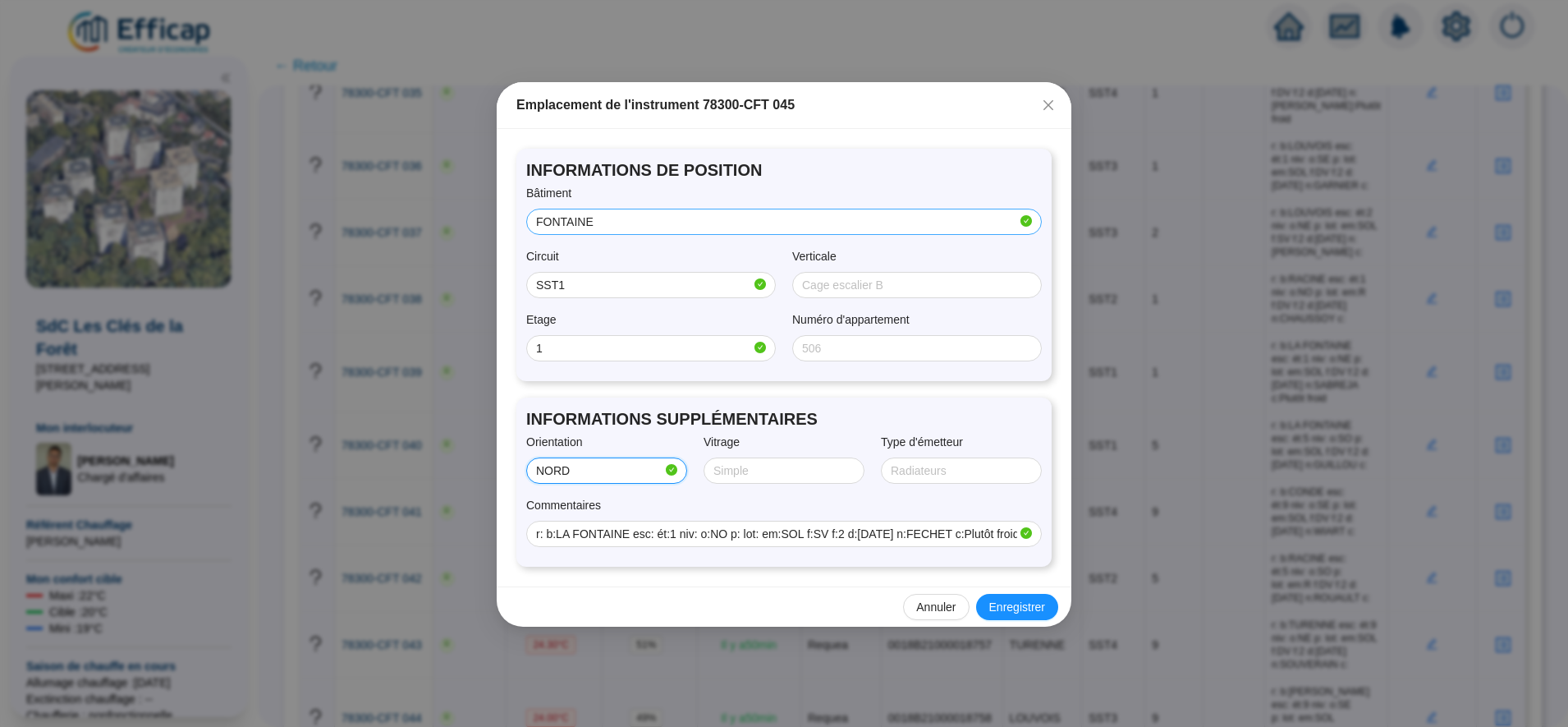
type input "NORD/OUEST"
type input "SIMPLE"
type input "SOL"
click at [1011, 596] on button "Enregistrer" at bounding box center [1017, 607] width 82 height 26
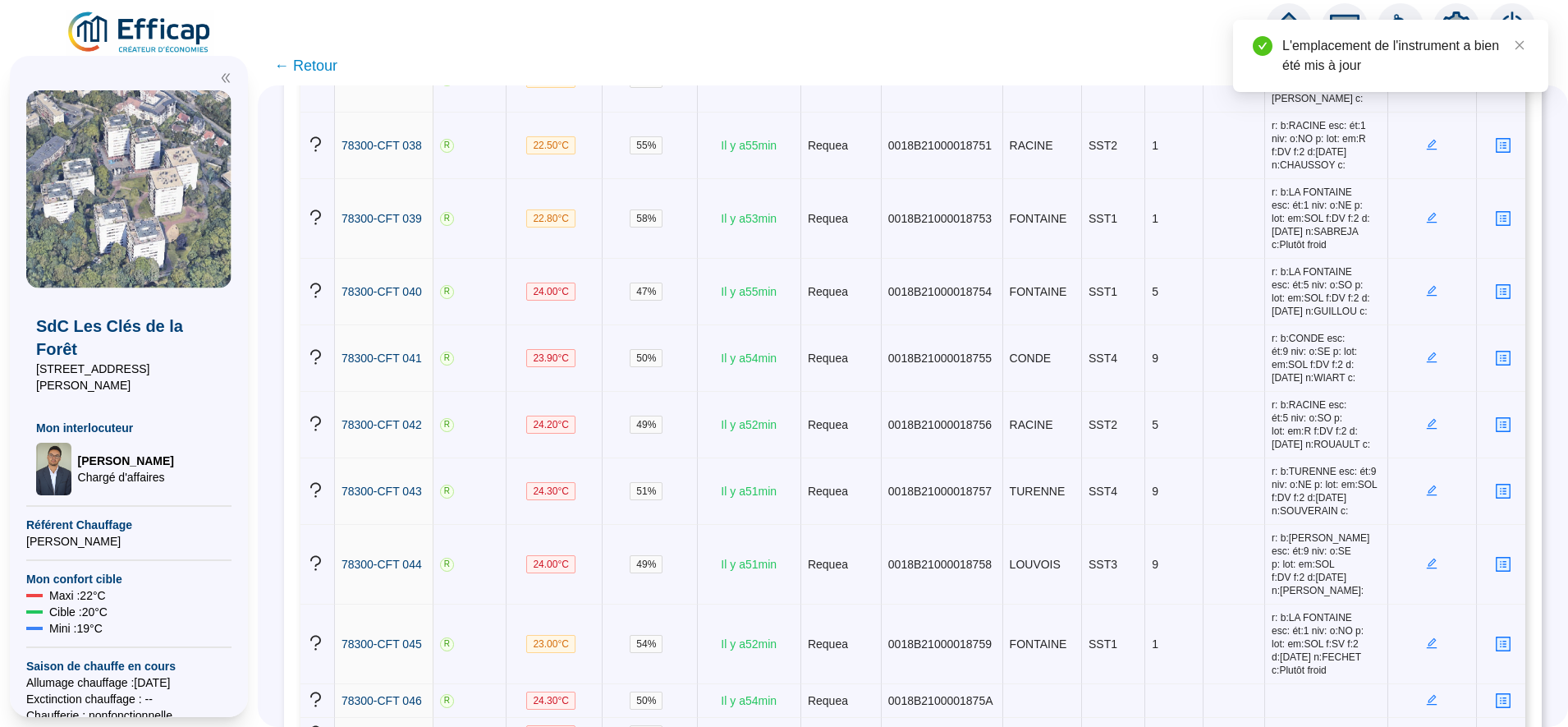
scroll to position [2951, 0]
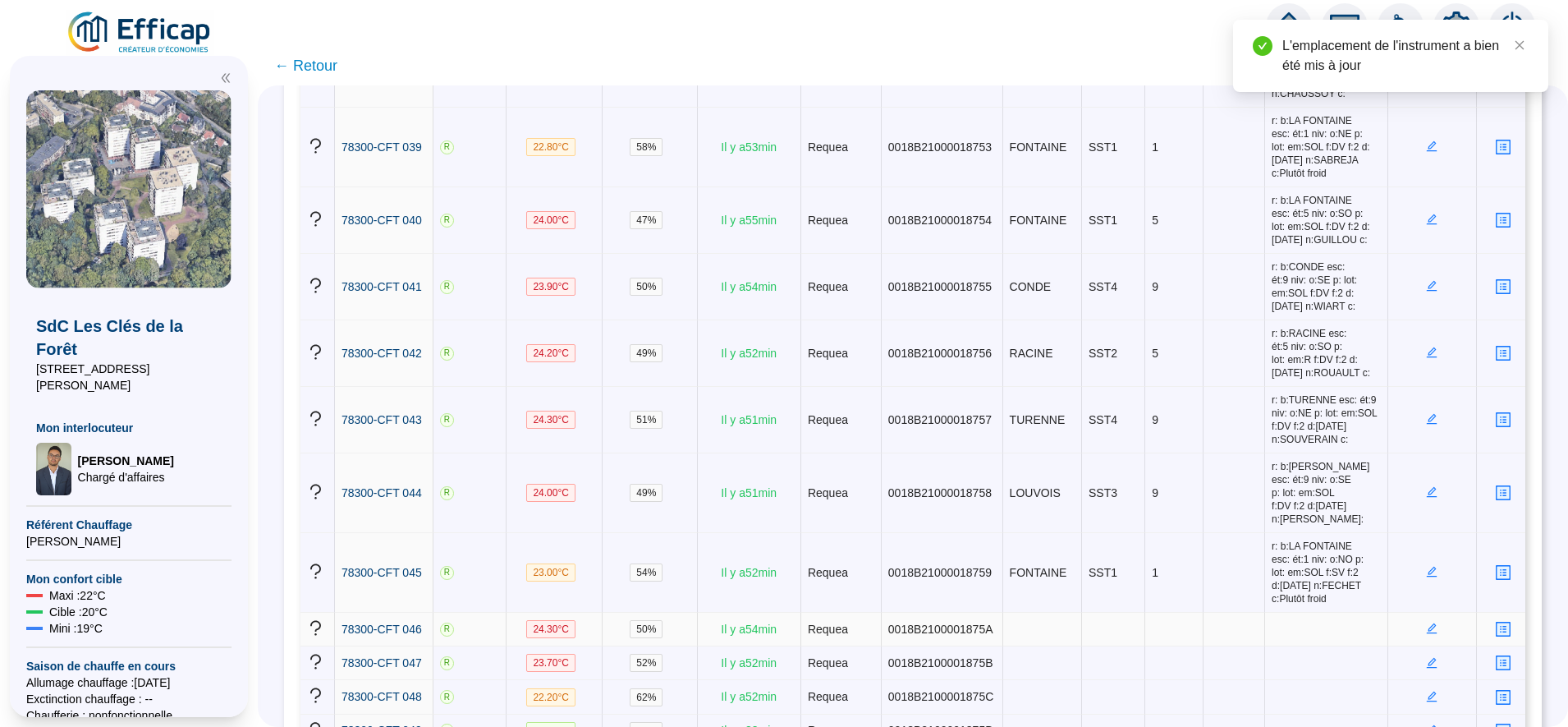
click at [1429, 625] on icon "edit" at bounding box center [1432, 628] width 6 height 6
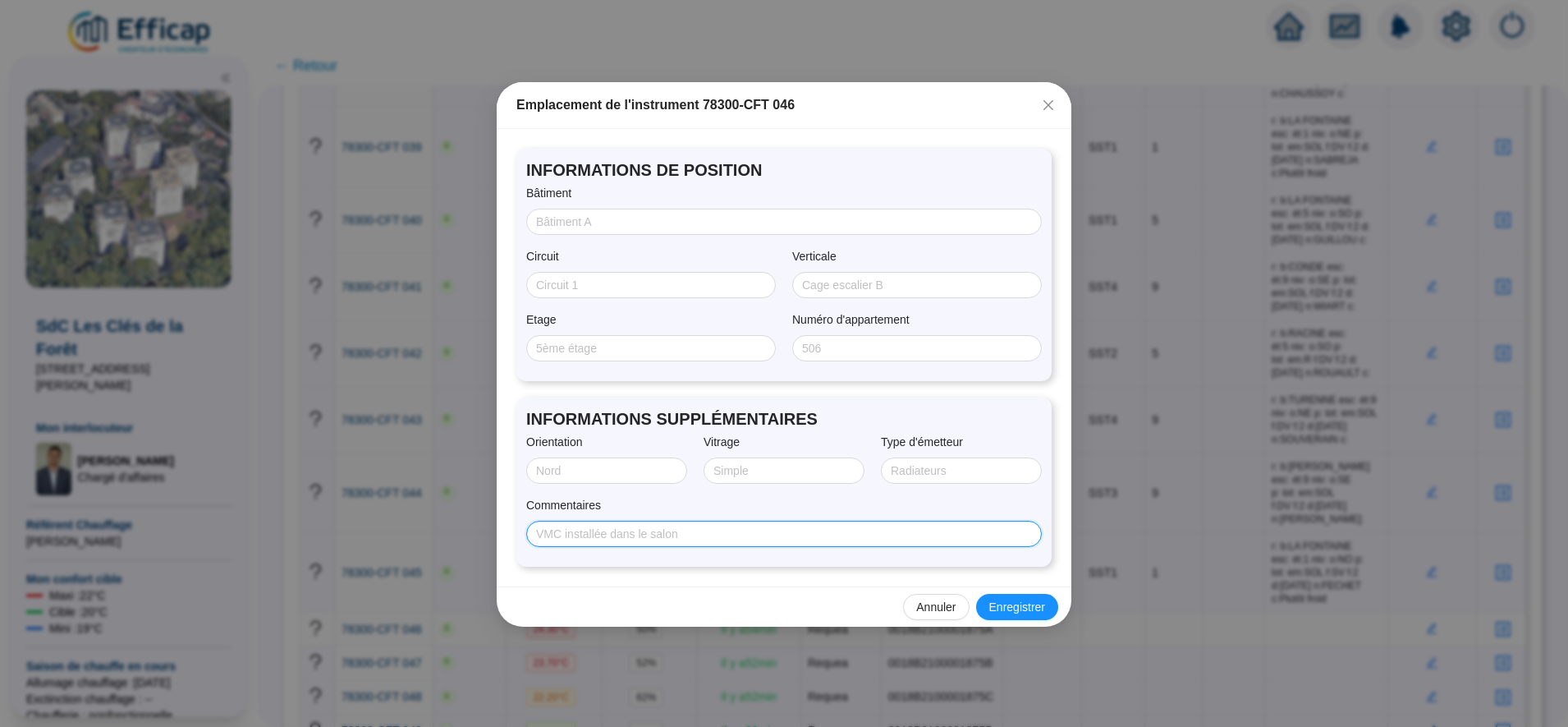
click at [695, 540] on input "Commentaires" at bounding box center [783, 534] width 493 height 18
paste input "r: b:RACINE esc: ét:9 niv: o:NE p: lot: em:R f:DV f:2 d:04/08/2025 n:HONGROIS c:"
type input "r: b:RACINE esc: ét:9 niv: o:NE p: lot: em:R f:DV f:2 d:04/08/2025 n:HONGROIS c:"
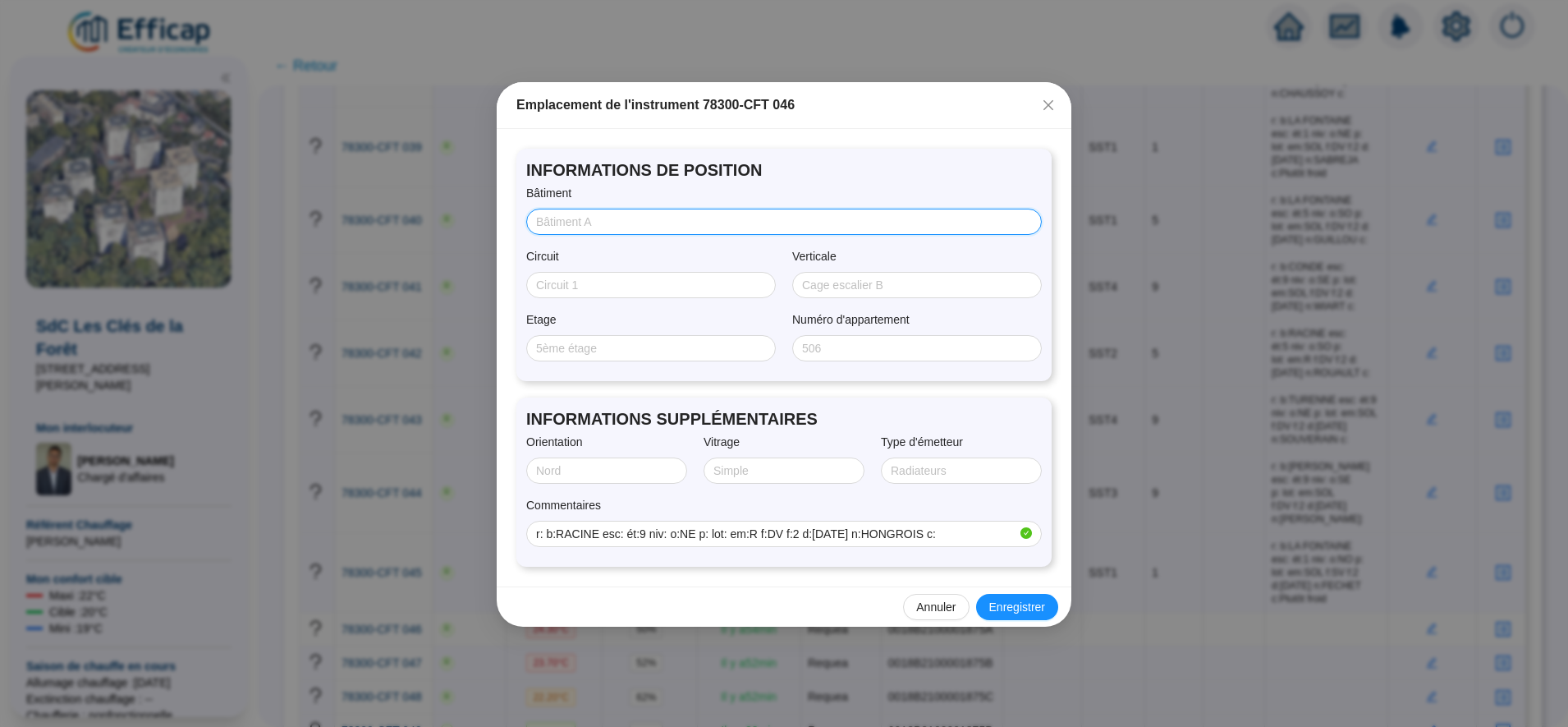
click at [609, 226] on input "Bâtiment" at bounding box center [783, 222] width 493 height 18
type input "RACINE"
type input "SST2"
type input "9"
type input "NORD/EST"
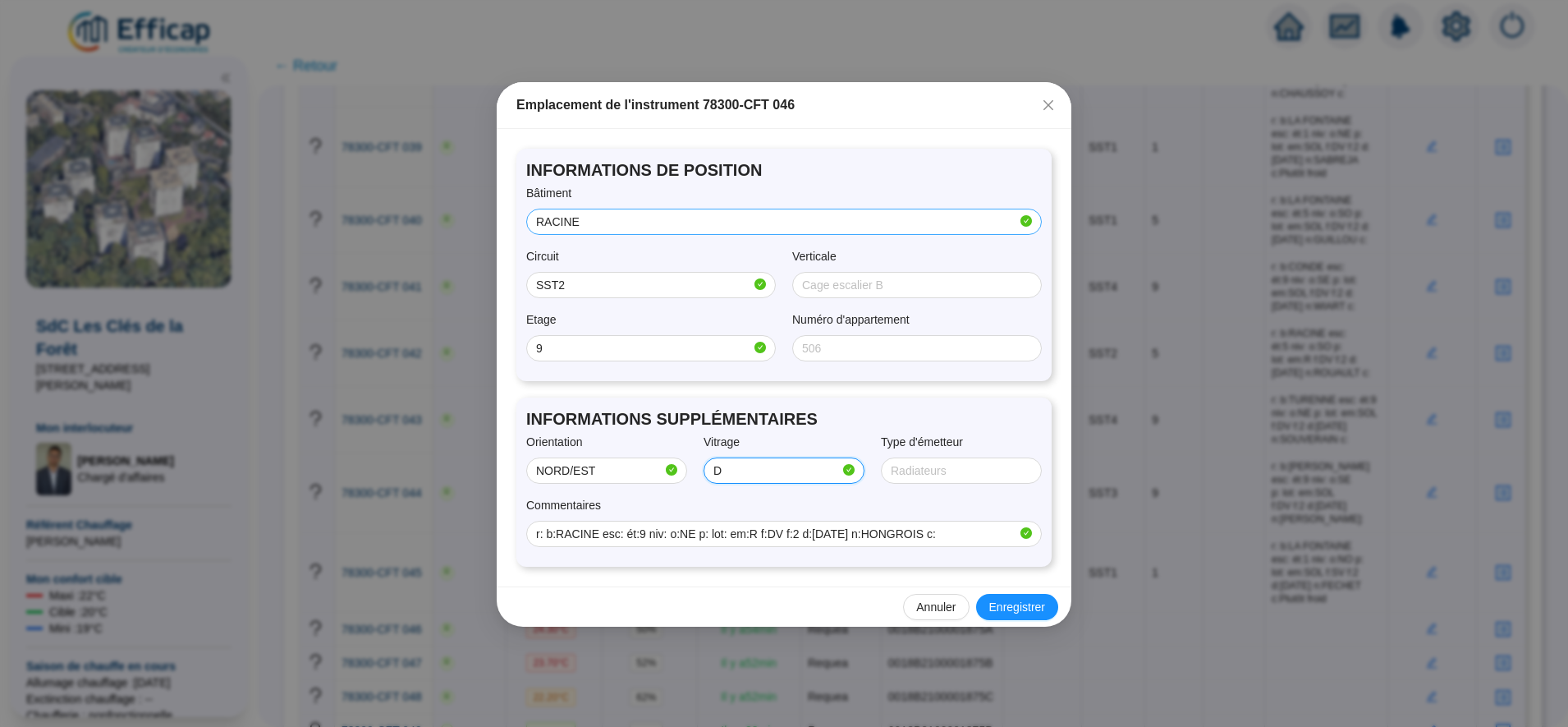
type input "Double"
click at [882, 597] on div "Annuler Enregistrer" at bounding box center [784, 607] width 575 height 40
click at [948, 472] on input "R" at bounding box center [954, 470] width 126 height 18
type input "RADIATEUR"
click at [1018, 602] on span "Enregistrer" at bounding box center [1017, 608] width 56 height 18
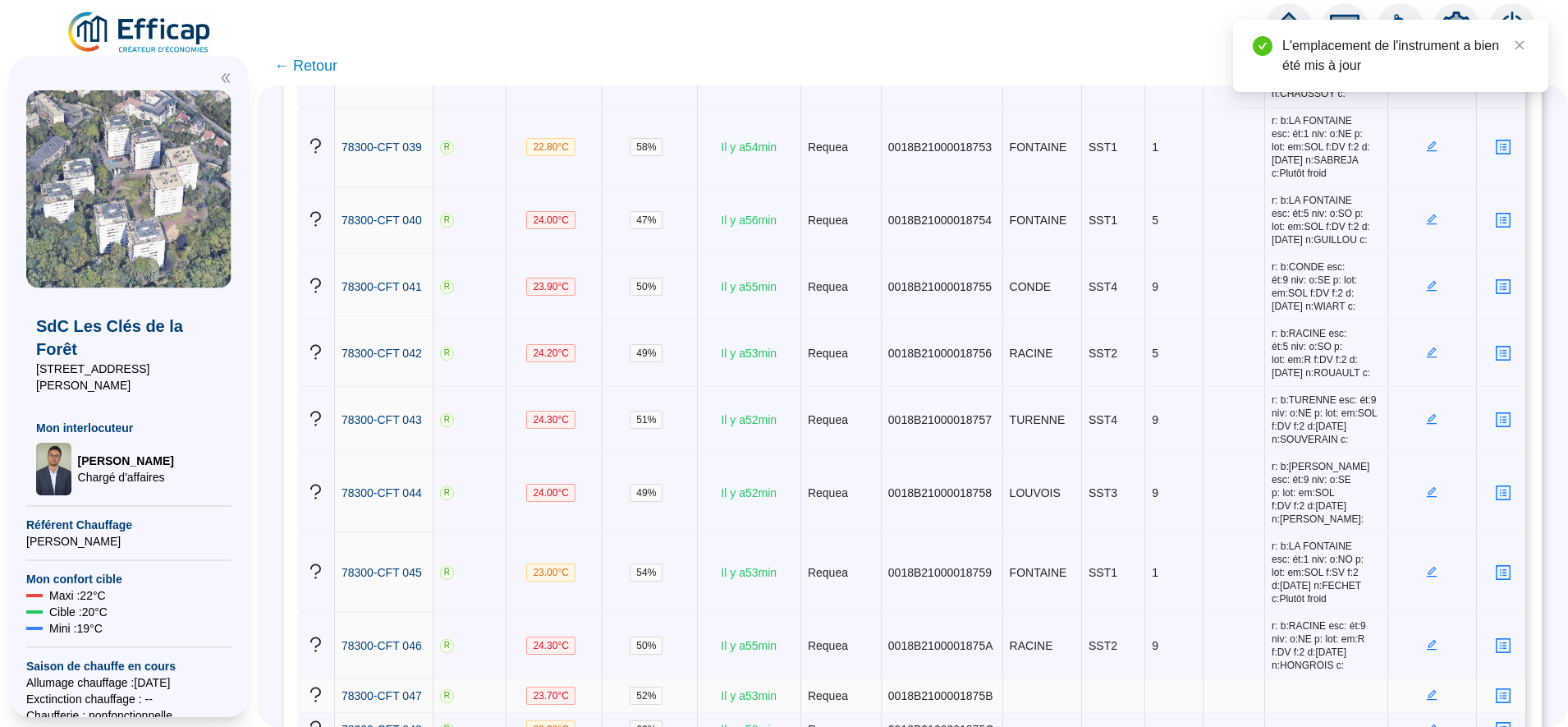
click at [1429, 692] on icon "edit" at bounding box center [1432, 694] width 6 height 6
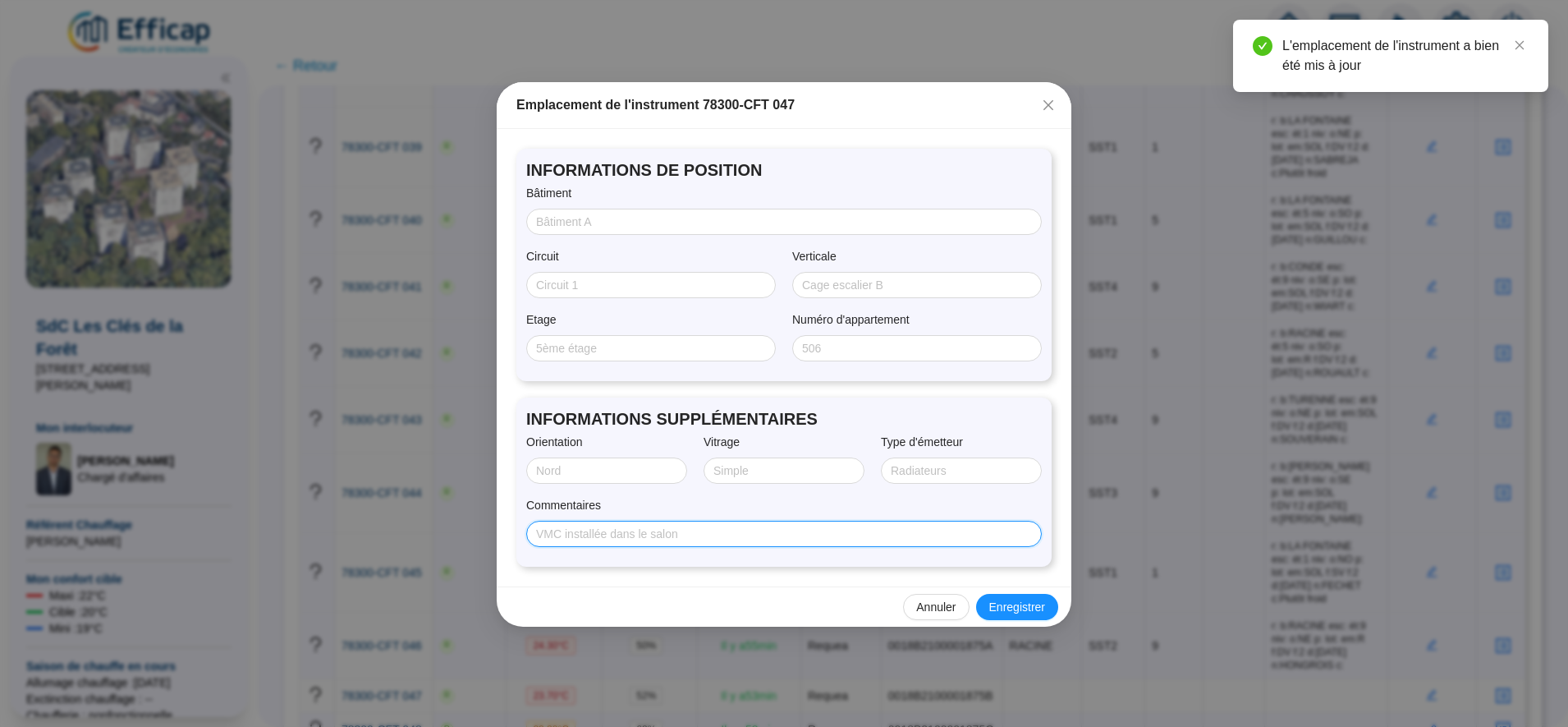
click at [739, 541] on input "Commentaires" at bounding box center [783, 534] width 493 height 18
paste input "r: b:CONDE esc: ét:9 niv: o:NE p: lot: em:SOL f:SV f:2 d:04/08/2025 n:BITAN c:"
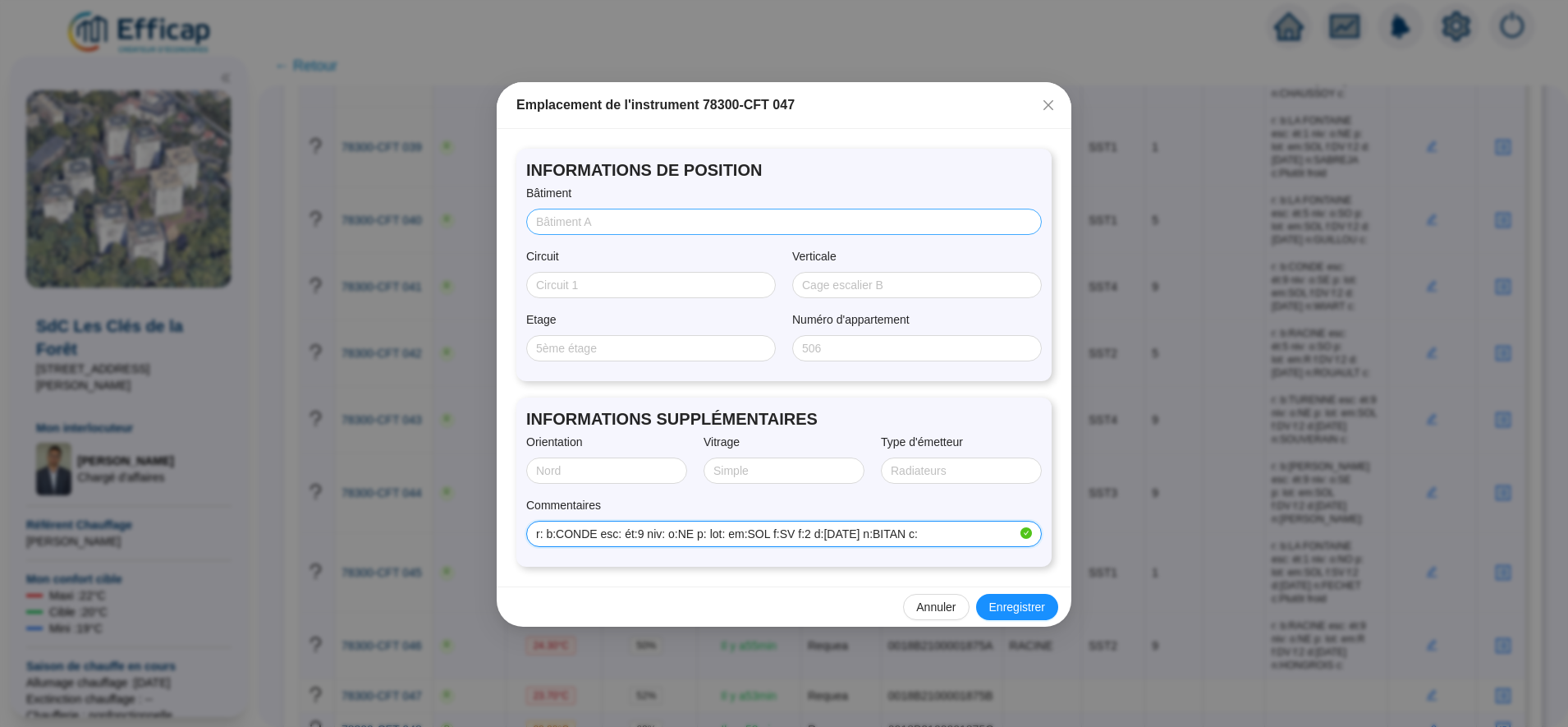
type input "r: b:CONDE esc: ét:9 niv: o:NE p: lot: em:SOL f:SV f:2 d:04/08/2025 n:BITAN c:"
click at [577, 222] on input "Bâtiment" at bounding box center [783, 222] width 493 height 18
type input "CONDE"
type input "SST4"
type input "9"
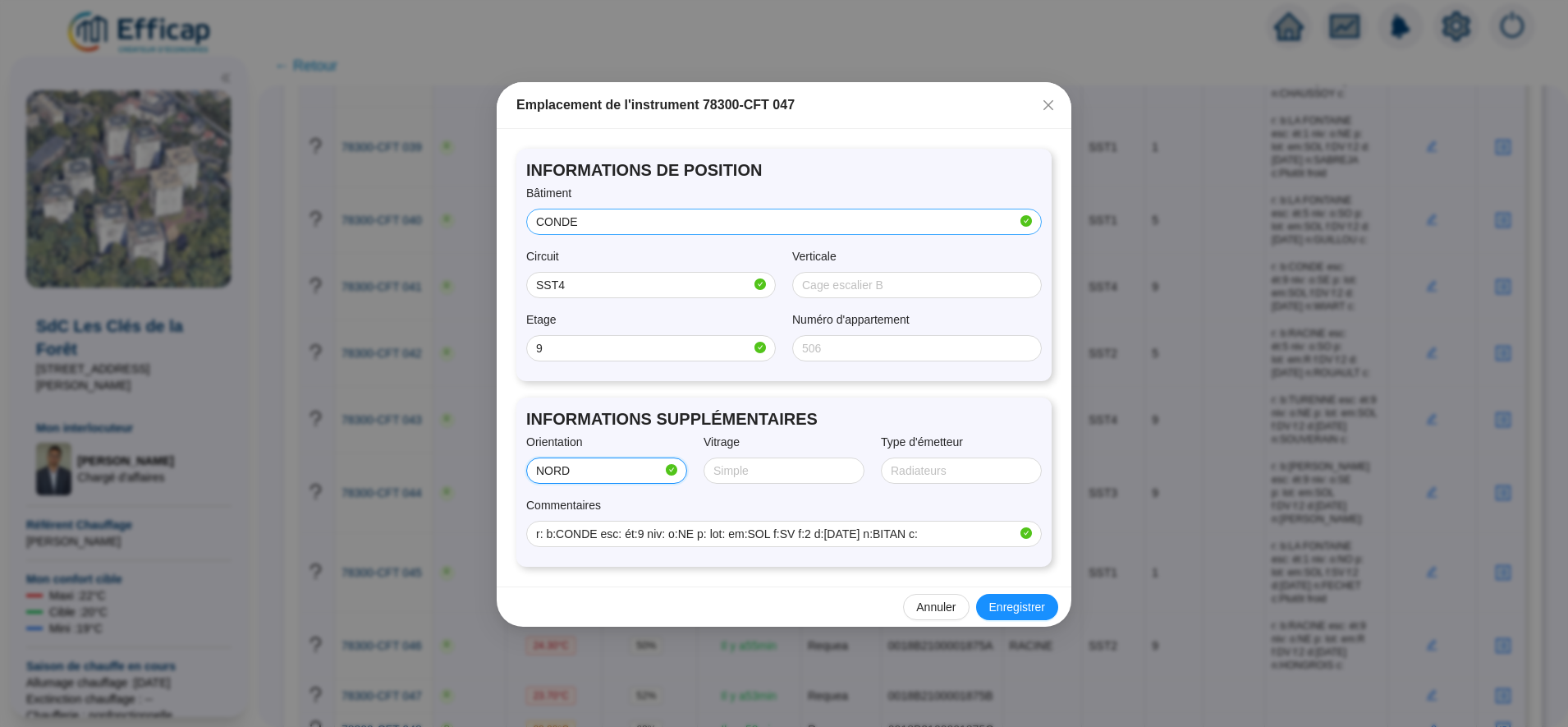
type input "NORD/EST"
type input "SIMPLE"
type input "SOL"
click at [1005, 601] on span "Enregistrer" at bounding box center [1017, 608] width 56 height 18
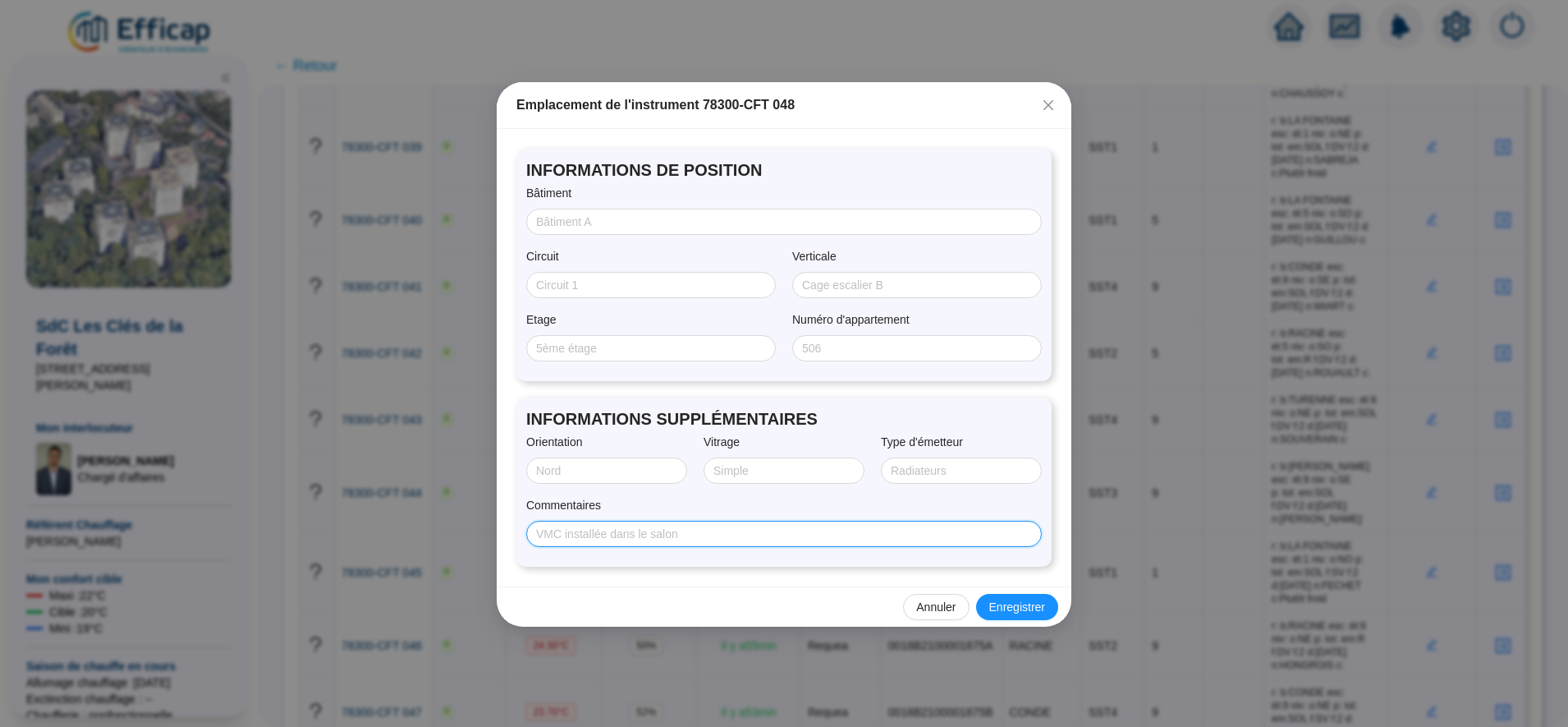
click at [744, 541] on input "Commentaires" at bounding box center [783, 534] width 493 height 18
paste input "r: b:TURENNE esc: ét:1 niv: o:SO p: lot: em:SOL f:DV +SV f:2 d:04/08/2025 n:BEN…"
type input "r: b:TURENNE esc: ét:1 niv: o:SO p: lot: em:SOL f:DV +SV f:2 d:04/08/2025 n:BEN…"
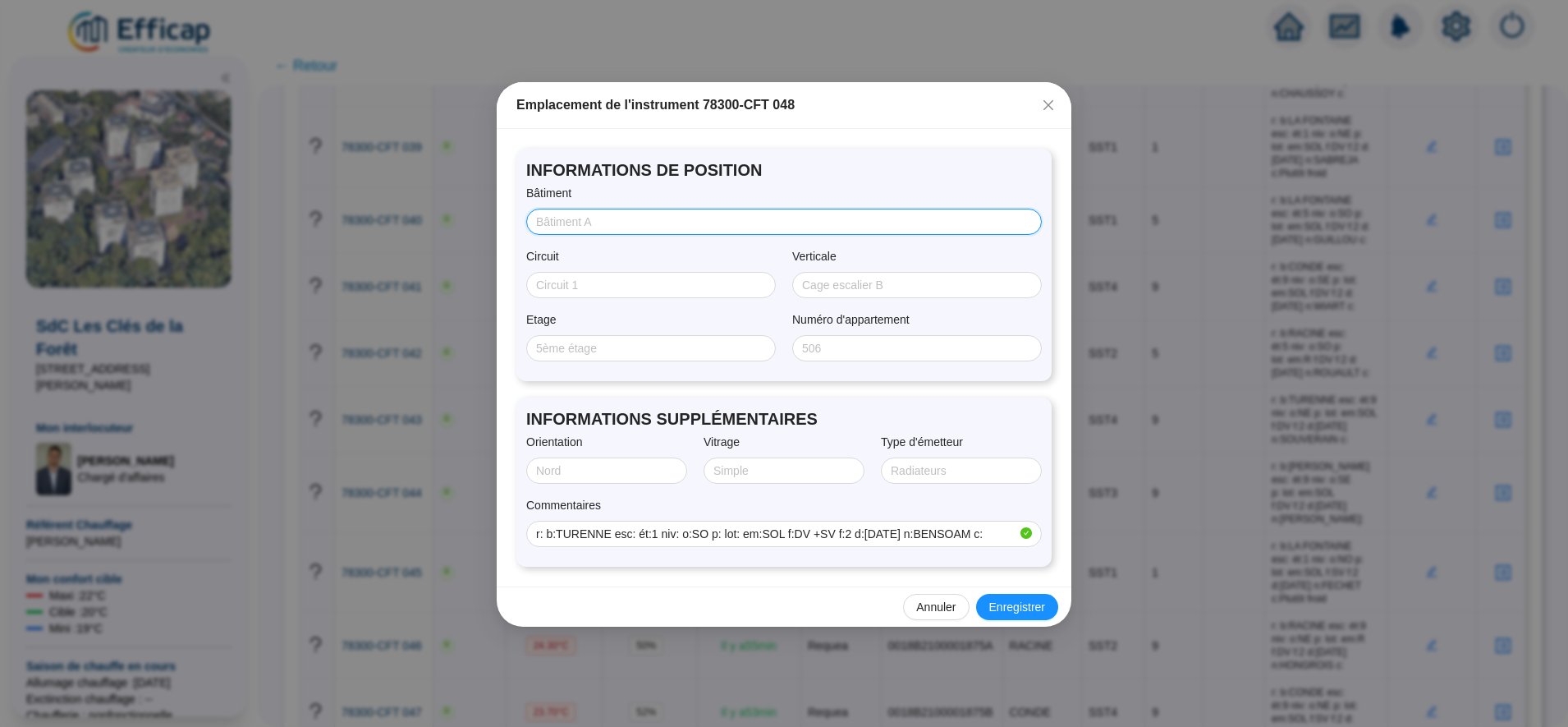
click at [611, 215] on input "Bâtiment" at bounding box center [783, 222] width 493 height 18
type input "TURENNE"
type input "SST4"
type input "1"
type input "SUD/OUEST"
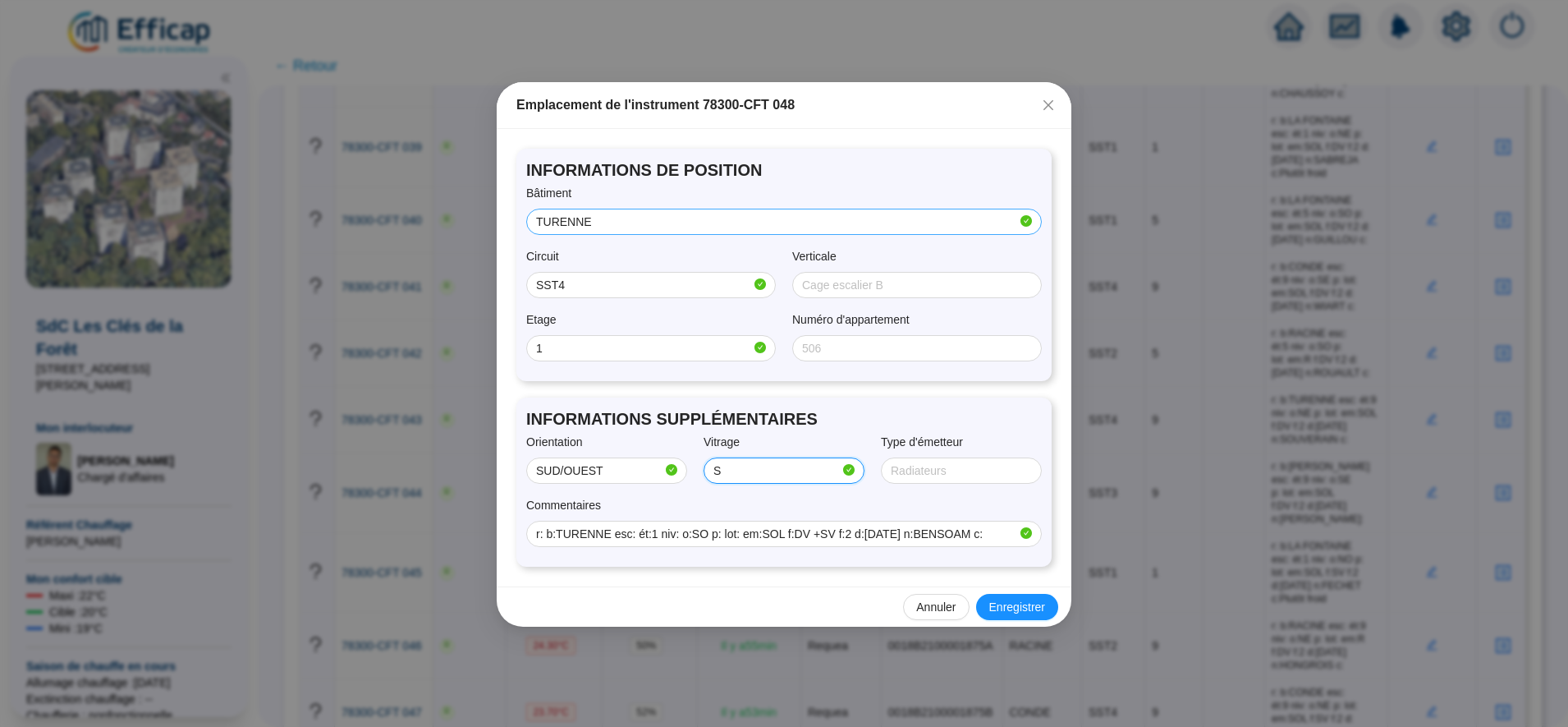
type input "SIMPLE"
type input "SOL"
click at [1027, 613] on span "Enregistrer" at bounding box center [1017, 608] width 56 height 18
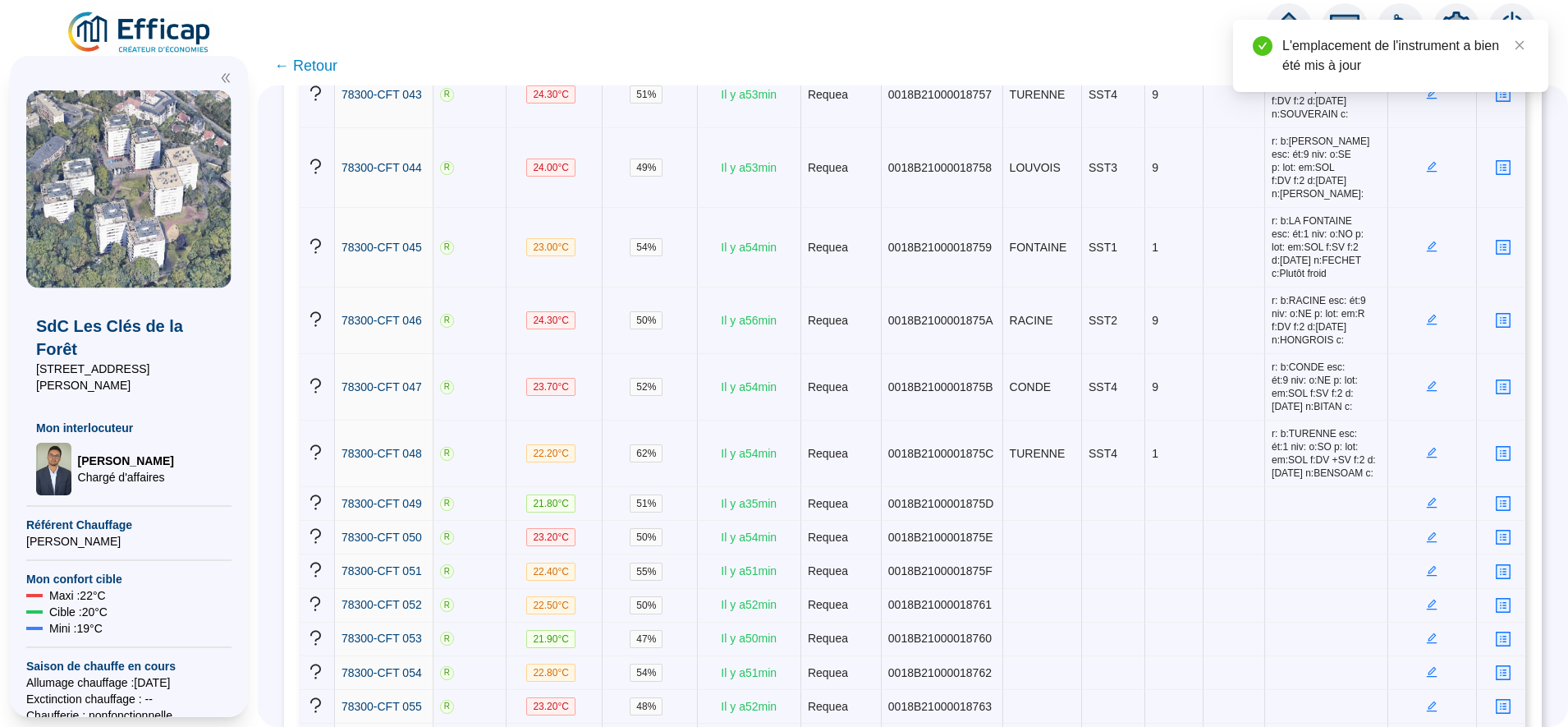
scroll to position [3280, 0]
click at [1426, 494] on icon "edit" at bounding box center [1432, 500] width 12 height 12
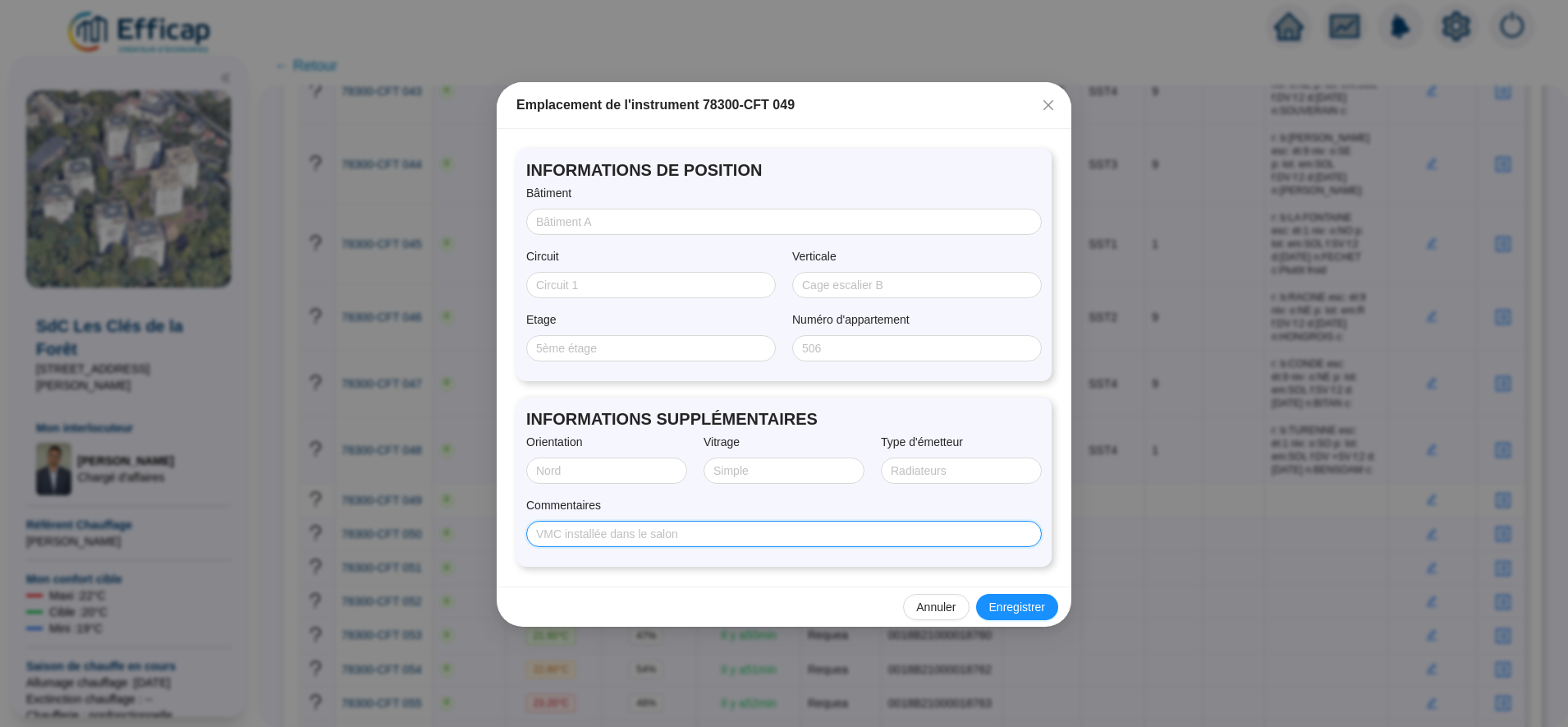
click at [753, 526] on input "Commentaires" at bounding box center [783, 534] width 493 height 18
paste input "r: b:RACINE esc: ét:7 niv: o:NO p: lot: em:R f:DV f:2 d:05/08/2025 n:DONNEVE c:"
type input "r: b:RACINE esc: ét:7 niv: o:NO p: lot: em:R f:DV f:2 d:05/08/2025 n:DONNEVE c:"
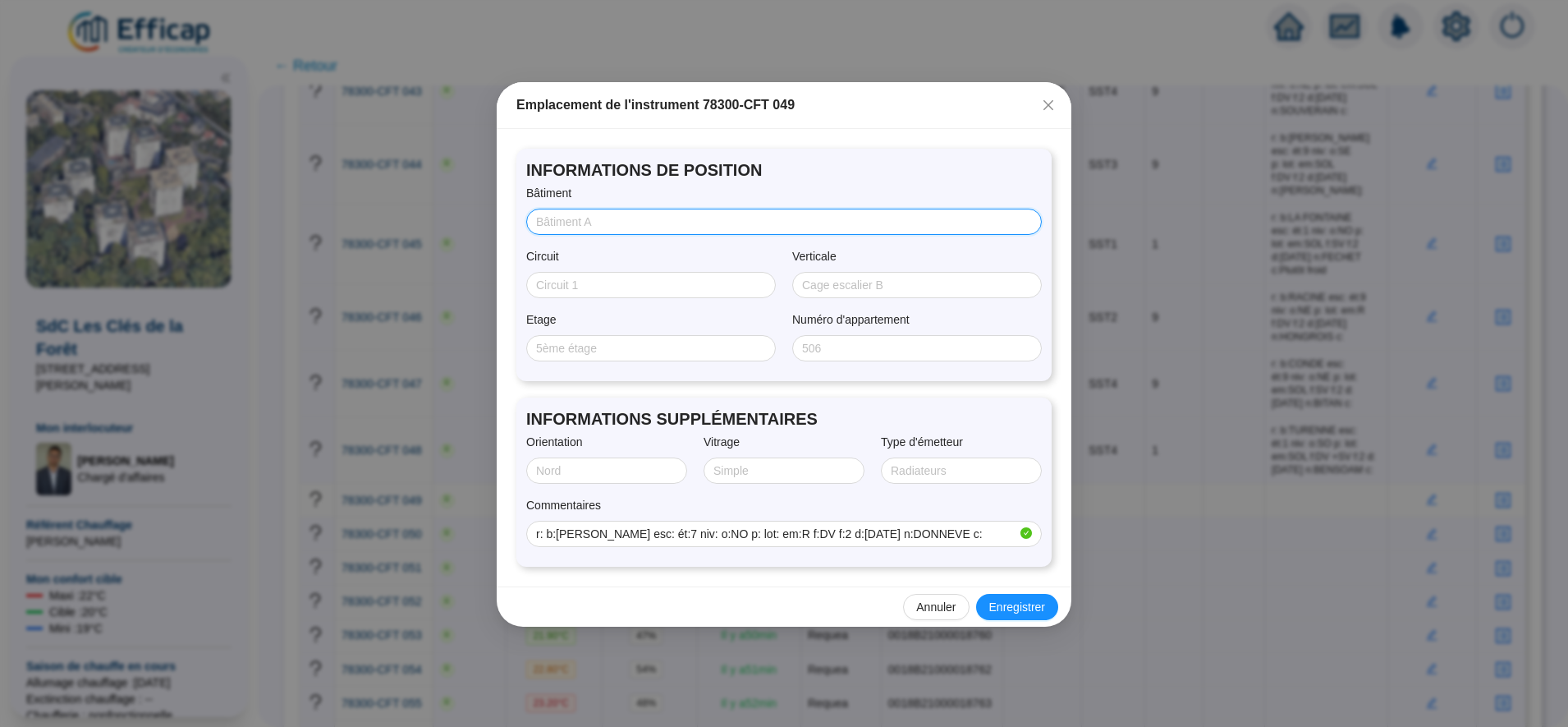
click at [612, 226] on input "Bâtiment" at bounding box center [783, 222] width 493 height 18
type input "RACINE"
type input "SST2"
type input "7"
type input "NORD/OUEST"
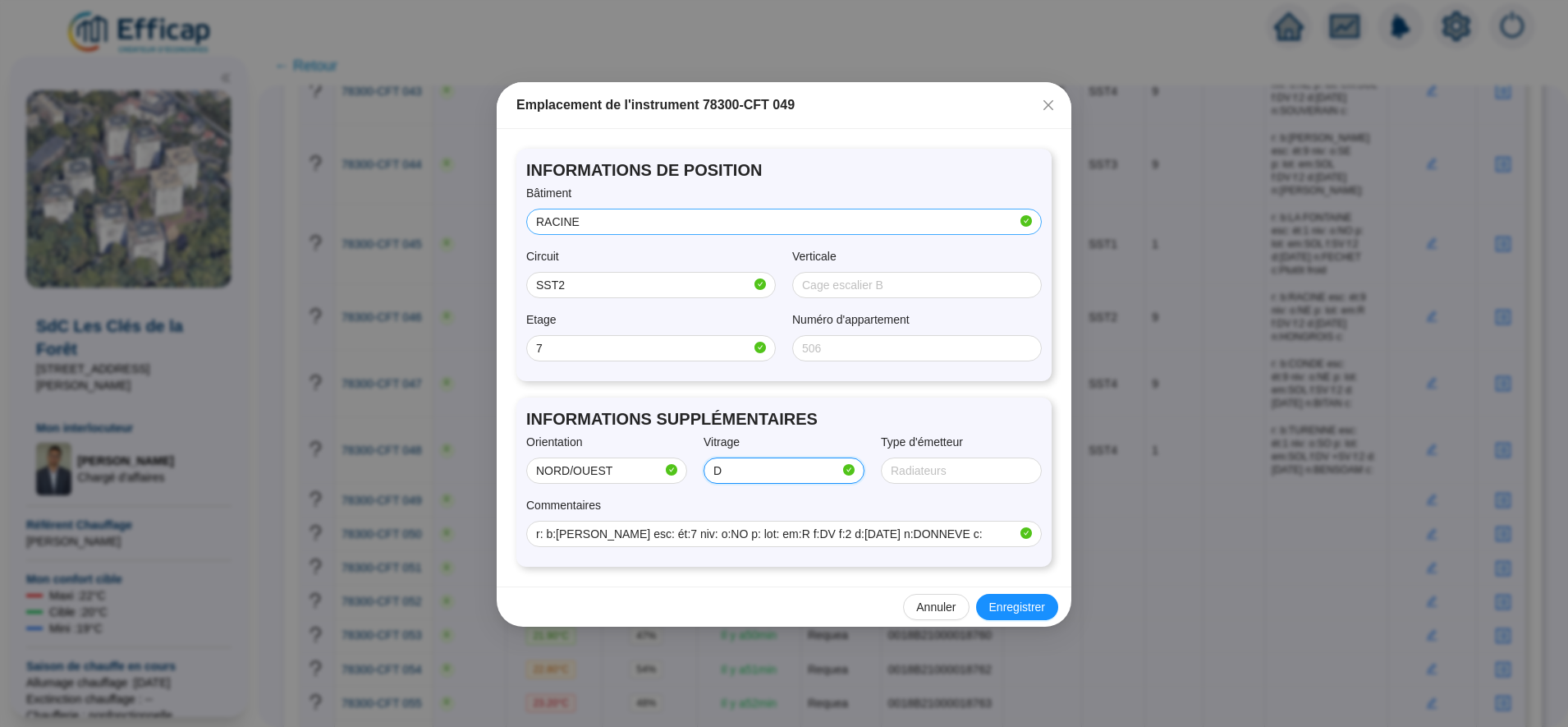
type input "Double"
type input "RADIATEUR"
click at [1019, 610] on span "Enregistrer" at bounding box center [1017, 608] width 56 height 18
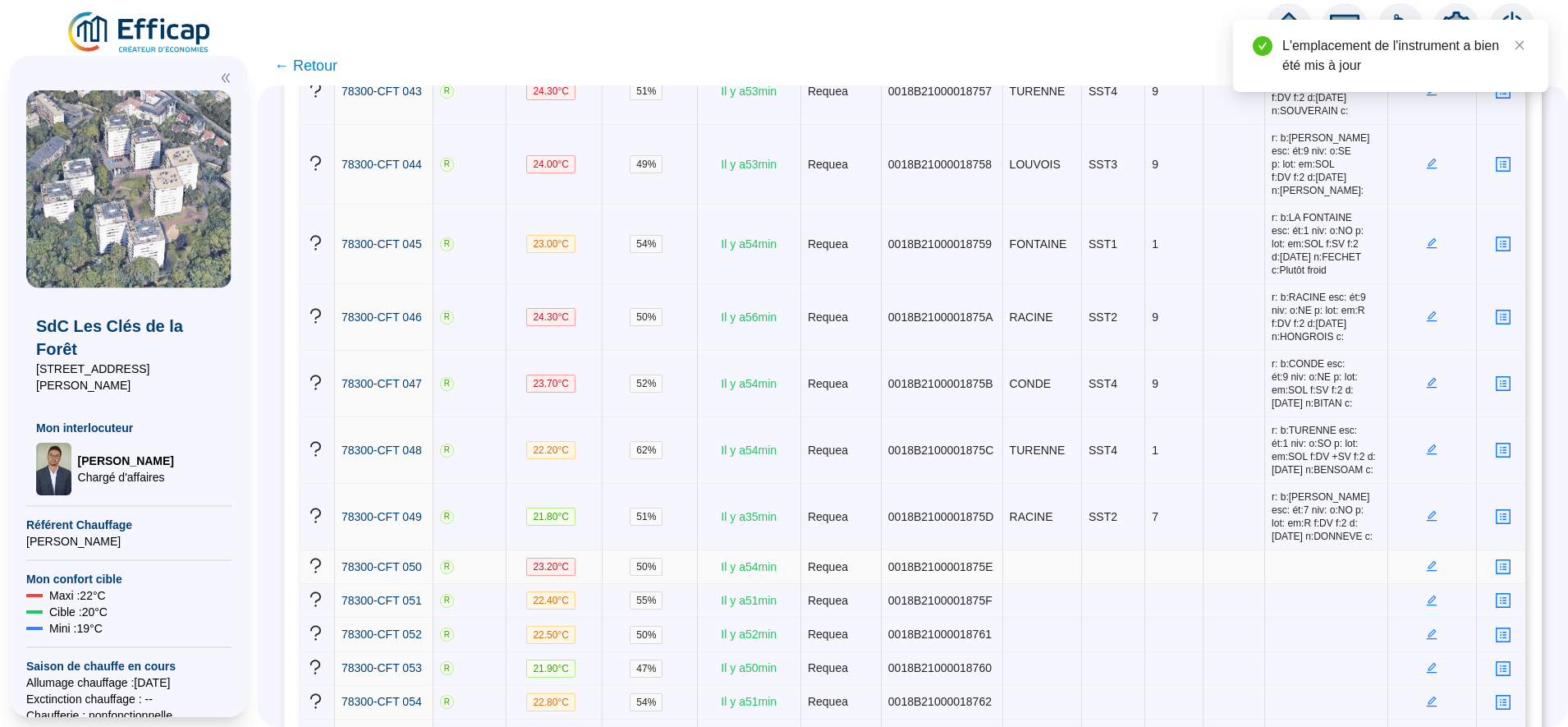
click at [1410, 551] on td at bounding box center [1433, 567] width 89 height 33
click at [1413, 551] on td at bounding box center [1433, 567] width 89 height 33
click at [1427, 561] on icon "edit" at bounding box center [1432, 566] width 11 height 11
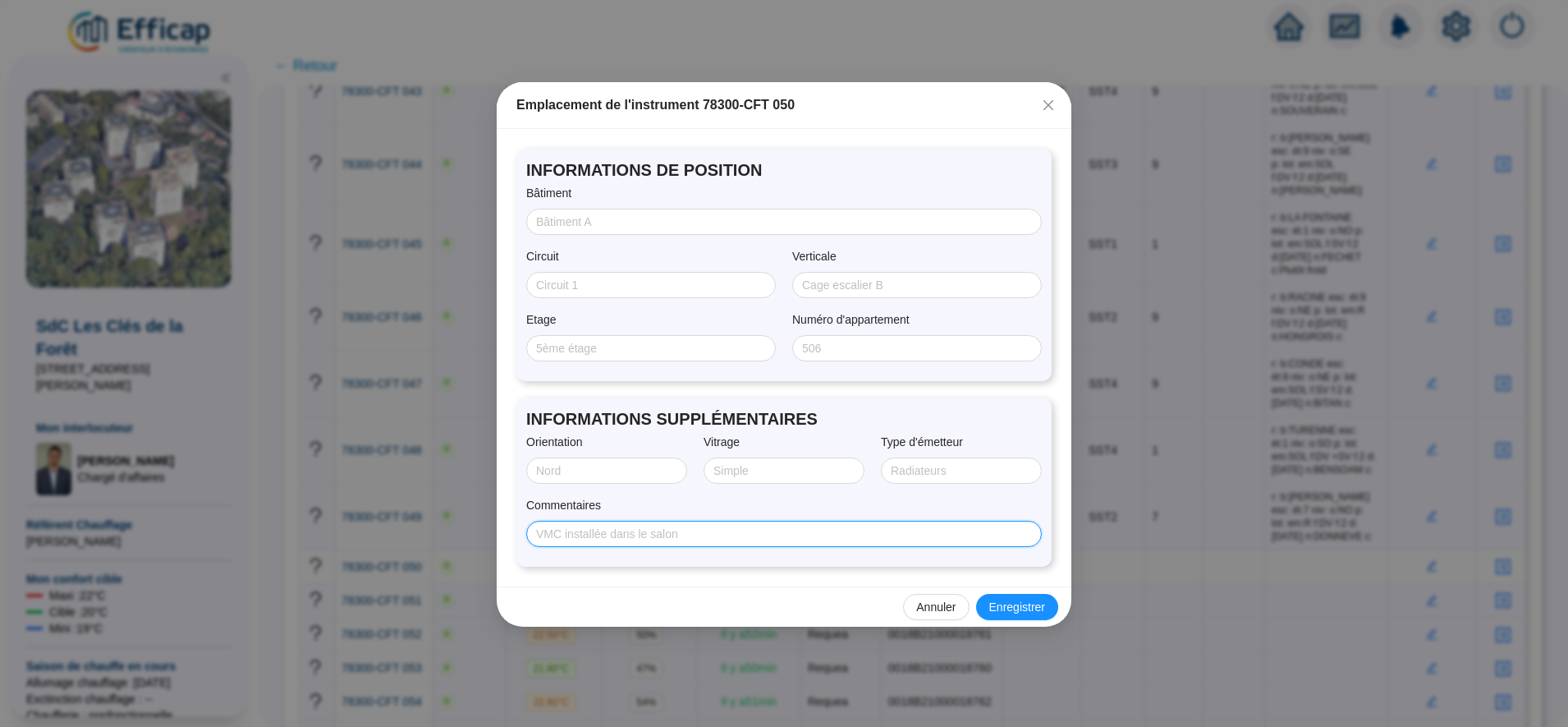
click at [731, 531] on input "Commentaires" at bounding box center [783, 534] width 493 height 18
paste input "r: b:LOUVOIS esc: ét:4 niv: o:SE p: lot: em:SOL f:DV f:2 d:07/08/2025 n:NILSSON…"
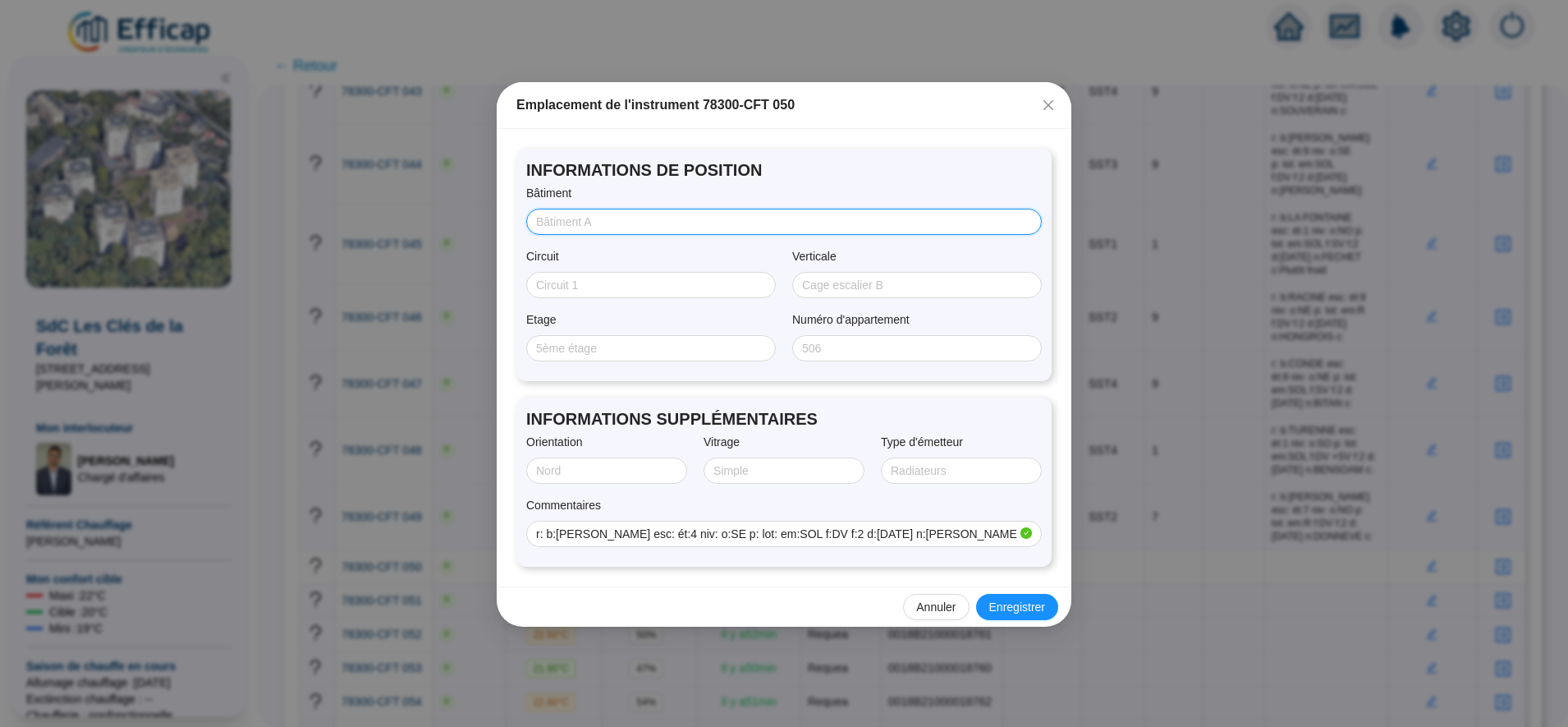
click at [579, 217] on input "Bâtiment" at bounding box center [783, 222] width 493 height 18
click at [1024, 618] on button "Enregistrer" at bounding box center [1017, 607] width 82 height 26
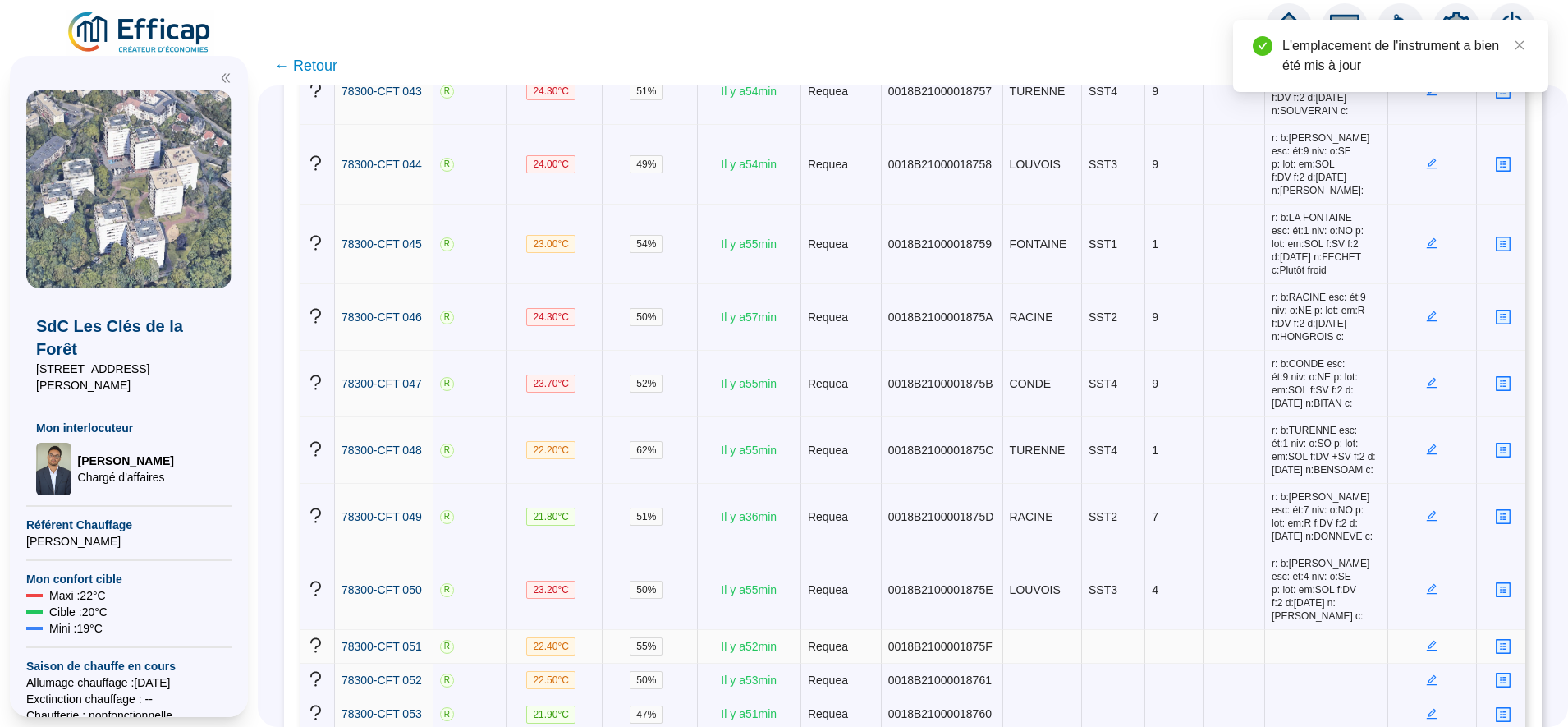
click at [1427, 641] on icon "edit" at bounding box center [1432, 646] width 11 height 11
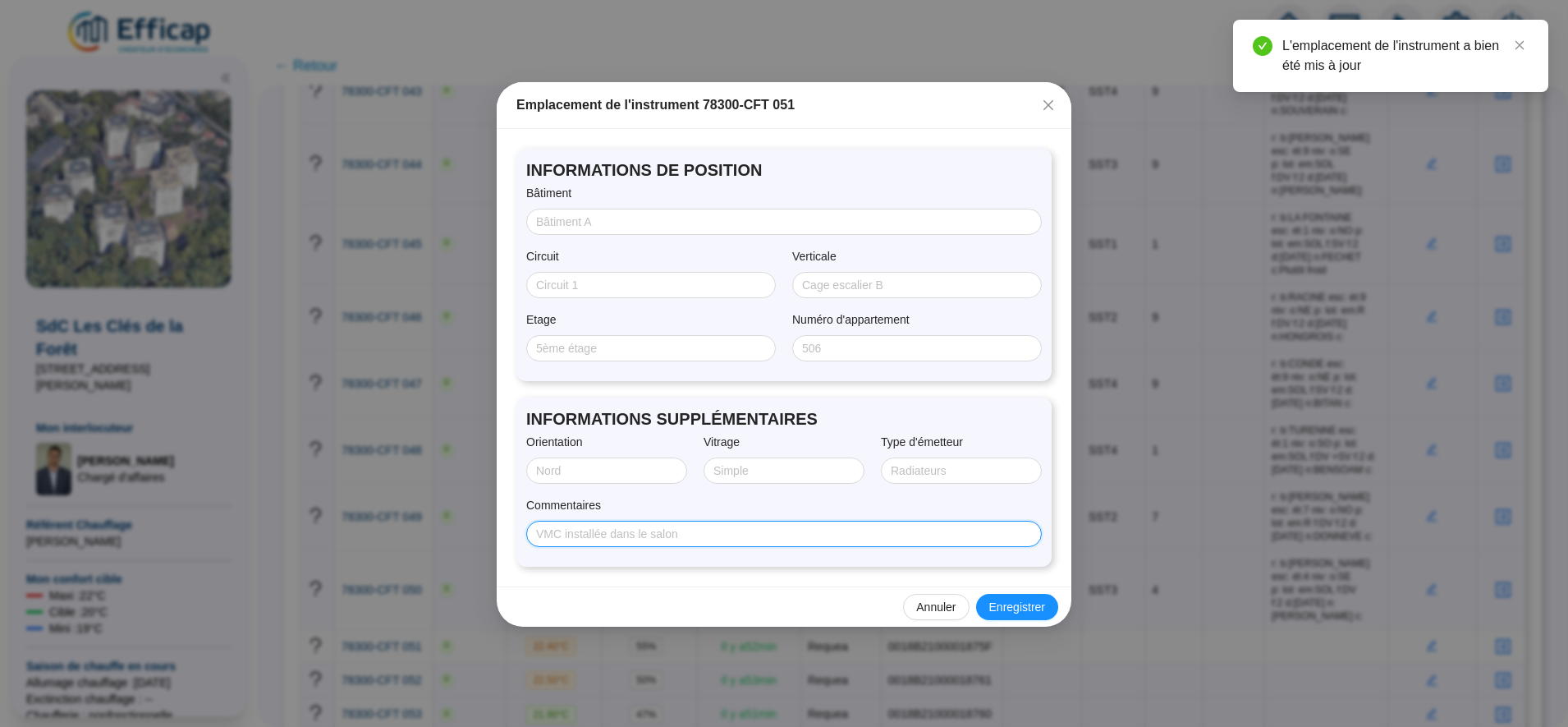
click at [785, 536] on input "Commentaires" at bounding box center [783, 534] width 493 height 18
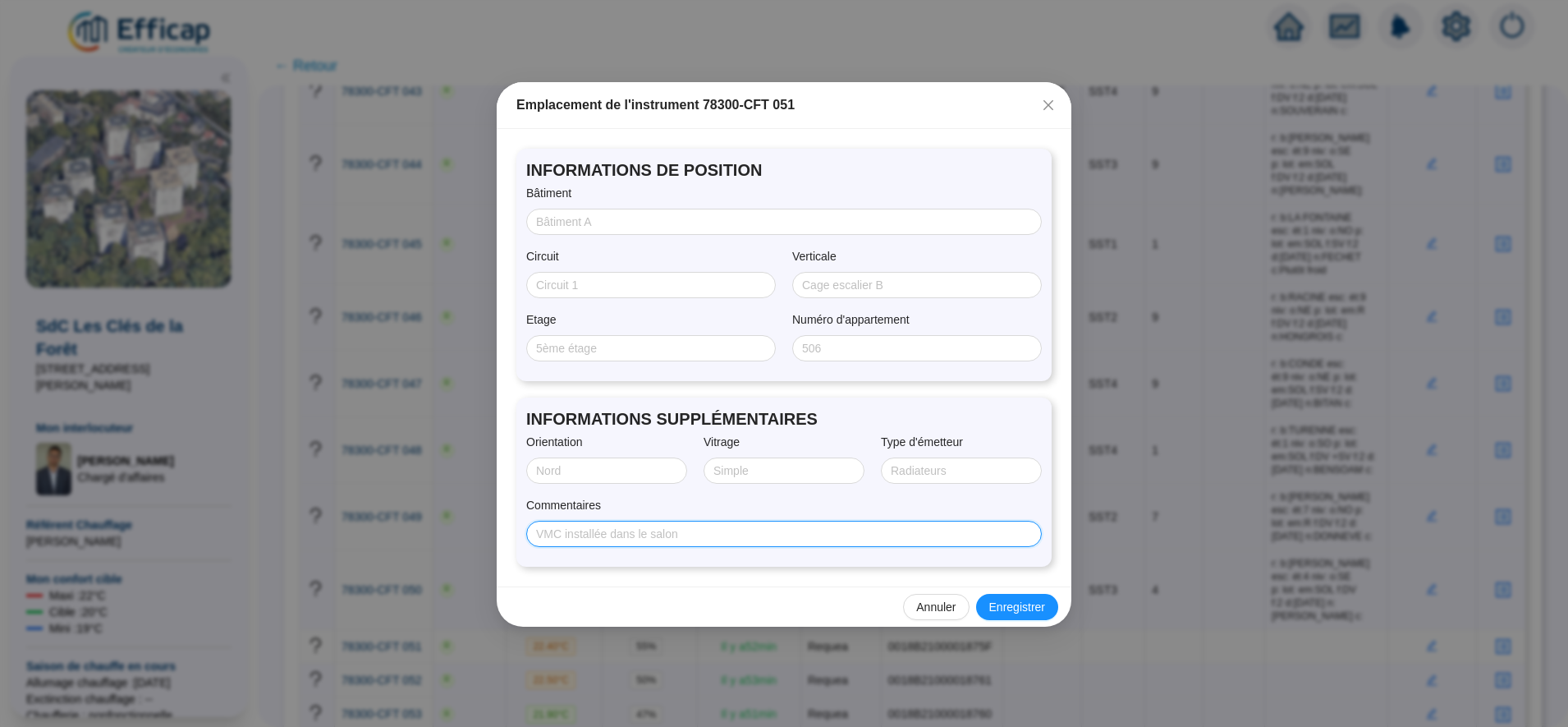
paste input "r: b:CORNEILLE esc: ét:1 niv: o:NE p: lot: em:R f:DV f:2 d:07/08/2025 n:BIYI c:"
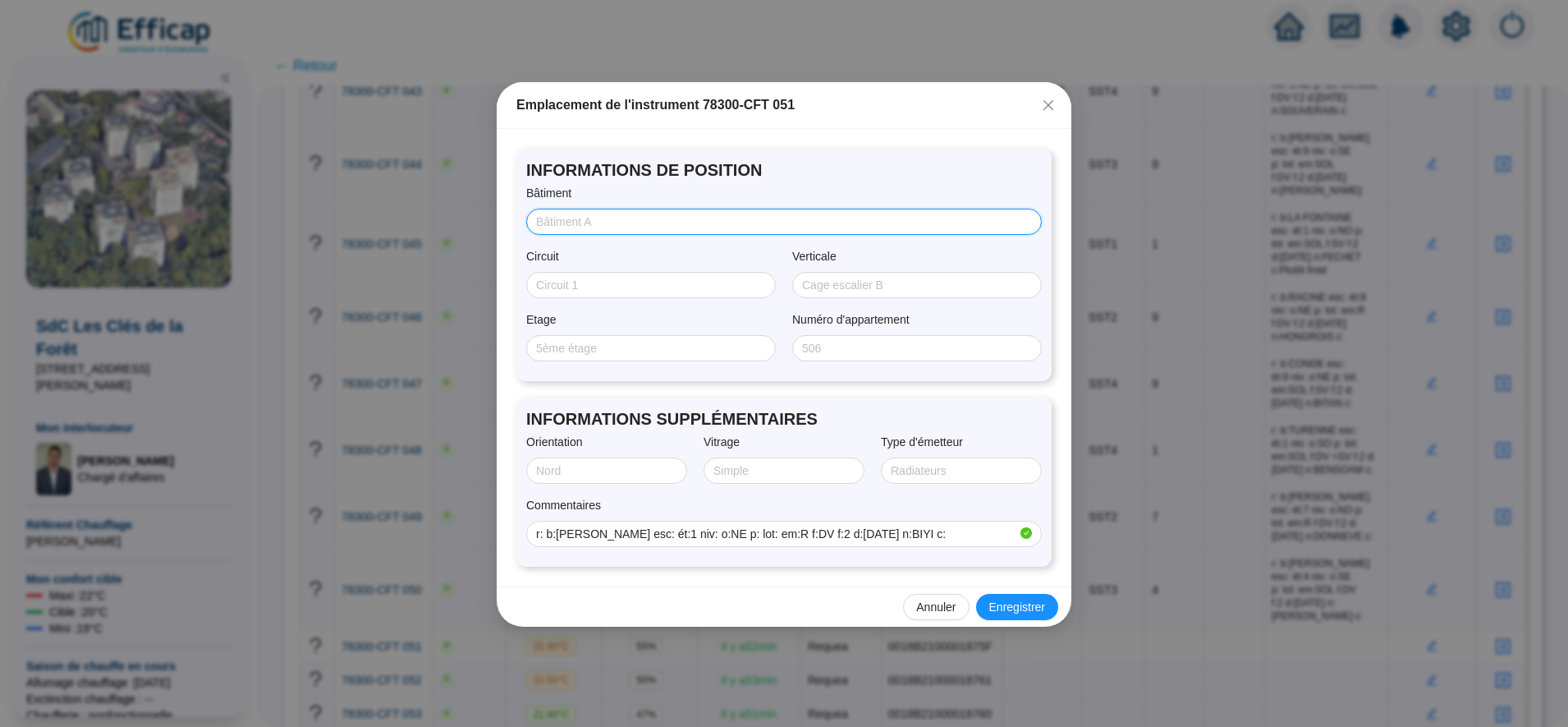
click at [617, 225] on input "Bâtiment" at bounding box center [783, 222] width 493 height 18
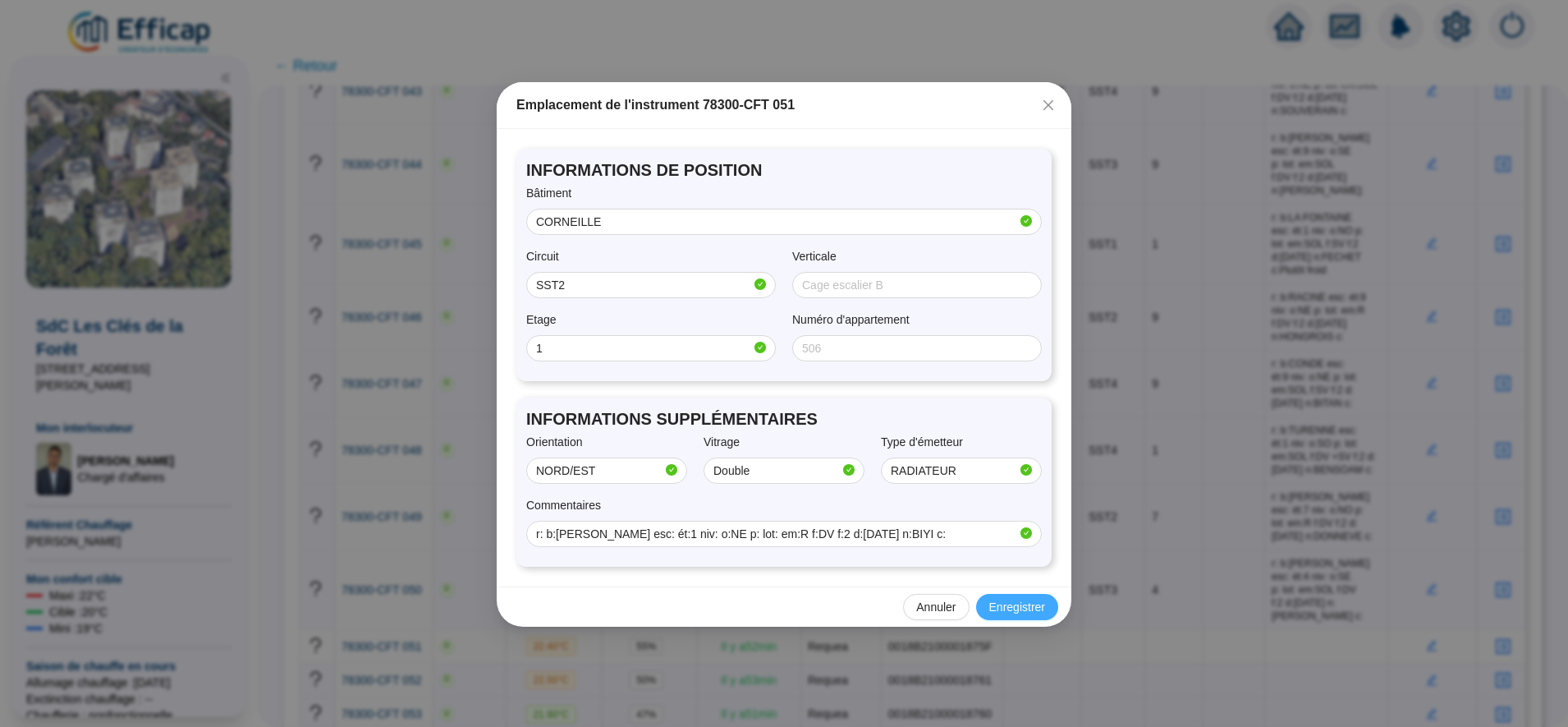
click at [1016, 610] on span "Enregistrer" at bounding box center [1017, 608] width 56 height 18
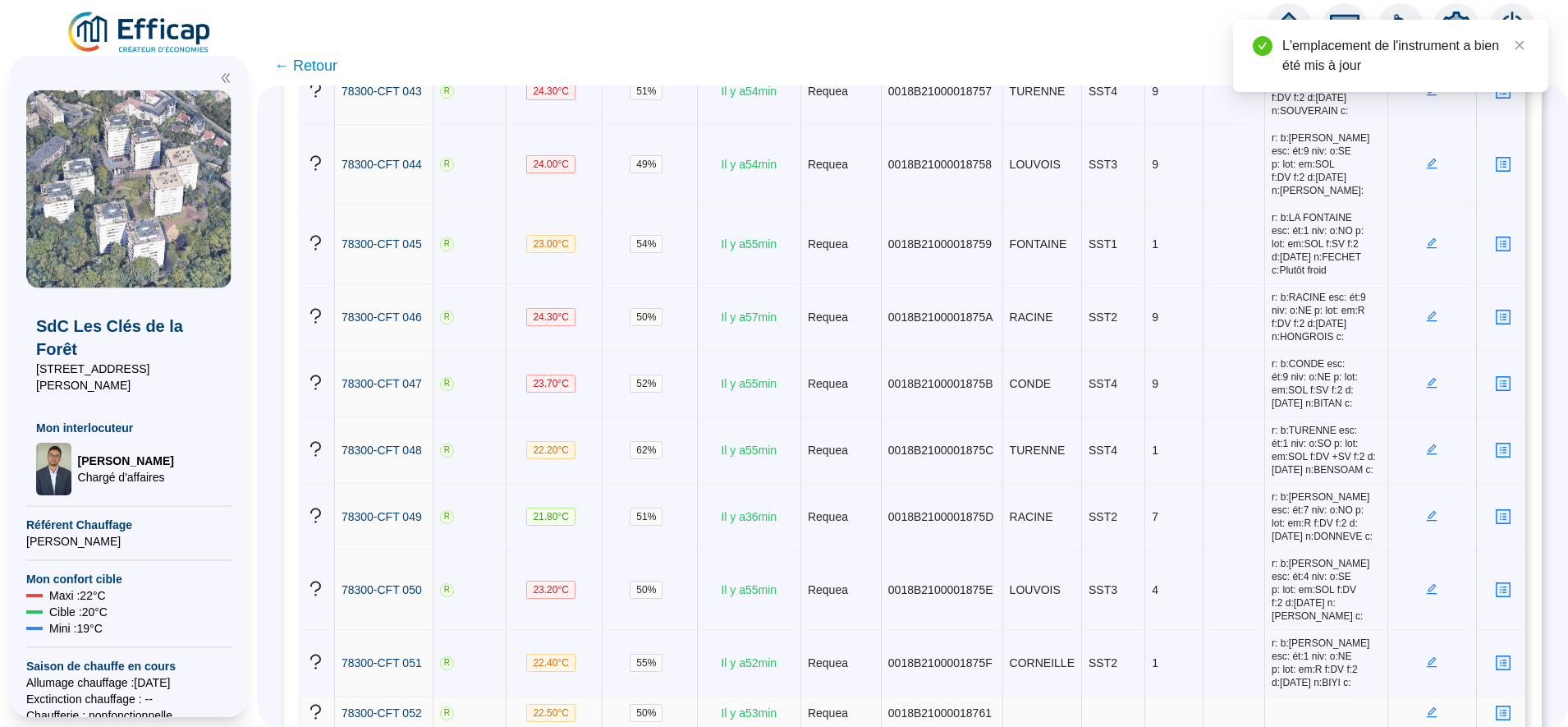
click at [1426, 706] on icon "edit" at bounding box center [1432, 712] width 12 height 12
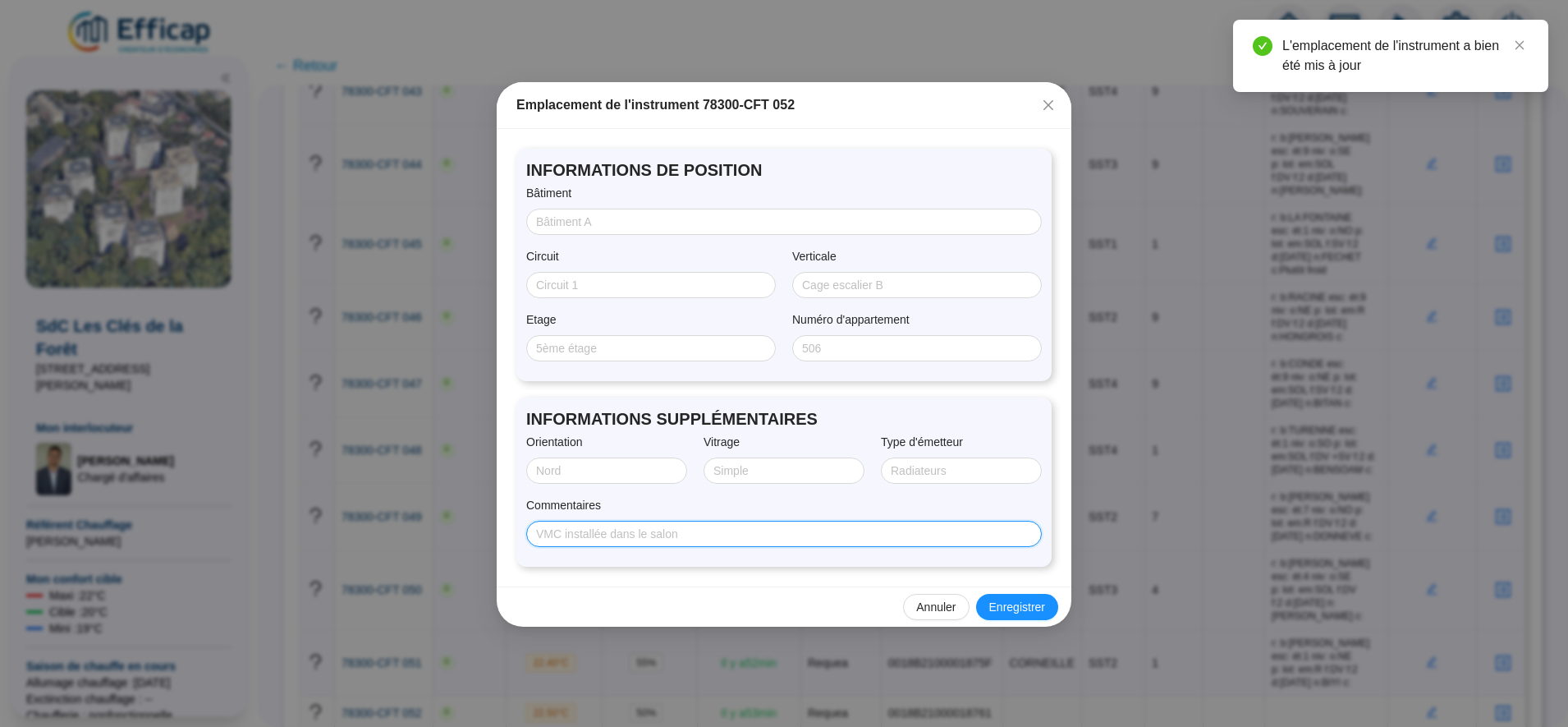
click at [792, 537] on input "Commentaires" at bounding box center [783, 534] width 493 height 18
paste input "r: b:LA FONTAINE esc: ét:1 niv: o:SO p: lot: em:SOL f:DV f:2 d:07/08/2025 n:VAN…"
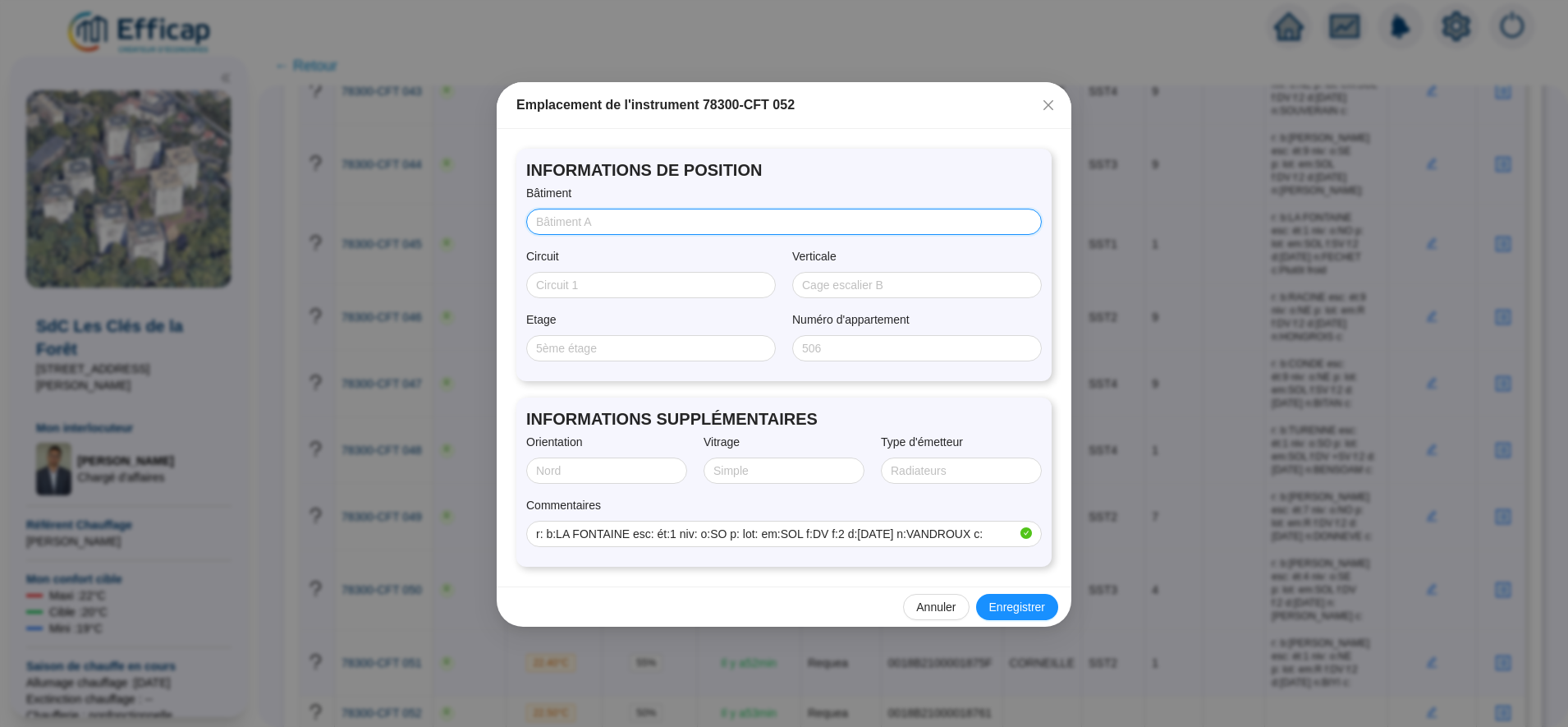
click at [596, 214] on input "Bâtiment" at bounding box center [783, 222] width 493 height 18
click at [1025, 608] on span "Enregistrer" at bounding box center [1017, 608] width 56 height 18
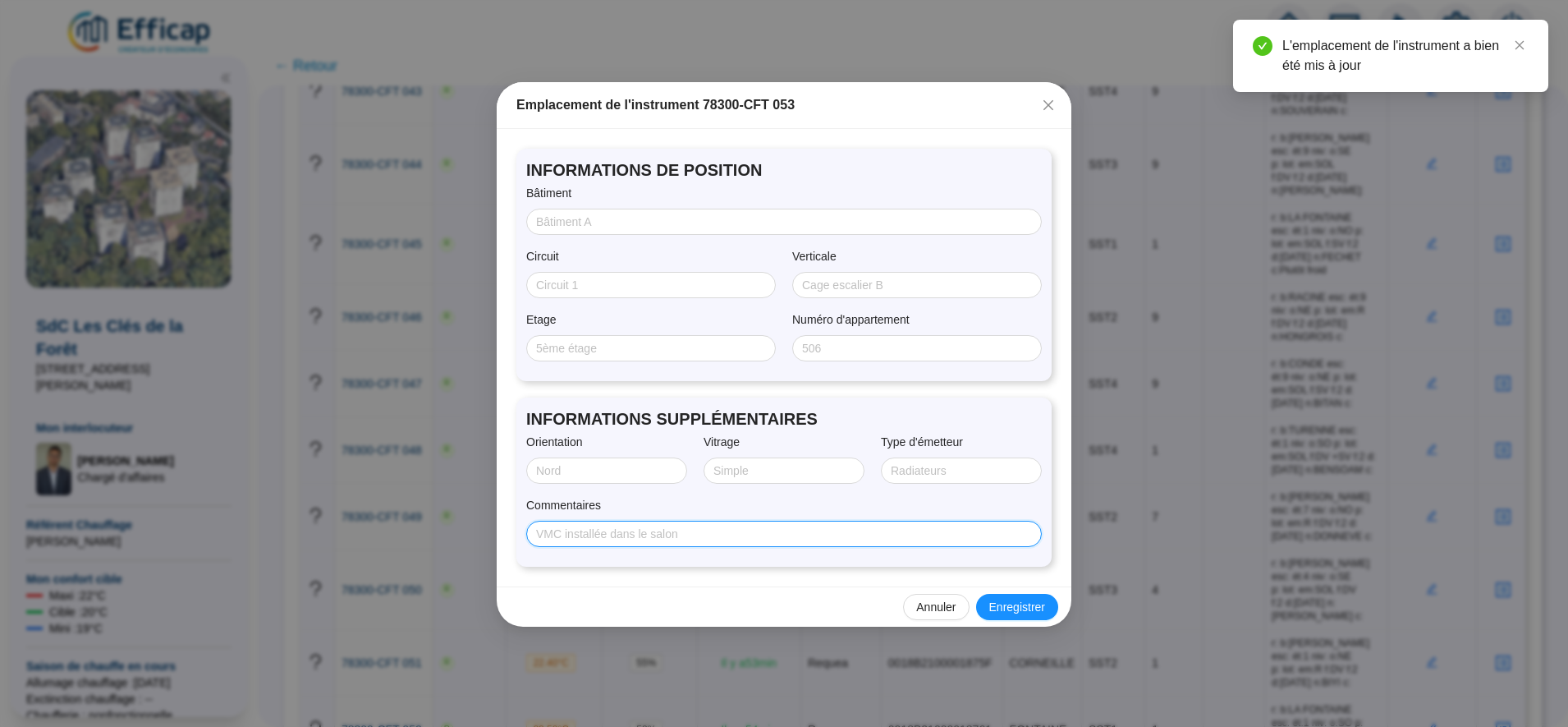
click at [809, 528] on input "Commentaires" at bounding box center [783, 534] width 493 height 18
paste input "r: b:CORNEILLE esc: ét:9 niv: o:SE p: lot: em:R f:DV f:2 d:07/08/2025 n:PERAZIC…"
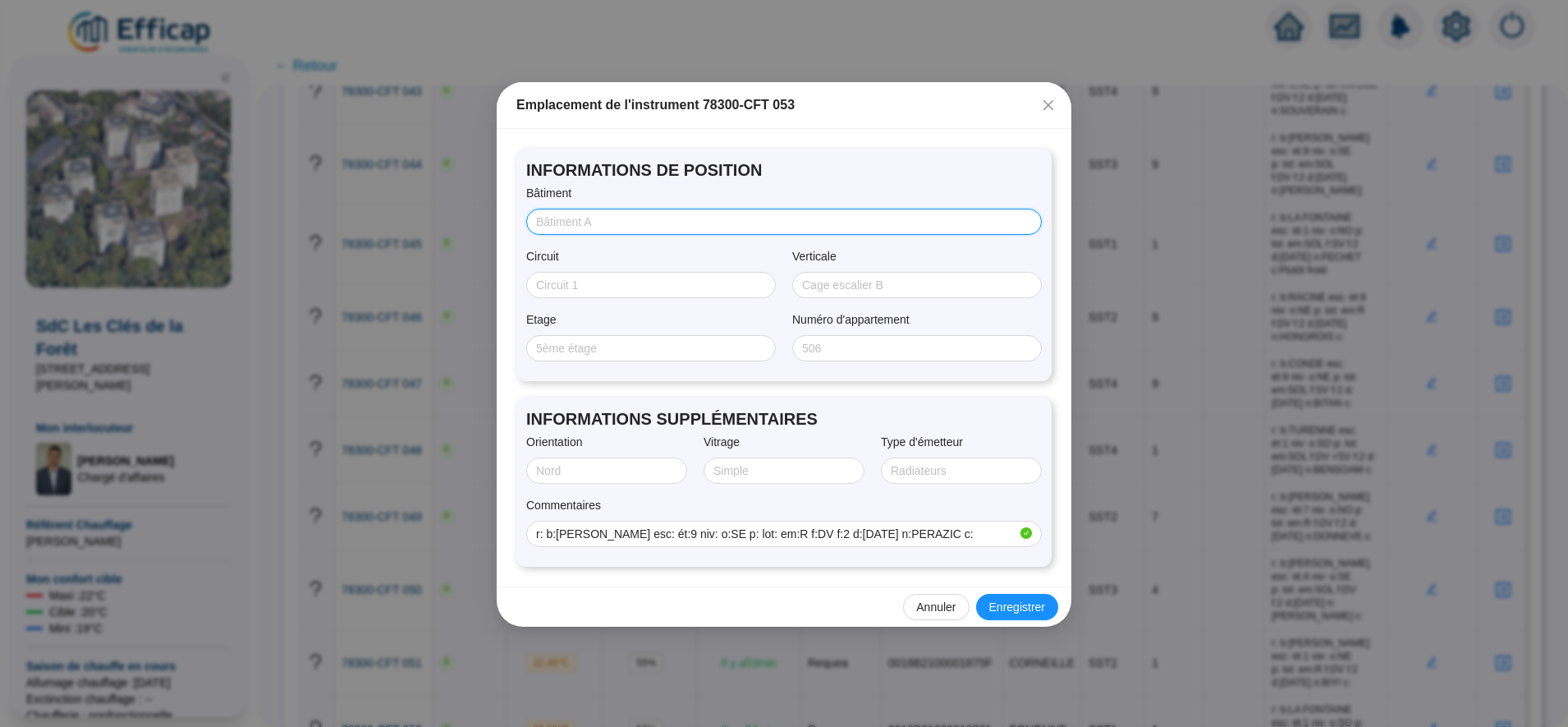
click at [581, 222] on input "Bâtiment" at bounding box center [783, 222] width 493 height 18
click at [584, 277] on input "Circuit" at bounding box center [649, 285] width 226 height 18
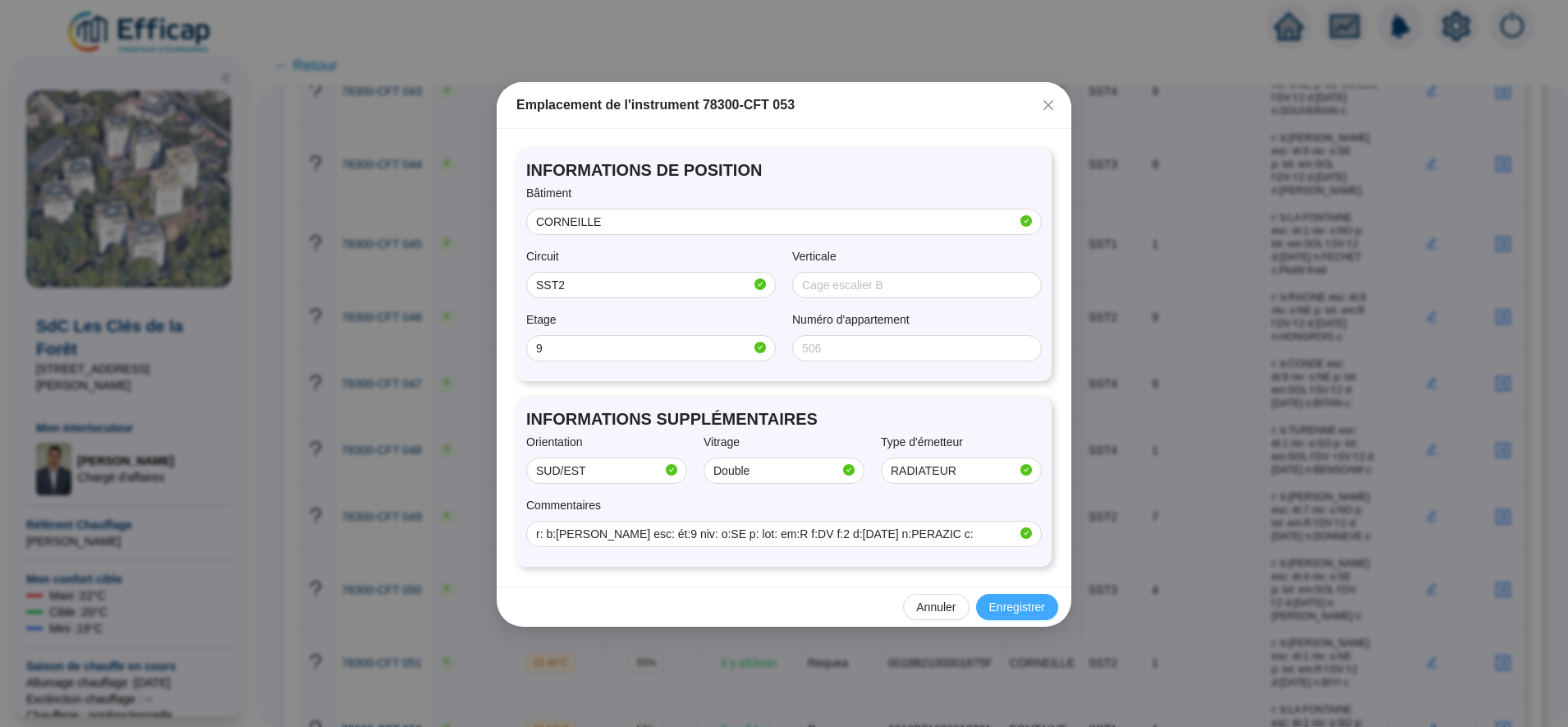
click at [1012, 603] on span "Enregistrer" at bounding box center [1017, 608] width 56 height 18
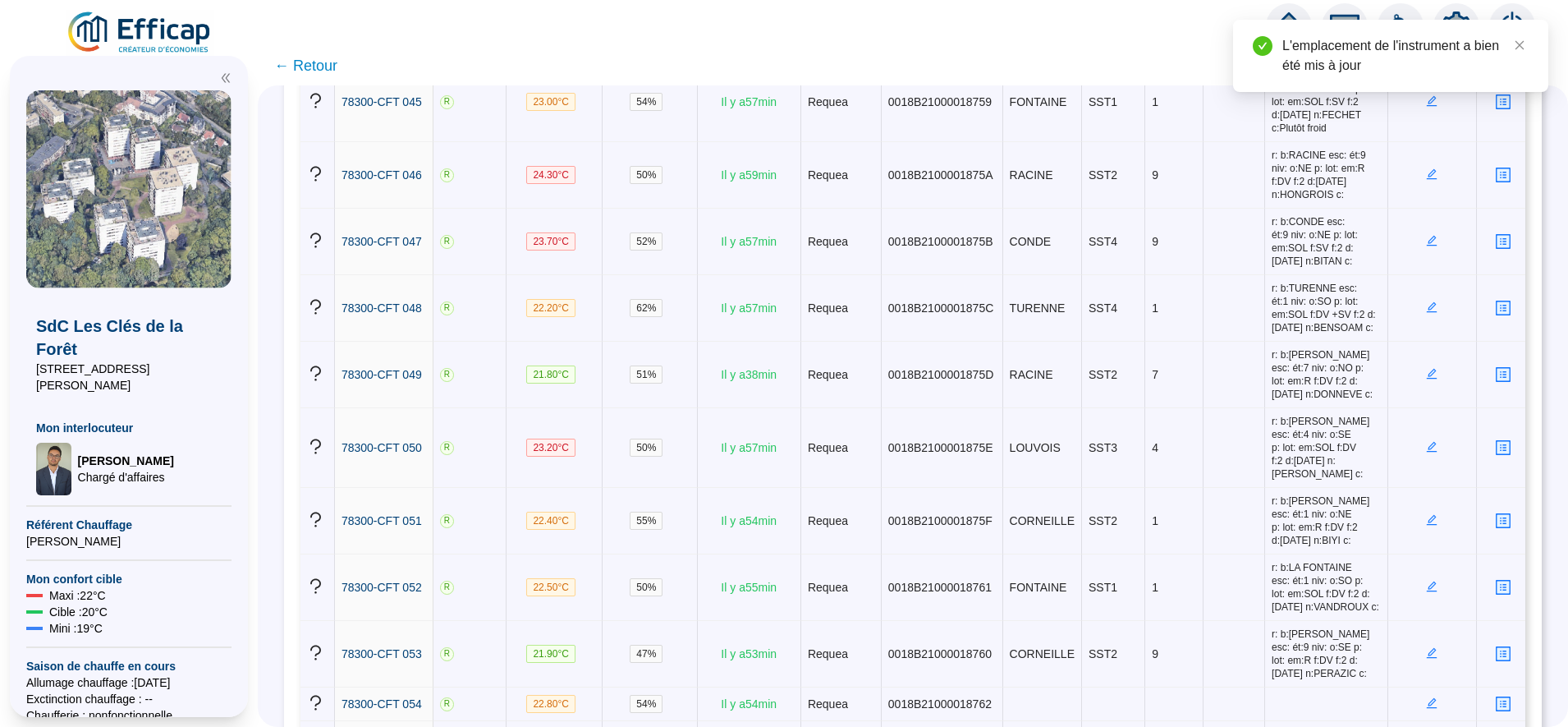
scroll to position [3424, 0]
click at [1427, 697] on icon "edit" at bounding box center [1432, 702] width 11 height 11
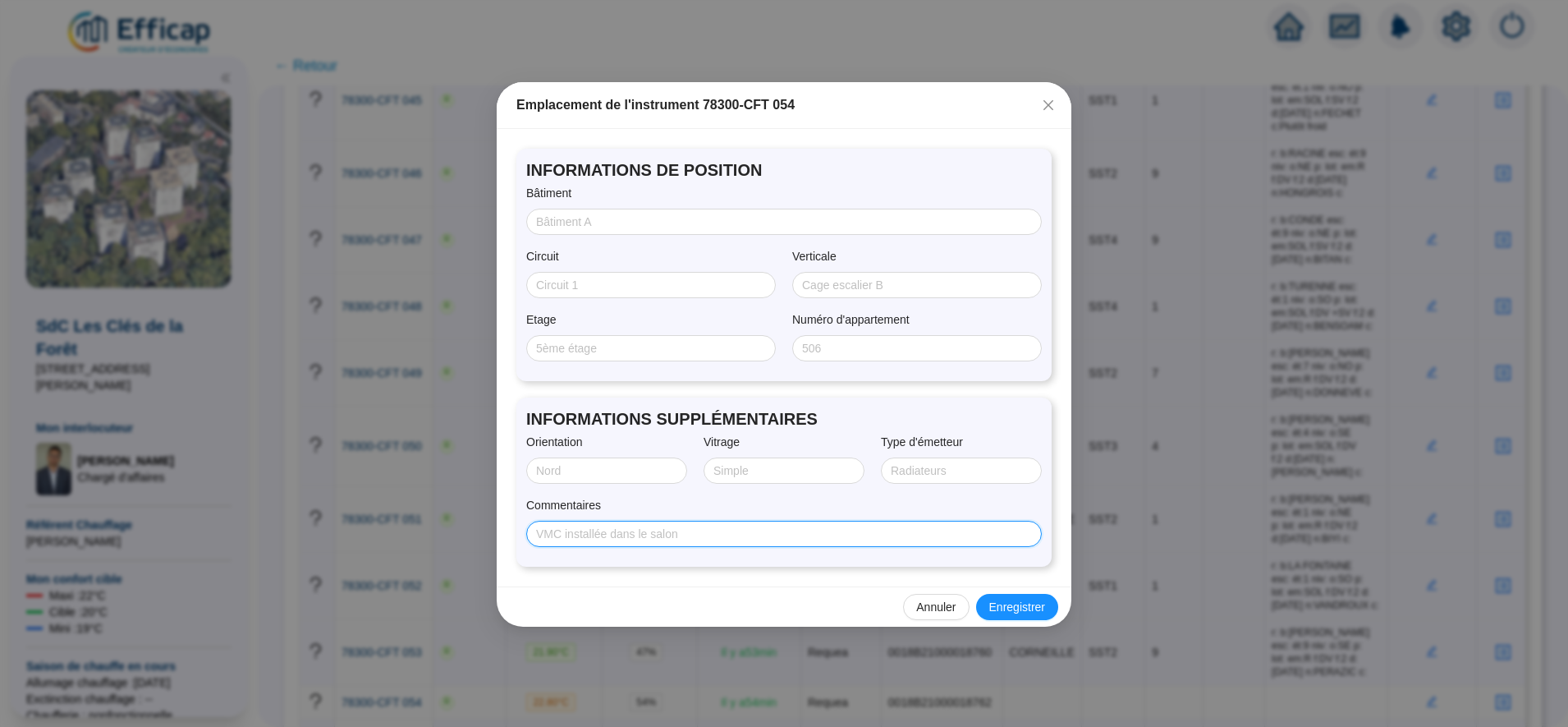
click at [745, 531] on input "Commentaires" at bounding box center [783, 534] width 493 height 18
paste input "r: b:CORNEILLE esc: ét:1 niv: o:SO p: lot: em:R f:DV f:2 d:08/08/2025 n:CURTET …"
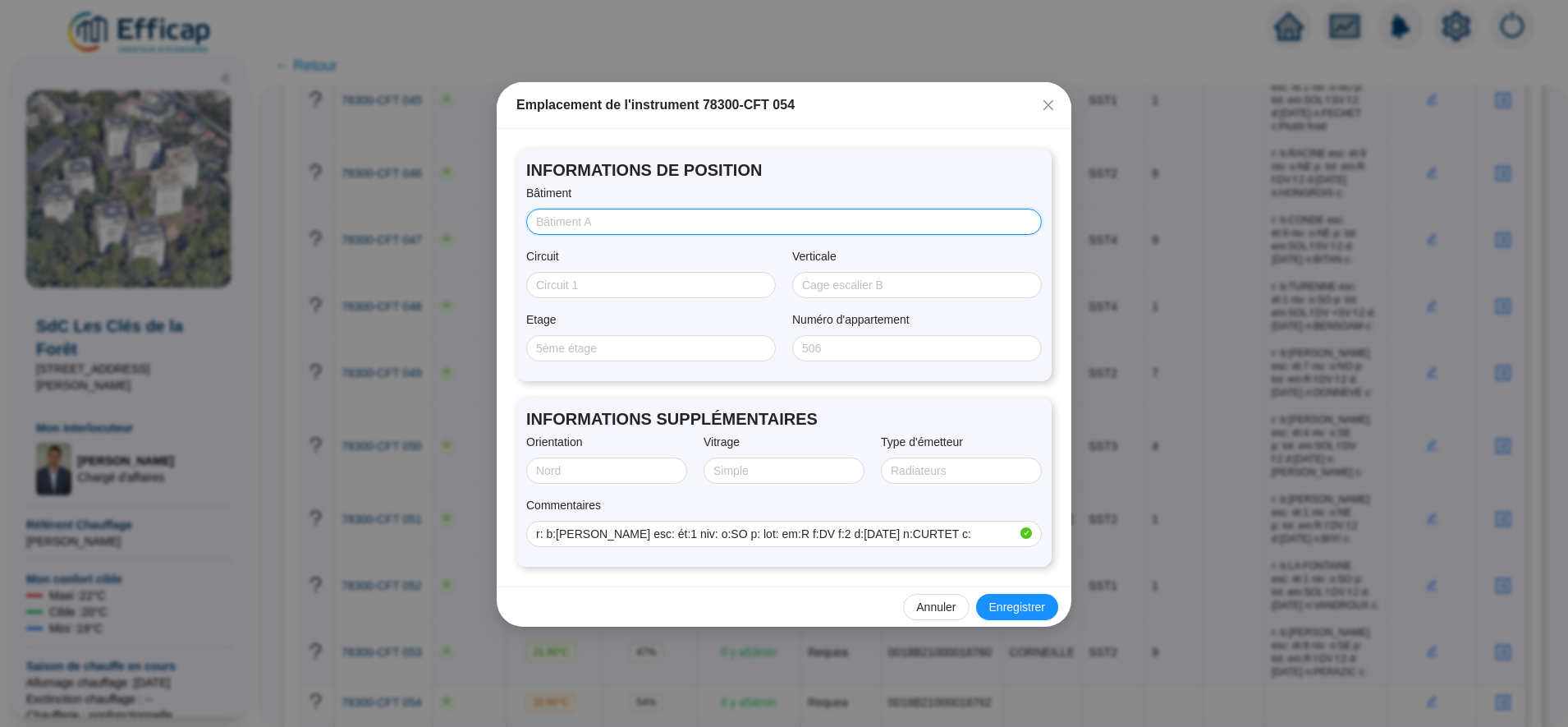
click at [611, 217] on input "Bâtiment" at bounding box center [783, 222] width 493 height 18
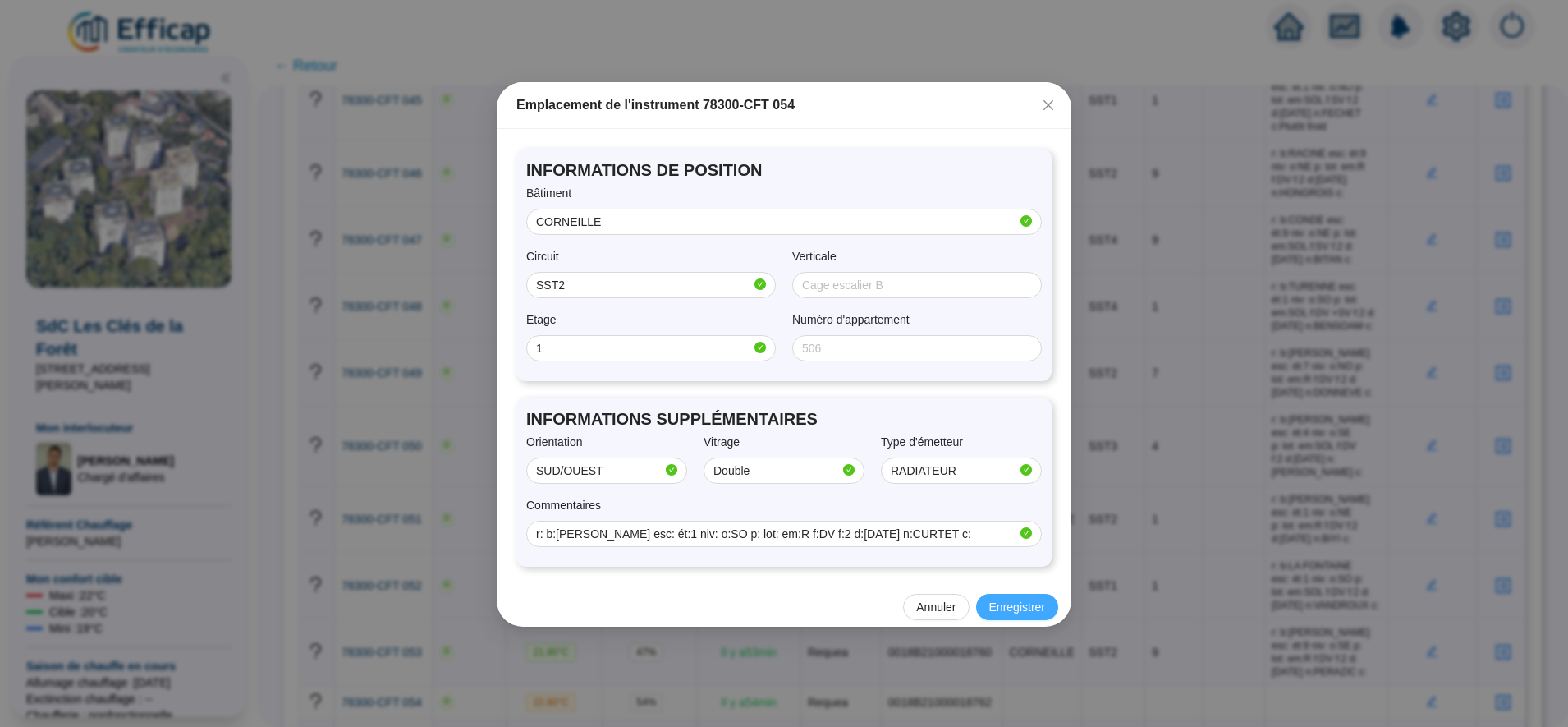
click at [1000, 602] on span "Enregistrer" at bounding box center [1017, 608] width 56 height 18
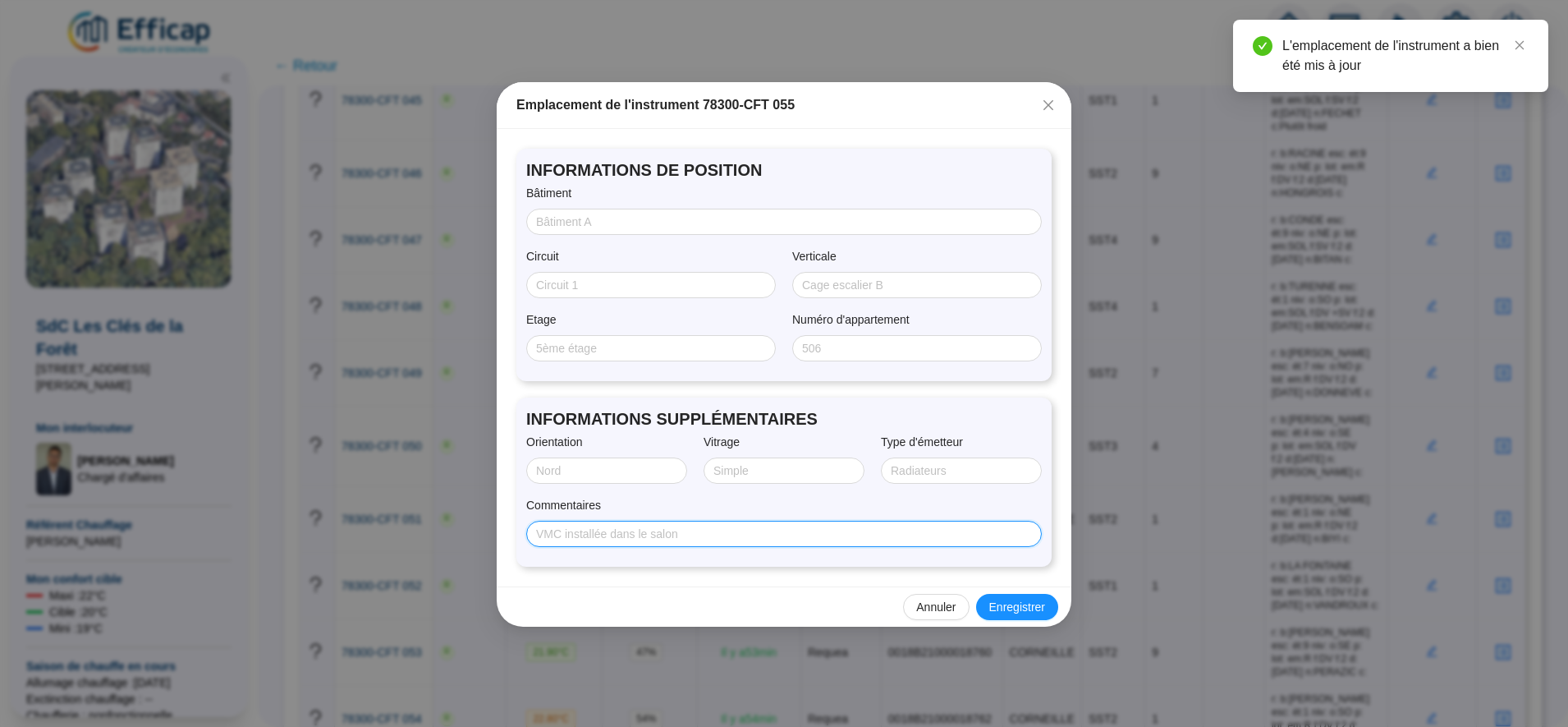
click at [778, 534] on input "Commentaires" at bounding box center [783, 534] width 493 height 18
paste input "r: b:CORNEILLE esc: ét:2 niv: o:NO p: lot: em:C f:DV f:2 d:08/08/2025 n:BARDOU-…"
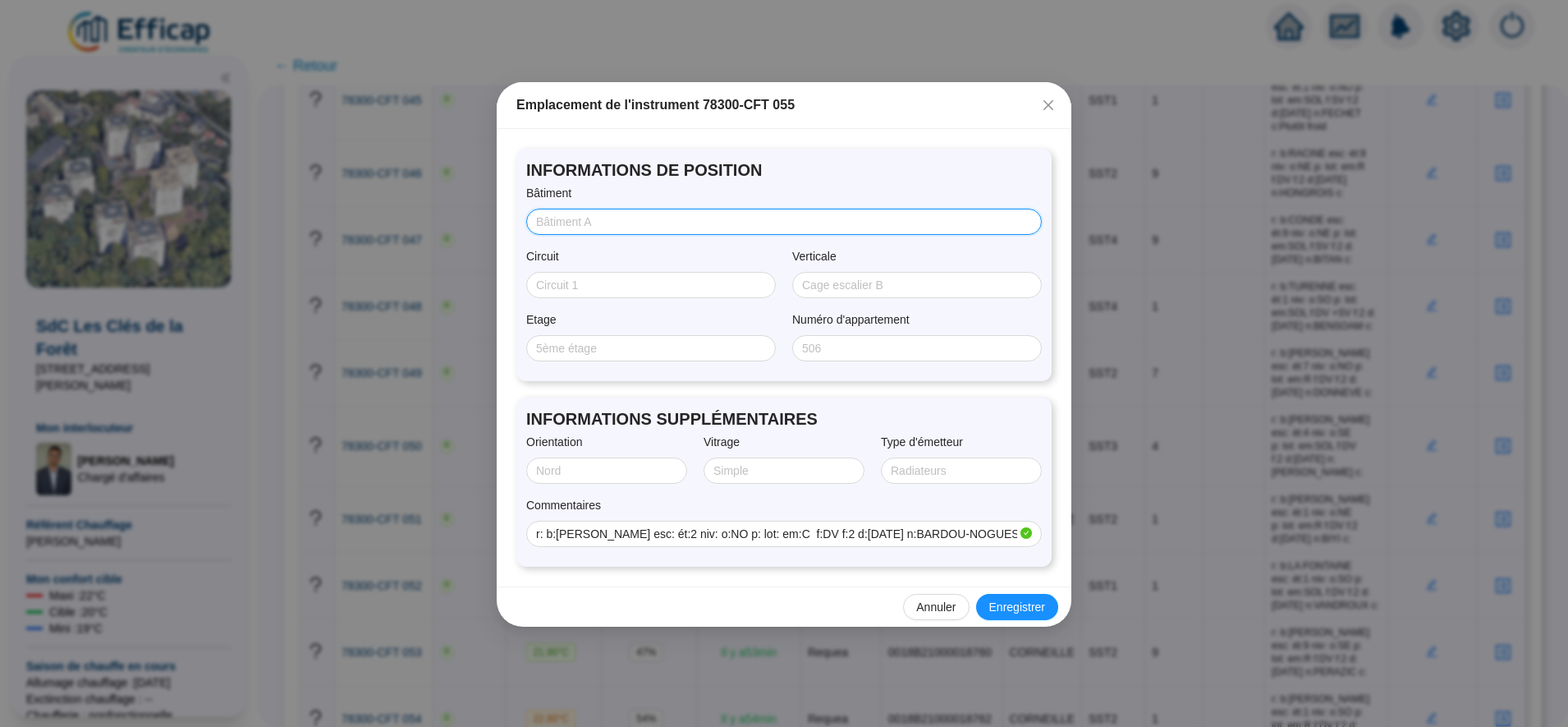
click at [608, 220] on input "Bâtiment" at bounding box center [783, 222] width 493 height 18
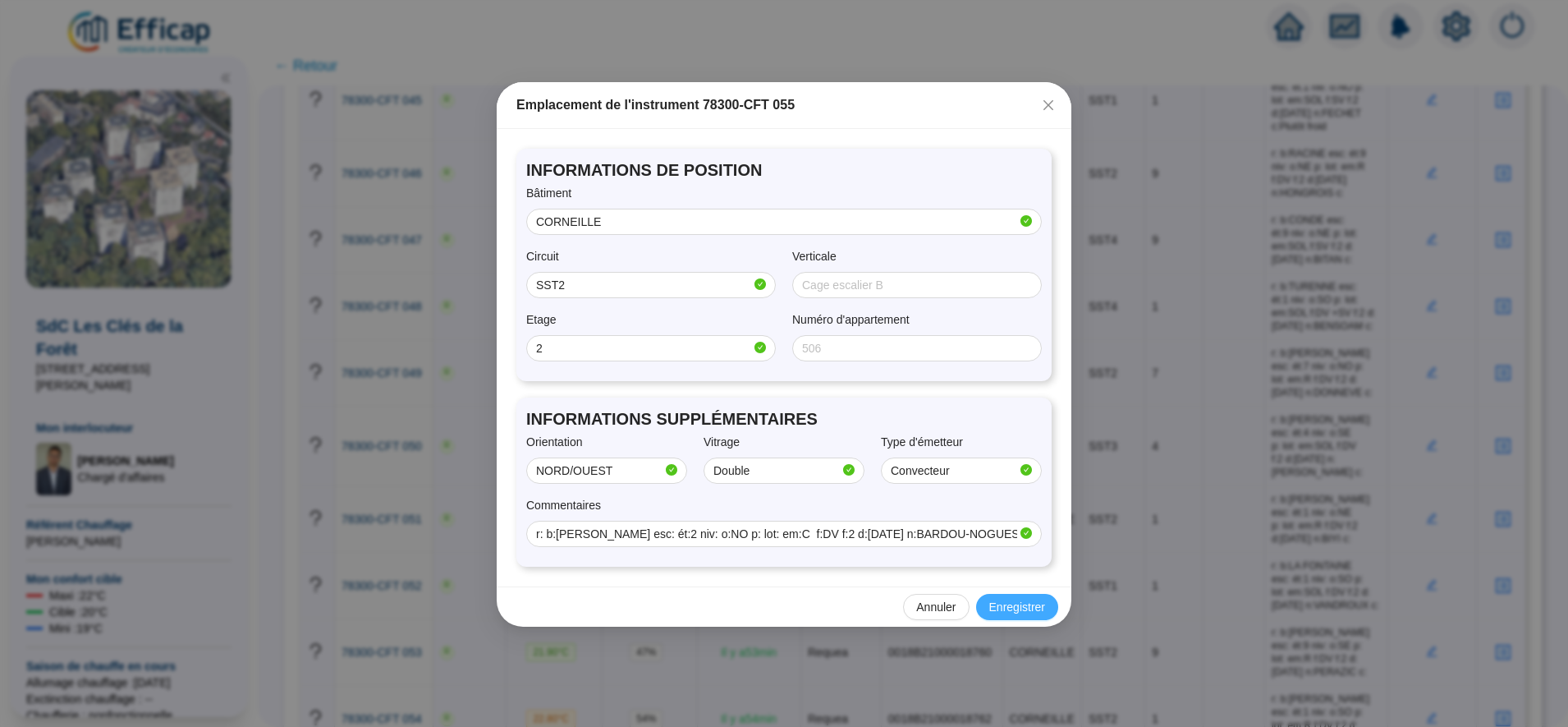
click at [1030, 609] on span "Enregistrer" at bounding box center [1017, 608] width 56 height 18
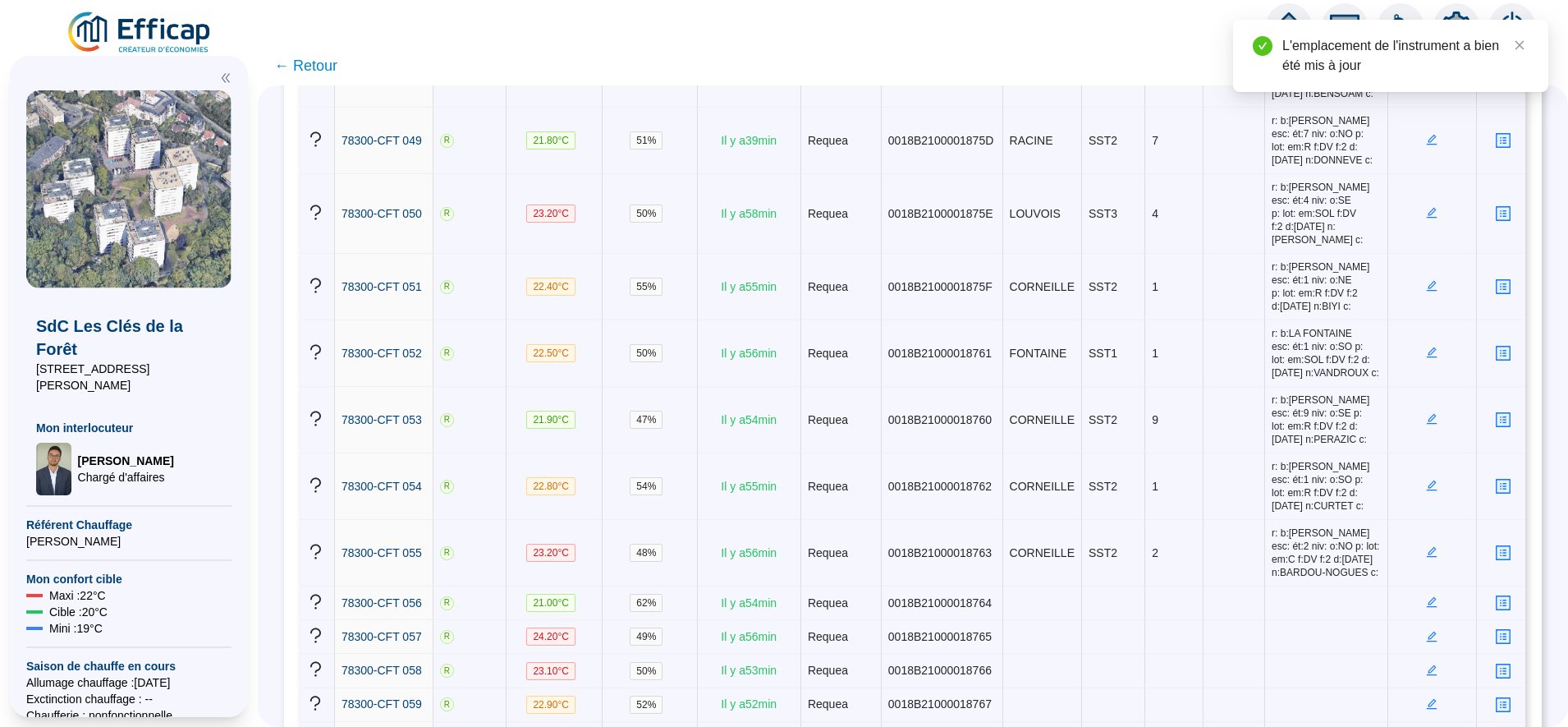
scroll to position [3658, 0]
click at [1427, 595] on icon "edit" at bounding box center [1432, 600] width 11 height 11
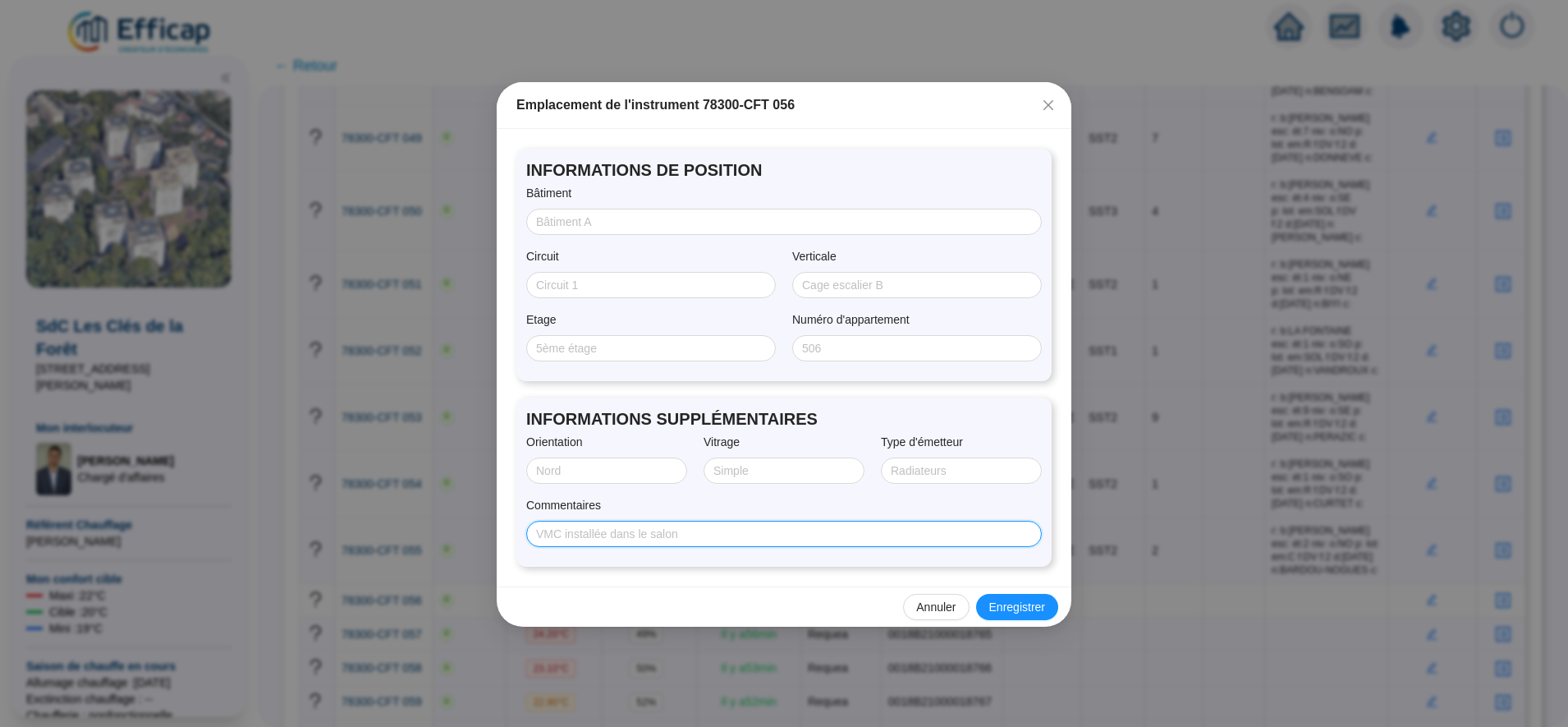
click at [762, 535] on input "Commentaires" at bounding box center [783, 534] width 493 height 18
paste input "r: b:CONDE esc: ét:1 niv: o:NO p: lot: em:SOL f:DV f:2 d:08/08/2025 n:HACOT c:"
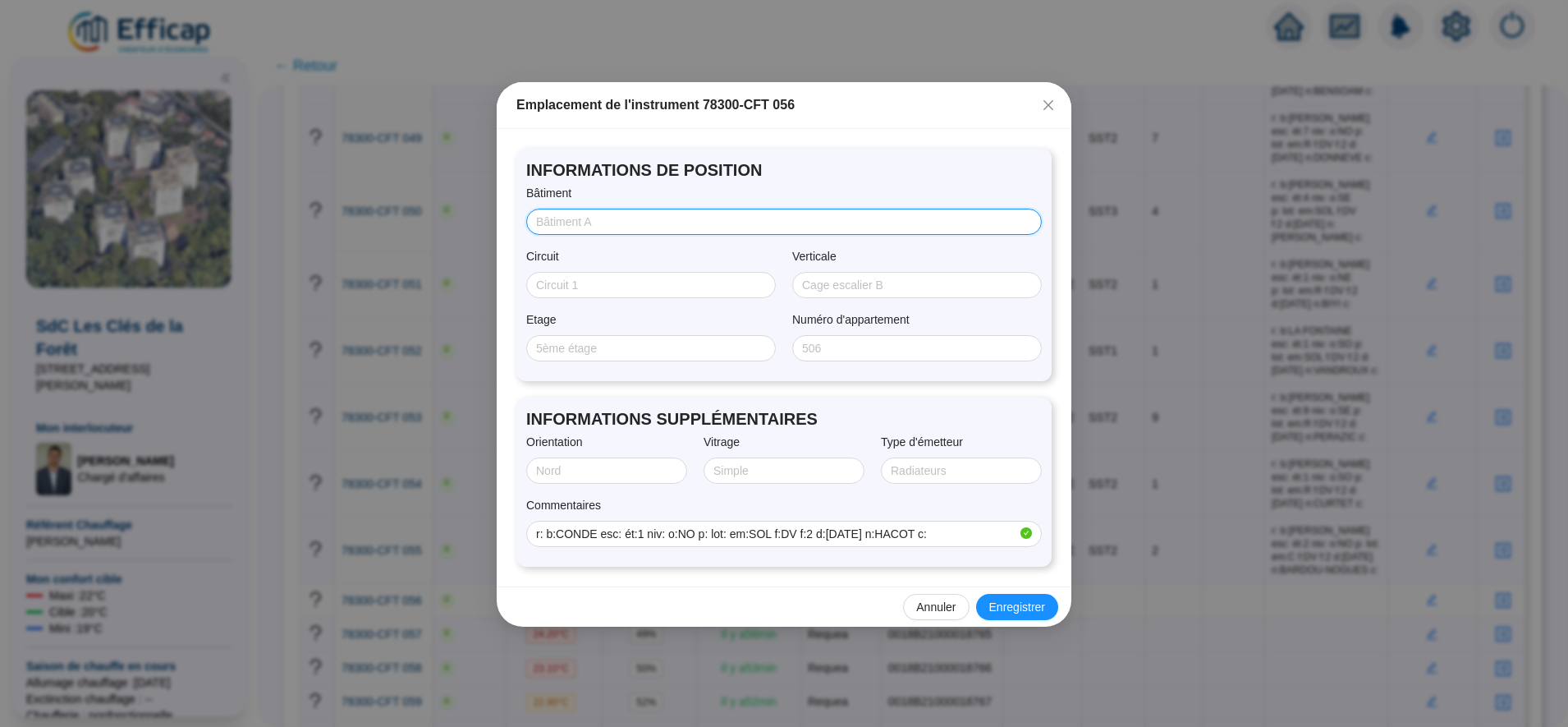
click at [596, 224] on input "Bâtiment" at bounding box center [783, 222] width 493 height 18
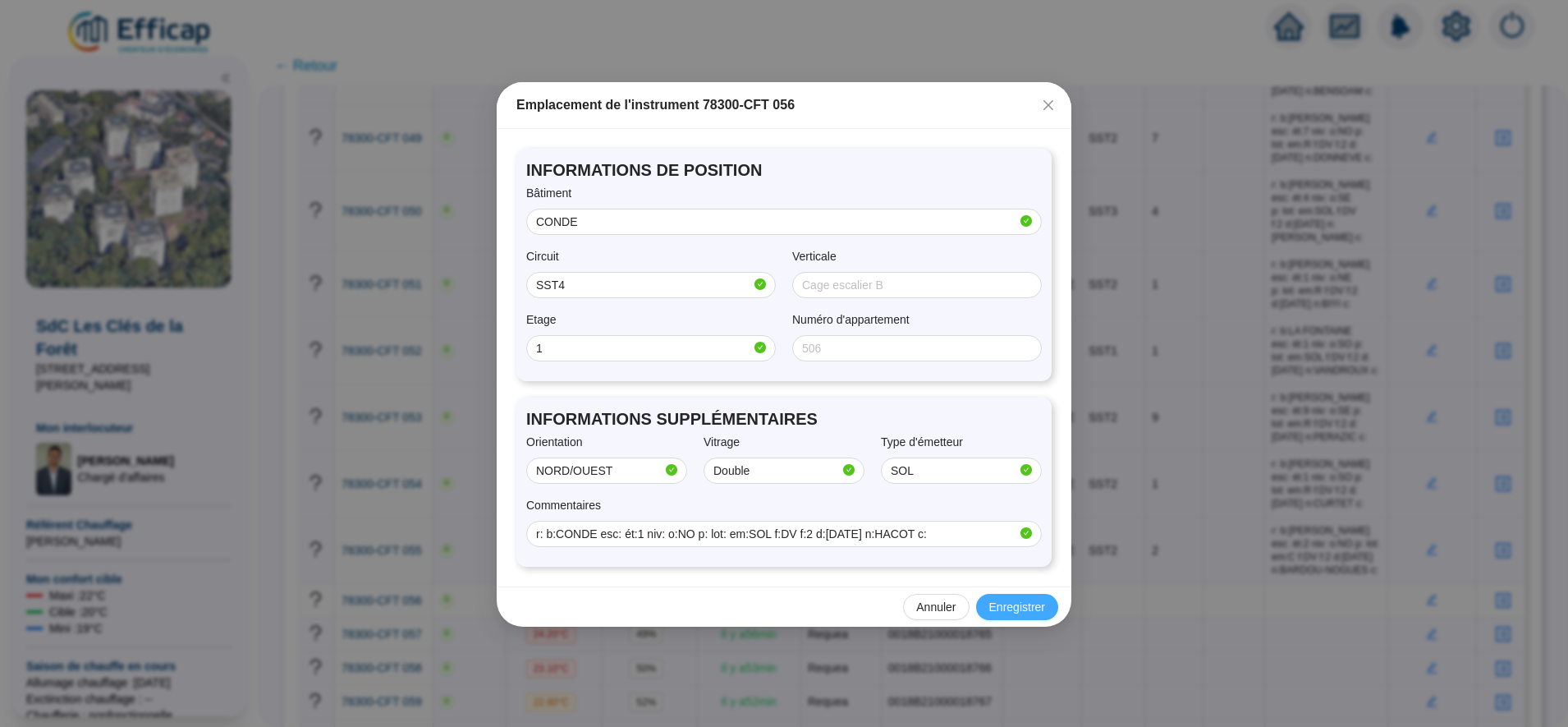
click at [1021, 609] on span "Enregistrer" at bounding box center [1017, 608] width 56 height 18
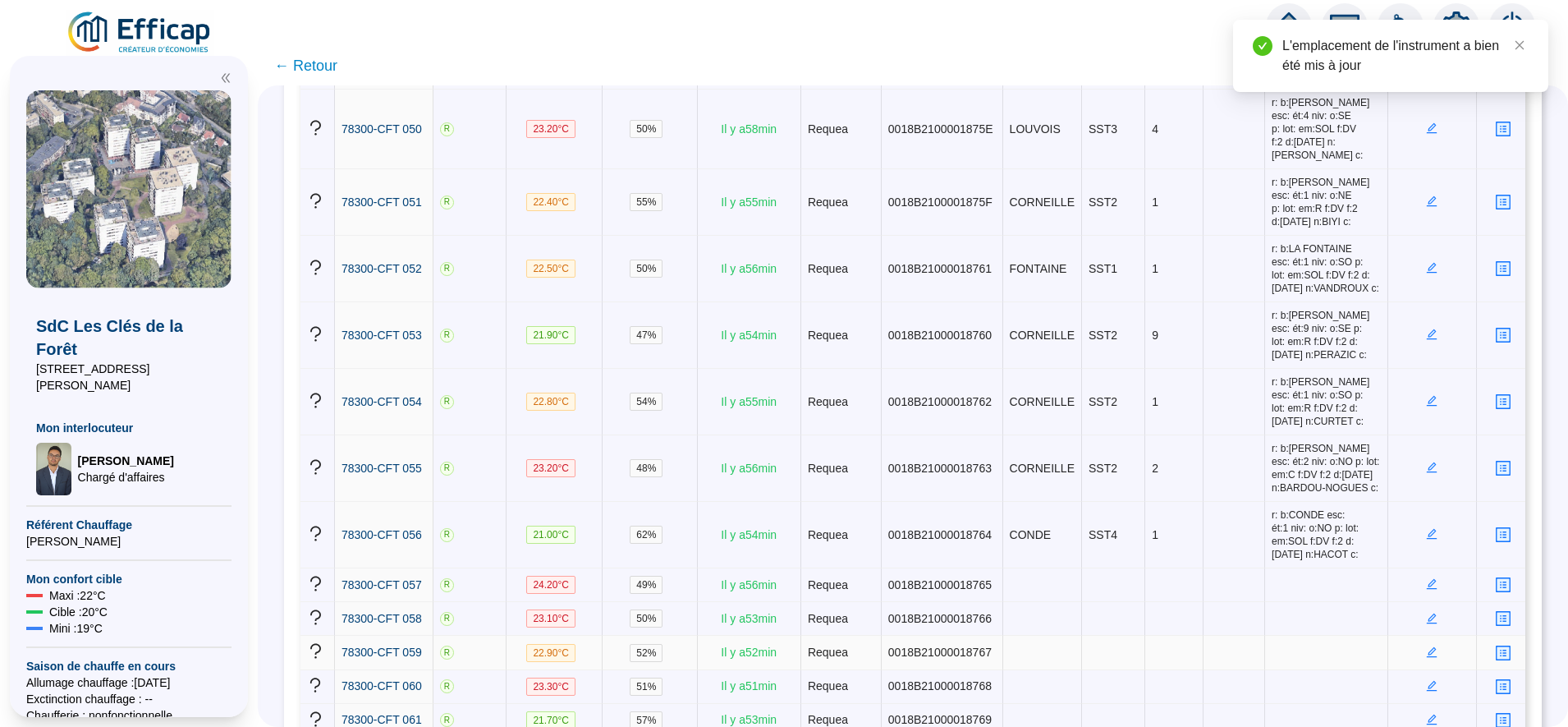
scroll to position [3741, 0]
click at [1426, 577] on icon "edit" at bounding box center [1432, 583] width 12 height 12
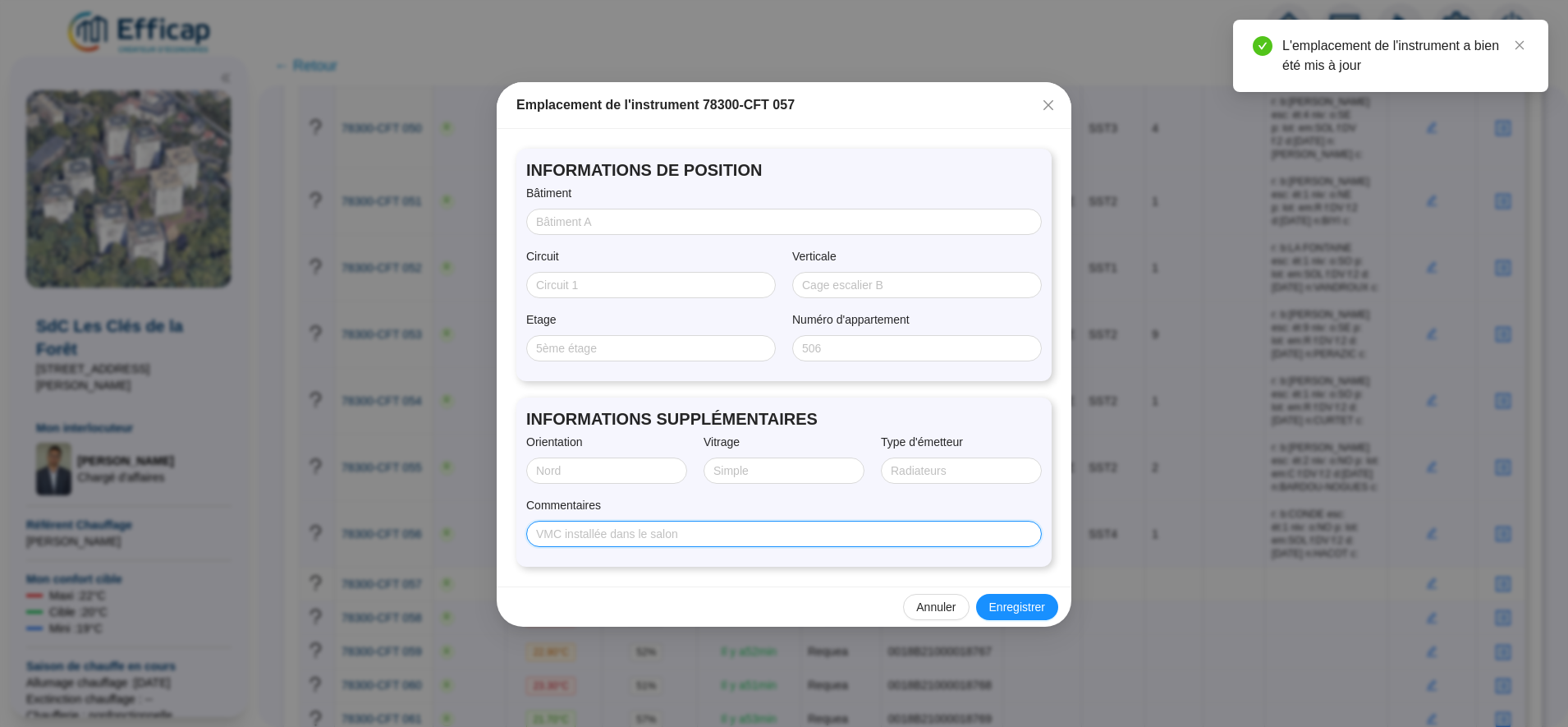
click at [767, 540] on input "Commentaires" at bounding box center [783, 534] width 493 height 18
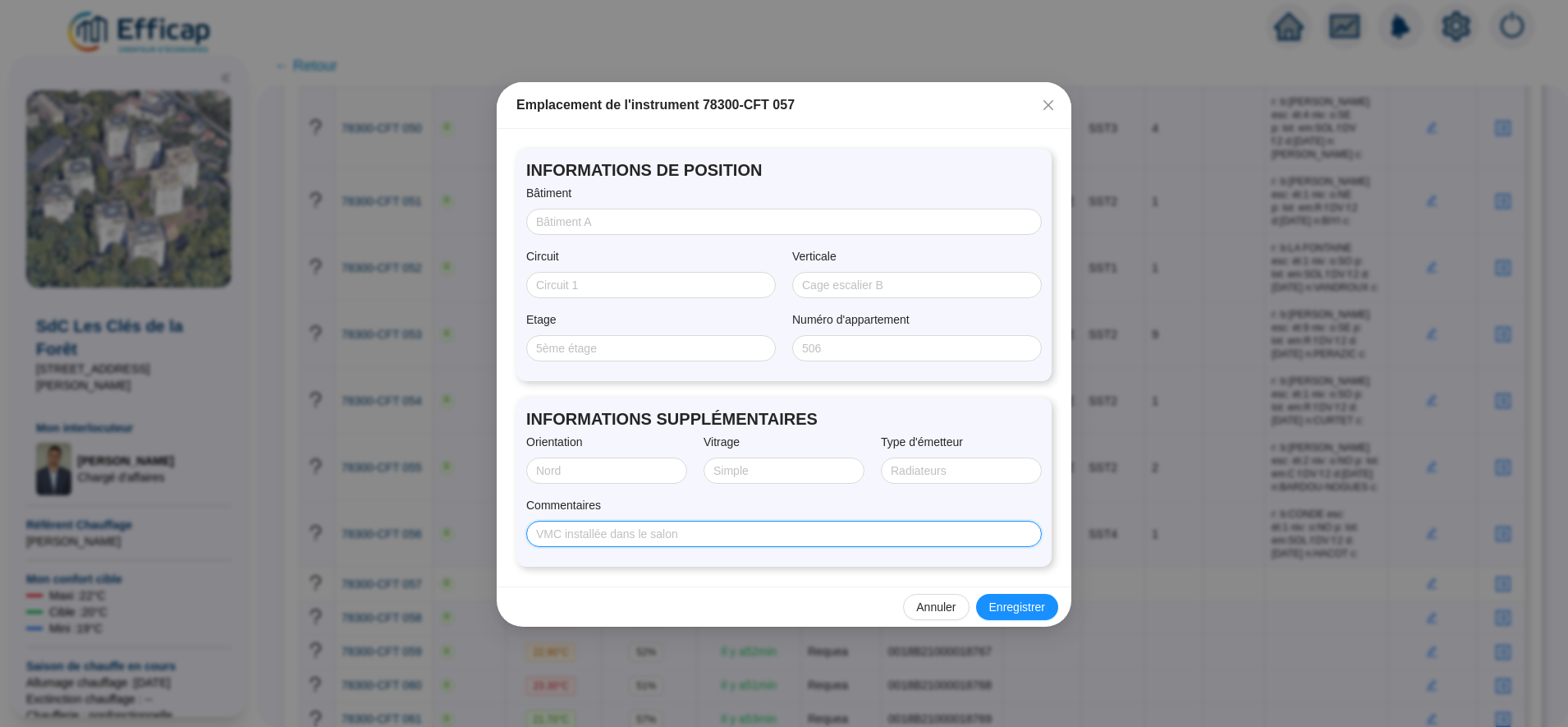
paste input "r: b:CORNEILLE esc: ét:9 niv: o:NE p: lot: em:C f:DV f:2 d:08/08/2025 n:BARDOU-…"
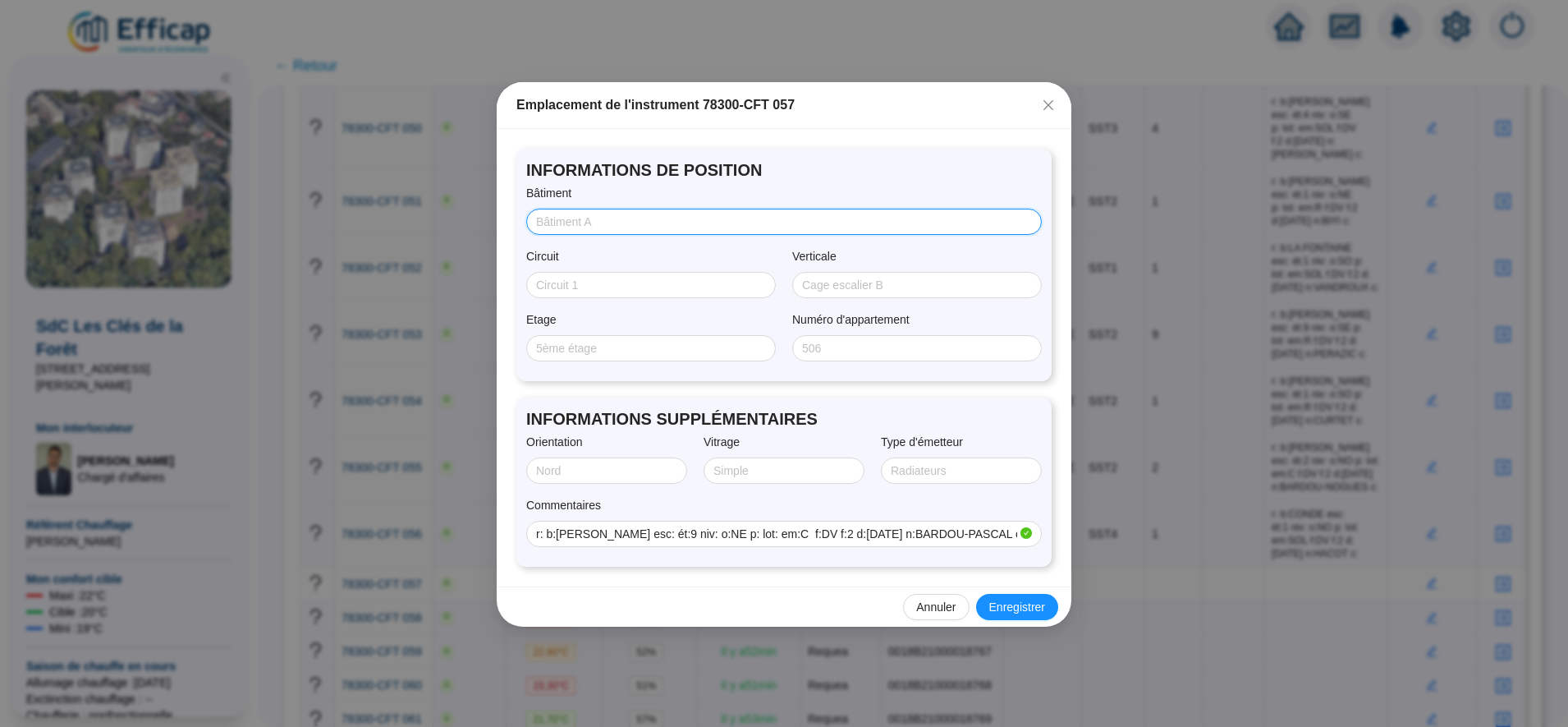
click at [622, 222] on input "Bâtiment" at bounding box center [783, 222] width 493 height 18
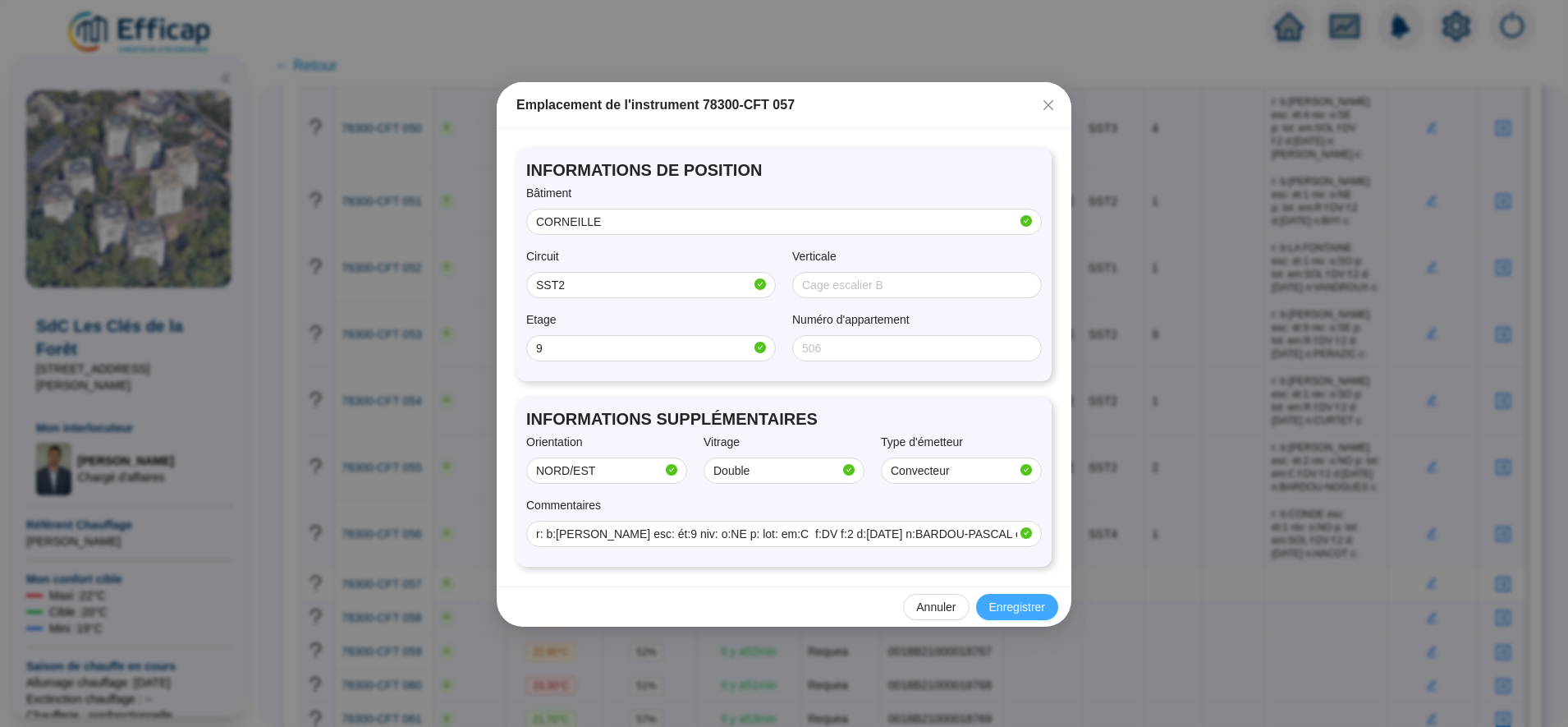
click at [1023, 612] on span "Enregistrer" at bounding box center [1017, 608] width 56 height 18
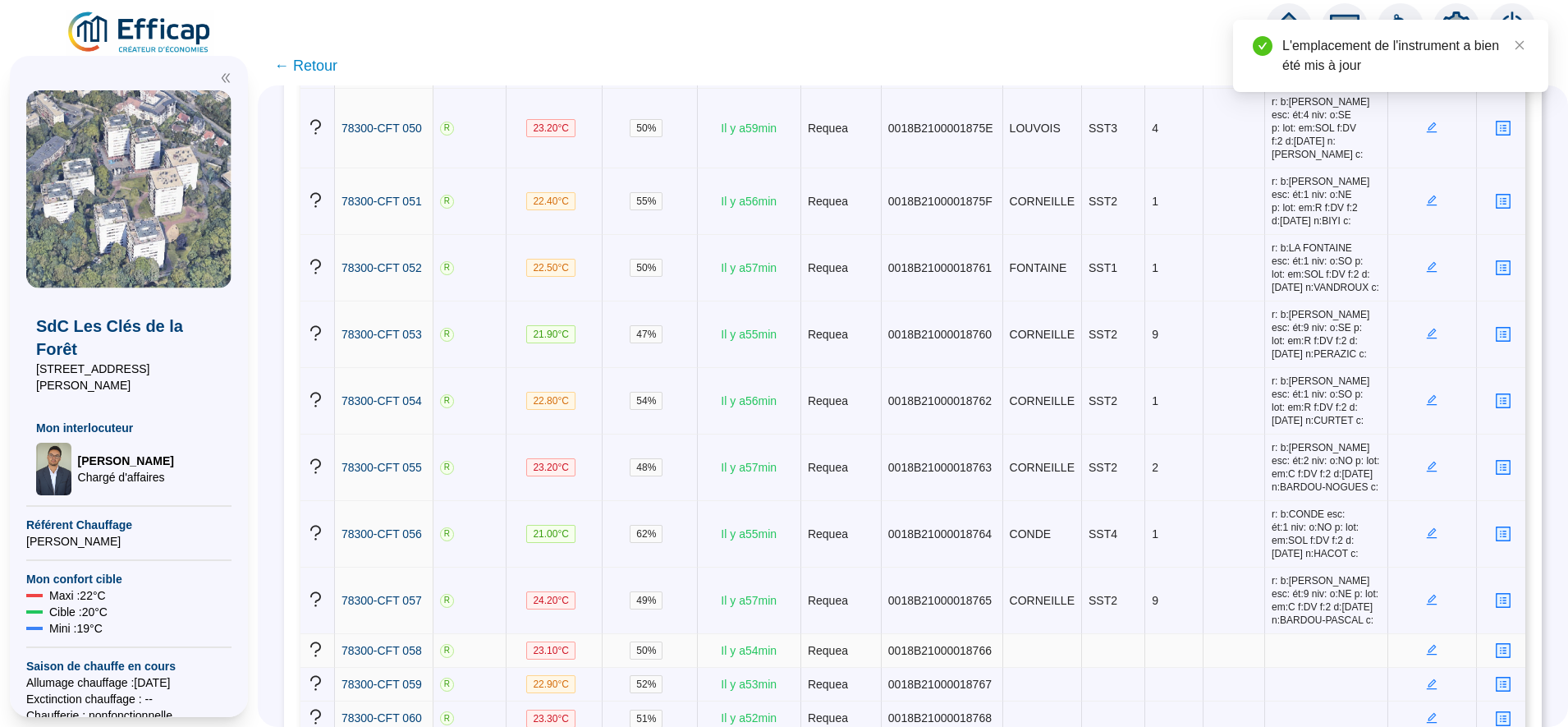
click at [1426, 644] on icon "edit" at bounding box center [1432, 650] width 12 height 12
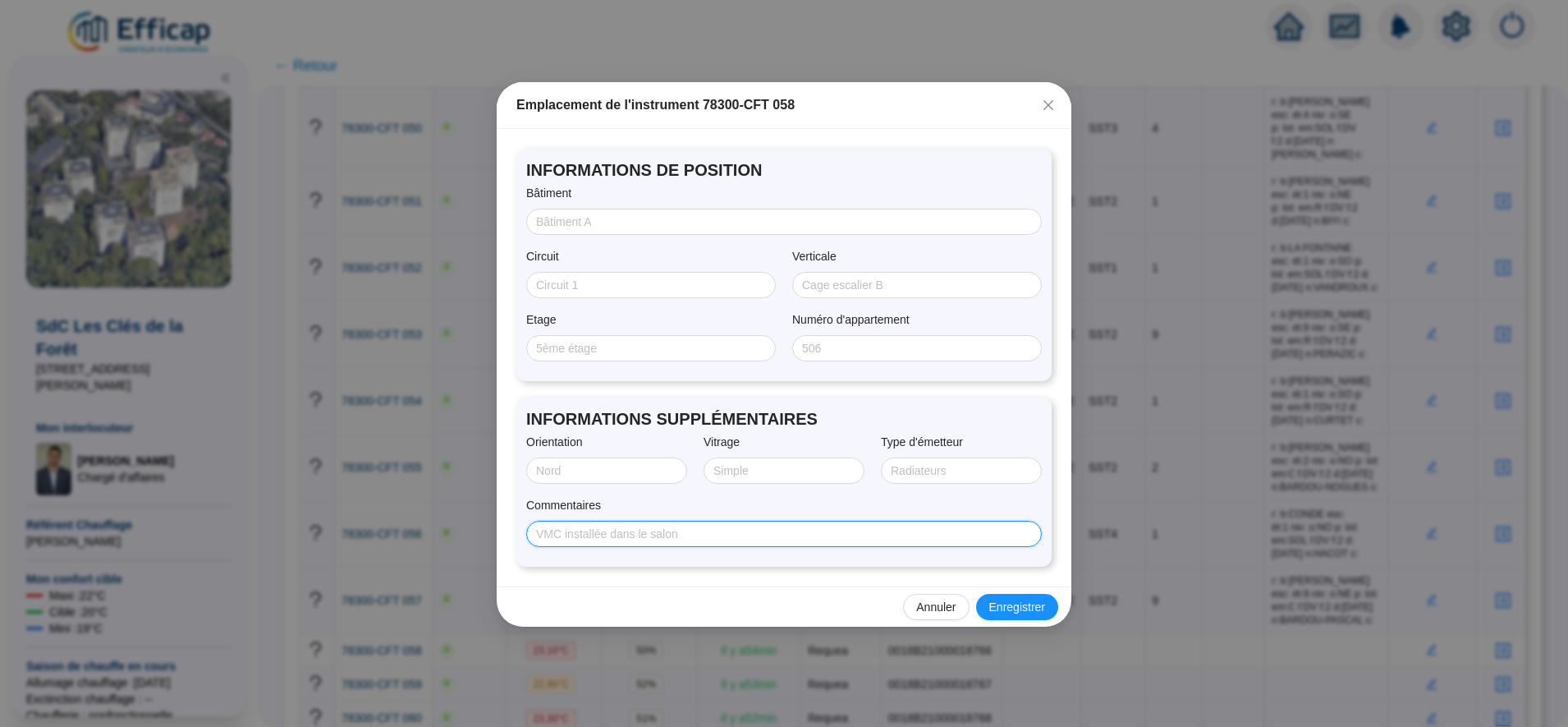
click at [851, 531] on input "Commentaires" at bounding box center [783, 534] width 493 height 18
paste input "r: b:RACINE esc: ét:1 niv: o:SE p: lot: em:C f:DV f:2 d:08/08/2025 n:TOURMEN c:"
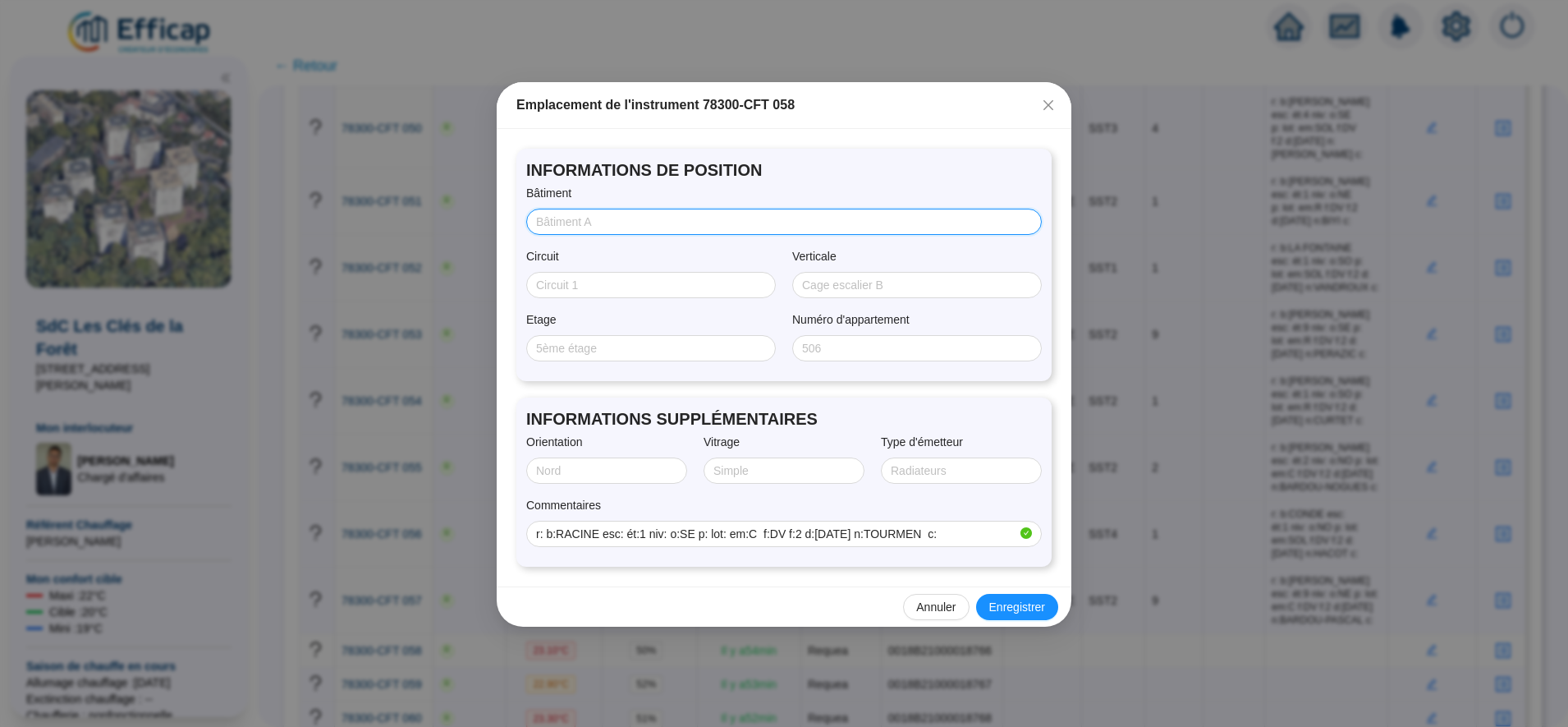
click at [625, 220] on input "Bâtiment" at bounding box center [783, 222] width 493 height 18
click at [1023, 602] on span "Enregistrer" at bounding box center [1017, 608] width 56 height 18
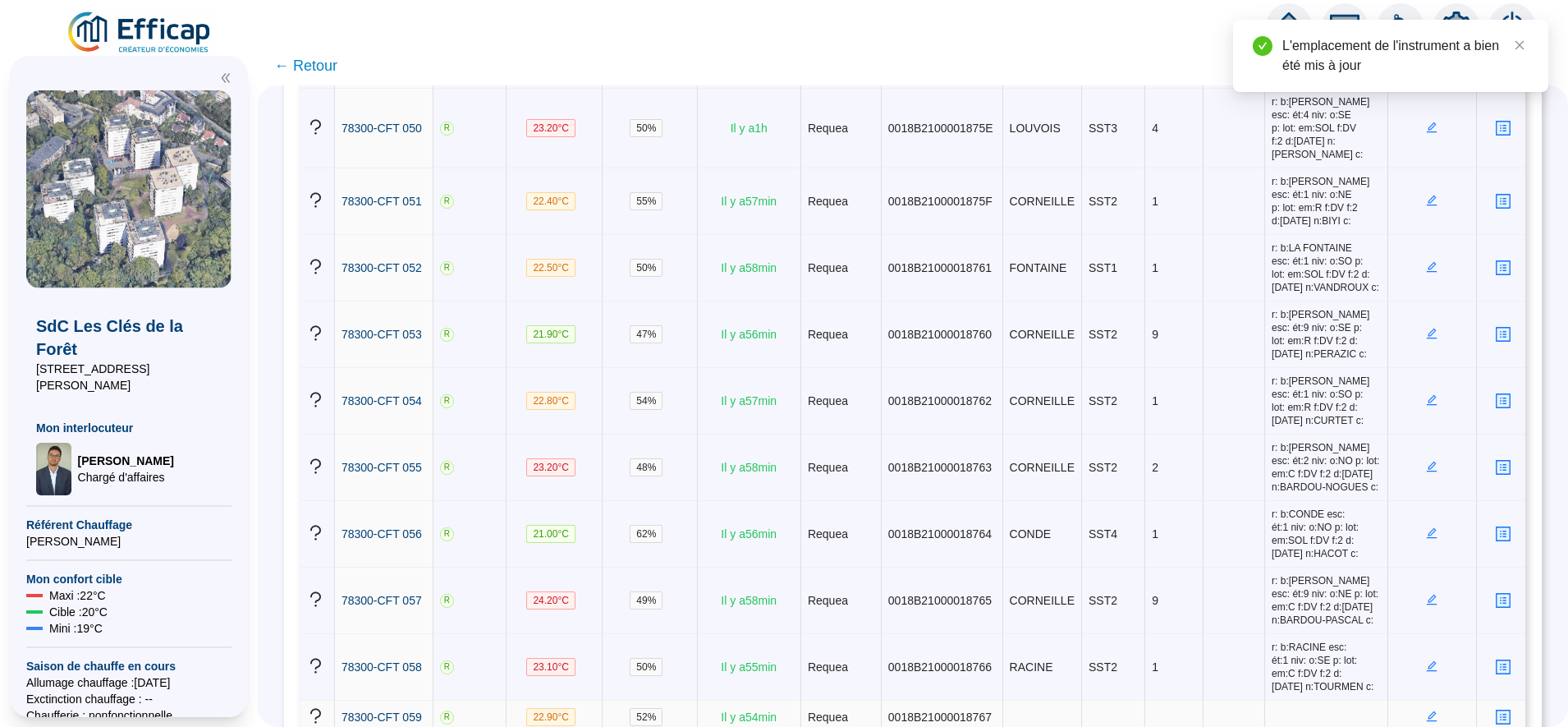
click at [1427, 711] on icon "edit" at bounding box center [1432, 716] width 11 height 11
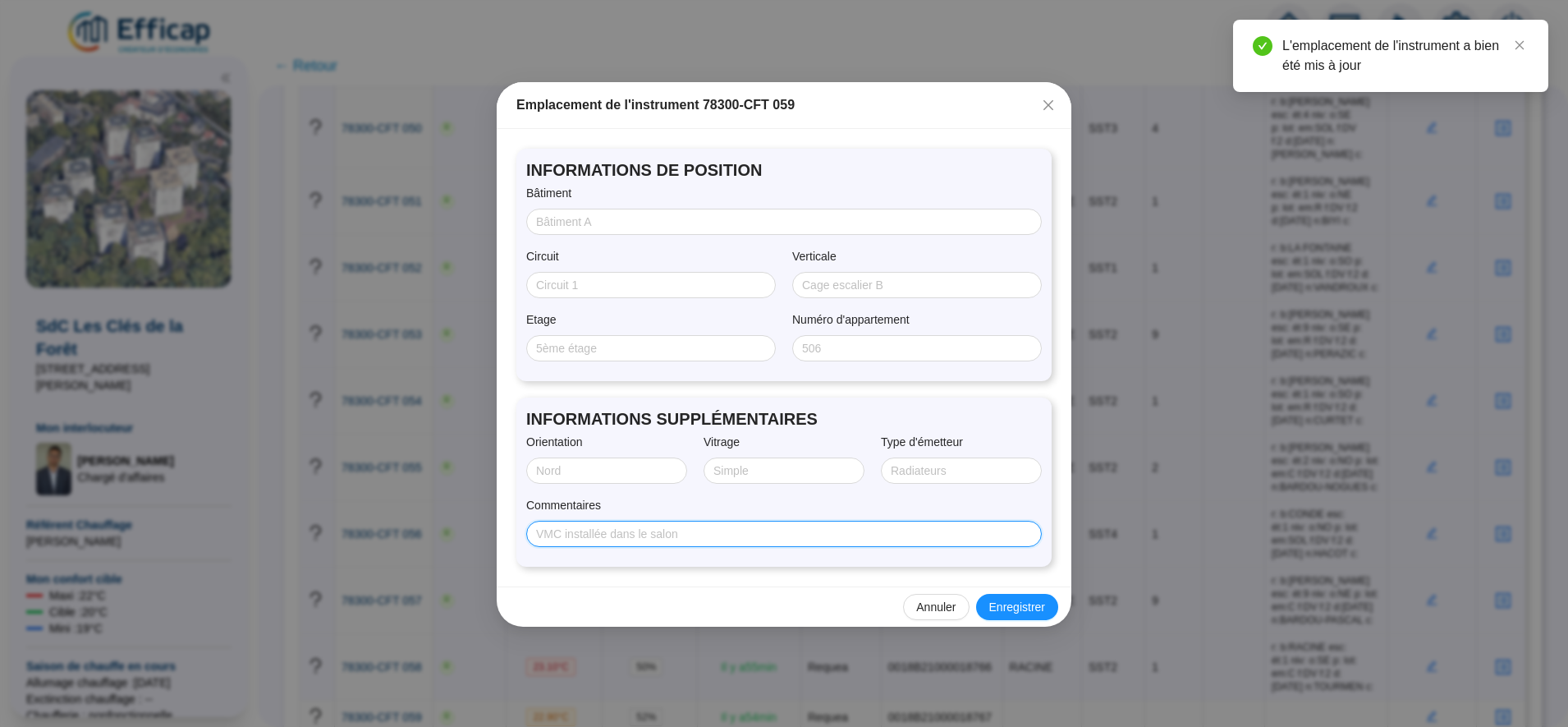
click at [870, 531] on input "Commentaires" at bounding box center [783, 534] width 493 height 18
paste input "r: b:CORNEILLE esc: ét:2 niv: o:SO p: lot: em:C f:SV f:2 d:08/08/2025 n:TOURMEN…"
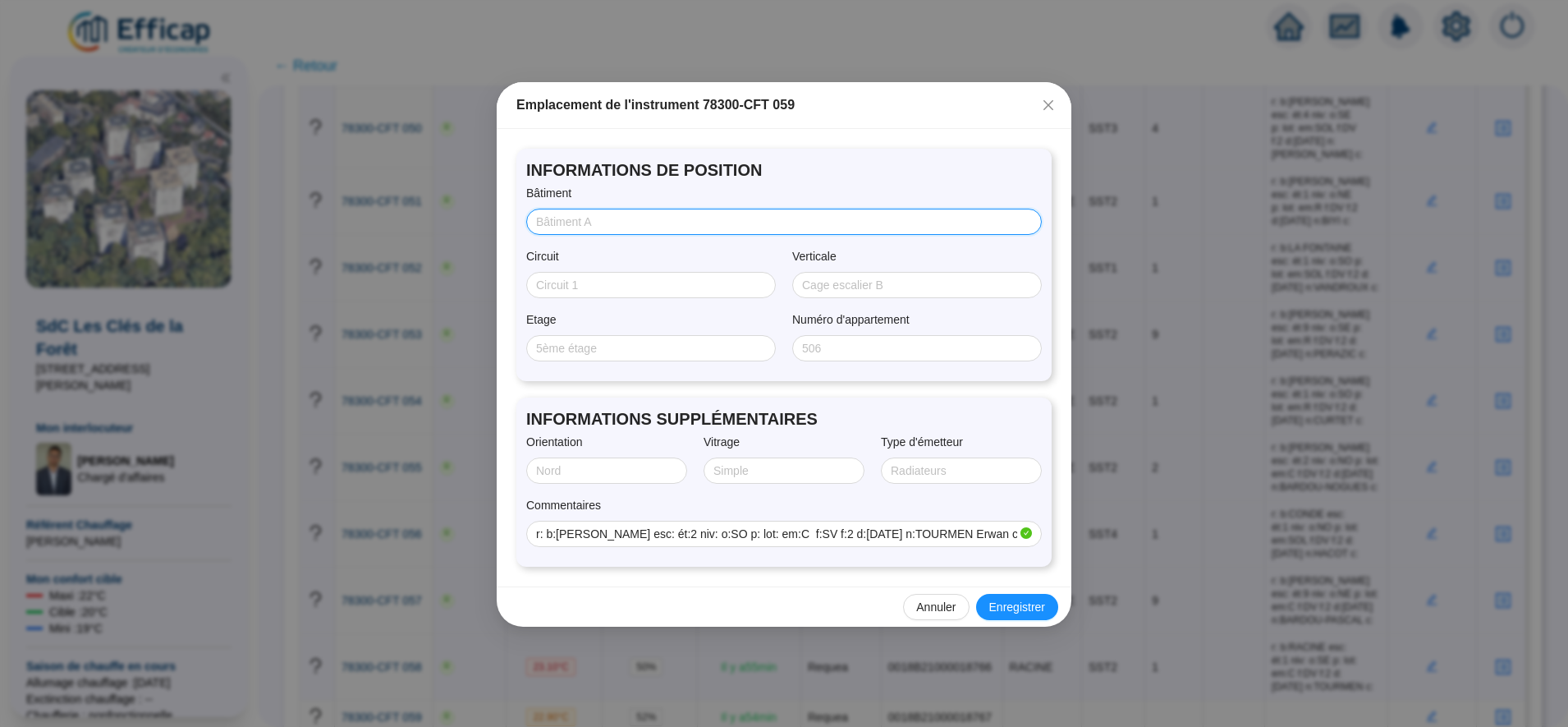
click at [622, 221] on input "Bâtiment" at bounding box center [783, 222] width 493 height 18
click at [992, 612] on span "Enregistrer" at bounding box center [1017, 608] width 56 height 18
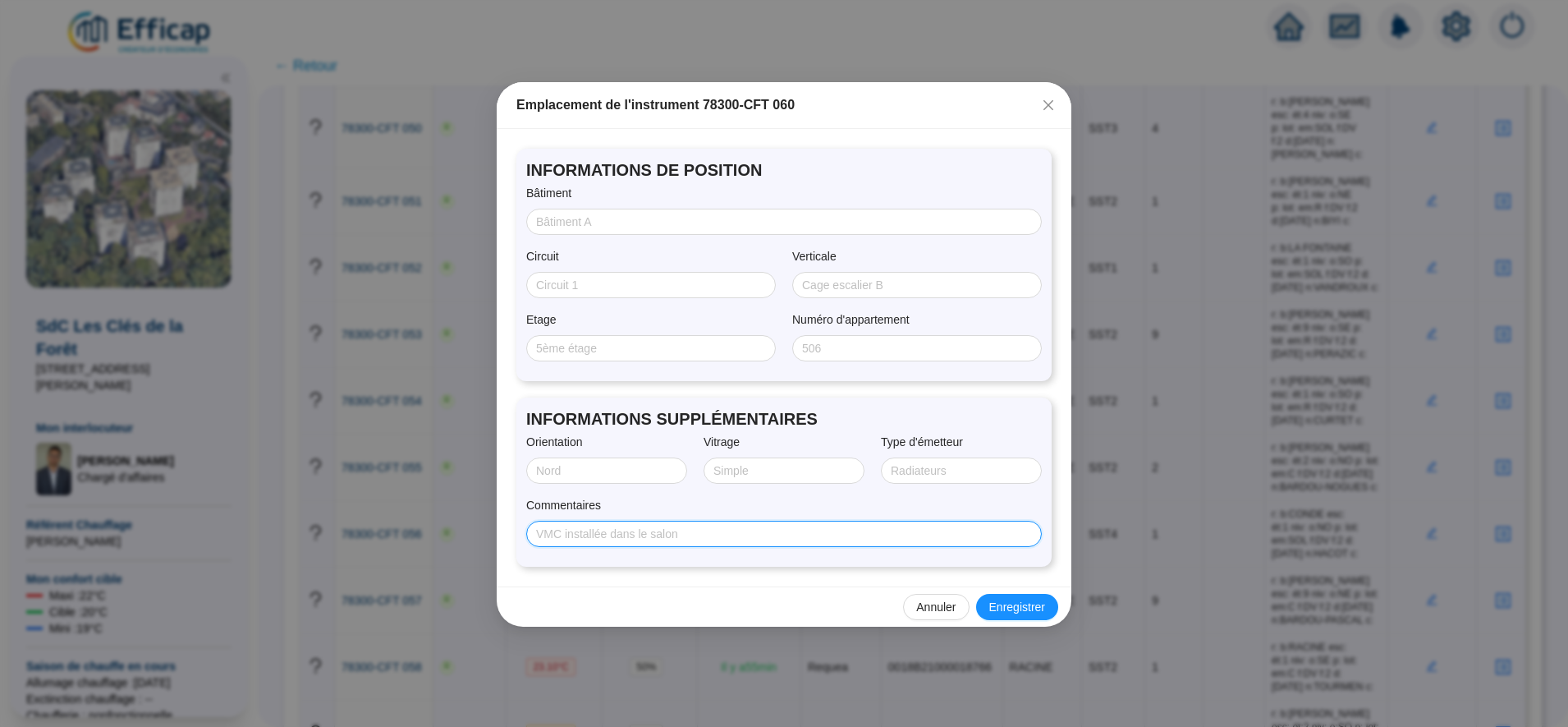
click at [730, 534] on input "Commentaires" at bounding box center [783, 534] width 493 height 18
paste input "r: b:MOLIERE esc: ét:1 niv: o:SO p: lot: em:SOL f:DV f:2 d:11/08/2025 n:DEBUF c:"
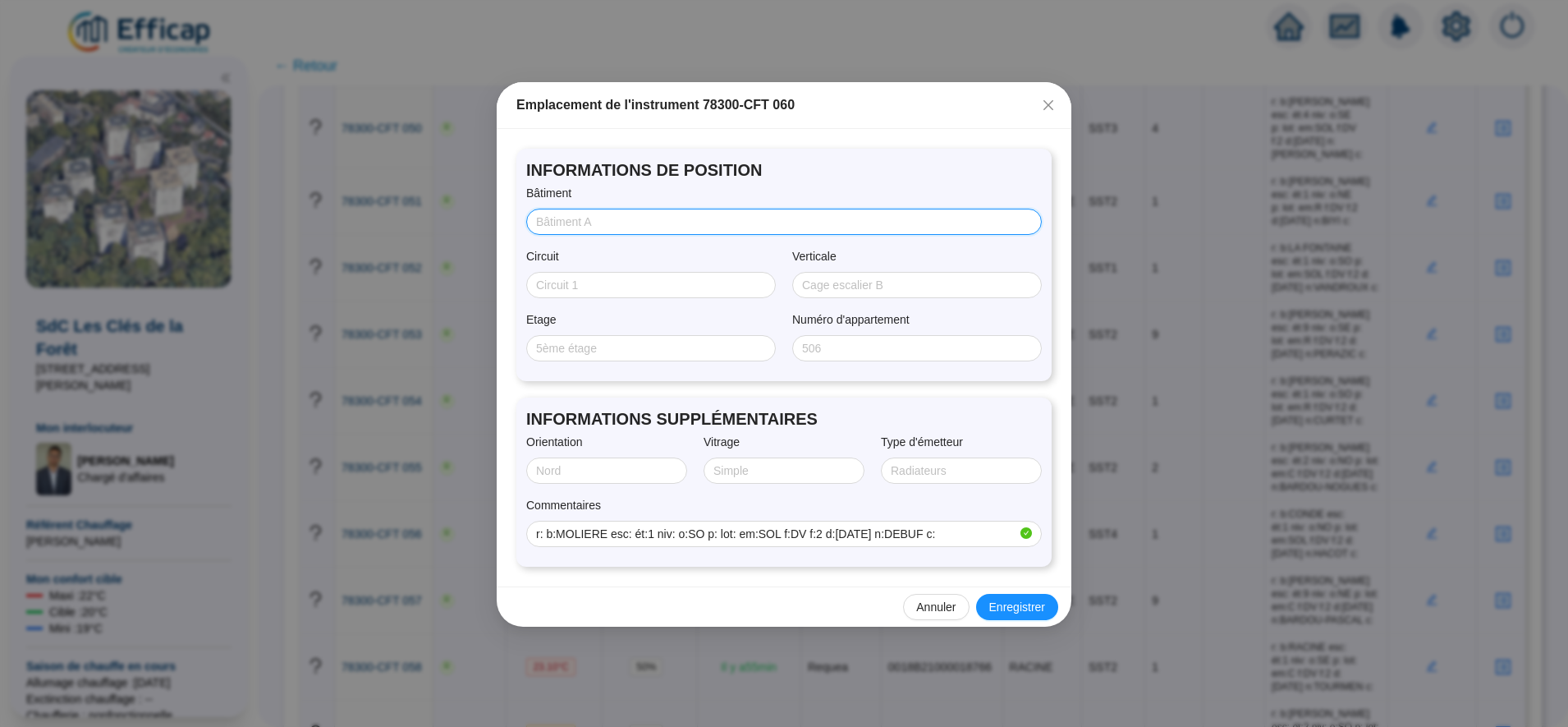
click at [598, 216] on input "Bâtiment" at bounding box center [783, 222] width 493 height 18
click at [1016, 615] on span "Enregistrer" at bounding box center [1017, 608] width 56 height 18
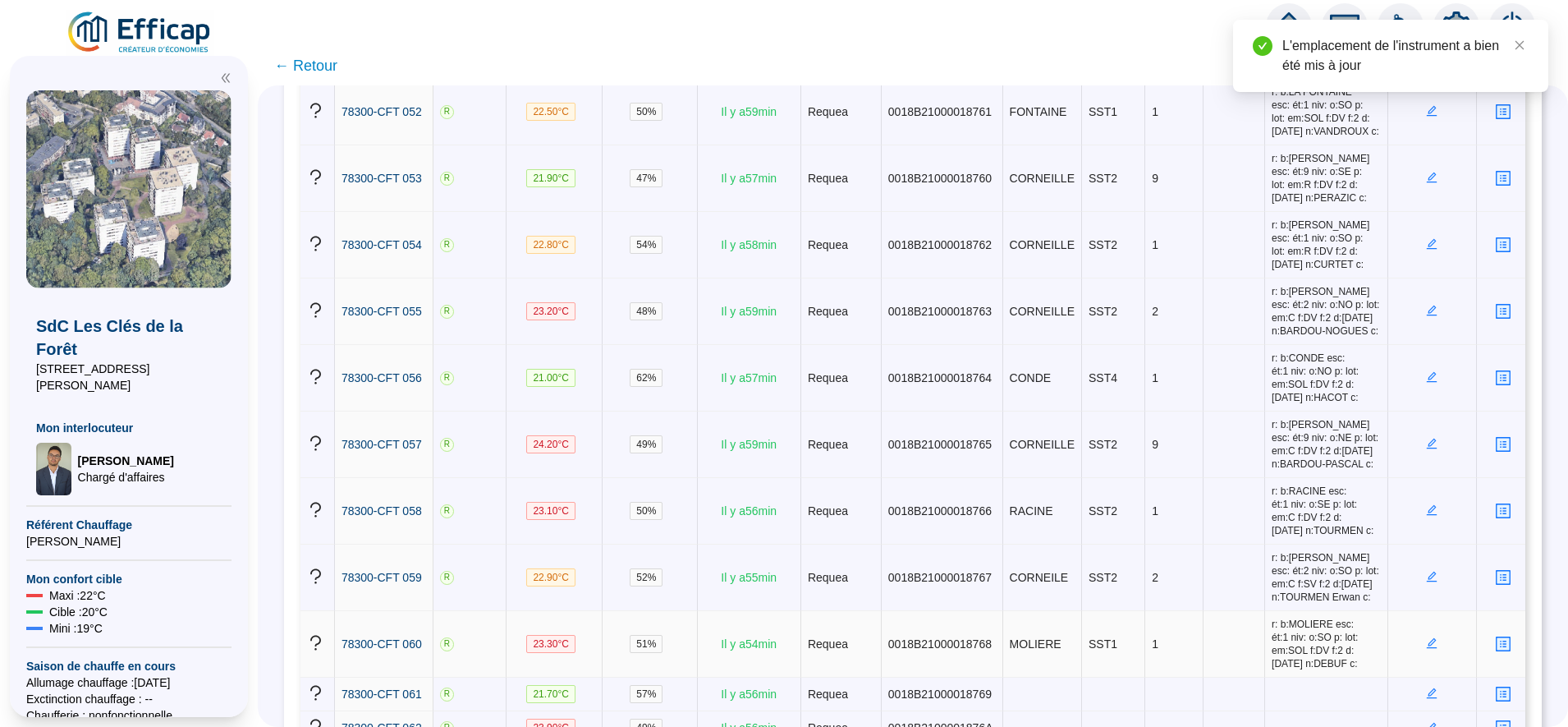
scroll to position [3898, 0]
click at [1429, 689] on icon "edit" at bounding box center [1432, 692] width 6 height 6
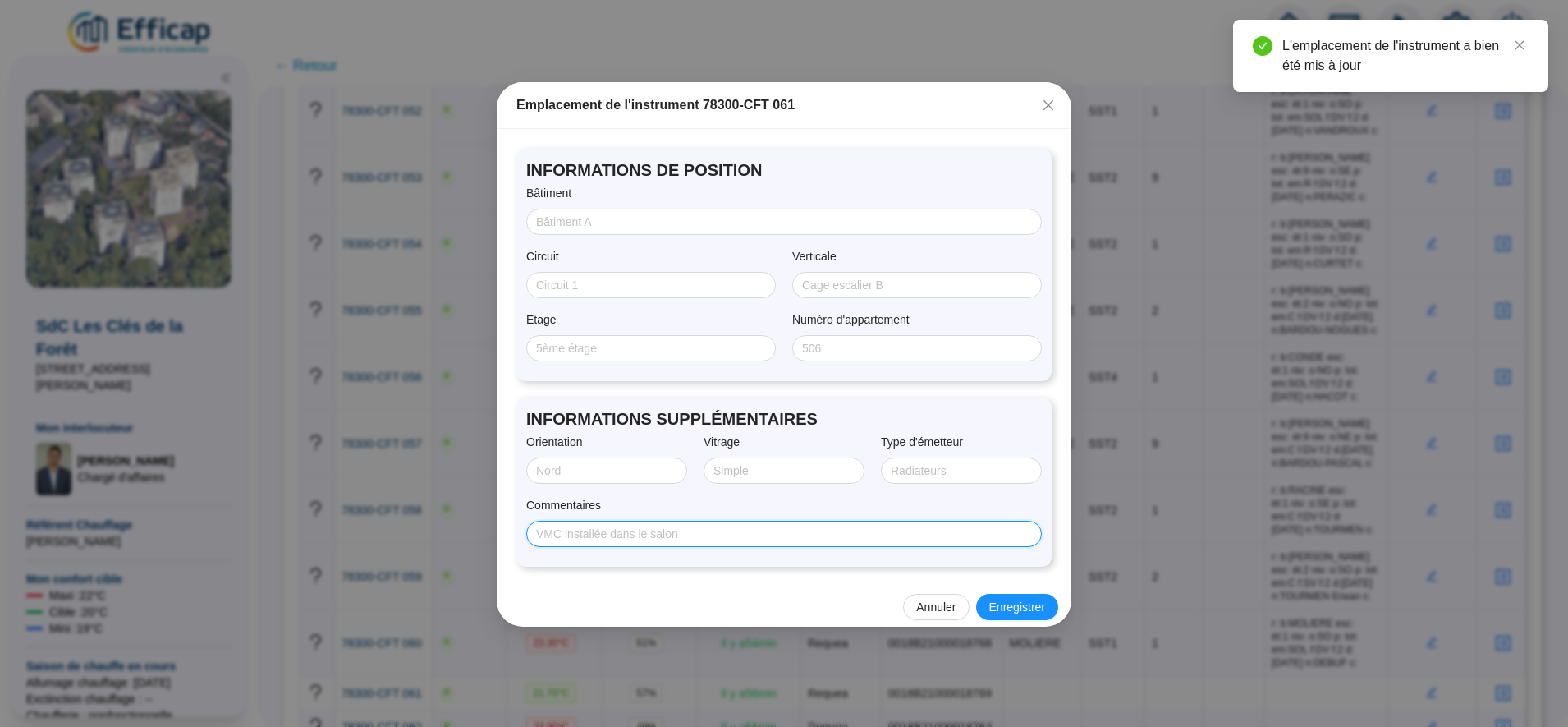
click at [800, 529] on input "Commentaires" at bounding box center [783, 534] width 493 height 18
paste input "r: b:LA FONTAINE esc: ét:9 niv: o:NE p: lot: em:SOL f: f:2 d:11/08/2025 n:DHONT…"
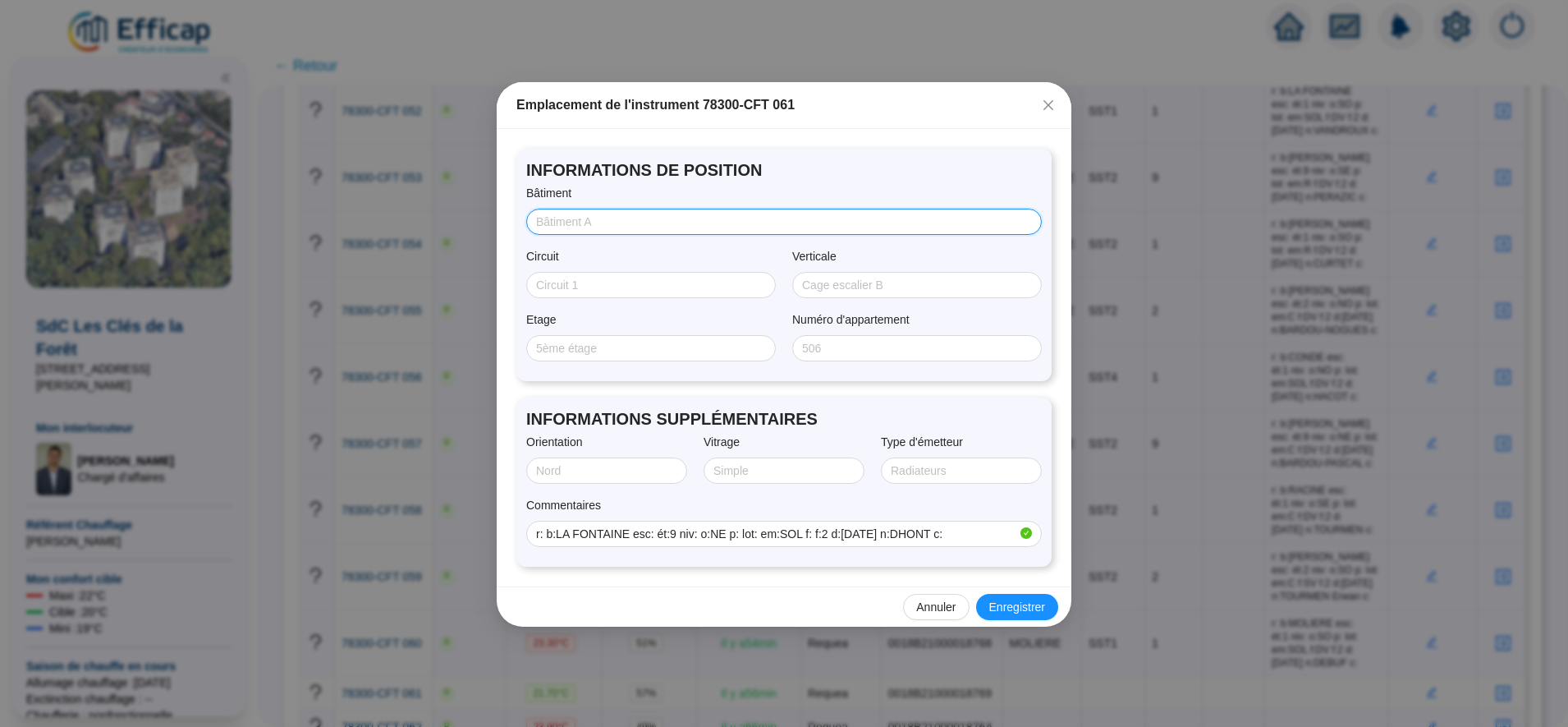
click at [588, 229] on input "Bâtiment" at bounding box center [783, 222] width 493 height 18
click at [1023, 616] on button "Enregistrer" at bounding box center [1017, 607] width 82 height 26
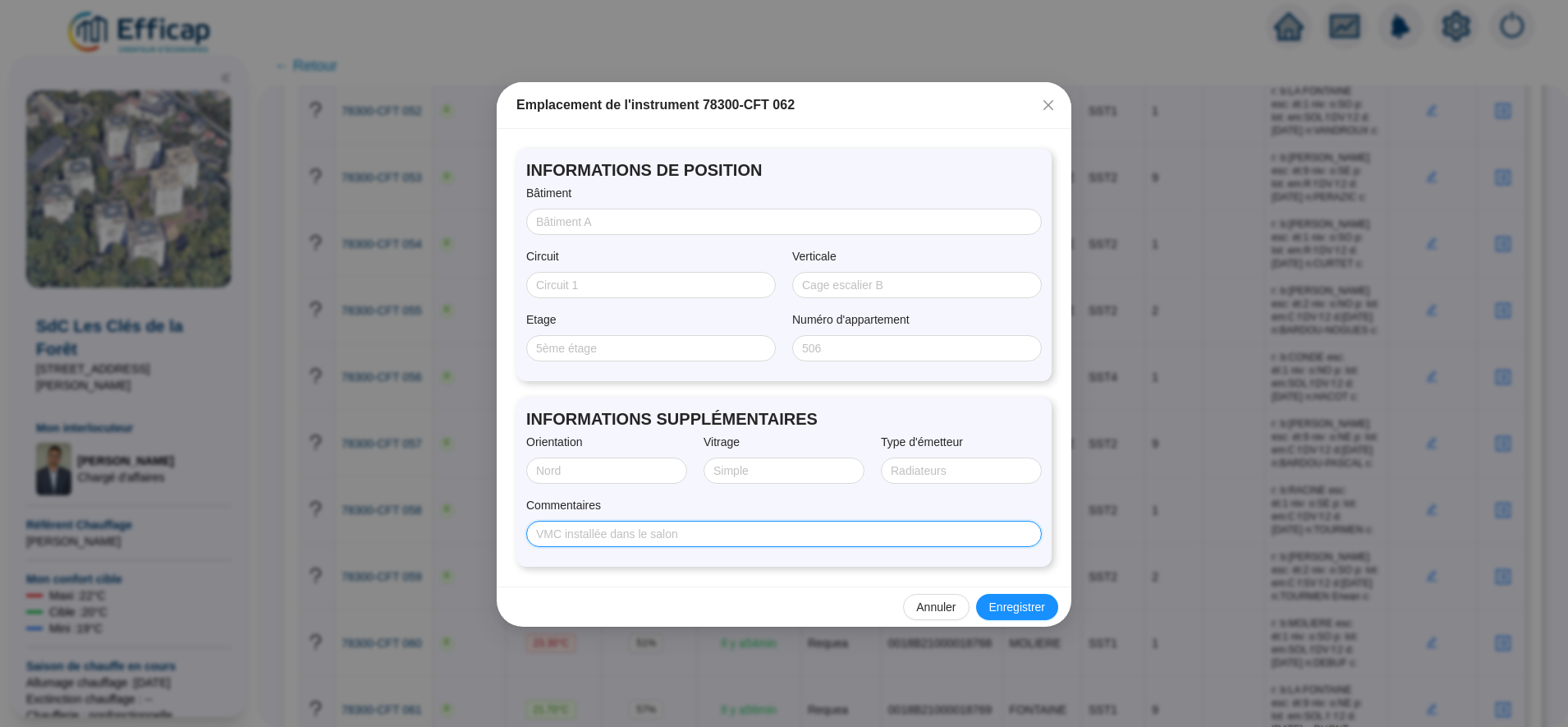
click at [718, 531] on input "Commentaires" at bounding box center [783, 534] width 493 height 18
paste input "r: b:COLBERT esc: ét:5 niv: o:NO p: lot: em:SOL f:DV f:2 d:13/08/2025 n:HAFFNER…"
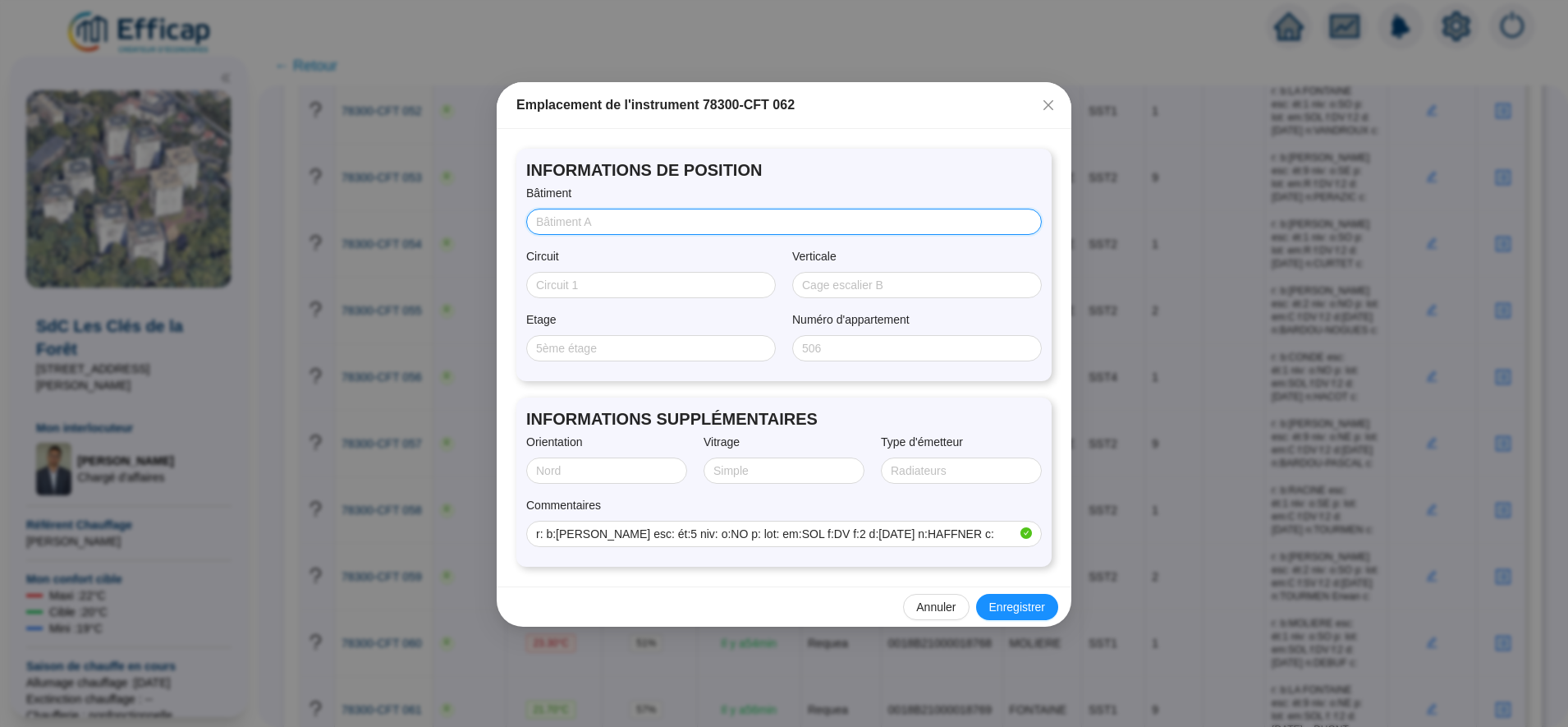
click at [601, 218] on input "Bâtiment" at bounding box center [783, 222] width 493 height 18
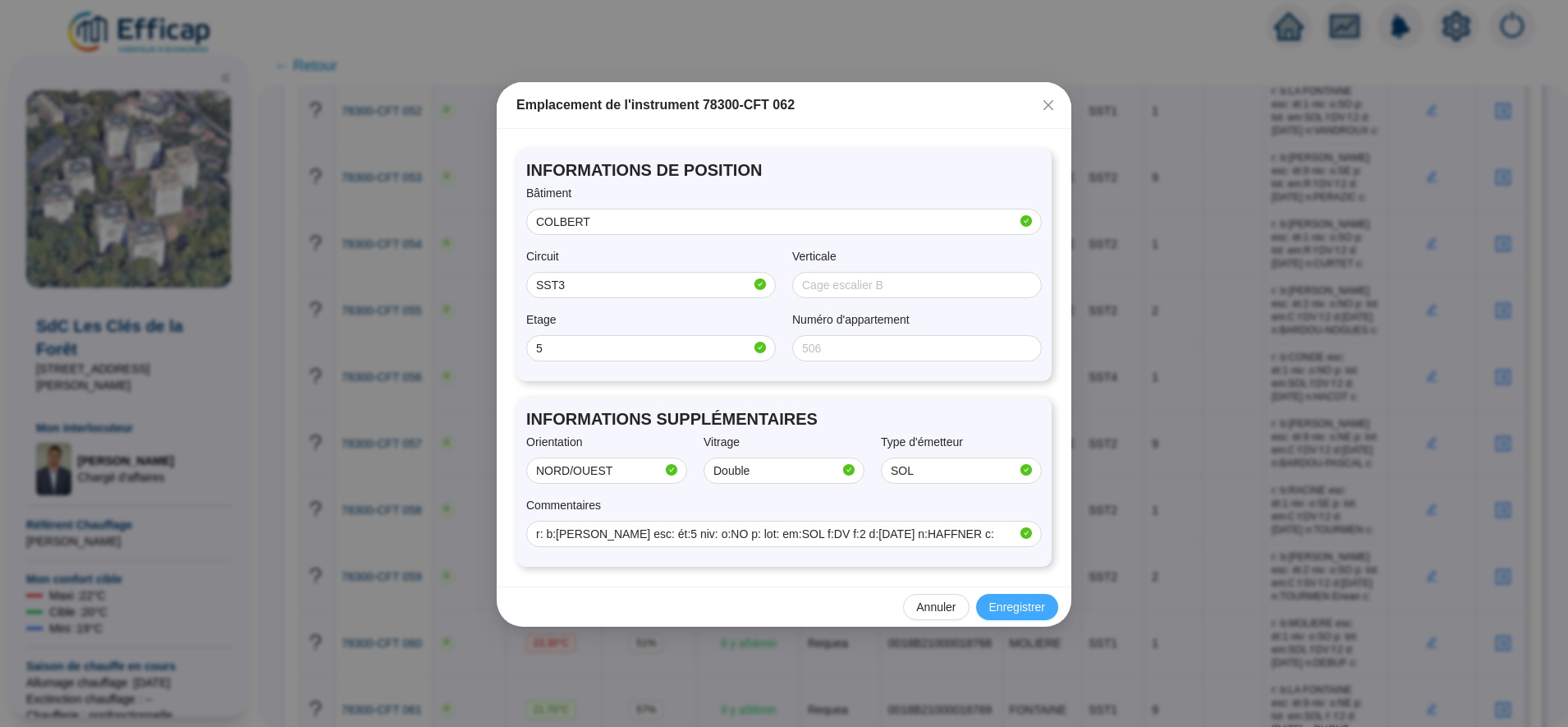
click at [1012, 601] on span "Enregistrer" at bounding box center [1017, 608] width 56 height 18
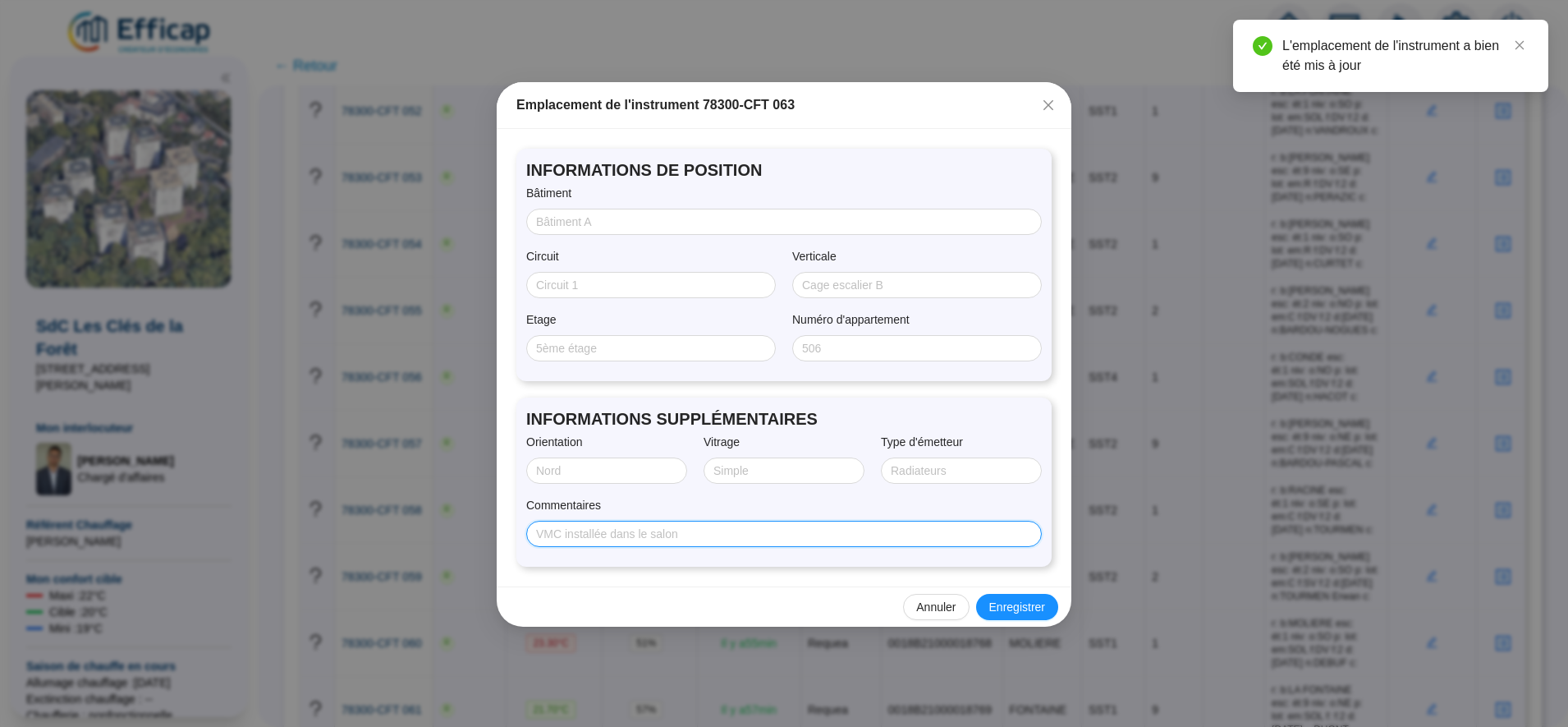
click at [726, 537] on input "Commentaires" at bounding box center [783, 534] width 493 height 18
paste input "r: b:MOLIERE esc: ét:1 niv: o:NO p: lot: em:SOL f:DV f:2 d:25/08/2025 n:PALARUS…"
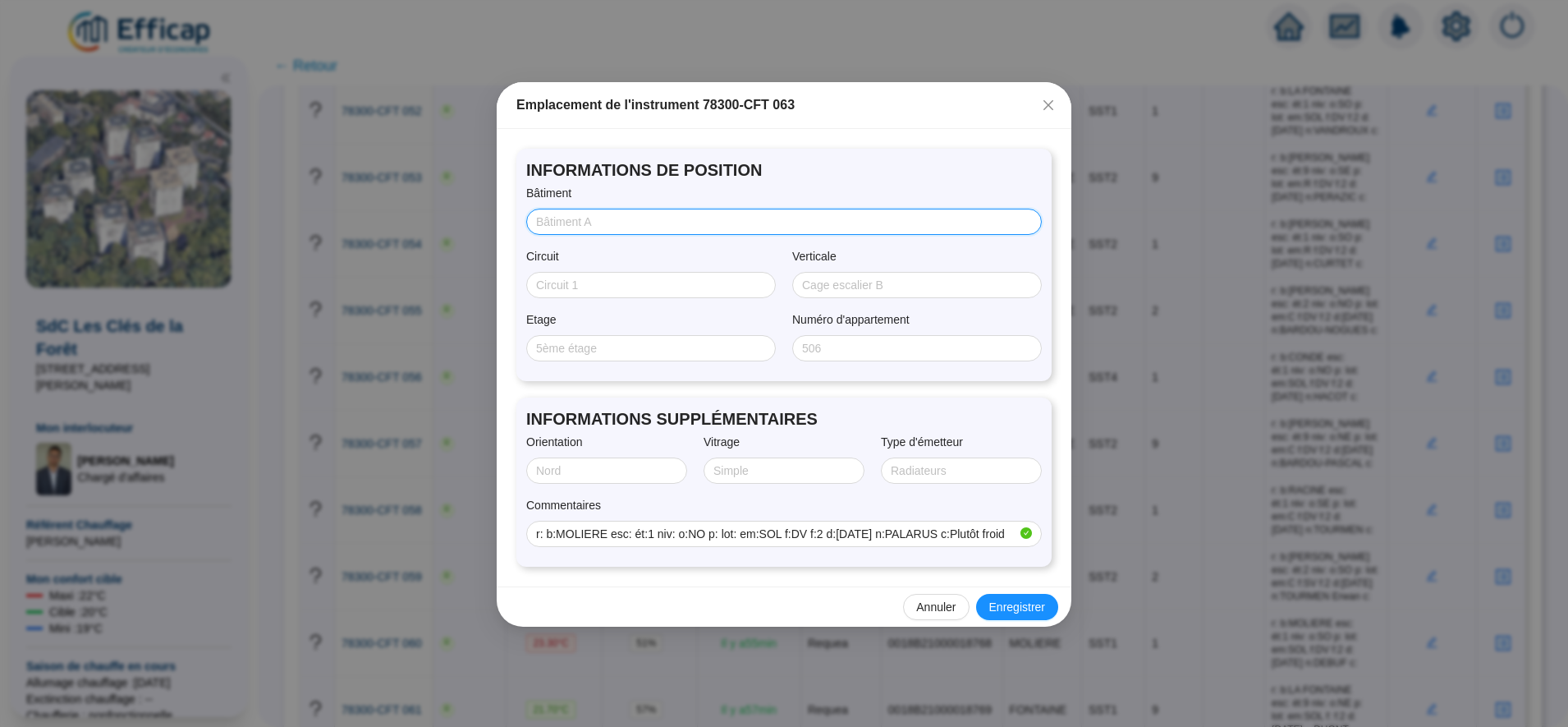
click at [577, 227] on input "Bâtiment" at bounding box center [783, 222] width 493 height 18
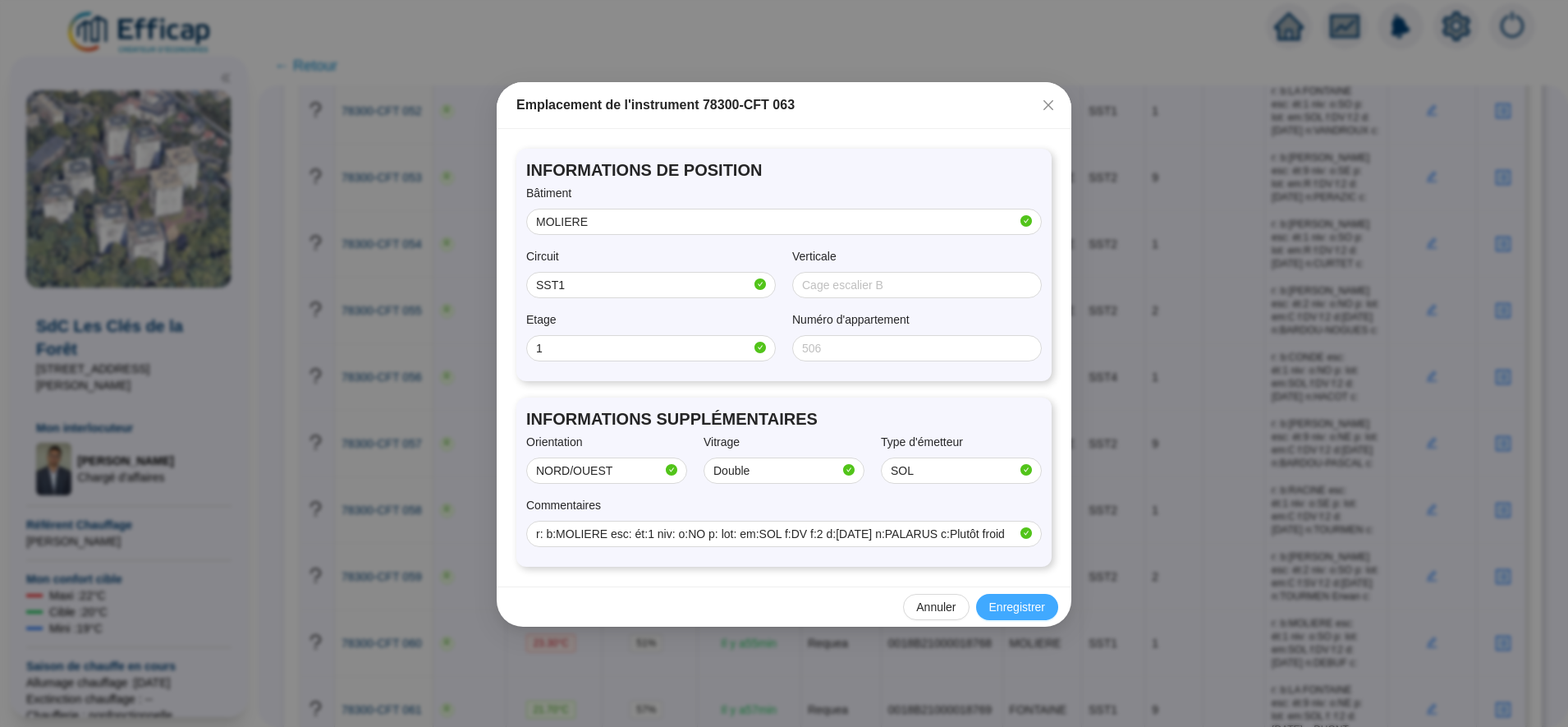
click at [1031, 597] on button "Enregistrer" at bounding box center [1017, 607] width 82 height 26
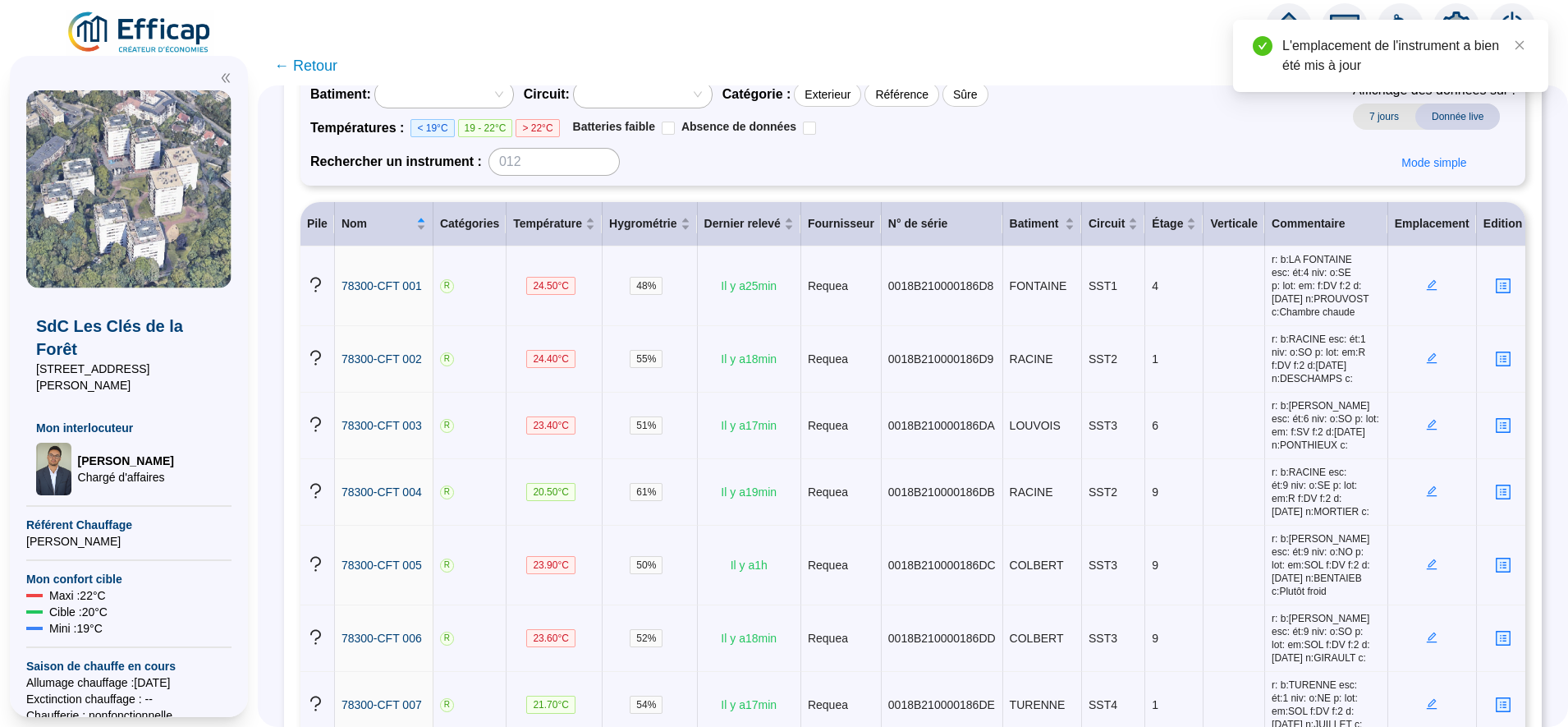
scroll to position [0, 0]
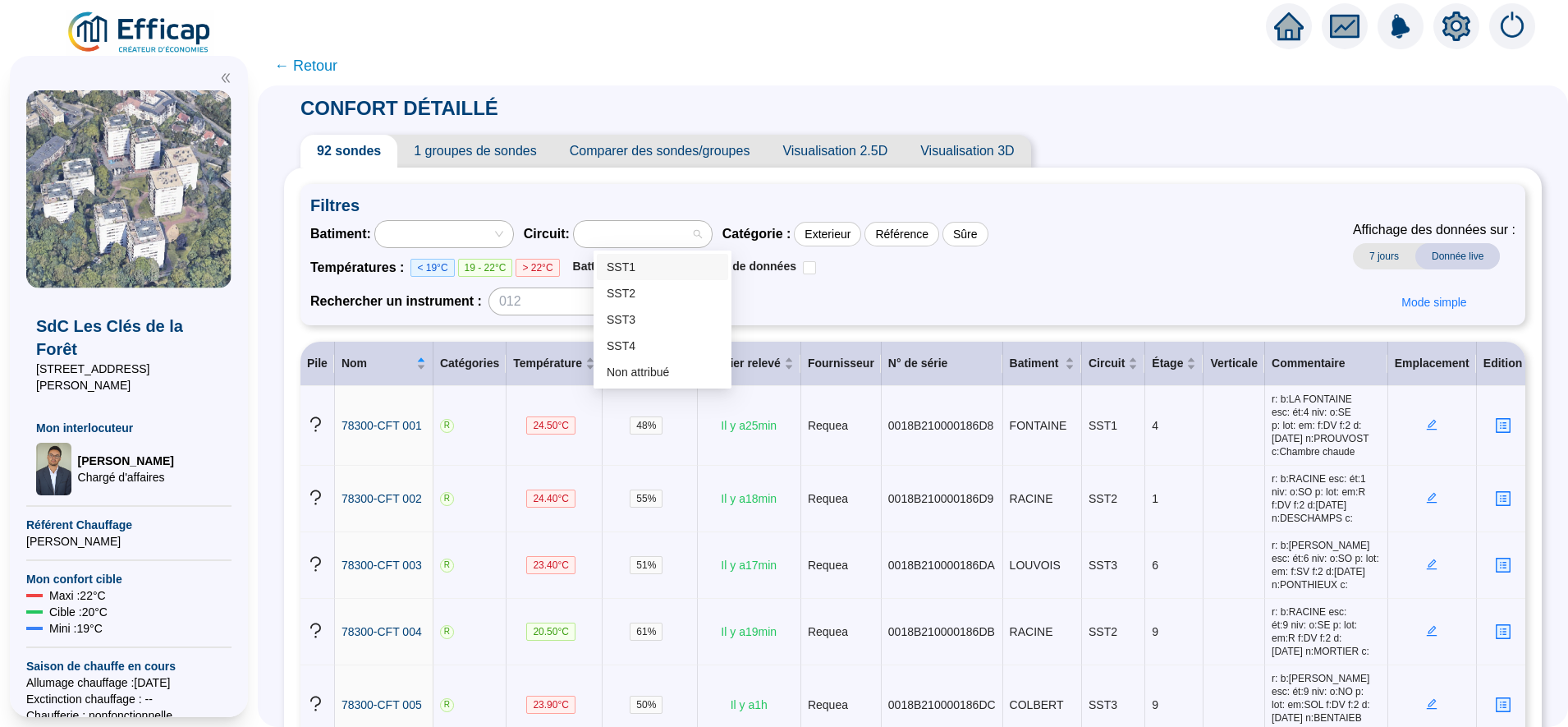
click at [665, 227] on div at bounding box center [634, 234] width 114 height 23
click at [653, 268] on div "SST1" at bounding box center [662, 267] width 112 height 18
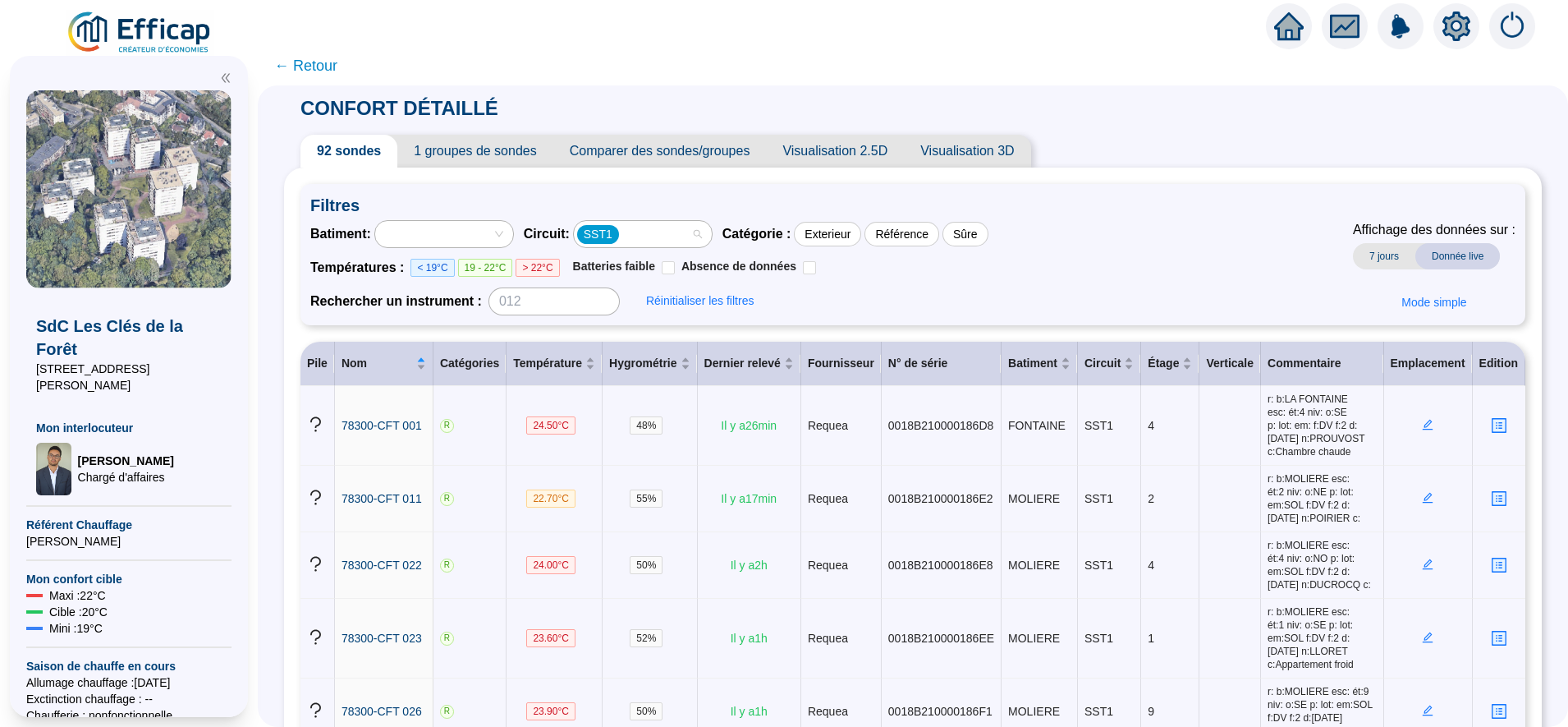
click at [684, 245] on div "SST1" at bounding box center [634, 234] width 114 height 23
click at [667, 292] on div "SST2" at bounding box center [662, 293] width 112 height 18
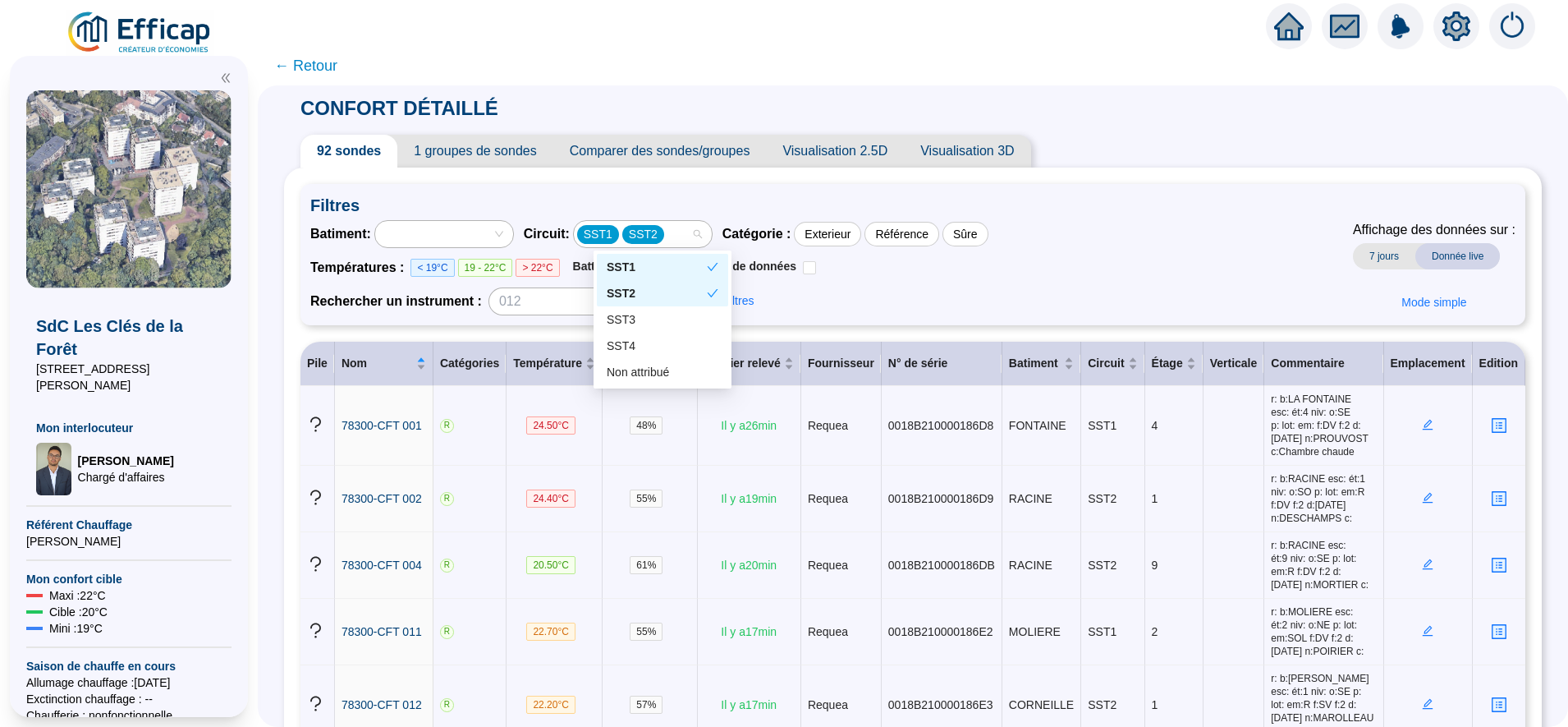
click at [683, 234] on div "SST1 SST2" at bounding box center [634, 234] width 114 height 23
click at [677, 262] on div "SST1" at bounding box center [657, 267] width 100 height 18
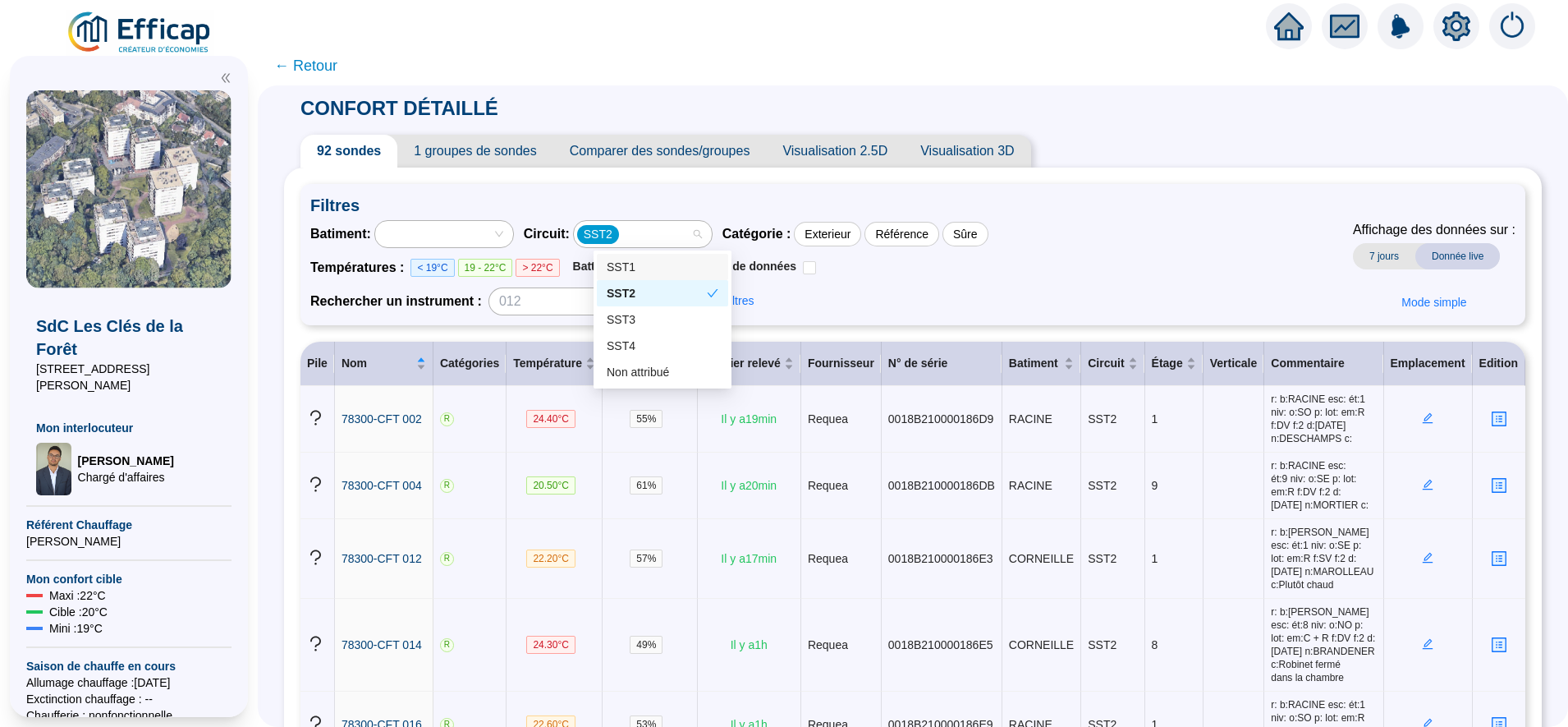
click at [656, 232] on div "SST2" at bounding box center [634, 234] width 114 height 23
click at [637, 313] on div "SST3" at bounding box center [662, 320] width 112 height 18
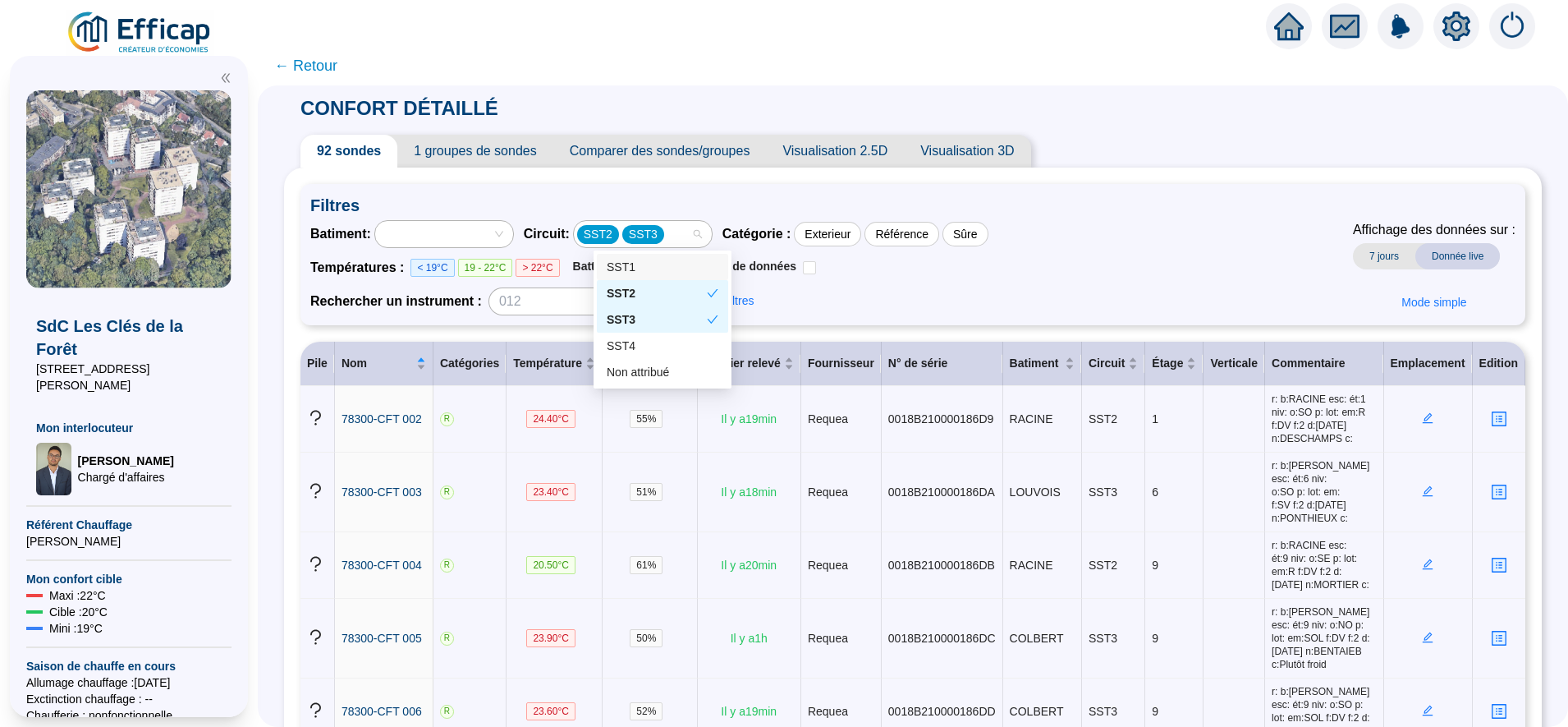
click at [612, 236] on span "SST2" at bounding box center [598, 234] width 28 height 18
click at [631, 278] on div "SST1" at bounding box center [662, 267] width 131 height 26
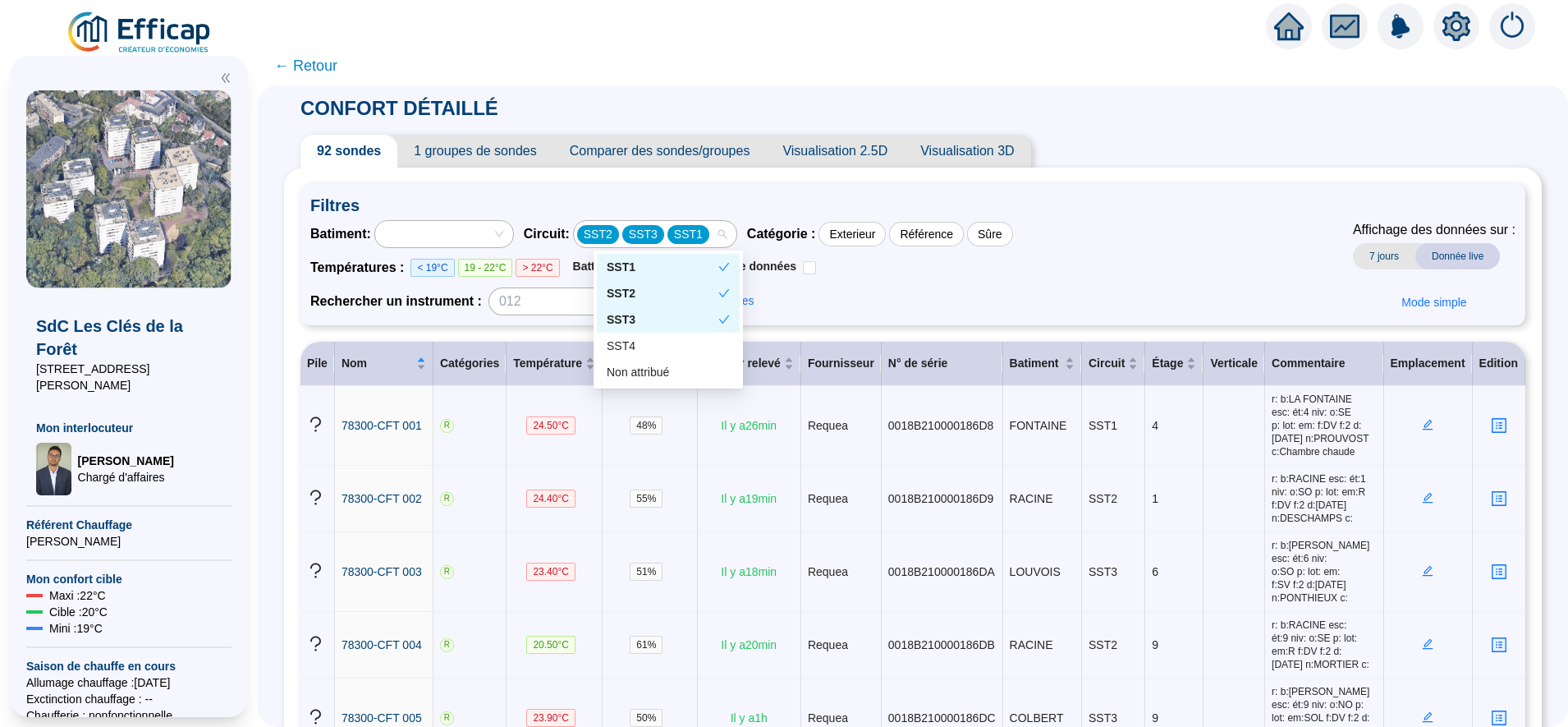
click at [619, 237] on div "SST2" at bounding box center [598, 234] width 42 height 19
click at [637, 292] on div "SST2" at bounding box center [662, 293] width 112 height 18
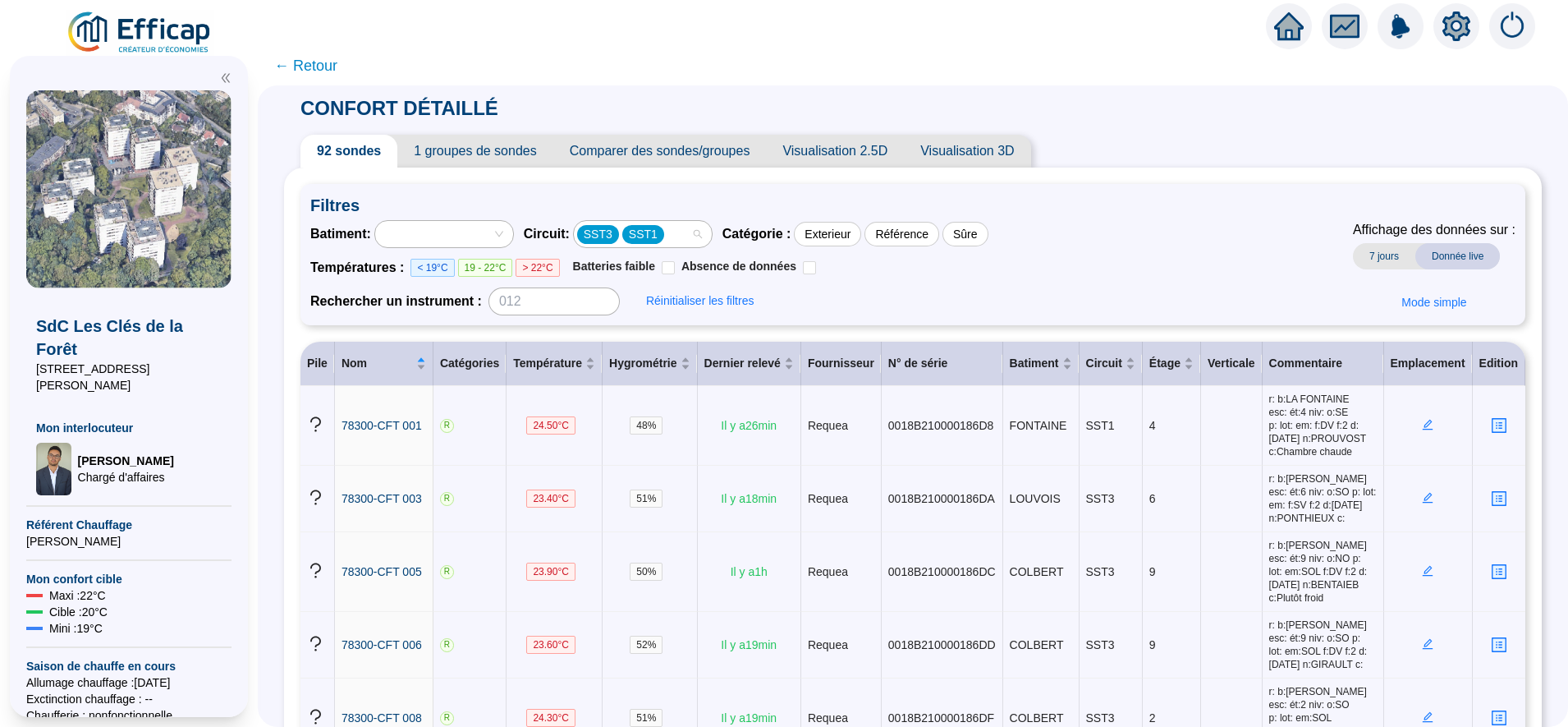
click at [684, 231] on div "SST3 SST1" at bounding box center [634, 234] width 114 height 23
click at [683, 265] on div "SST1" at bounding box center [657, 267] width 100 height 18
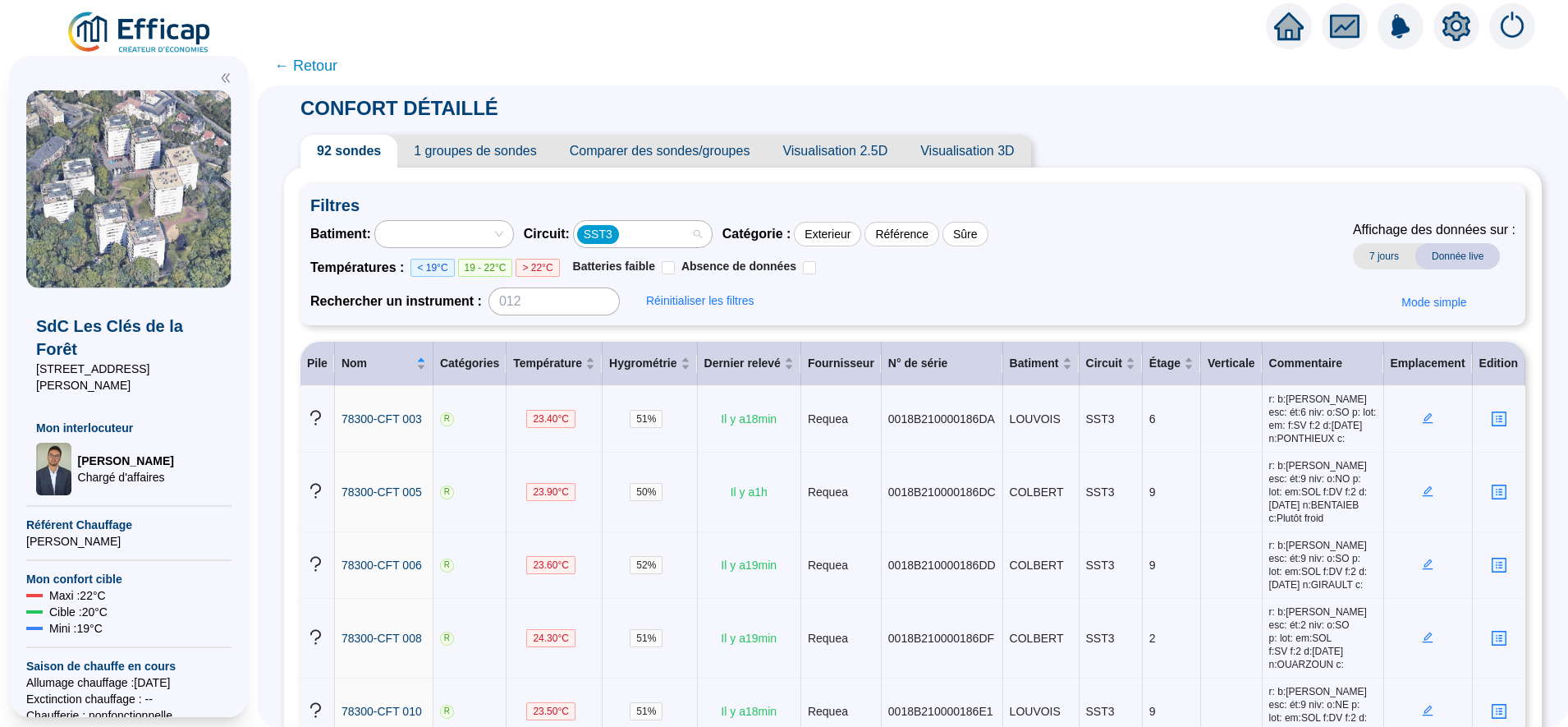
click at [674, 235] on div "SST3" at bounding box center [634, 234] width 114 height 23
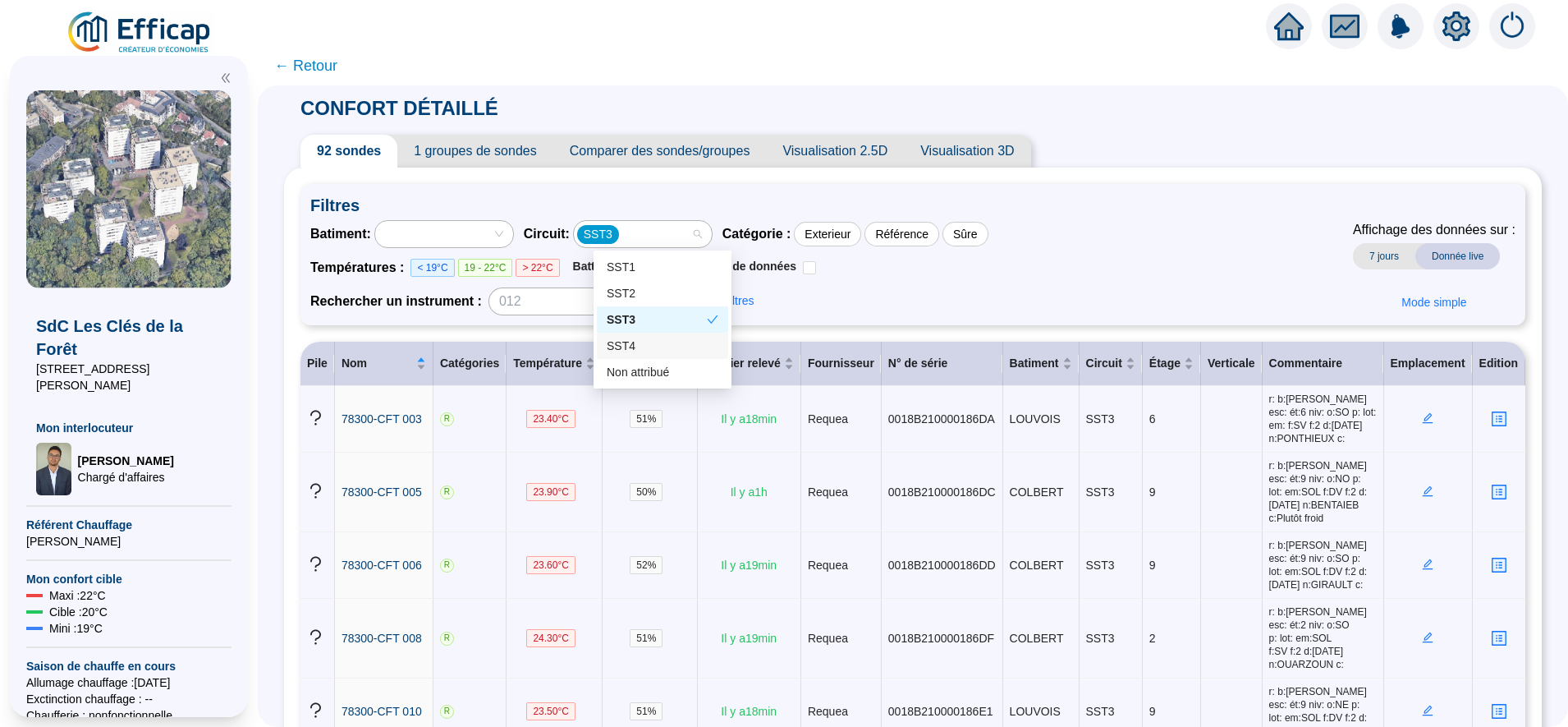
click at [651, 348] on div "SST4" at bounding box center [662, 346] width 112 height 18
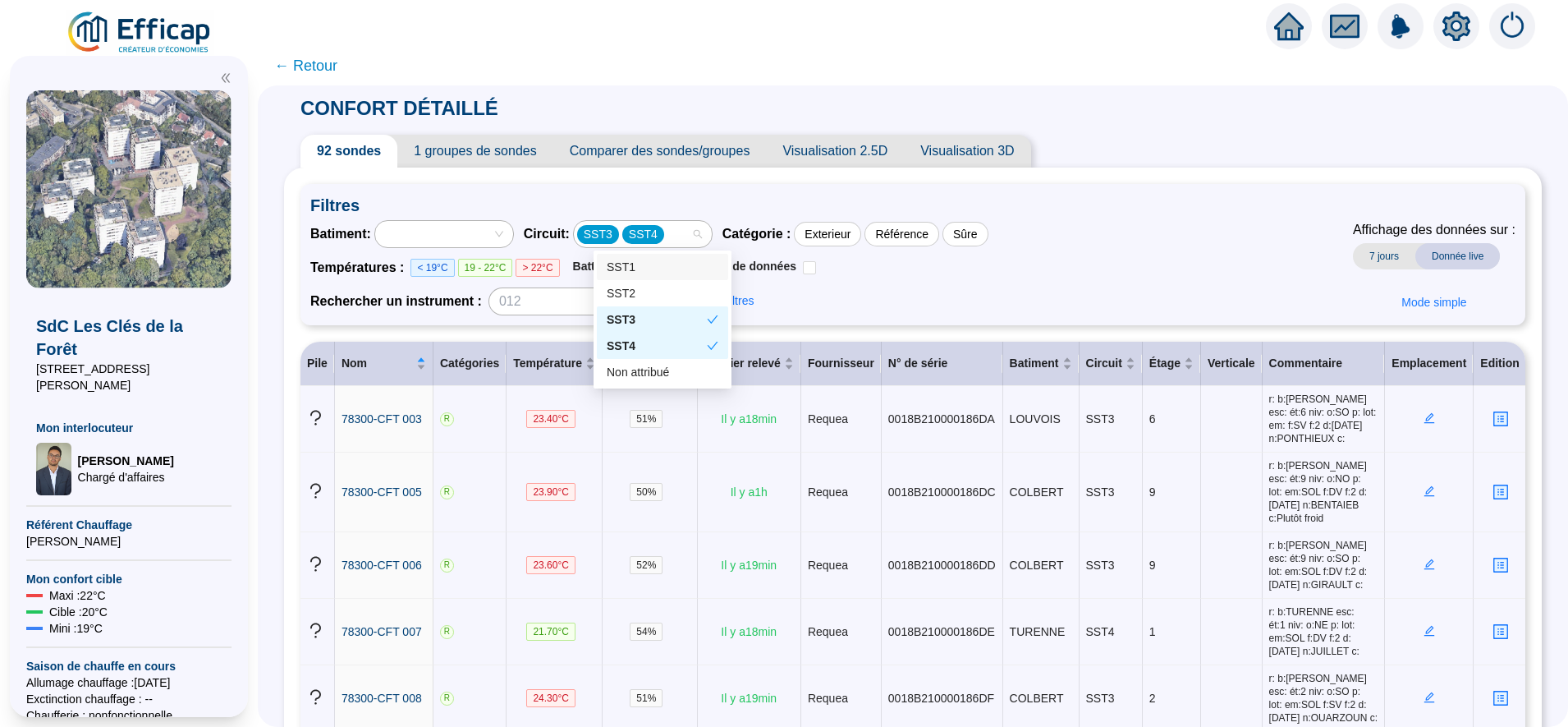
click at [613, 222] on div "SST3 SST4" at bounding box center [634, 234] width 114 height 23
click at [627, 313] on div "SST3" at bounding box center [657, 320] width 100 height 18
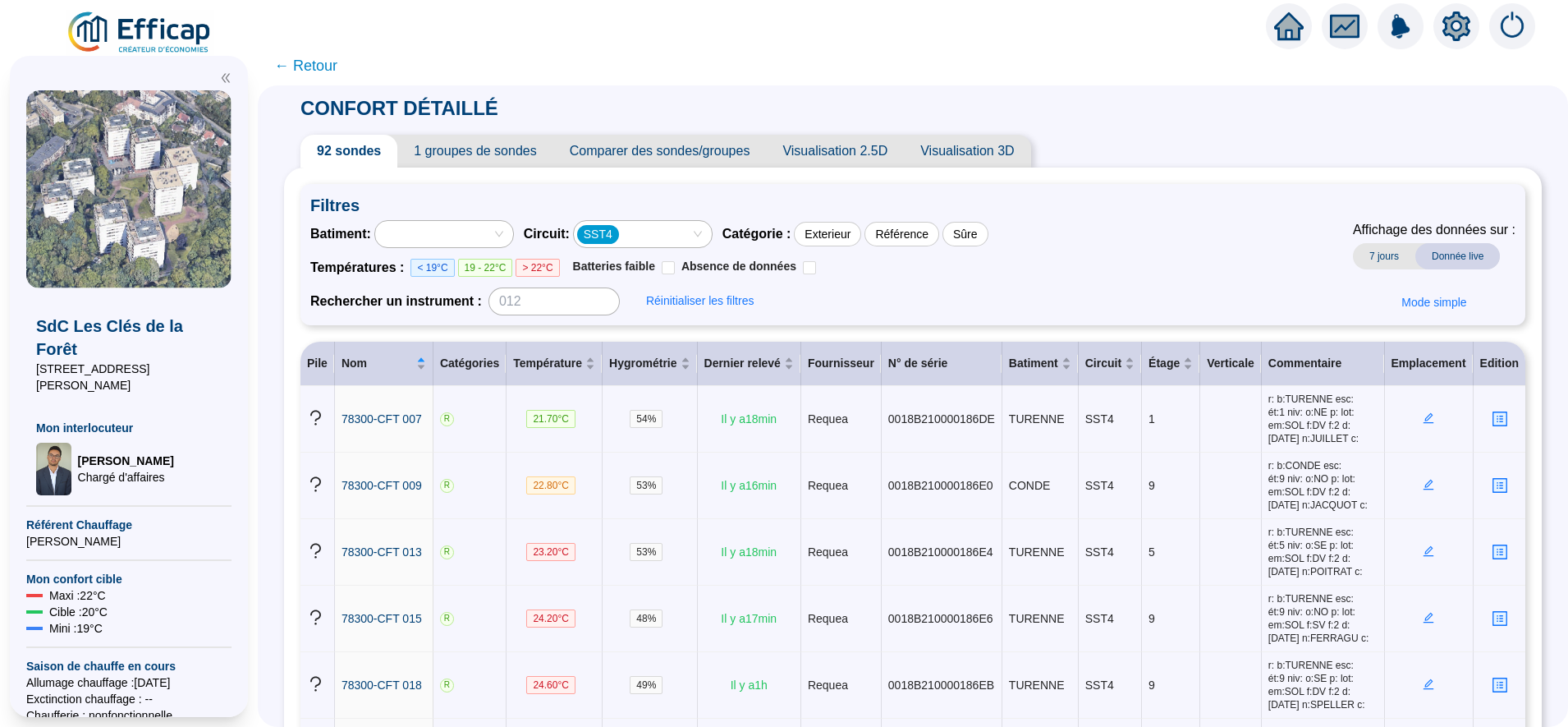
click at [511, 154] on span "1 groupes de sondes" at bounding box center [475, 150] width 155 height 33
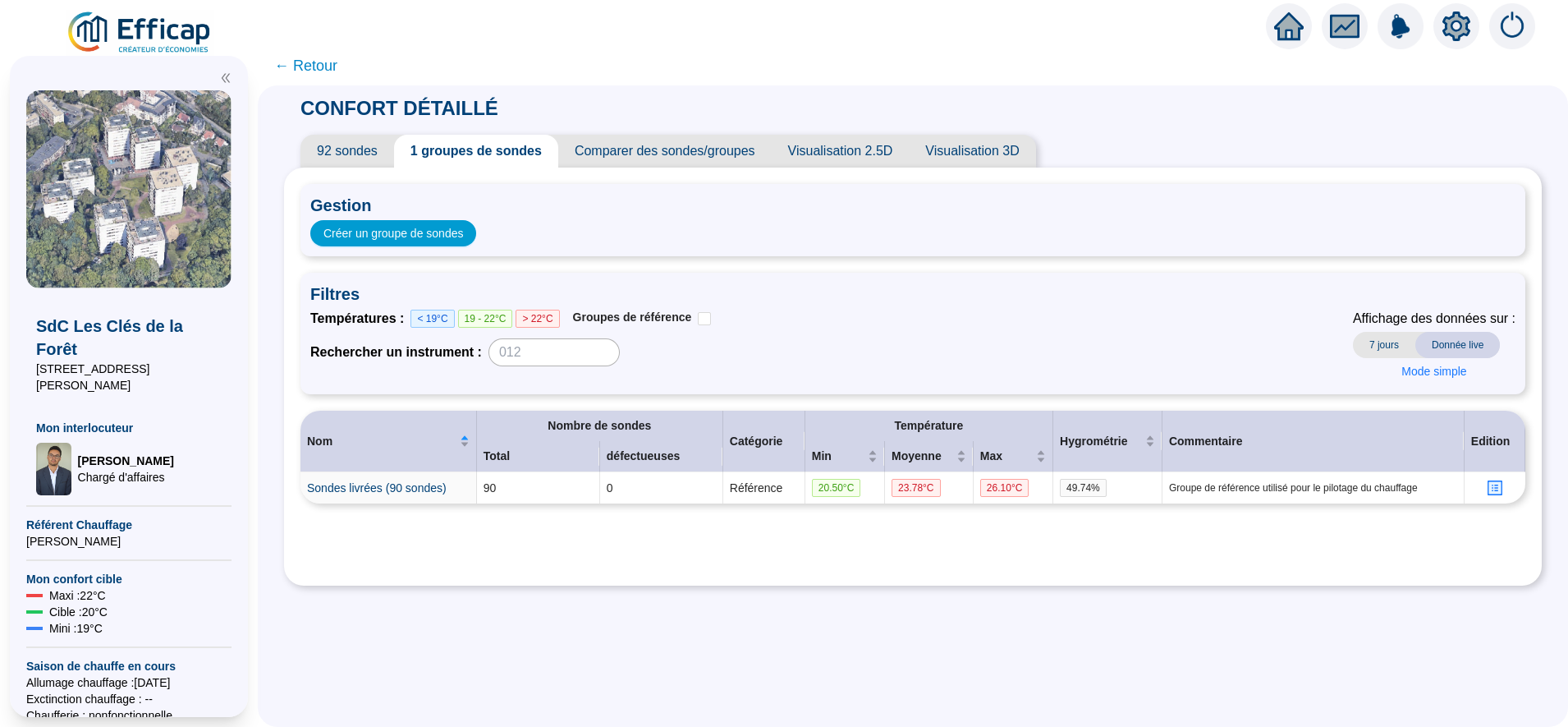
click at [387, 155] on span "92 sondes" at bounding box center [348, 150] width 94 height 33
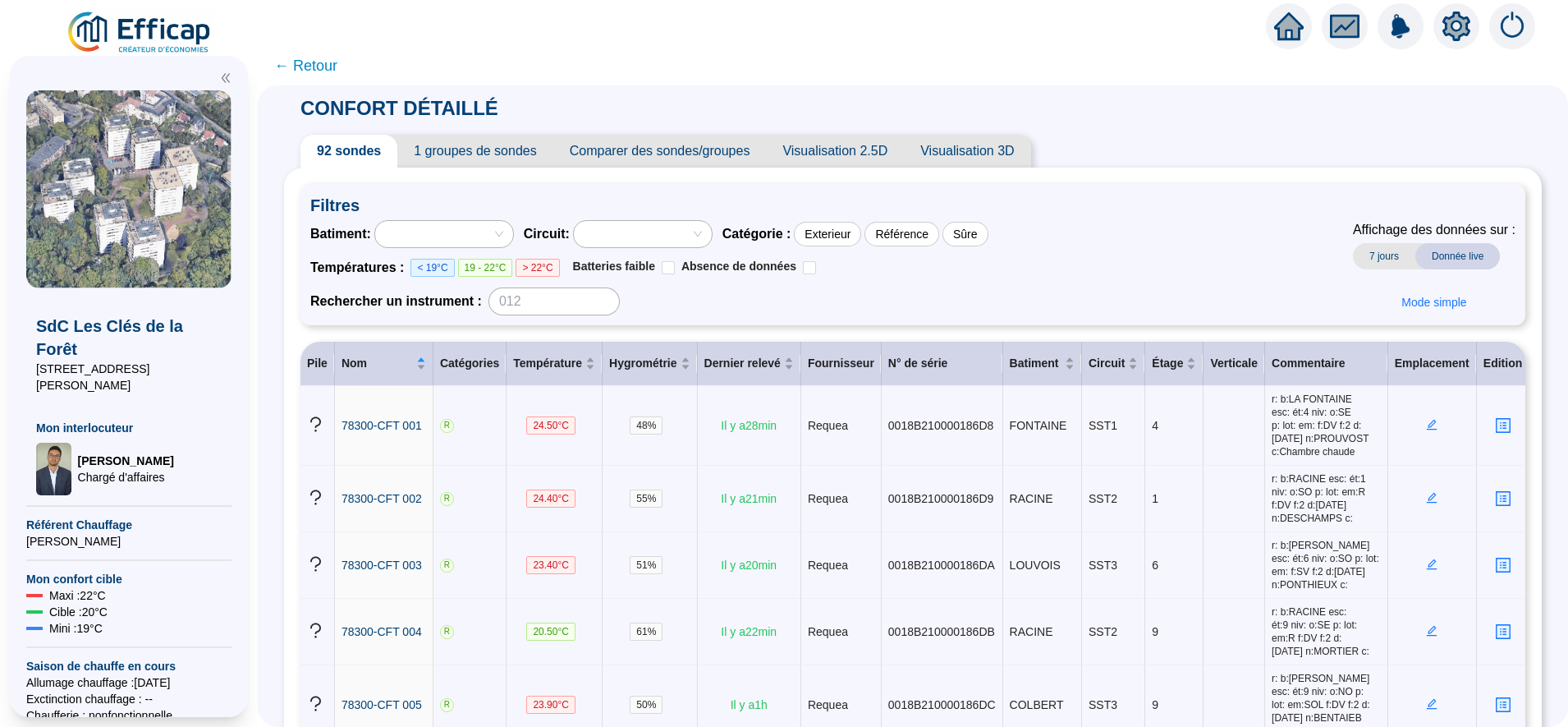
click at [876, 145] on span "Visualisation 2.5D" at bounding box center [835, 150] width 138 height 33
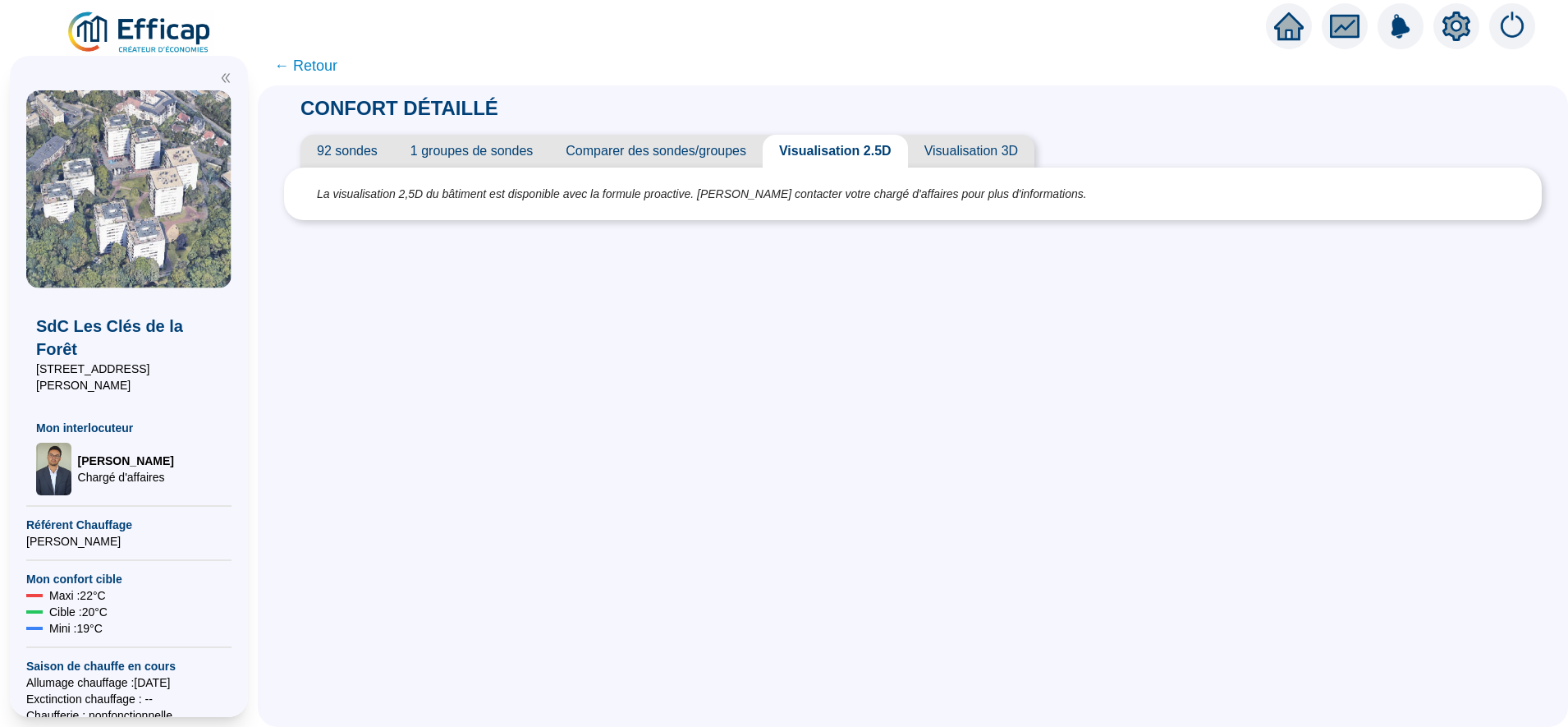
click at [959, 156] on span "Visualisation 3D" at bounding box center [971, 150] width 126 height 33
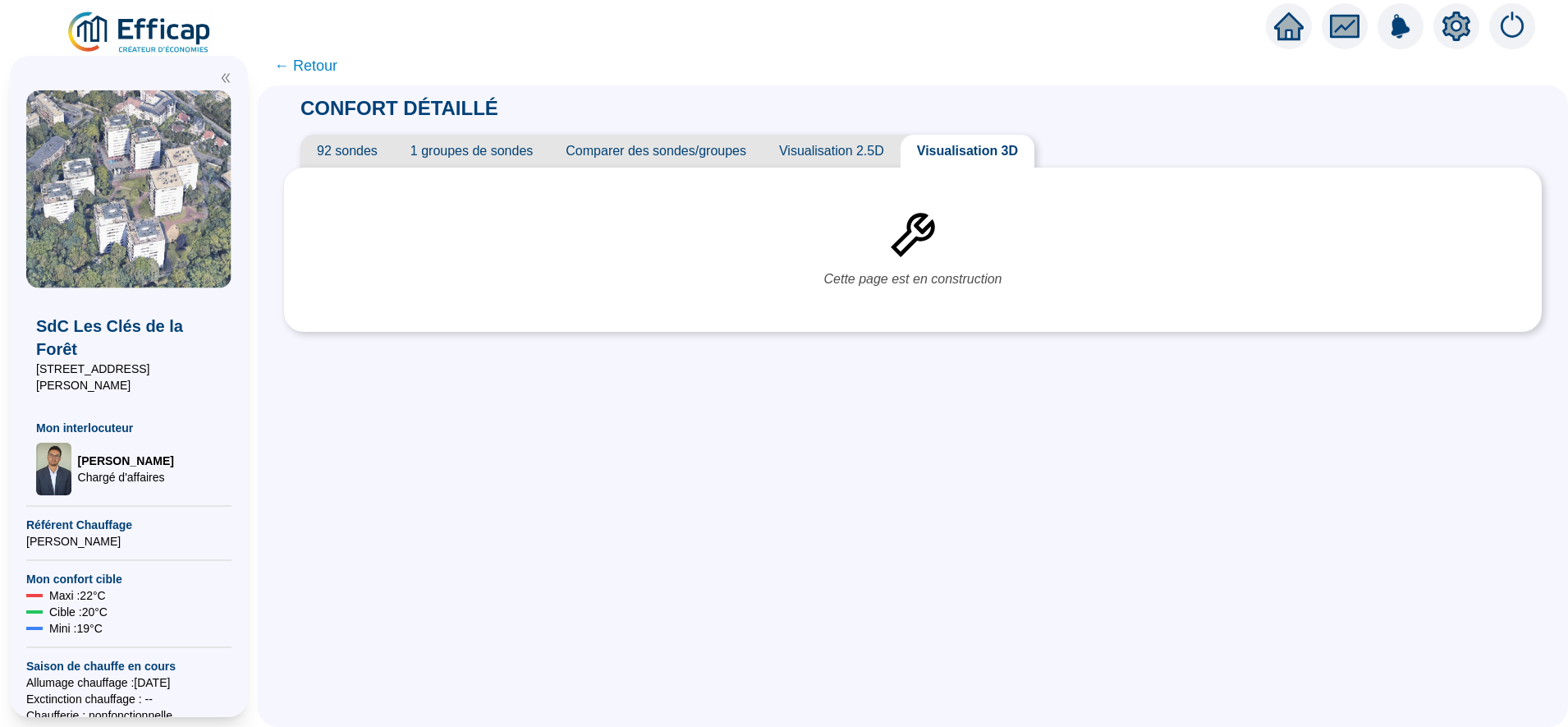
click at [845, 161] on span "Visualisation 2.5D" at bounding box center [831, 150] width 138 height 33
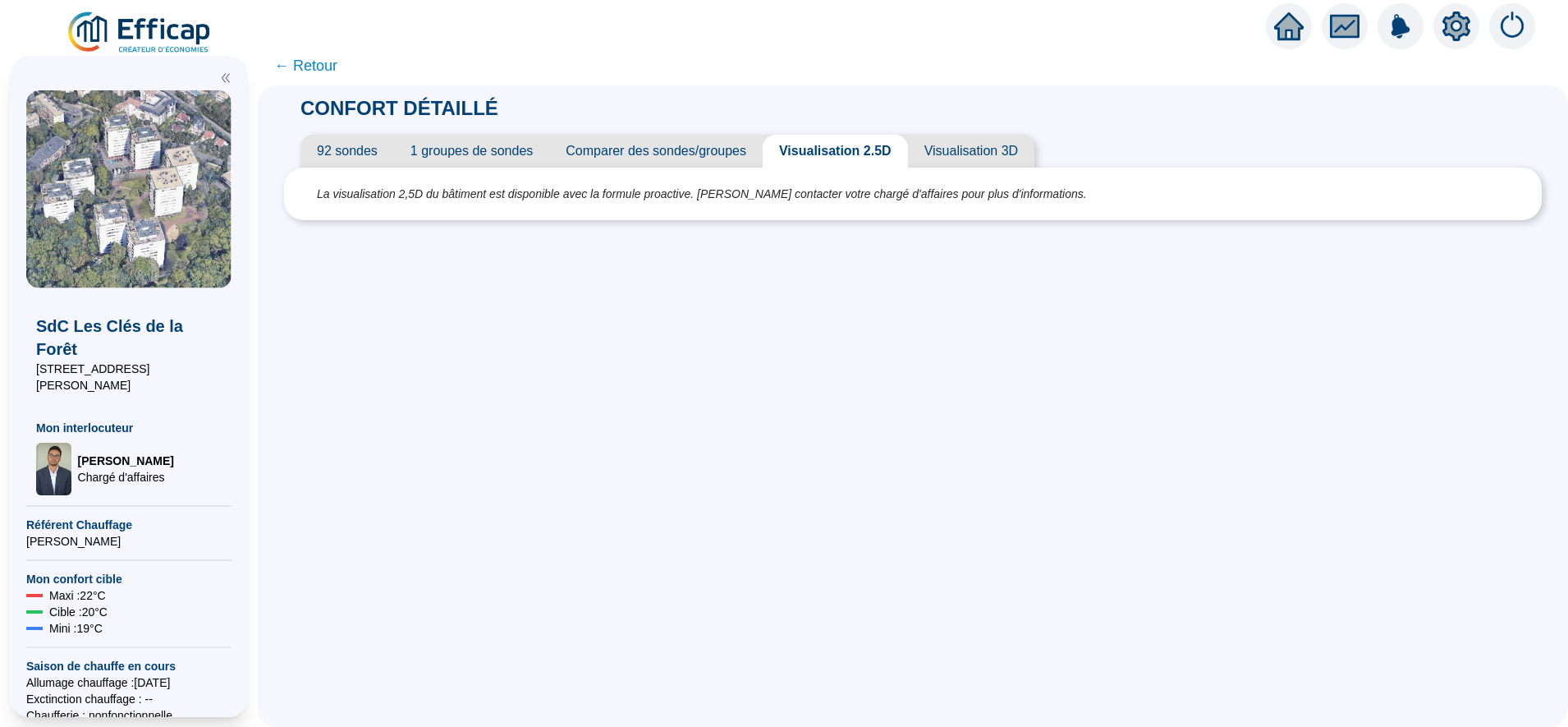
click at [674, 148] on span "Comparer des sondes/groupes" at bounding box center [657, 150] width 214 height 33
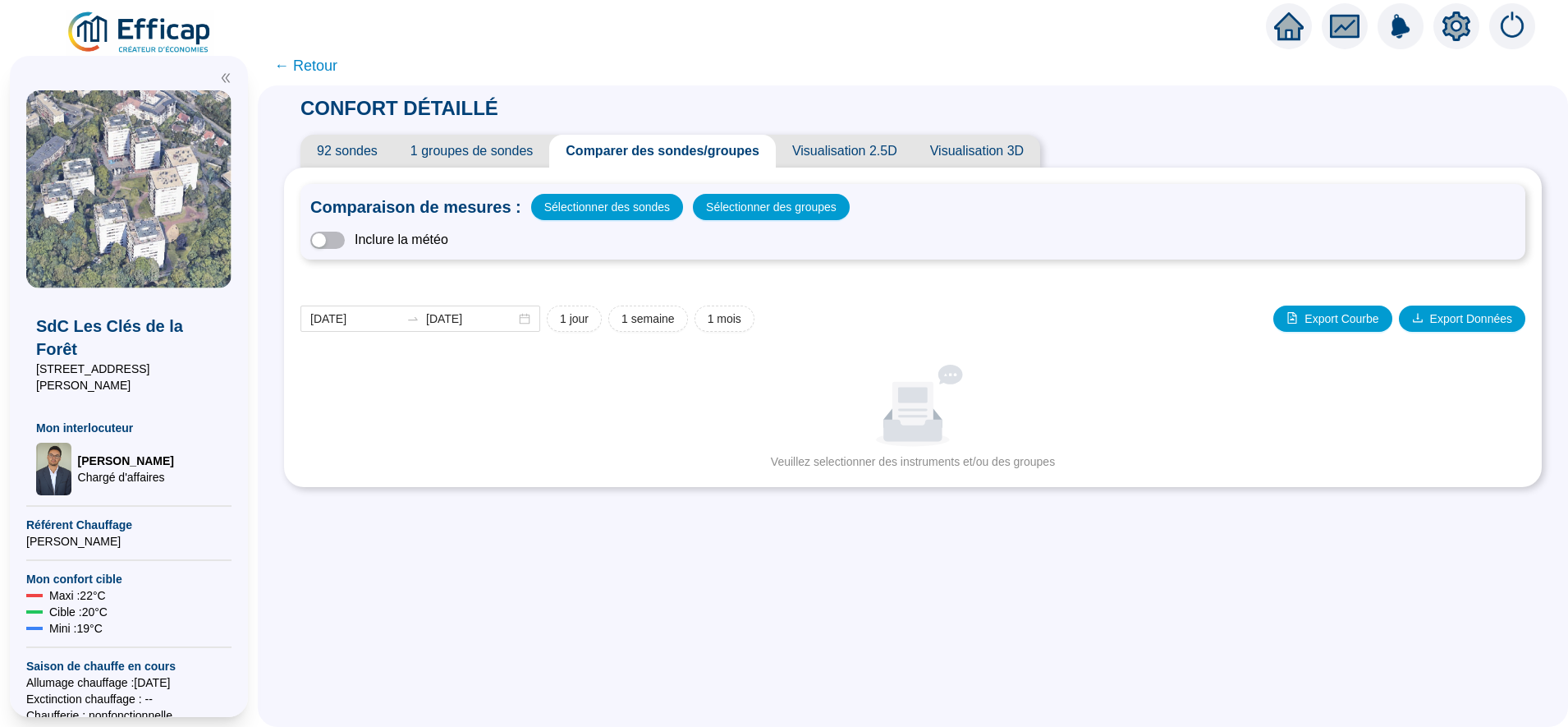
click at [474, 151] on span "1 groupes de sondes" at bounding box center [472, 150] width 155 height 33
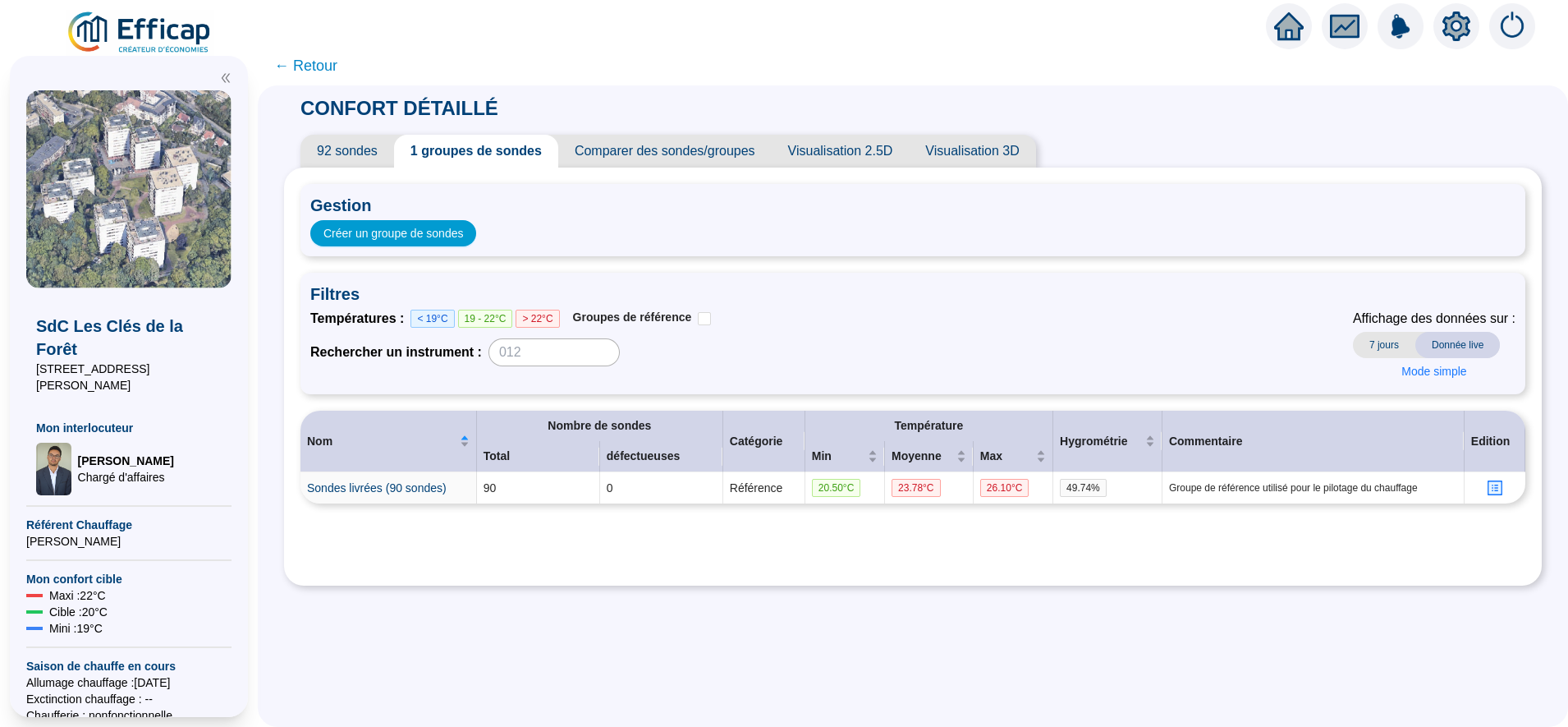
click at [372, 150] on span "92 sondes" at bounding box center [348, 150] width 94 height 33
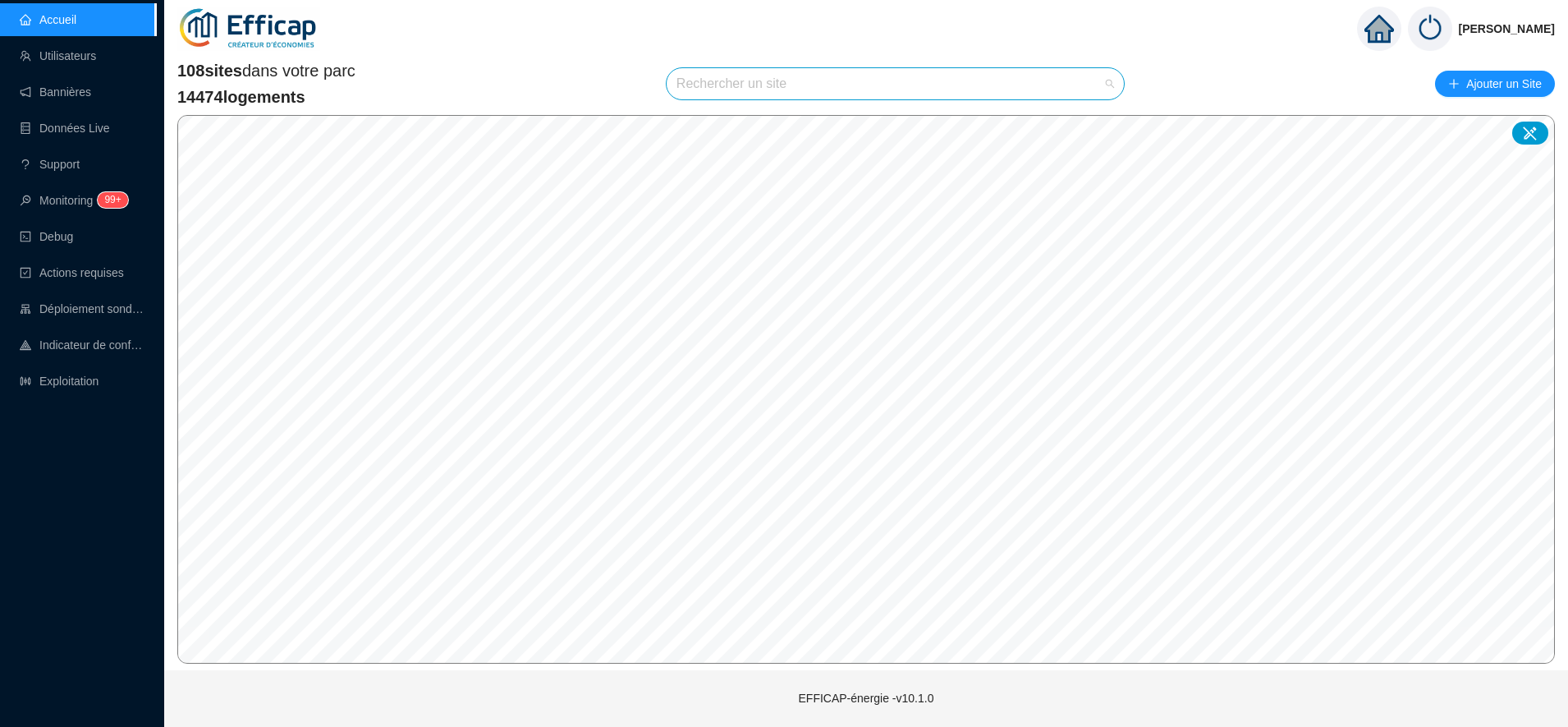
click at [745, 92] on input "search" at bounding box center [888, 84] width 423 height 31
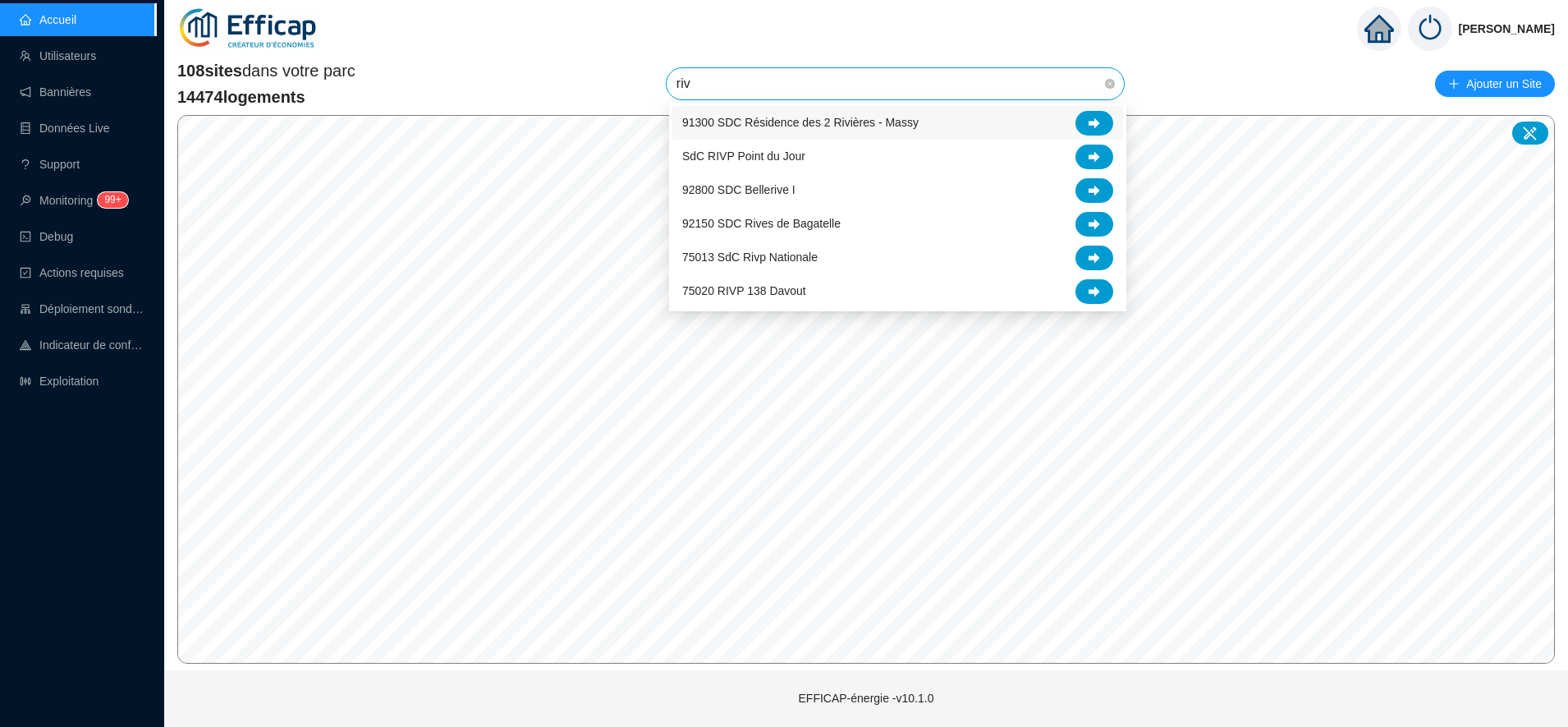
type input "rivp"
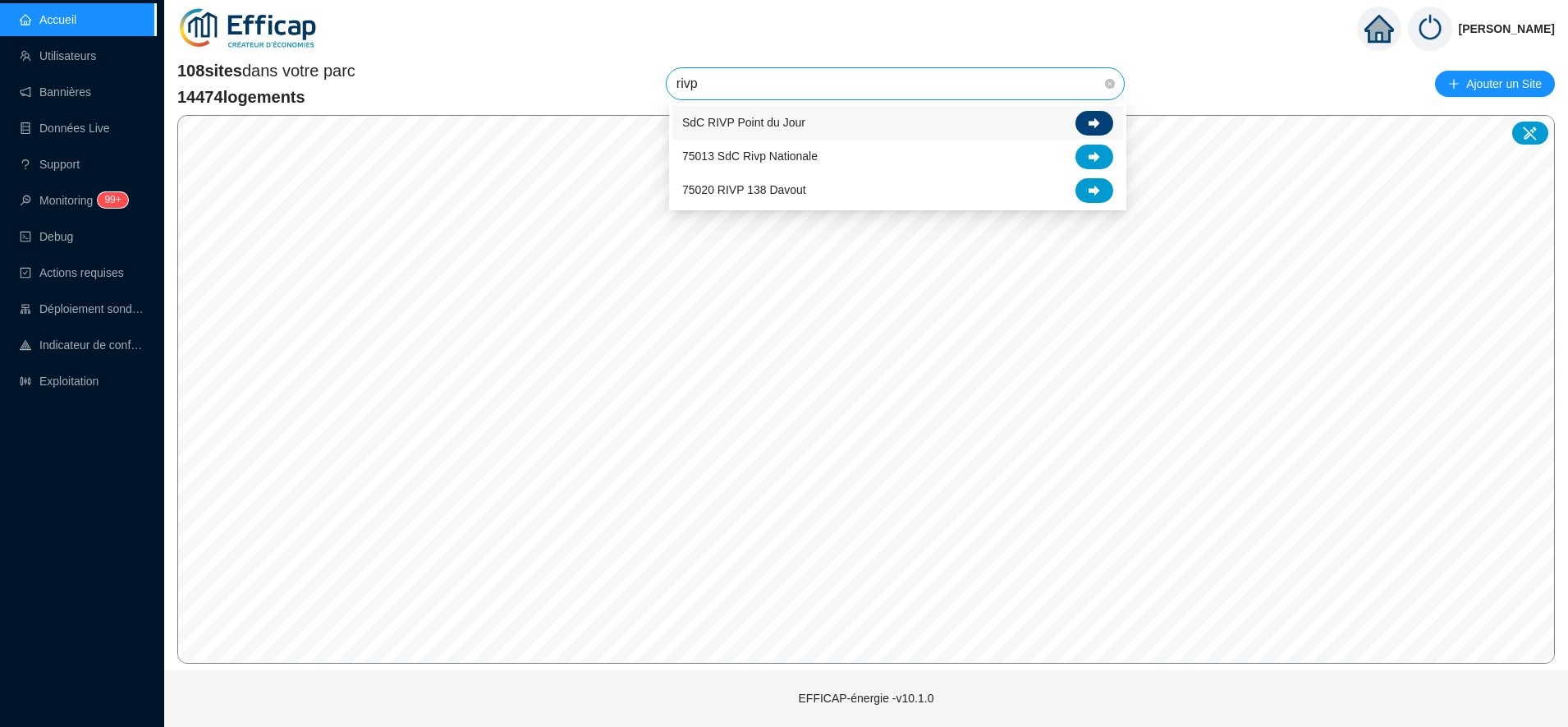
click at [1077, 124] on div at bounding box center [1094, 123] width 38 height 24
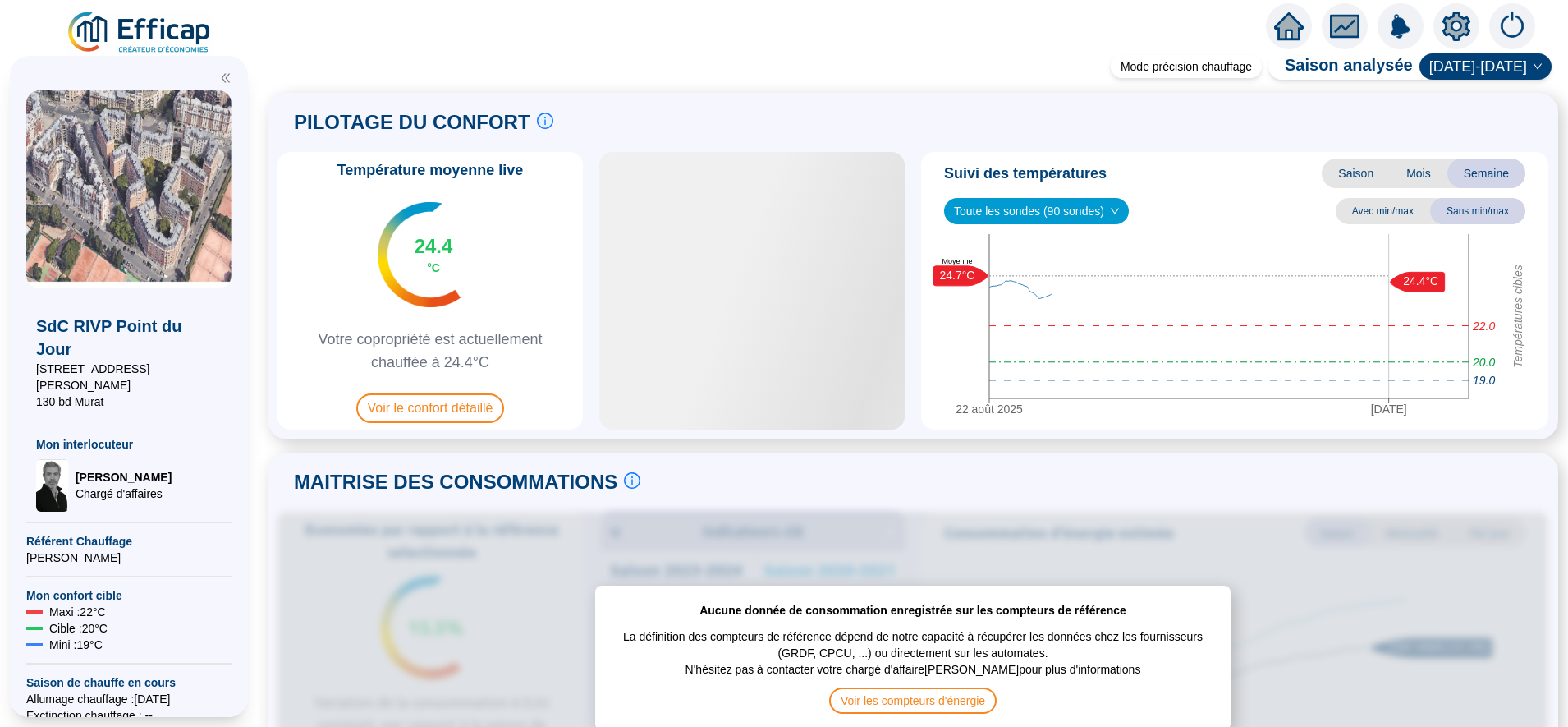
scroll to position [33, 0]
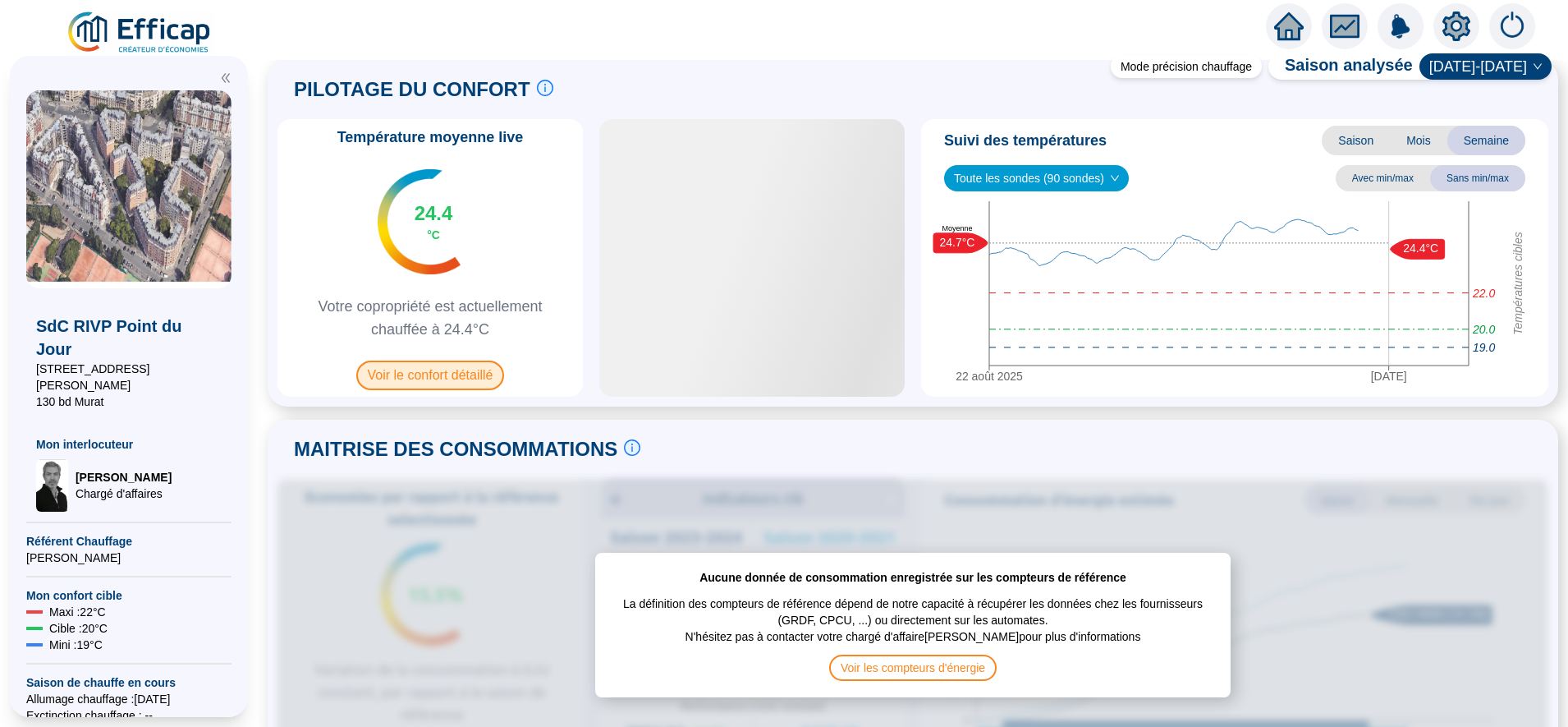
click at [468, 374] on span "Voir le confort détaillé" at bounding box center [431, 375] width 149 height 29
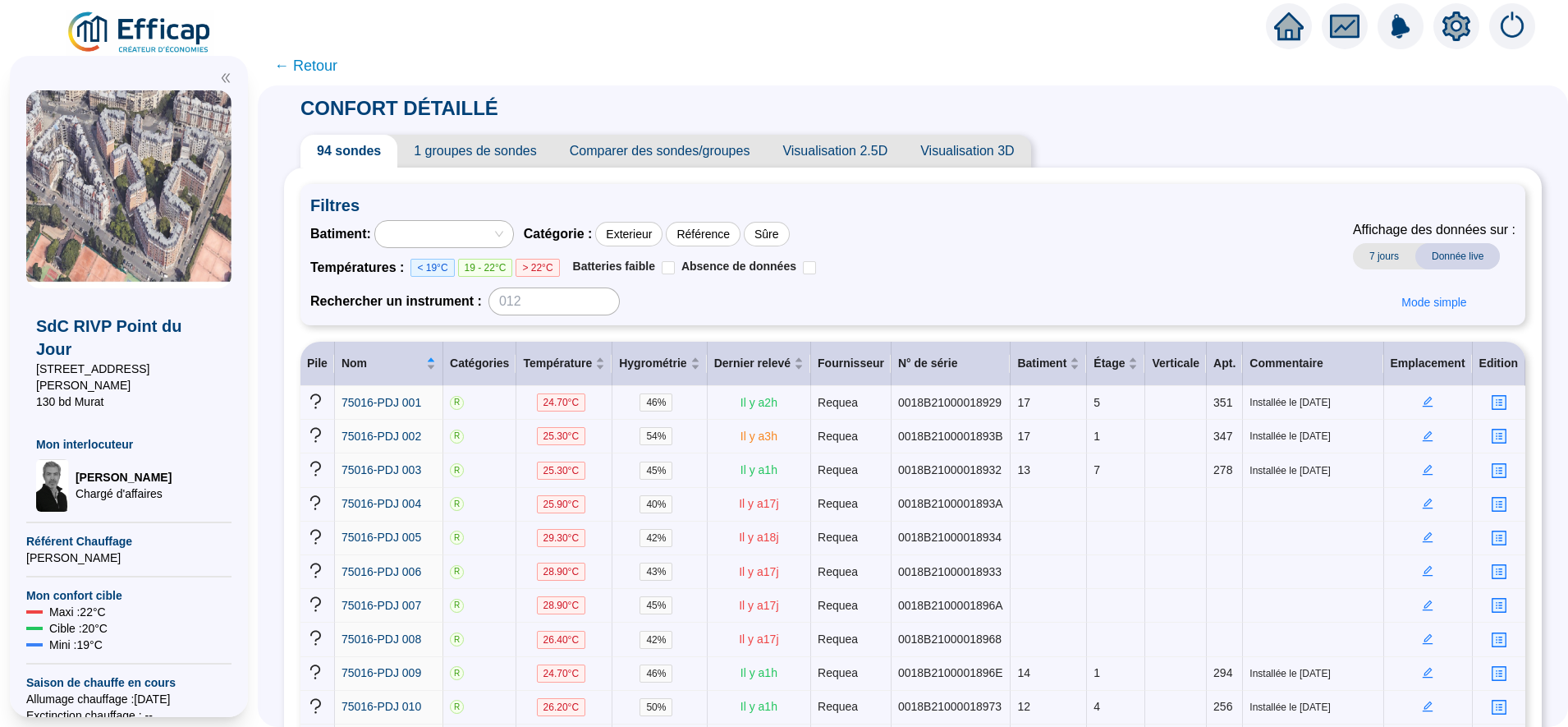
click at [966, 141] on span "Visualisation 3D" at bounding box center [967, 150] width 126 height 33
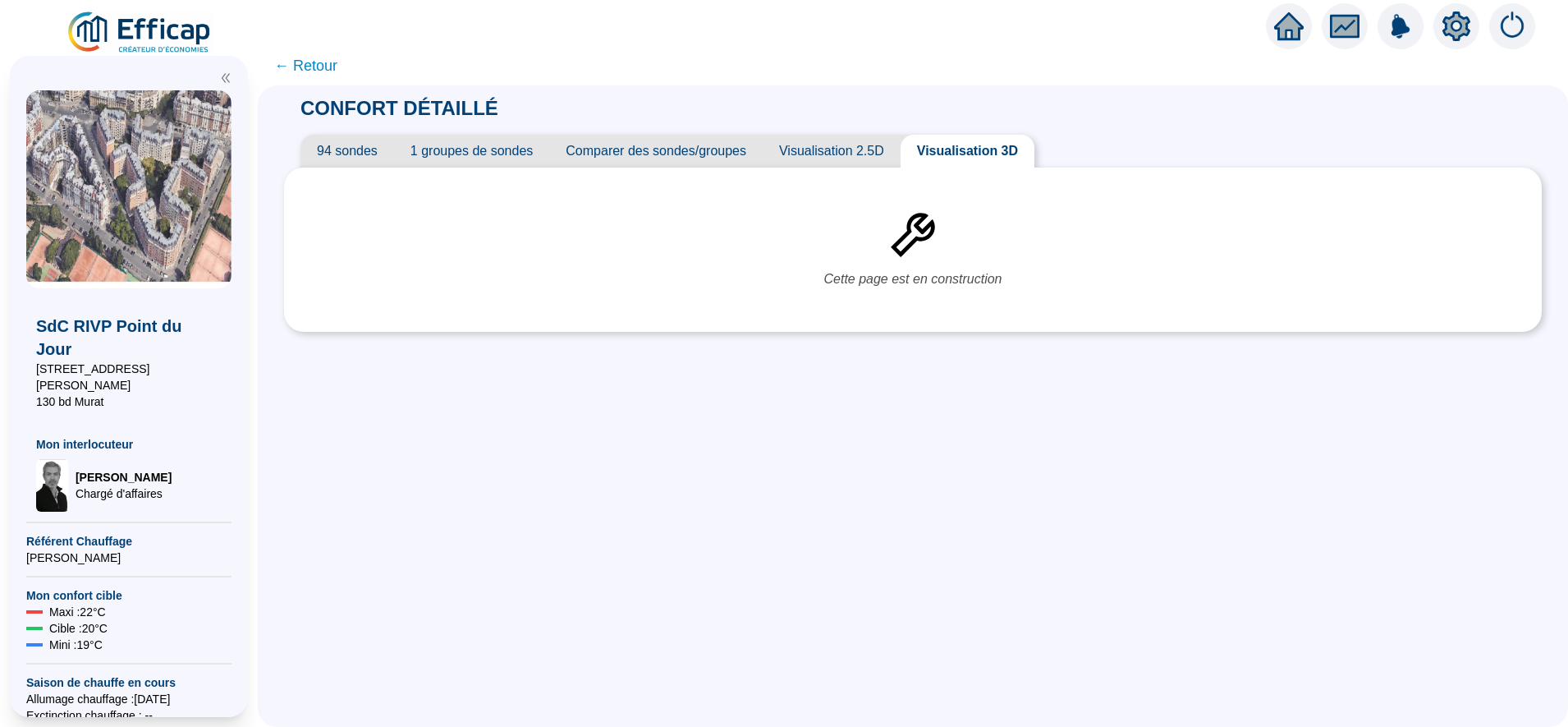
click at [845, 148] on span "Visualisation 2.5D" at bounding box center [831, 150] width 138 height 33
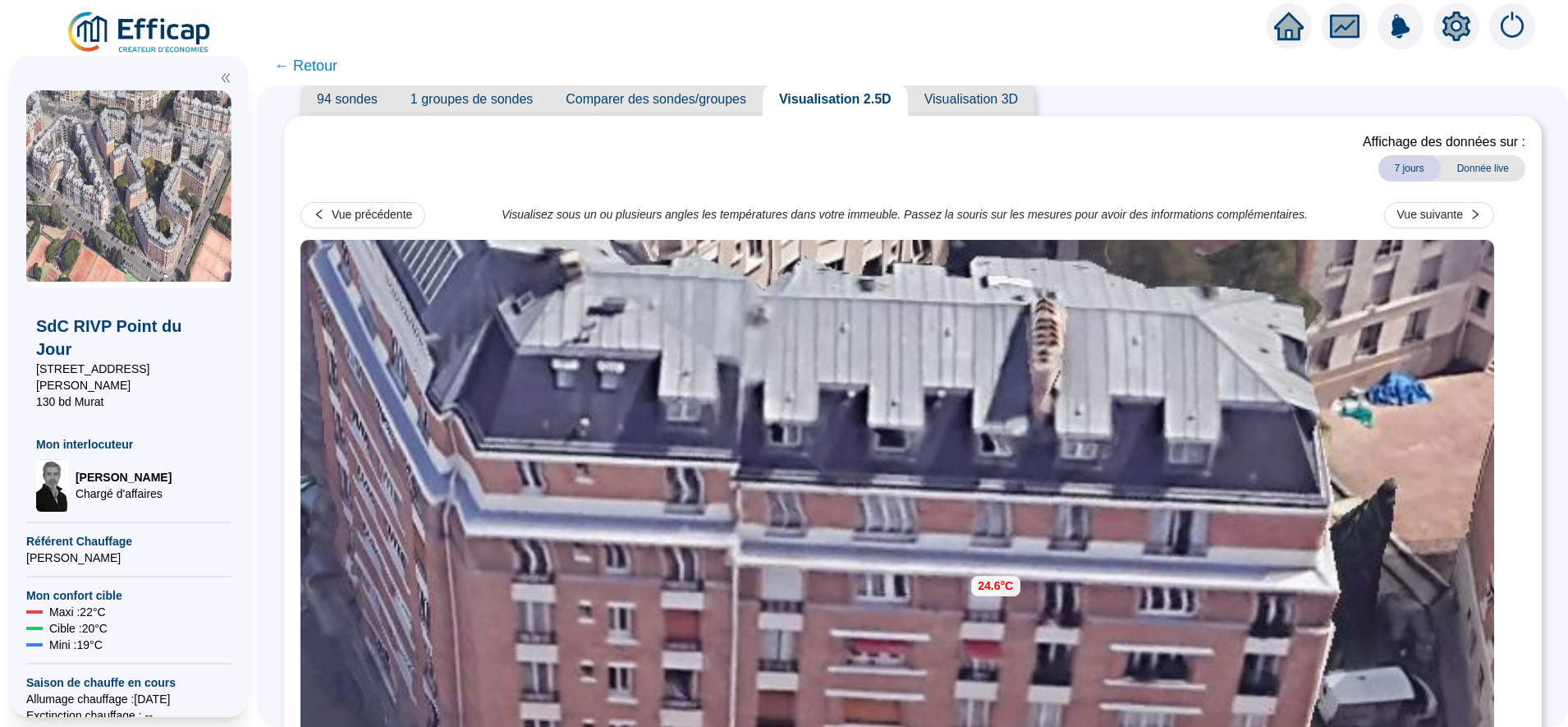
scroll to position [48, 0]
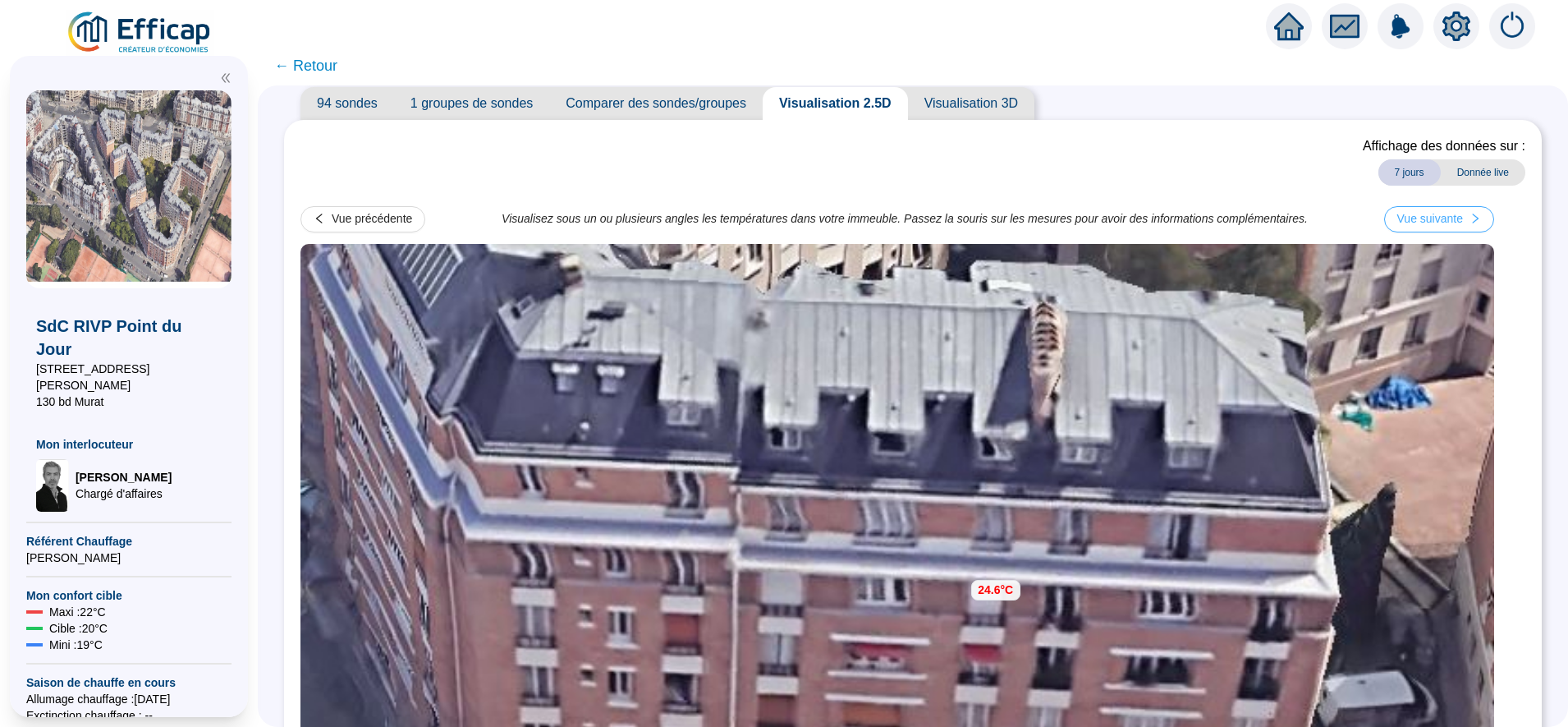
click at [1435, 217] on div "Vue suivante" at bounding box center [1430, 219] width 66 height 18
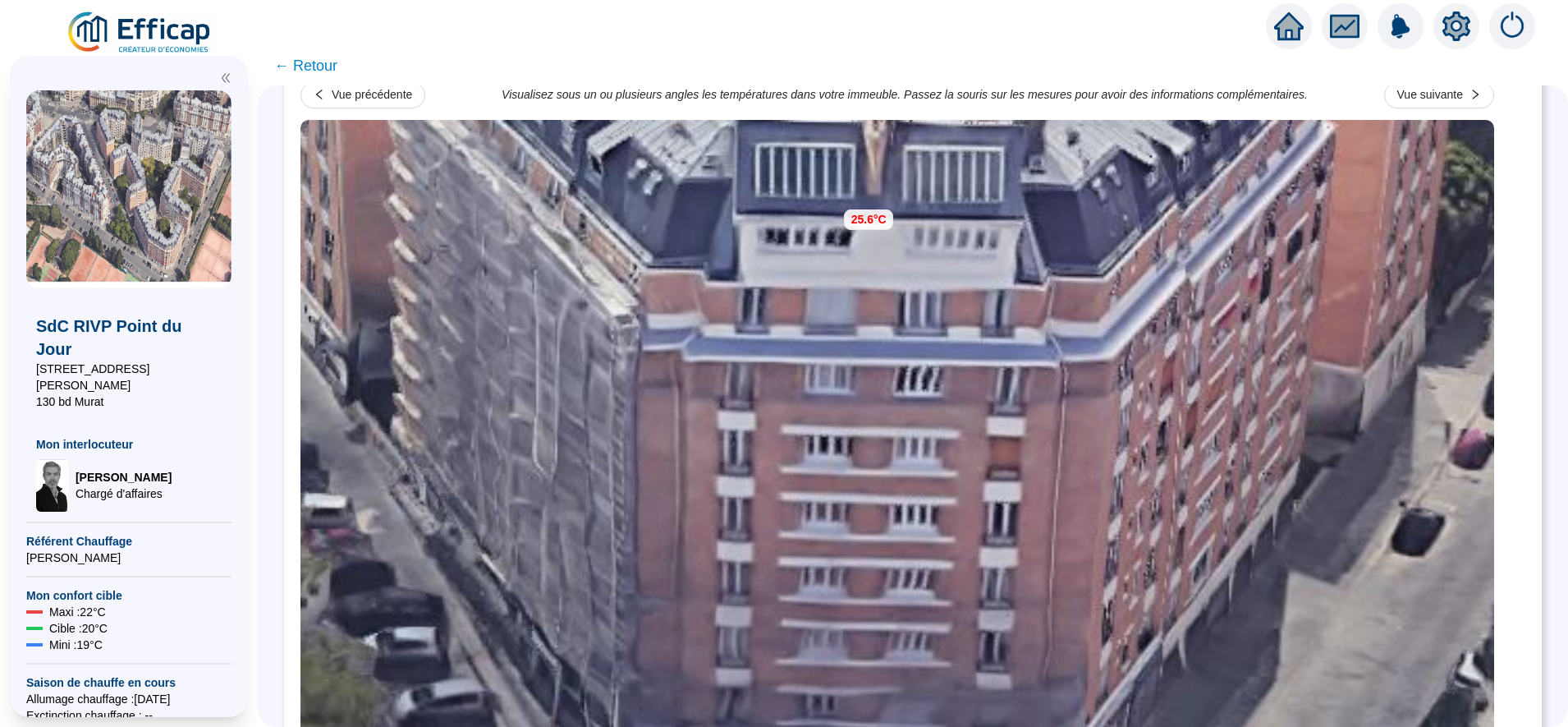
scroll to position [164, 0]
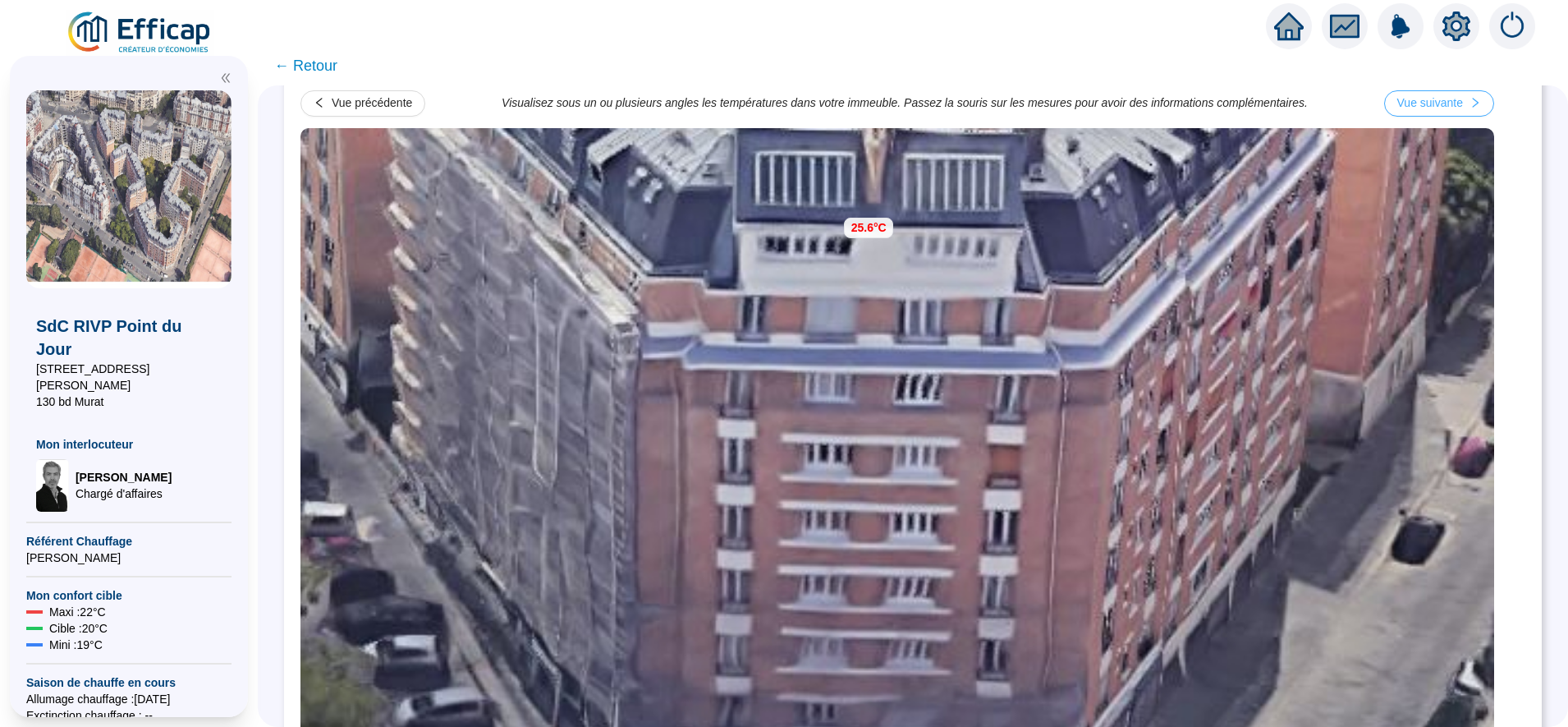
click at [1464, 101] on div "Vue suivante" at bounding box center [1430, 103] width 66 height 18
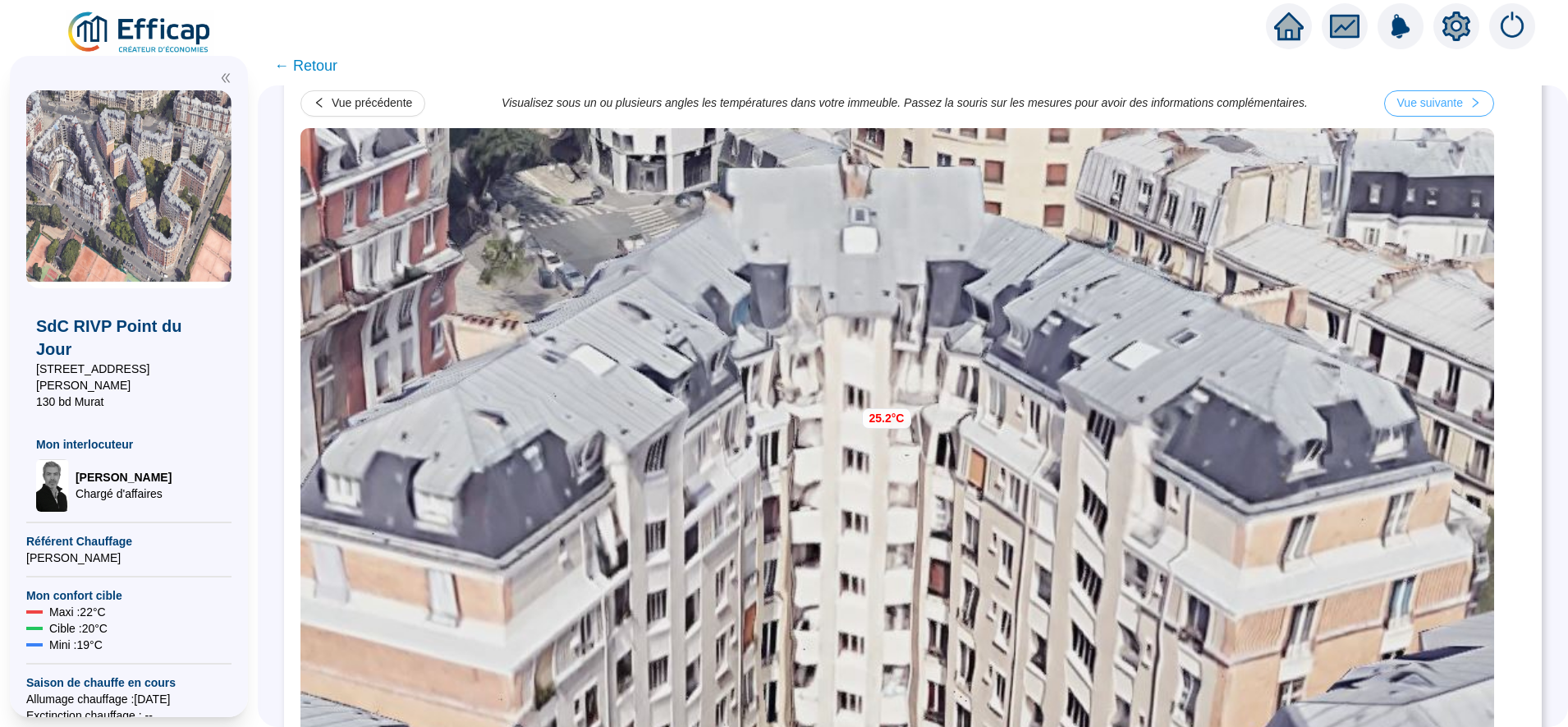
click at [1464, 101] on div "Vue suivante" at bounding box center [1430, 103] width 66 height 18
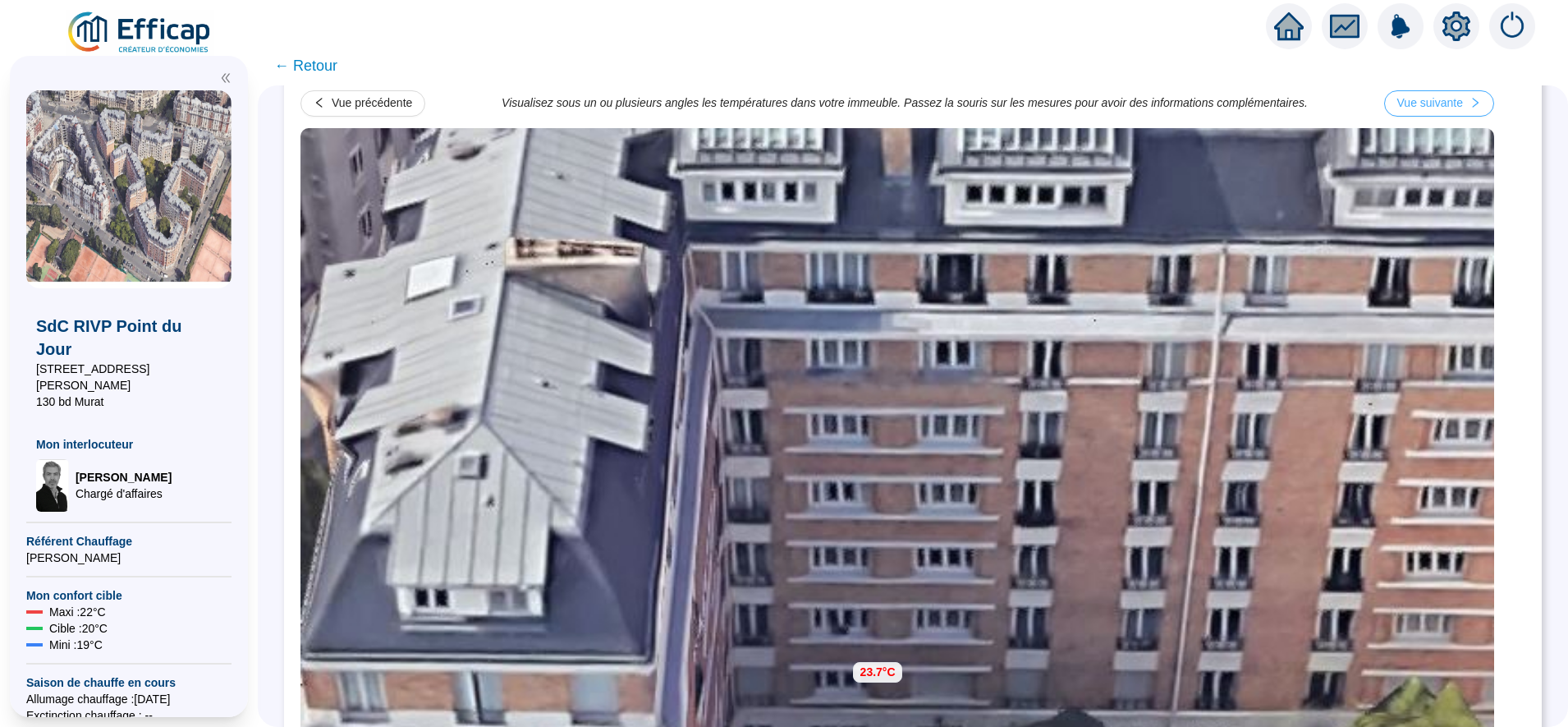
click at [1464, 101] on div "Vue suivante" at bounding box center [1430, 103] width 66 height 18
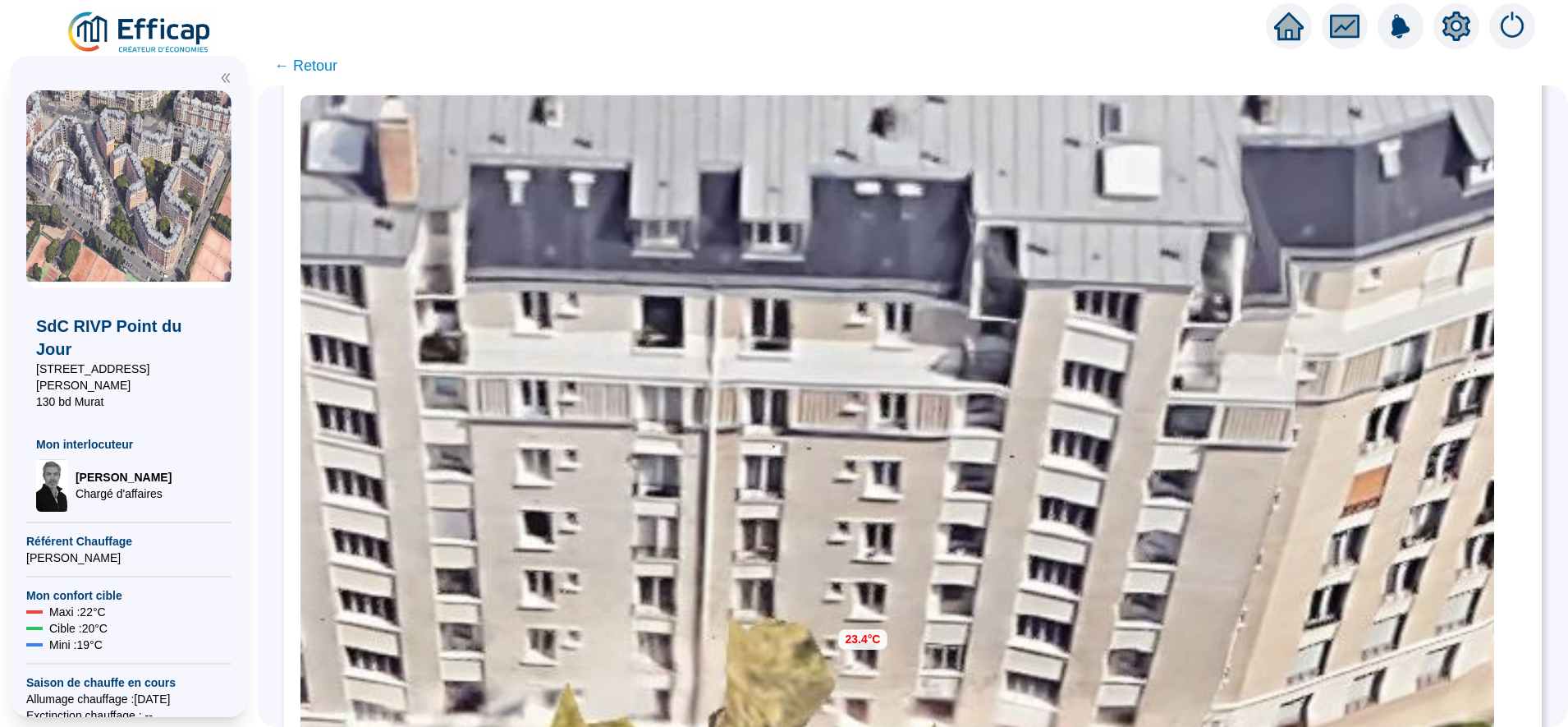
scroll to position [31, 0]
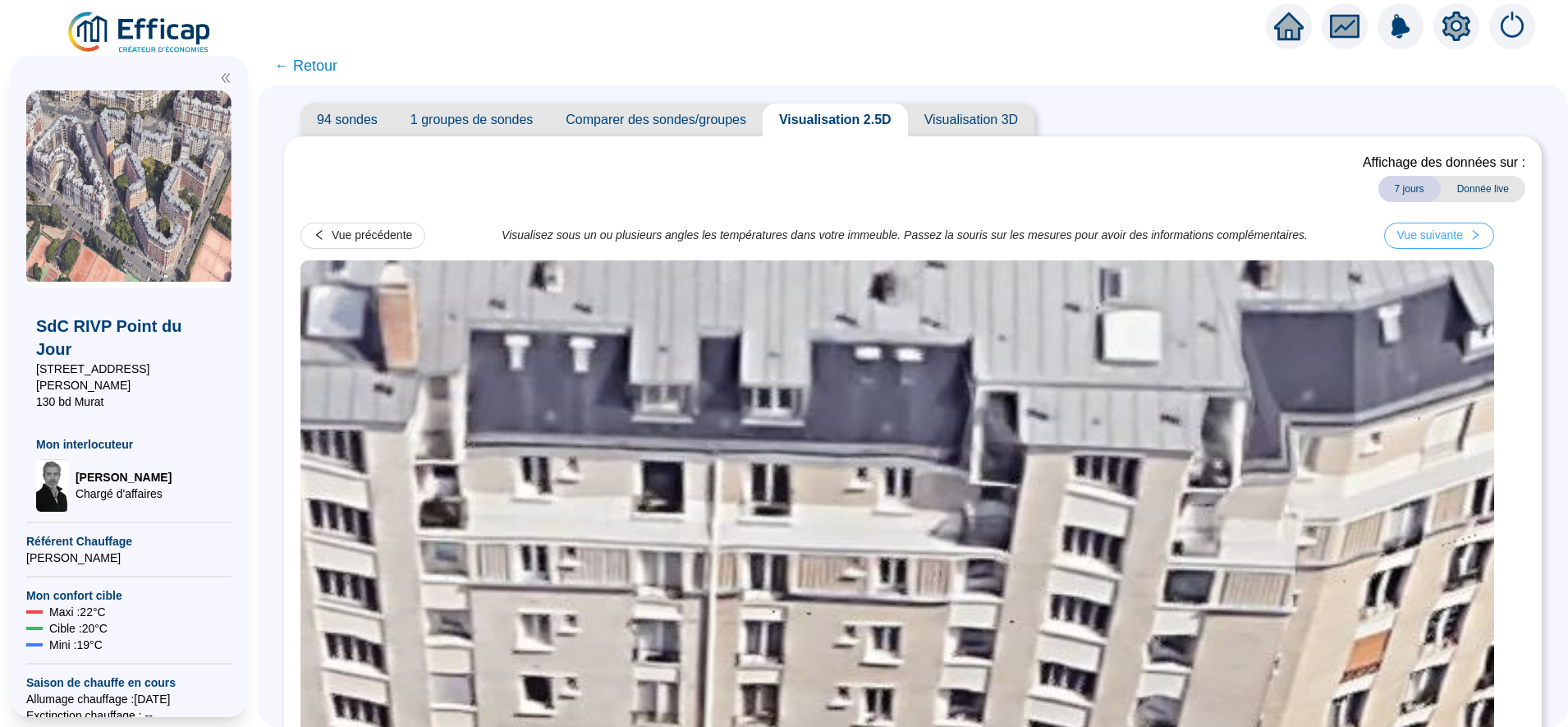
click at [1425, 238] on div "Vue suivante" at bounding box center [1430, 235] width 66 height 18
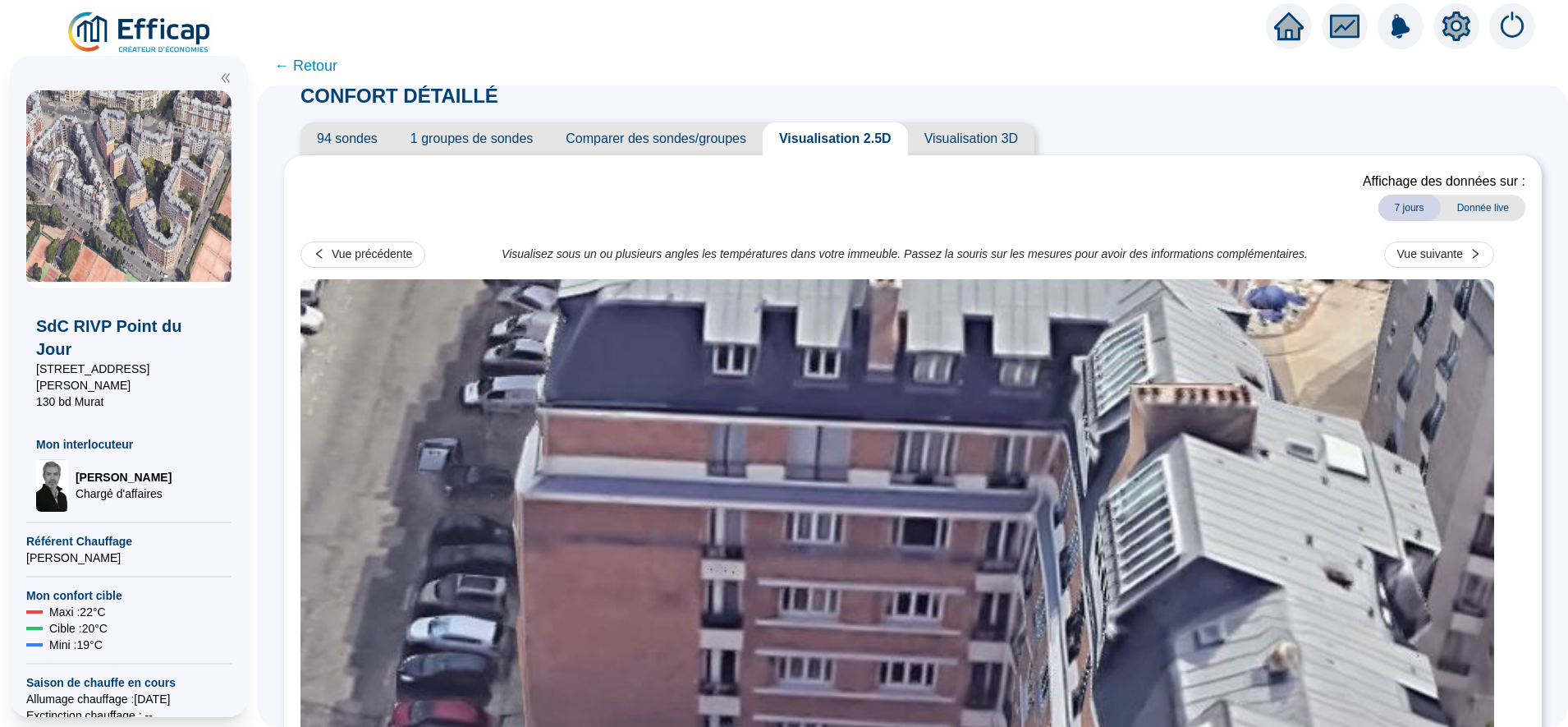
scroll to position [0, 0]
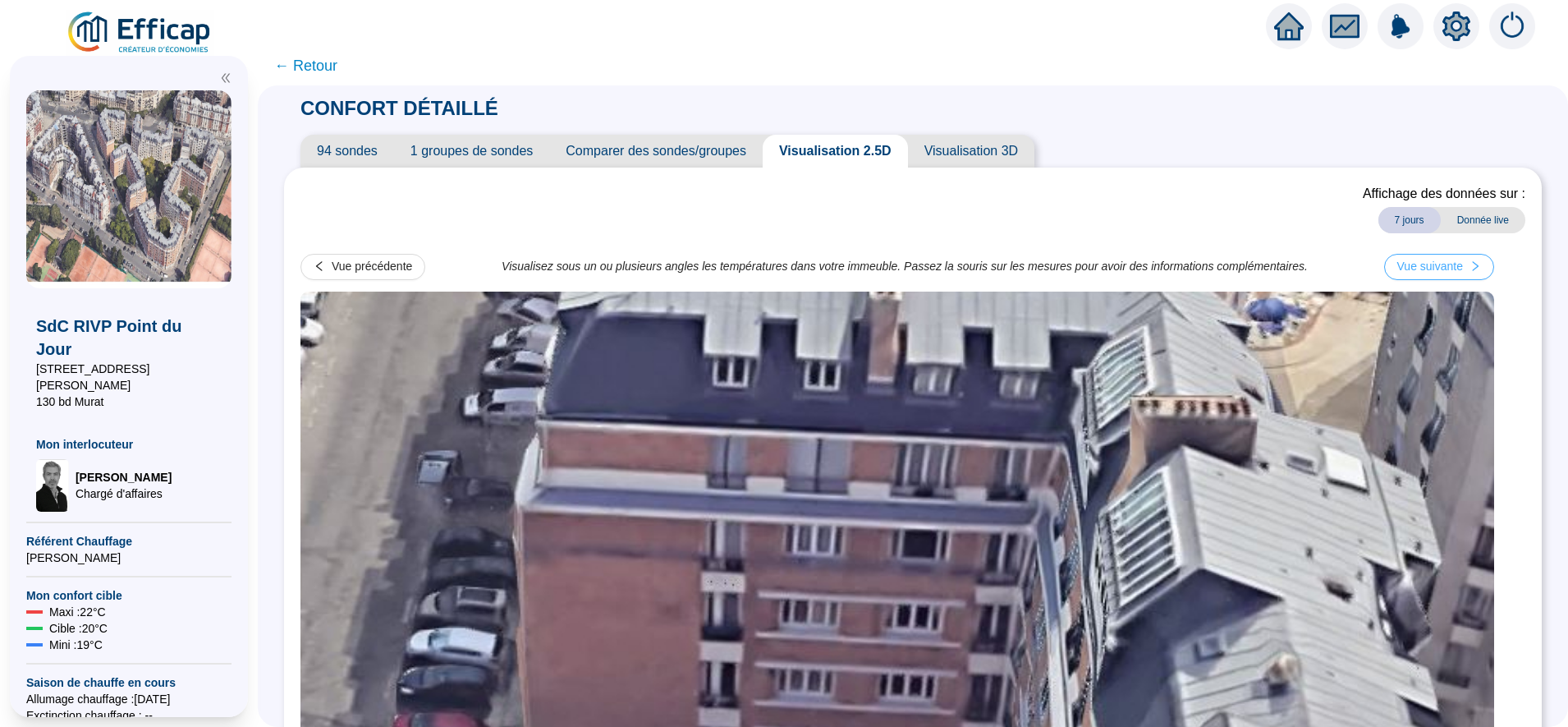
click at [1441, 260] on div "Vue suivante" at bounding box center [1430, 267] width 66 height 18
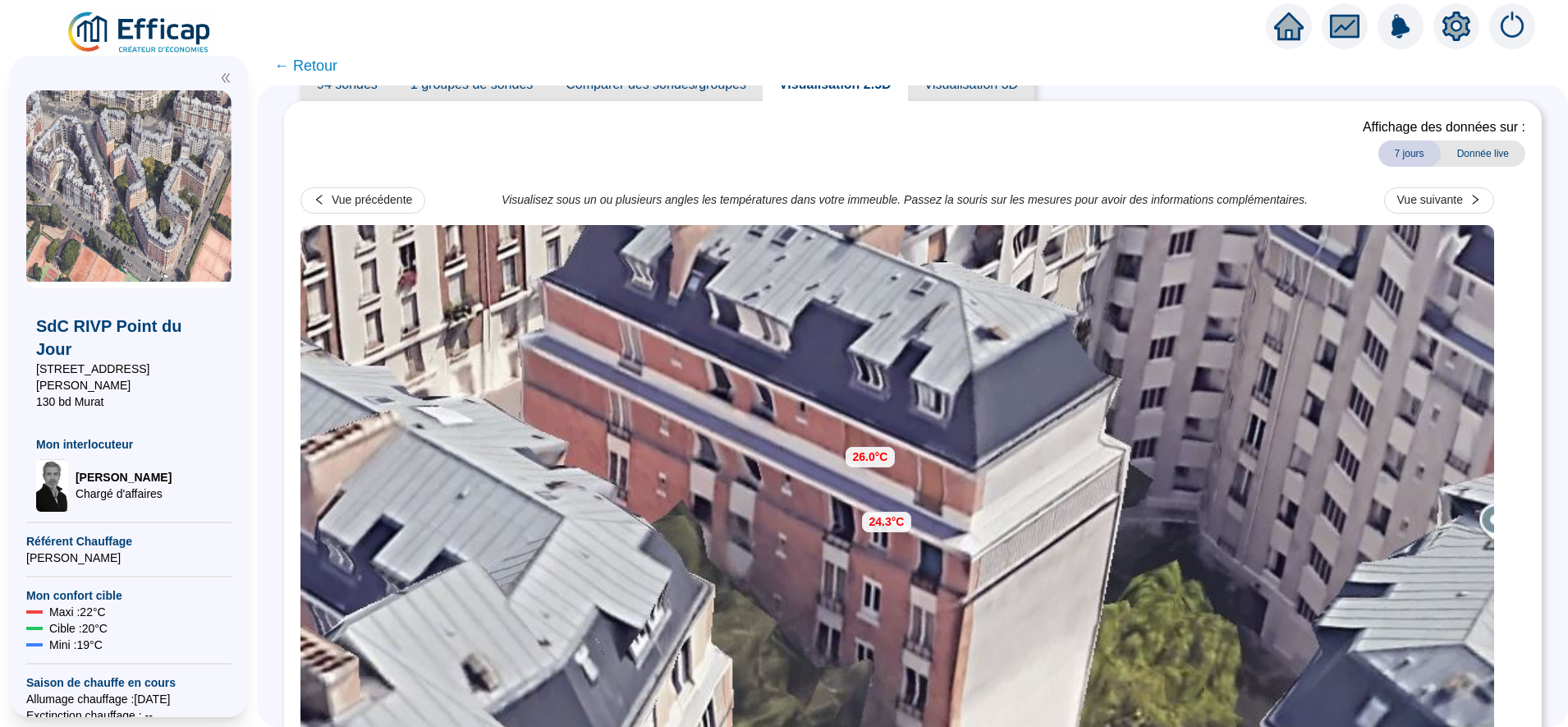
scroll to position [42, 0]
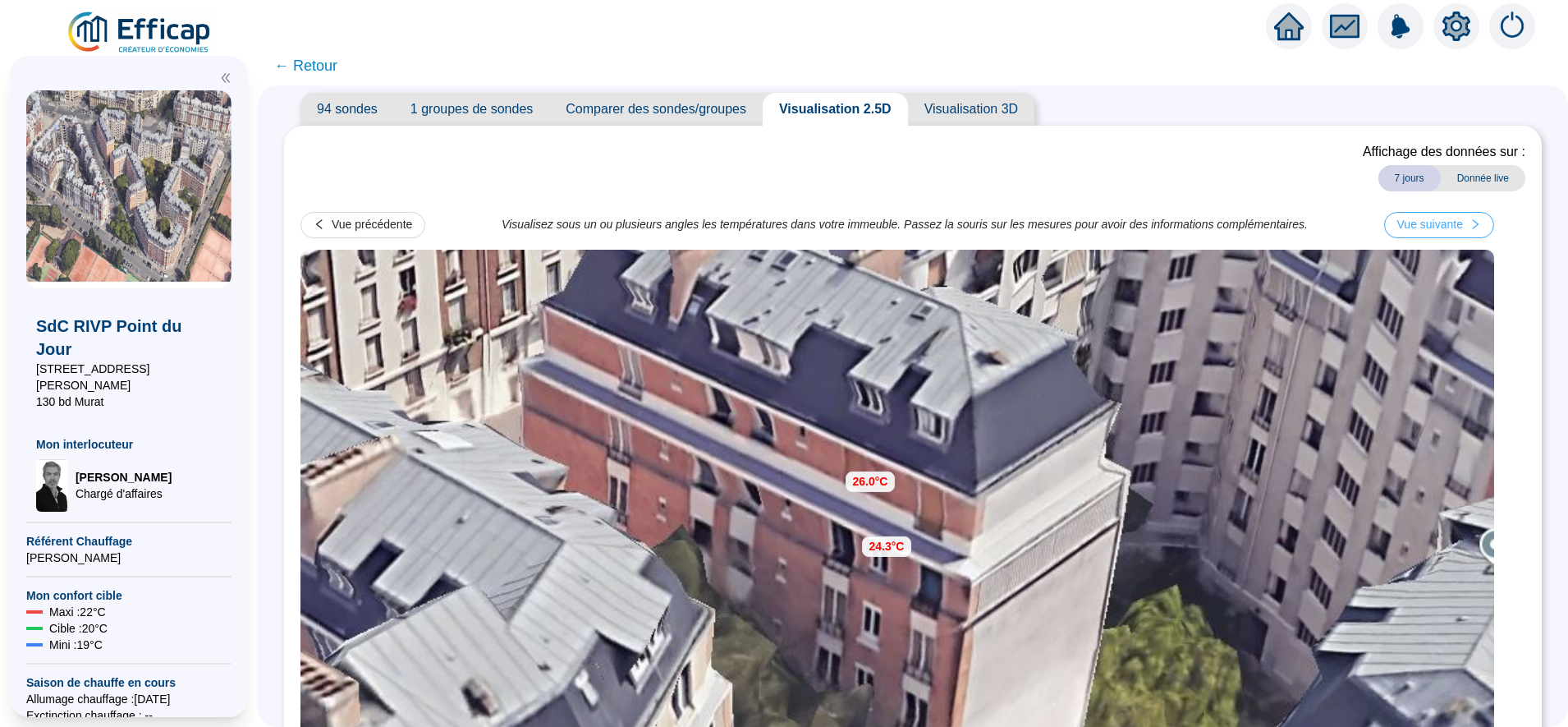
click at [1438, 228] on div "Vue suivante" at bounding box center [1430, 225] width 66 height 18
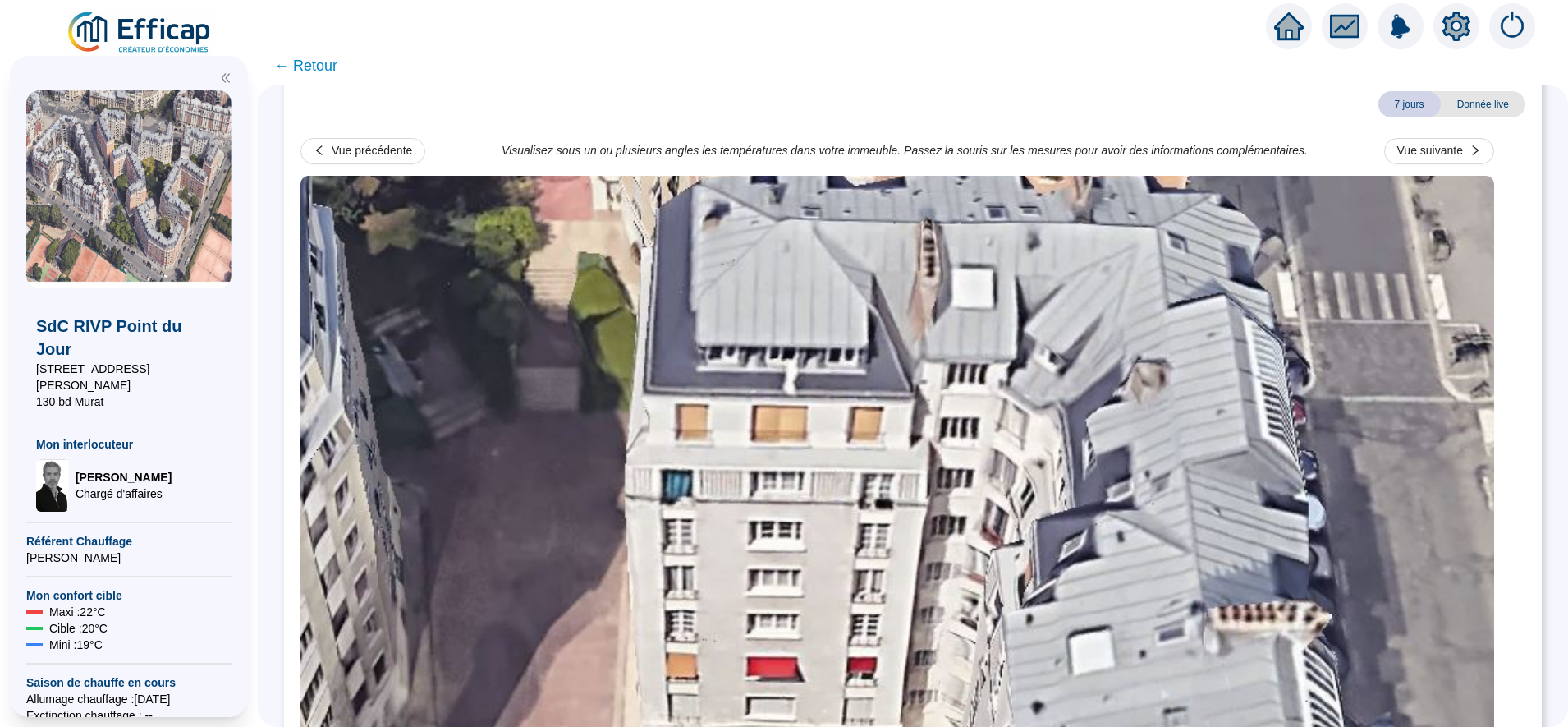
scroll to position [111, 0]
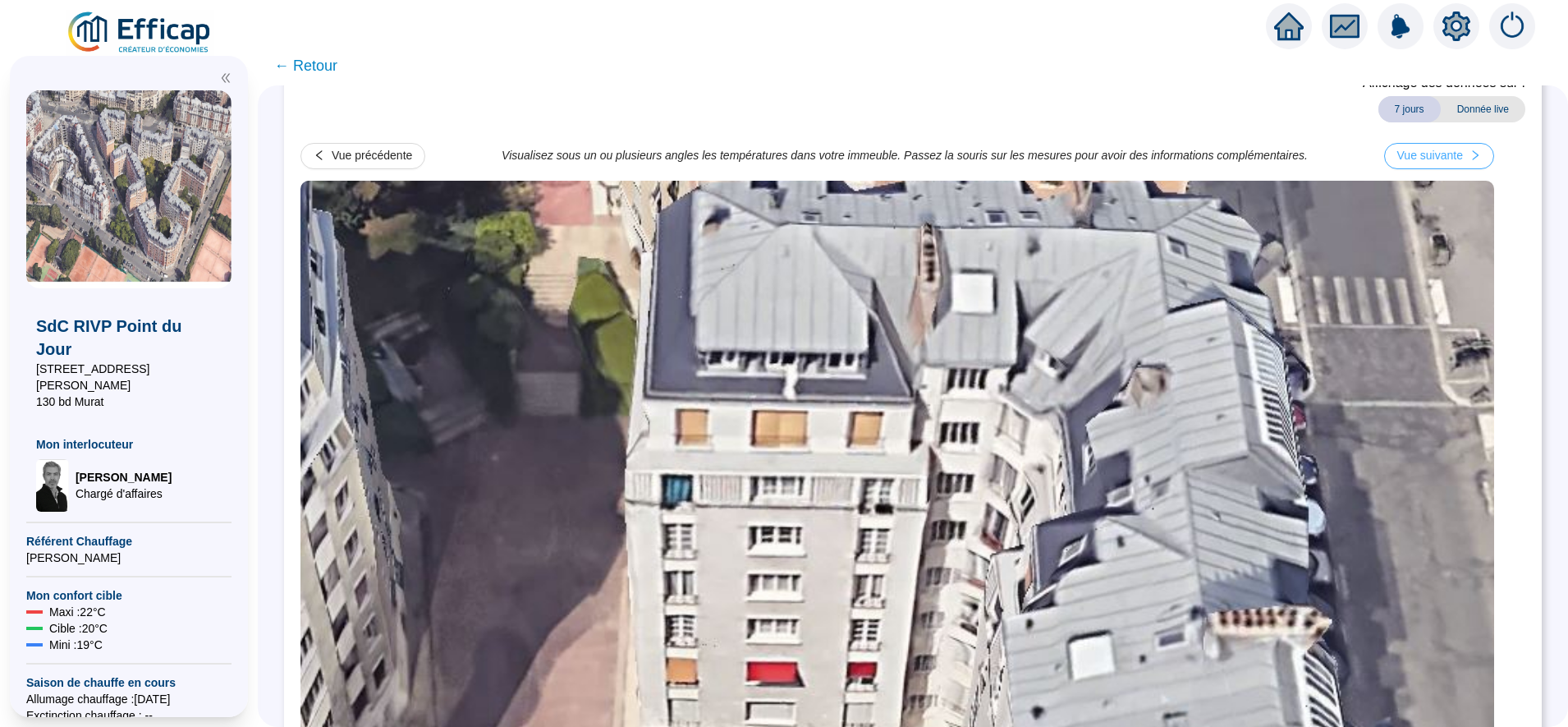
click at [1459, 158] on div "Vue suivante" at bounding box center [1430, 155] width 66 height 18
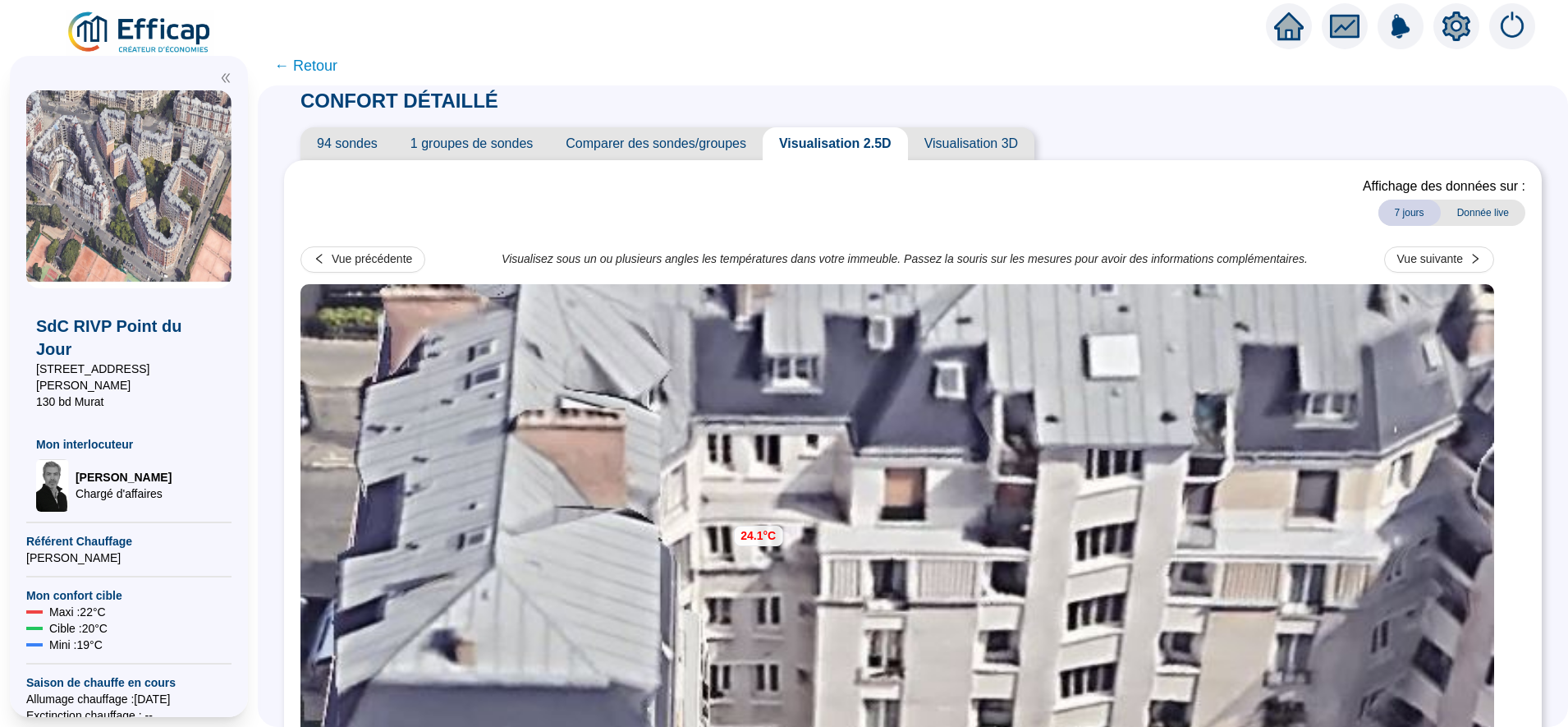
scroll to position [4, 0]
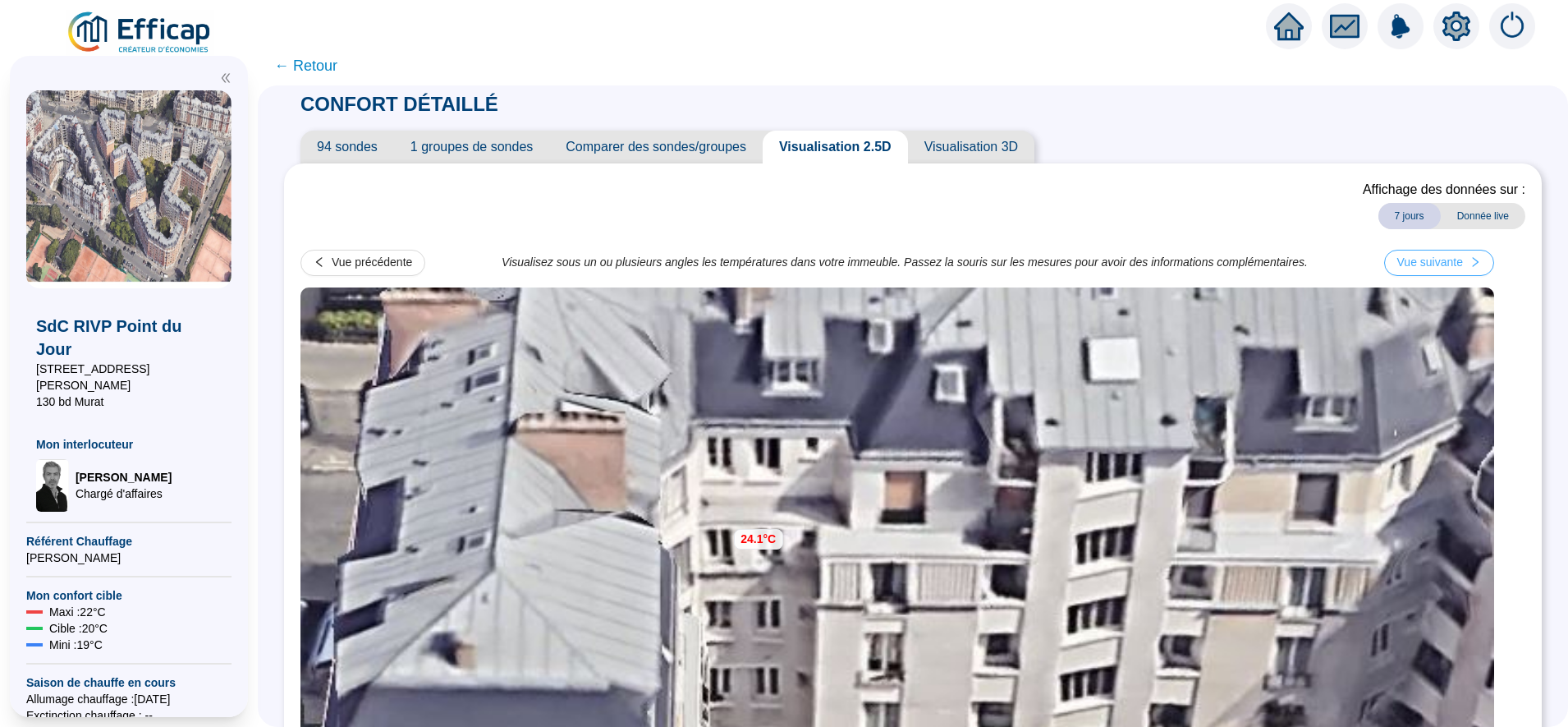
click at [1436, 267] on div "Vue suivante" at bounding box center [1430, 262] width 66 height 18
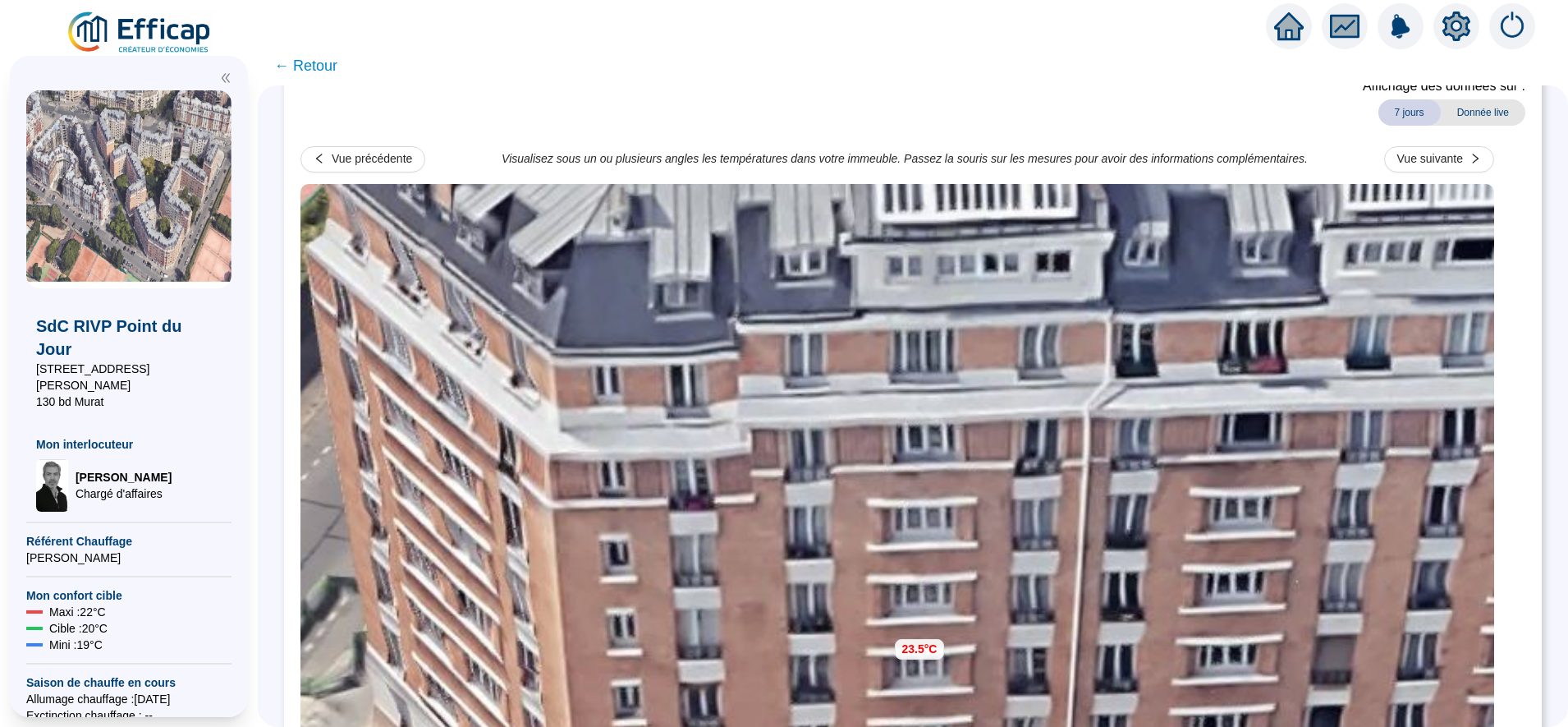
scroll to position [107, 0]
click at [1444, 151] on div "Vue suivante" at bounding box center [1430, 160] width 66 height 18
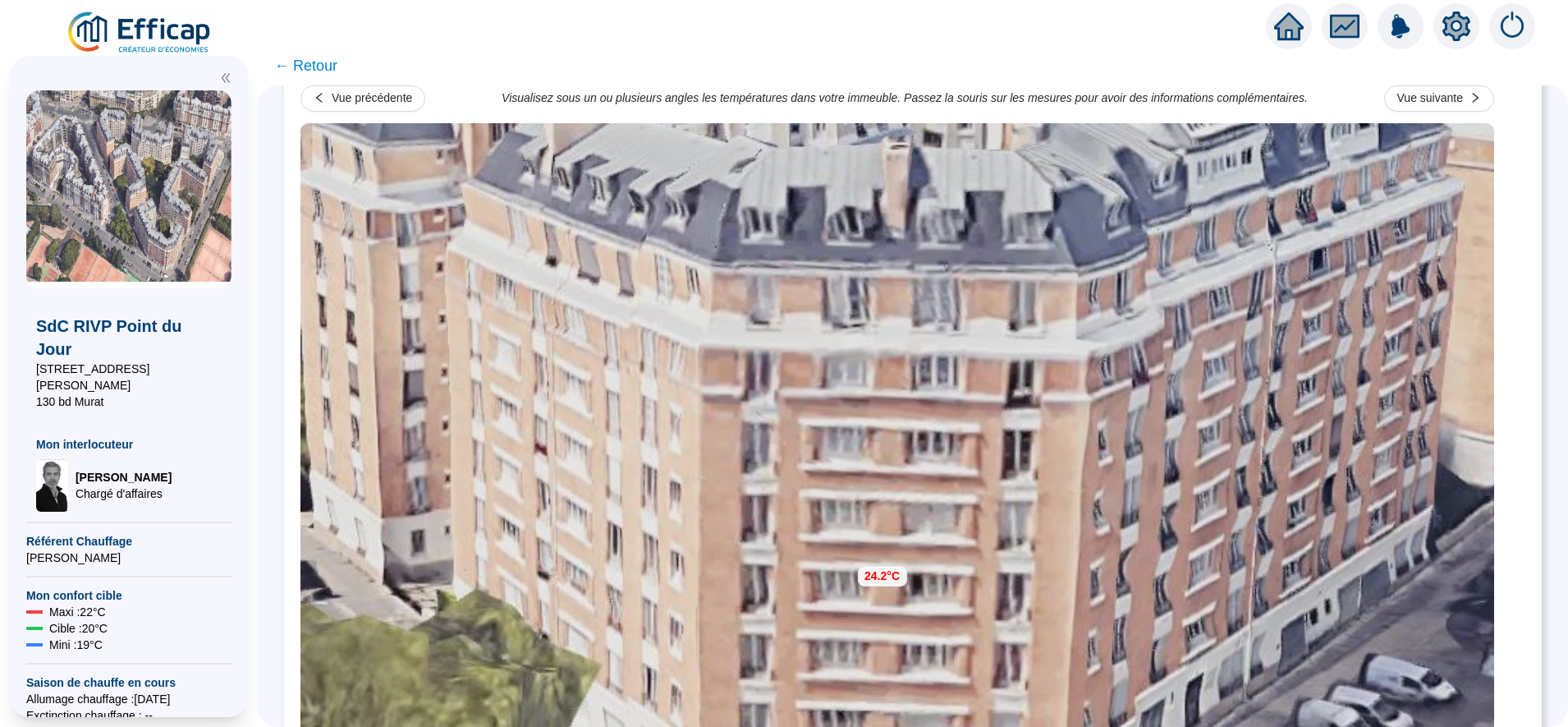
scroll to position [163, 0]
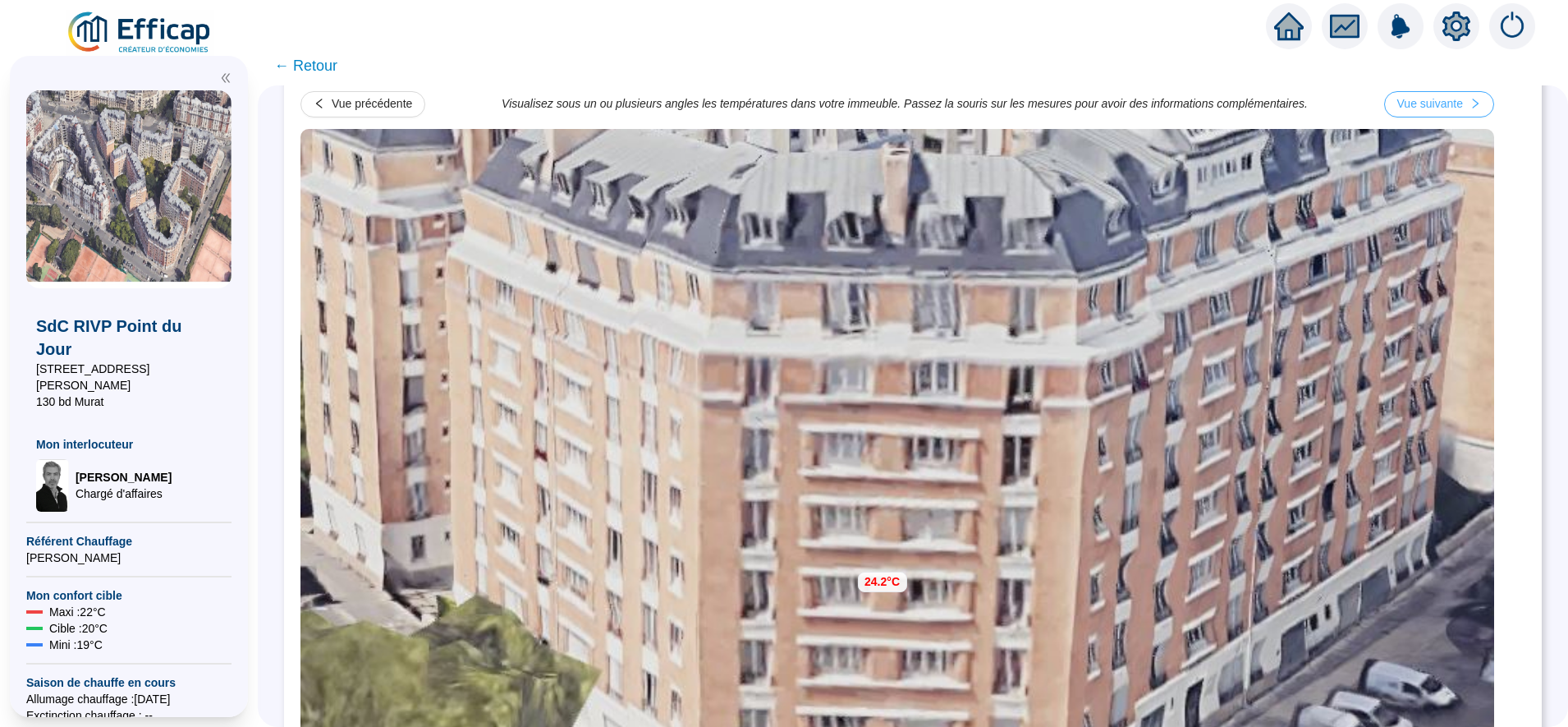
click at [1440, 107] on div "Vue suivante" at bounding box center [1430, 104] width 66 height 18
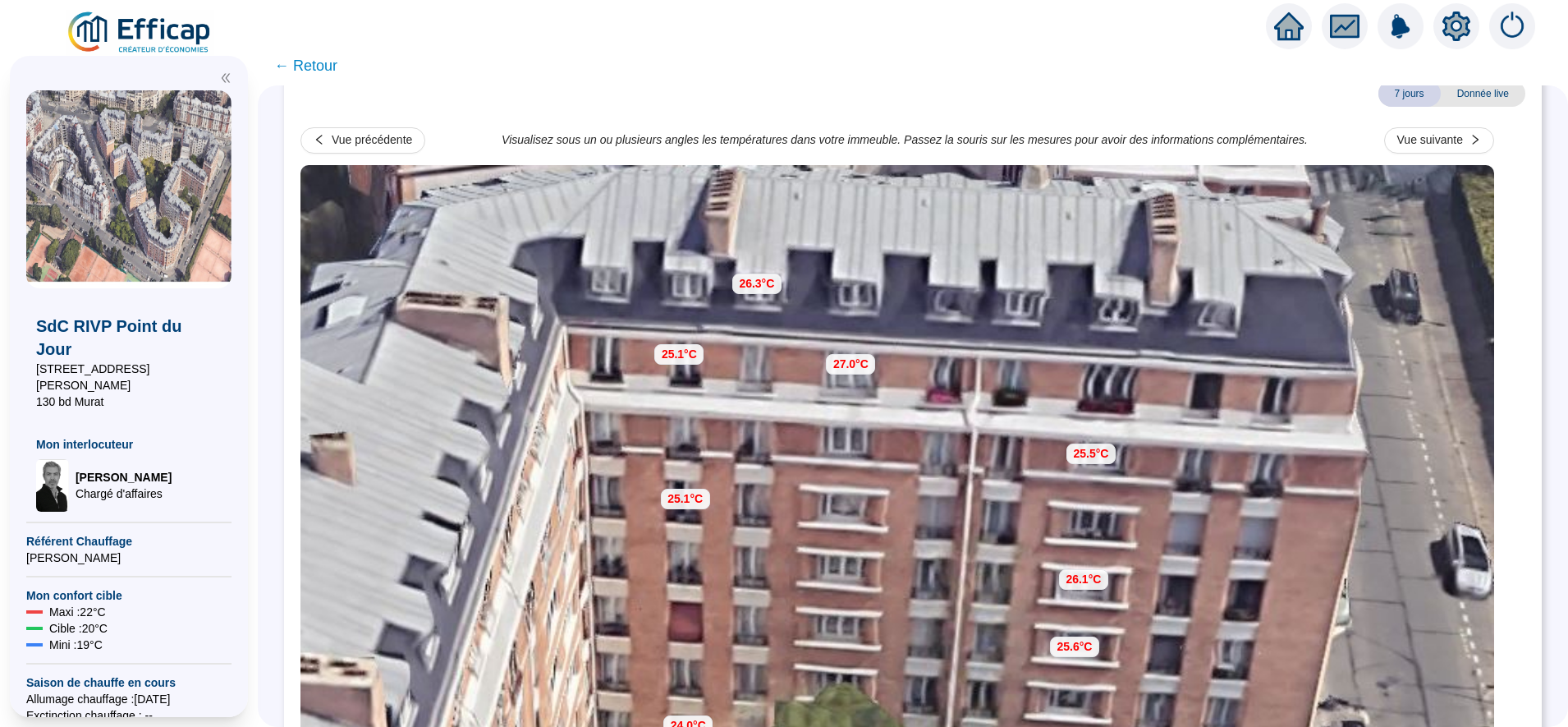
scroll to position [125, 0]
click at [1444, 140] on div "Vue suivante" at bounding box center [1430, 140] width 66 height 18
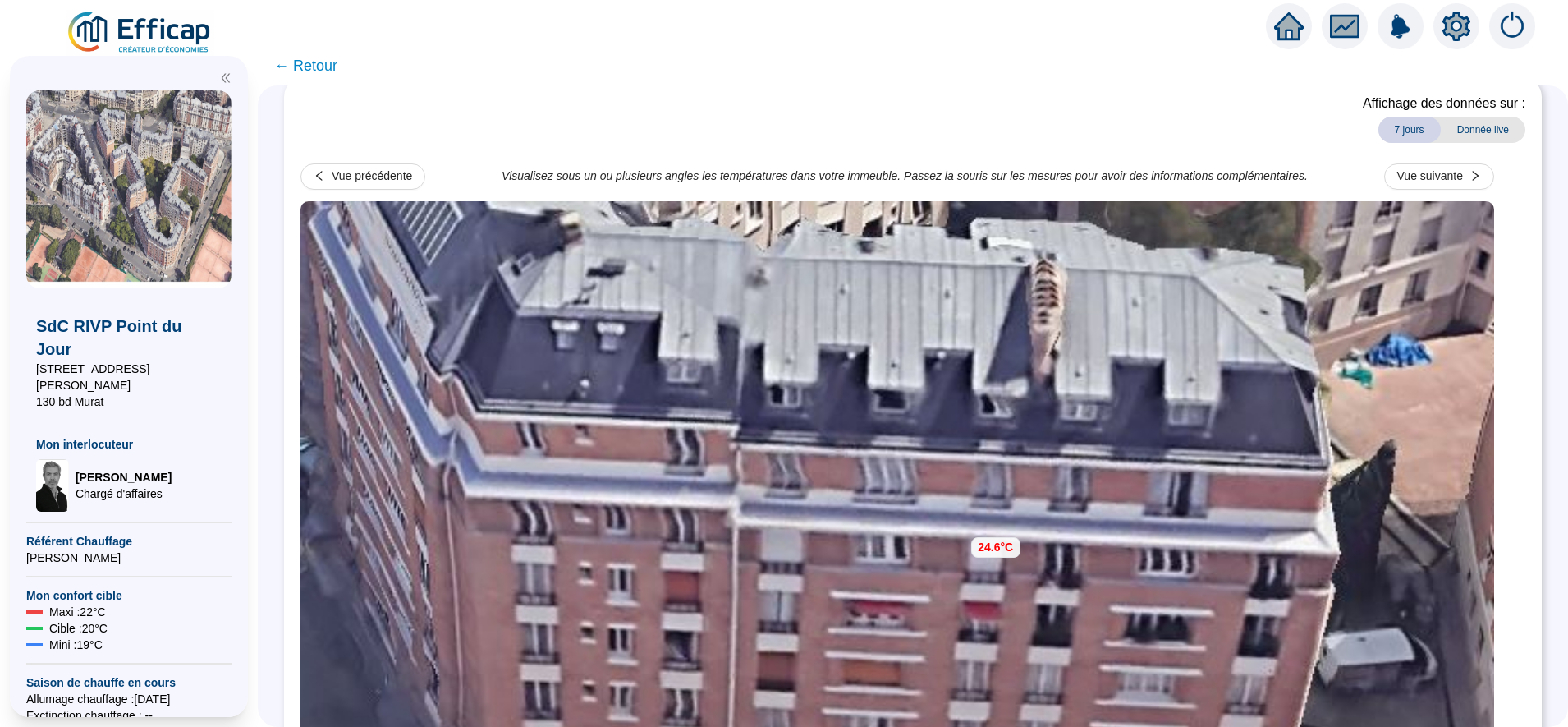
scroll to position [83, 0]
